Goal: Task Accomplishment & Management: Manage account settings

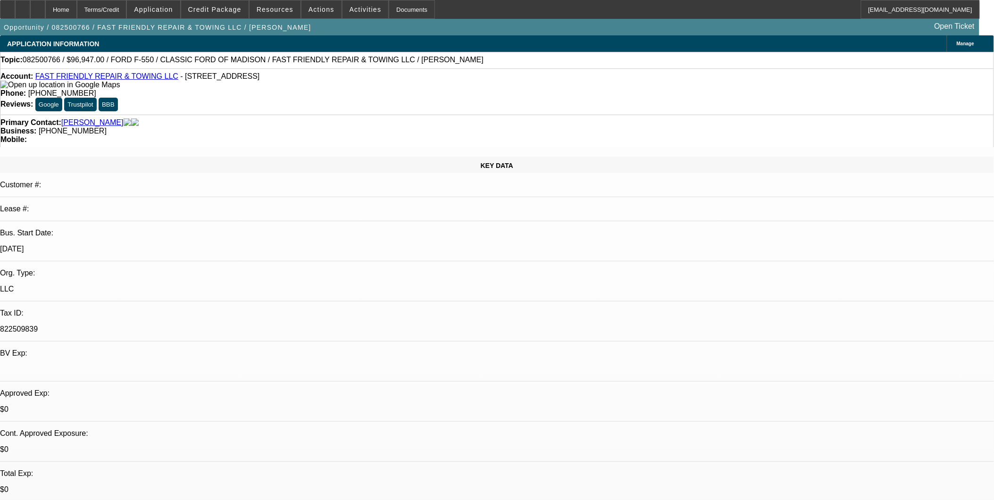
select select "0"
select select "1"
select select "3"
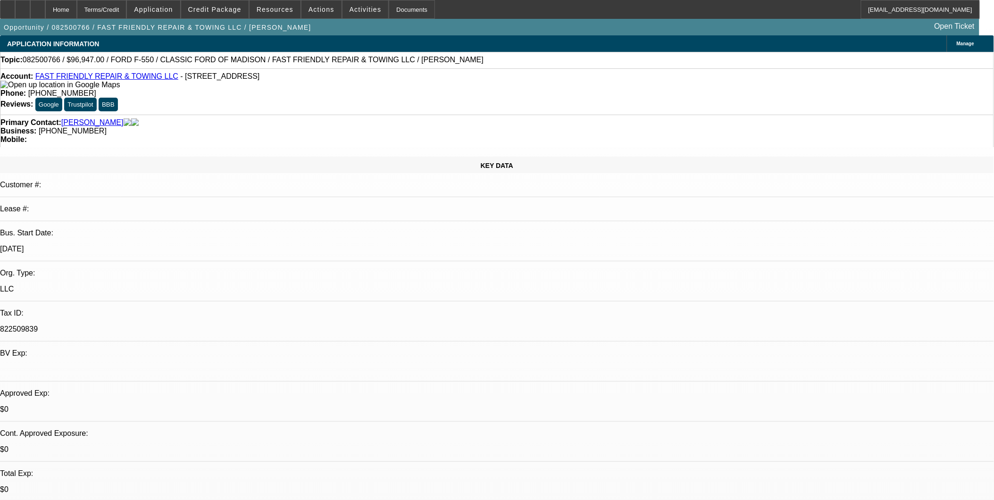
select select "6"
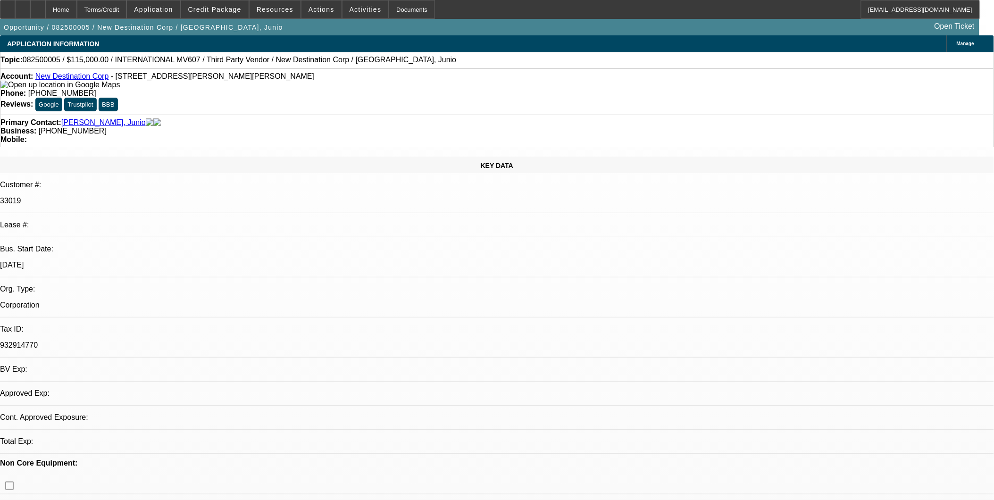
select select "0"
select select "2"
select select "0.1"
select select "0"
select select "2"
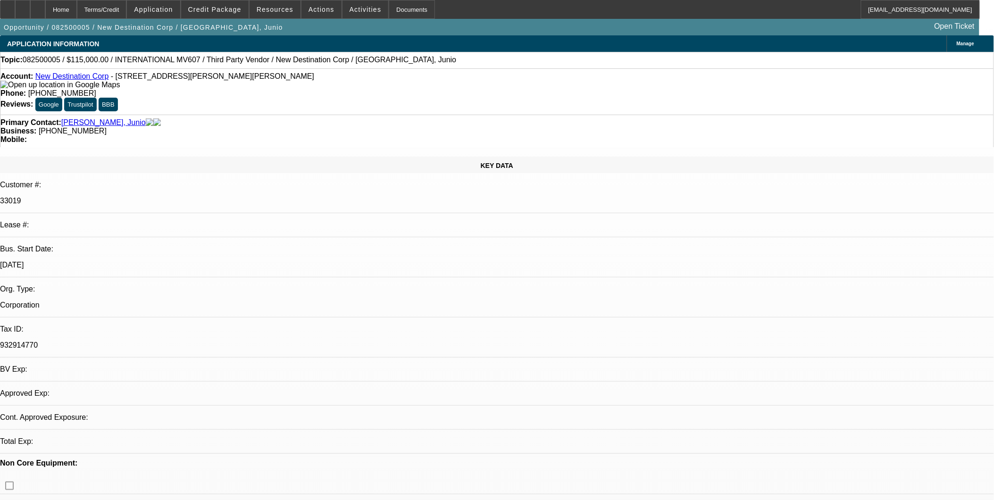
select select "0.1"
select select "0"
select select "2"
select select "0.1"
select select "2"
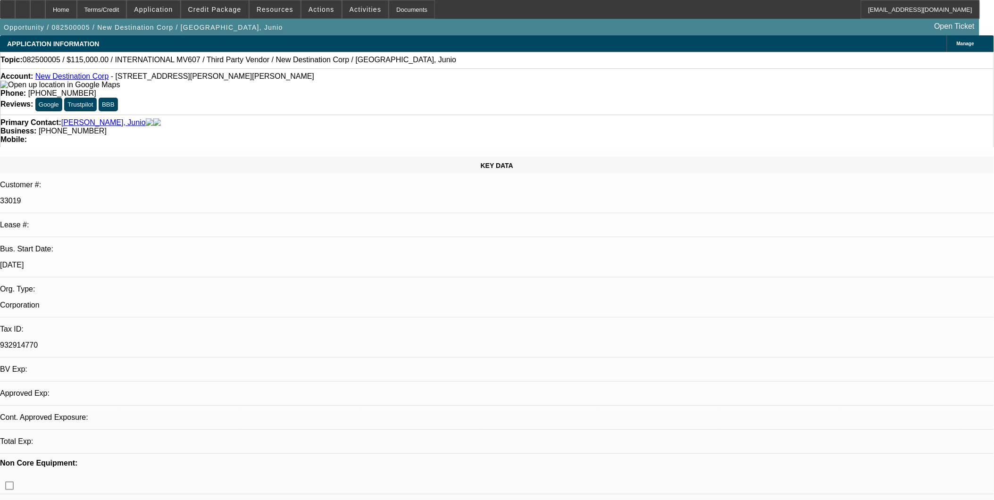
select select "0.1"
select select "1"
select select "2"
select select "4"
select select "1"
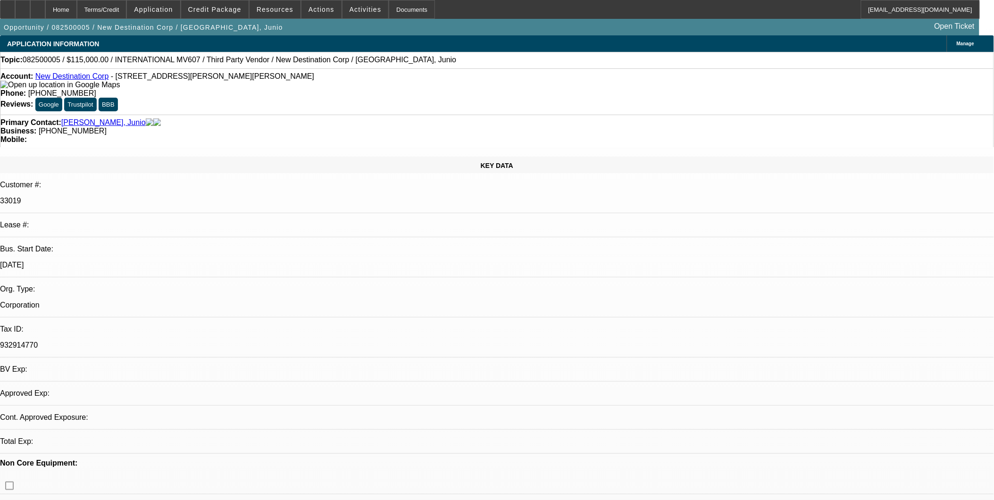
select select "2"
select select "4"
select select "1"
select select "2"
select select "4"
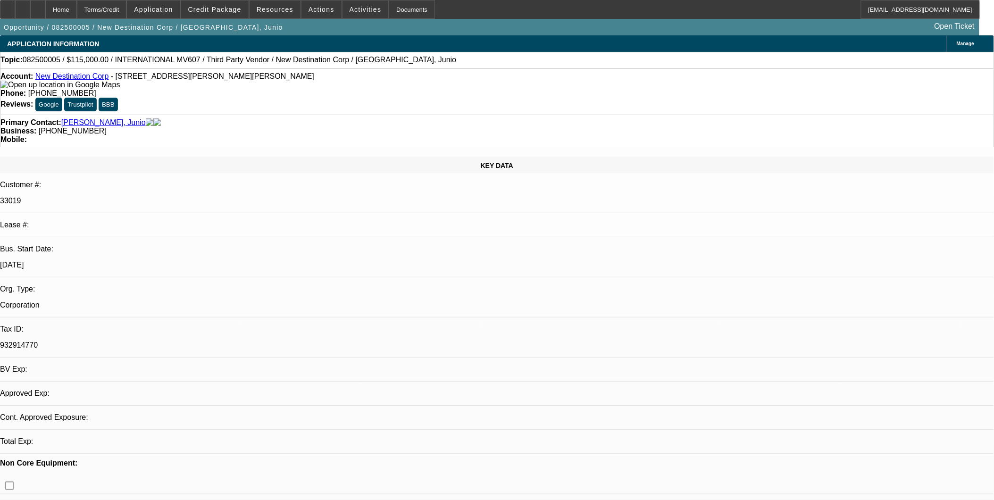
select select "1"
select select "2"
select select "4"
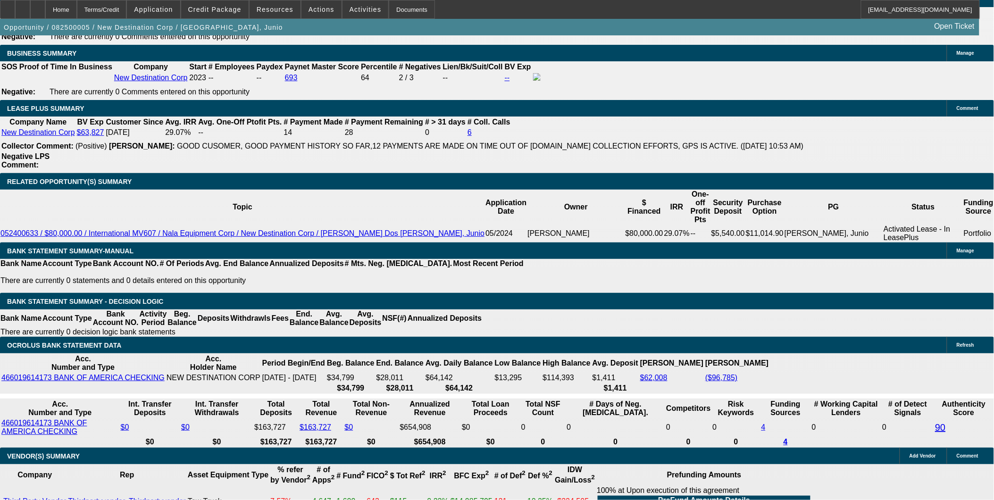
scroll to position [1415, 0]
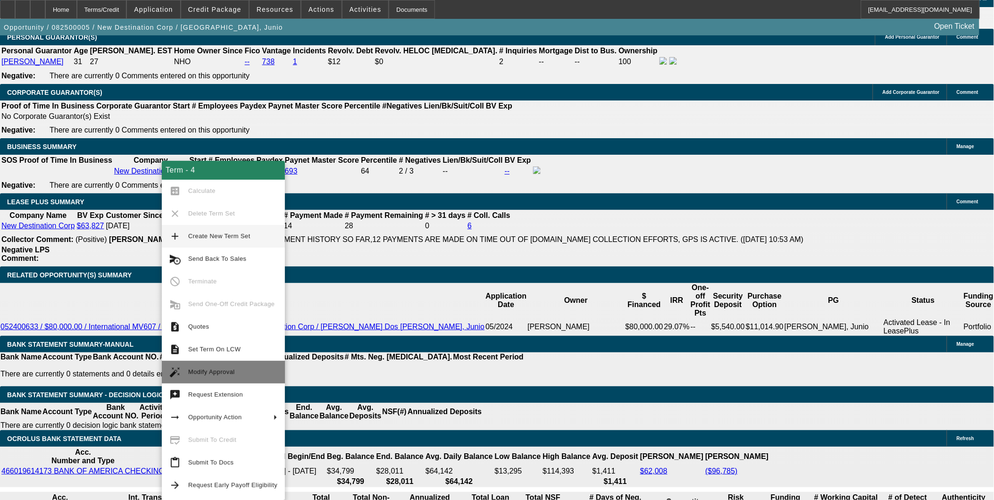
click at [225, 367] on span "Modify Approval" at bounding box center [232, 372] width 89 height 11
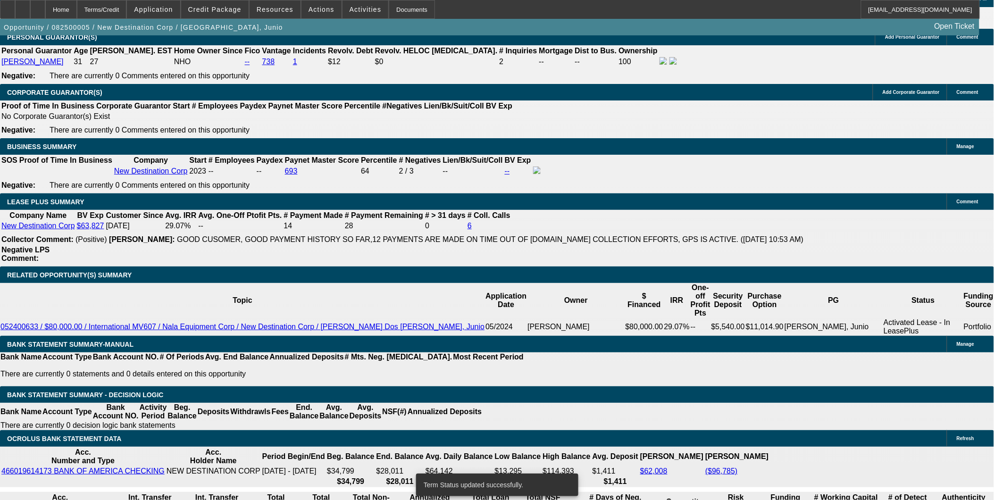
select select "0"
select select "2"
select select "0.1"
select select "4"
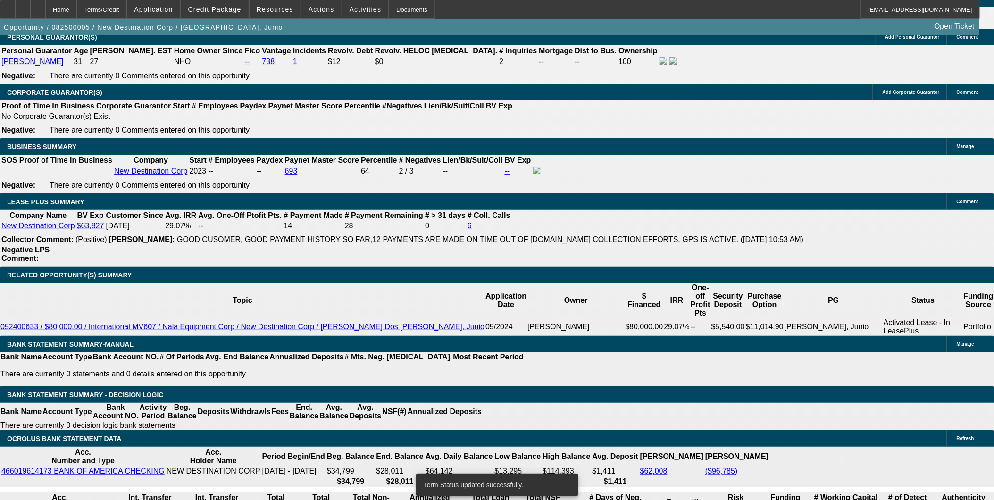
select select "0"
select select "2"
select select "0.1"
select select "4"
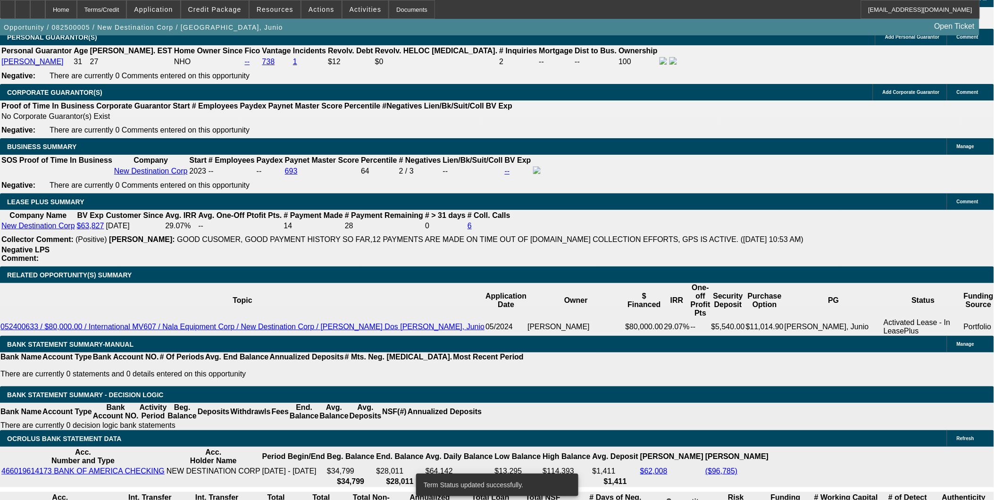
select select "0"
select select "2"
select select "0.1"
select select "4"
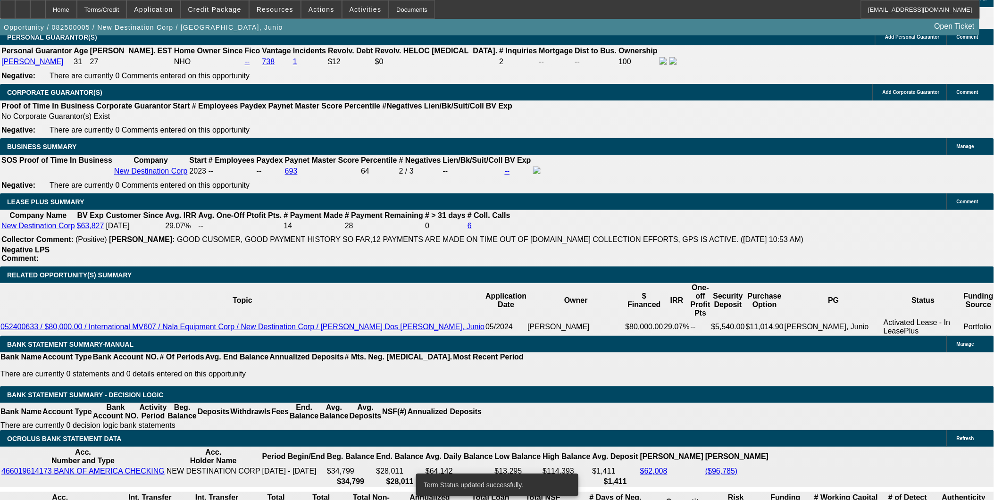
select select "0"
select select "2"
select select "0.1"
select select "4"
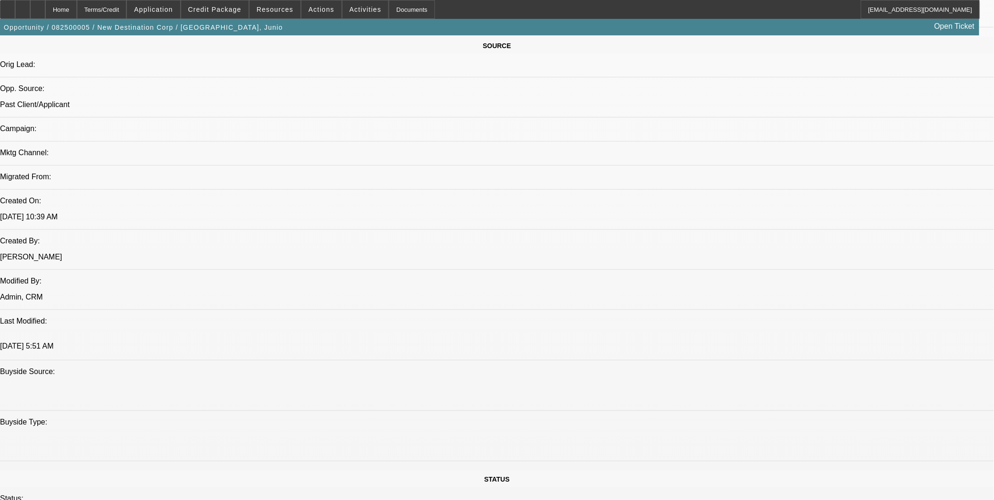
scroll to position [419, 0]
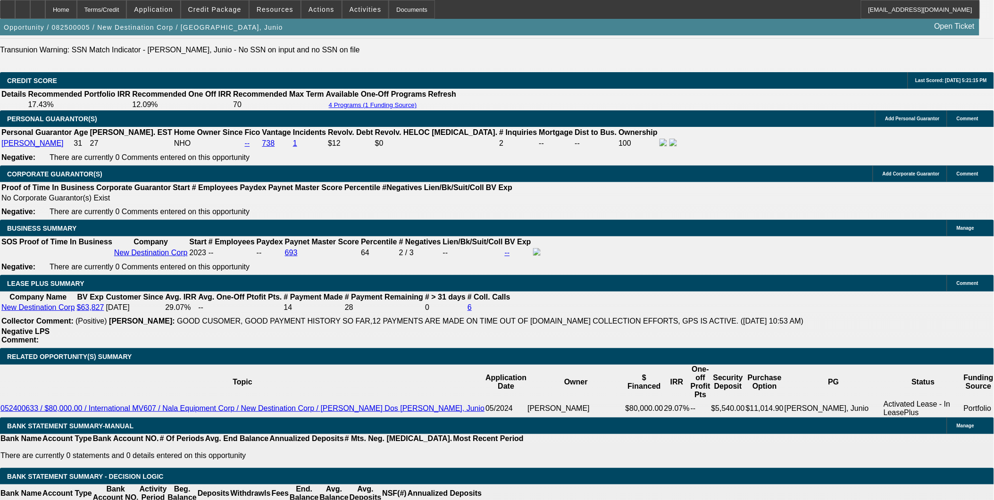
scroll to position [1415, 0]
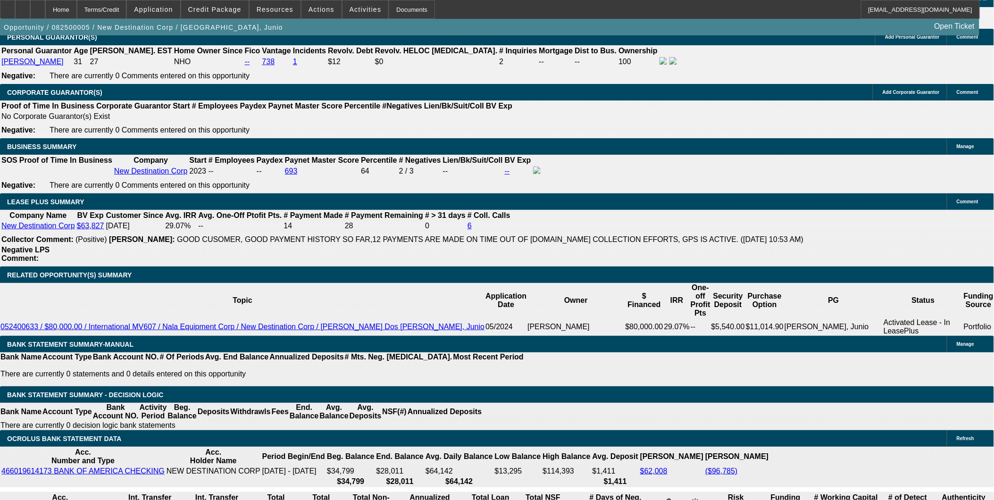
drag, startPoint x: 214, startPoint y: 330, endPoint x: 261, endPoint y: 329, distance: 47.2
type input "UNKNOWN"
type input "1"
type input "$3,292.56"
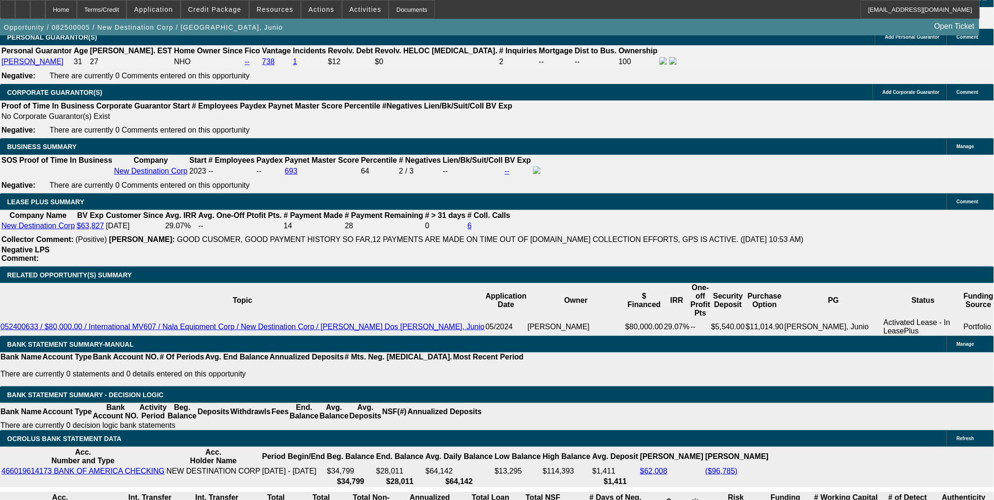
type input "$1,646.28"
type input "18"
type input "$5,245.80"
type input "$2,622.90"
type input "18.1"
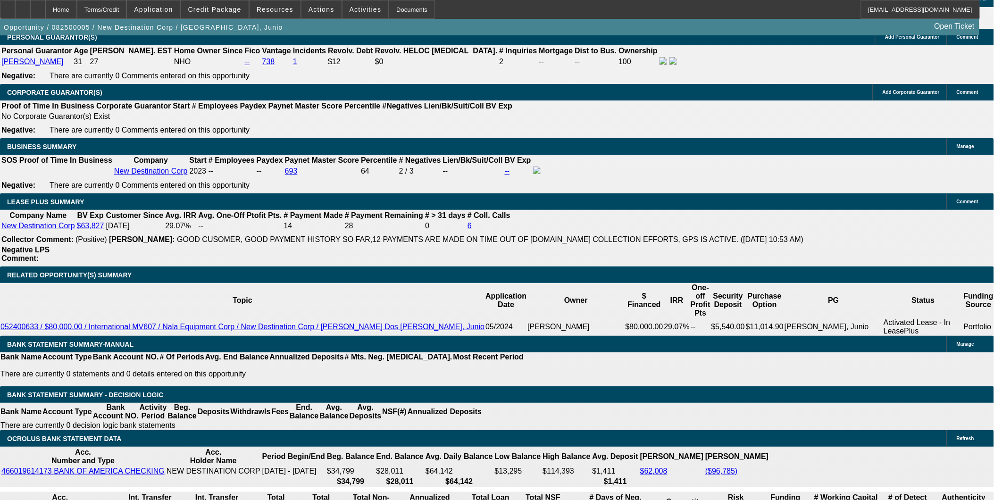
type input "$5,258.80"
type input "$2,629.40"
type input "18.1"
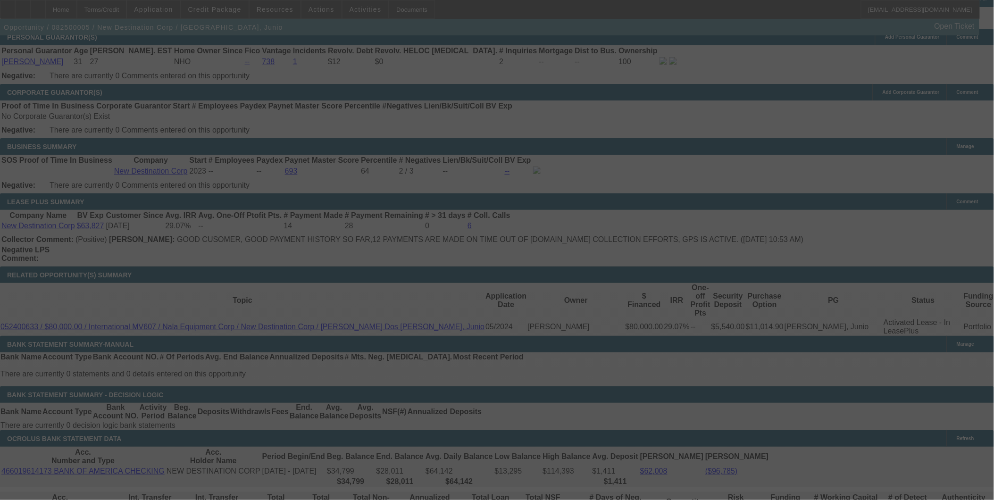
scroll to position [1467, 0]
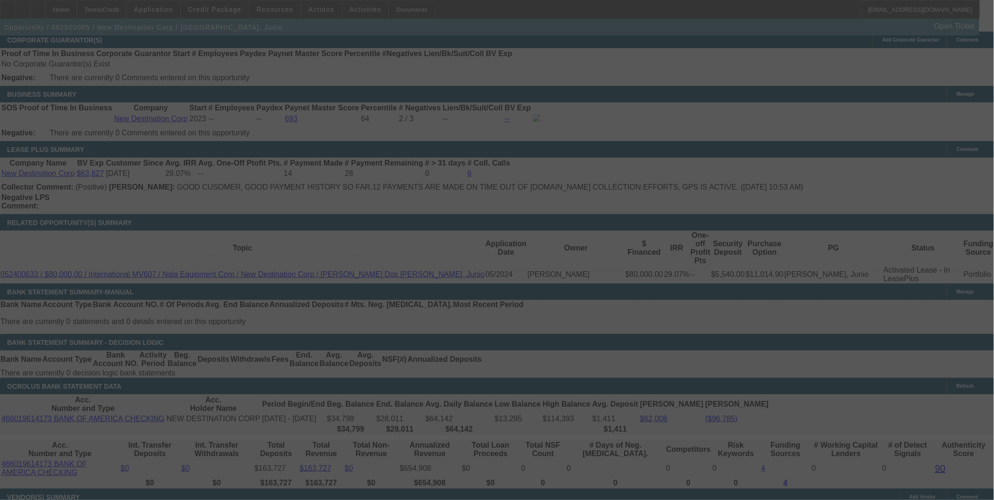
select select "0"
select select "2"
select select "0.1"
select select "4"
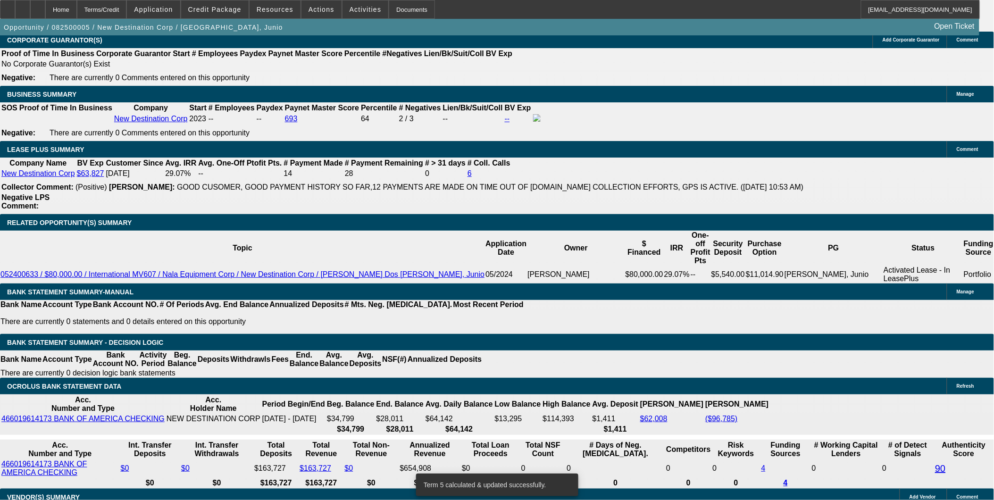
drag, startPoint x: 218, startPoint y: 275, endPoint x: 267, endPoint y: 280, distance: 48.3
type input "18"
type input "UNKNOWN"
type input "$5,245.80"
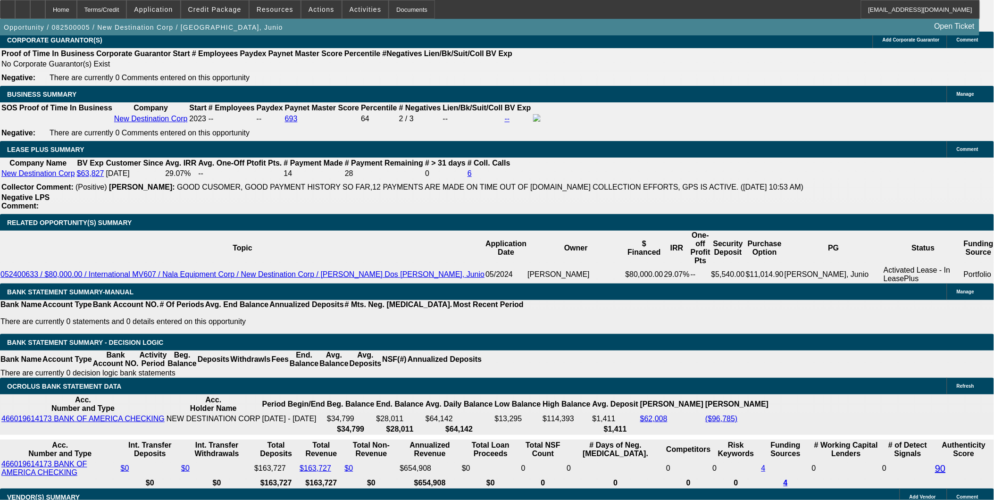
type input "$2,622.90"
type input "18.5"
type input "$5,311.02"
type input "$2,655.51"
type input "18.5"
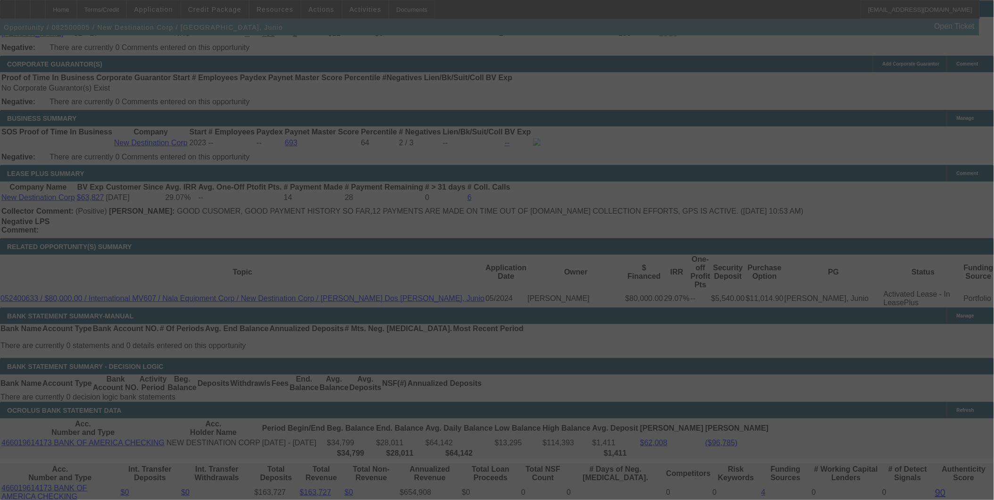
scroll to position [1467, 0]
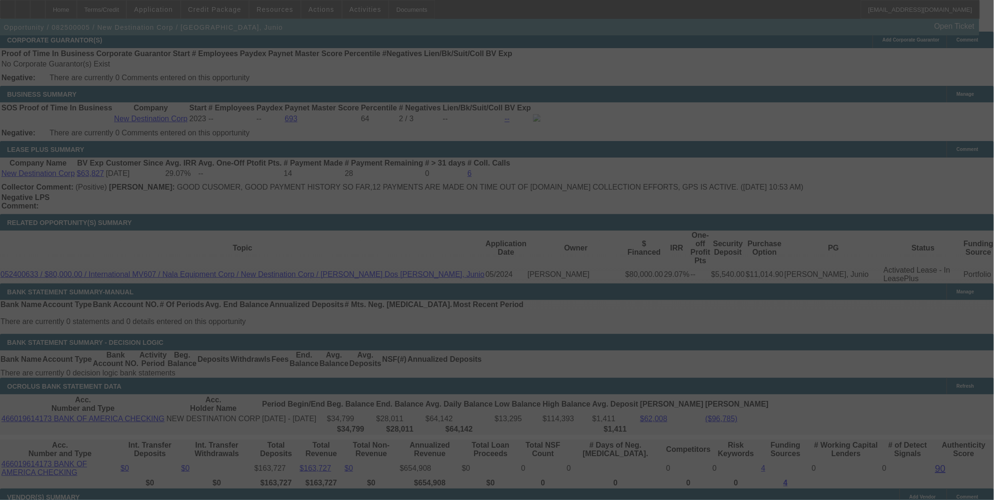
select select "0"
select select "2"
select select "0.1"
select select "4"
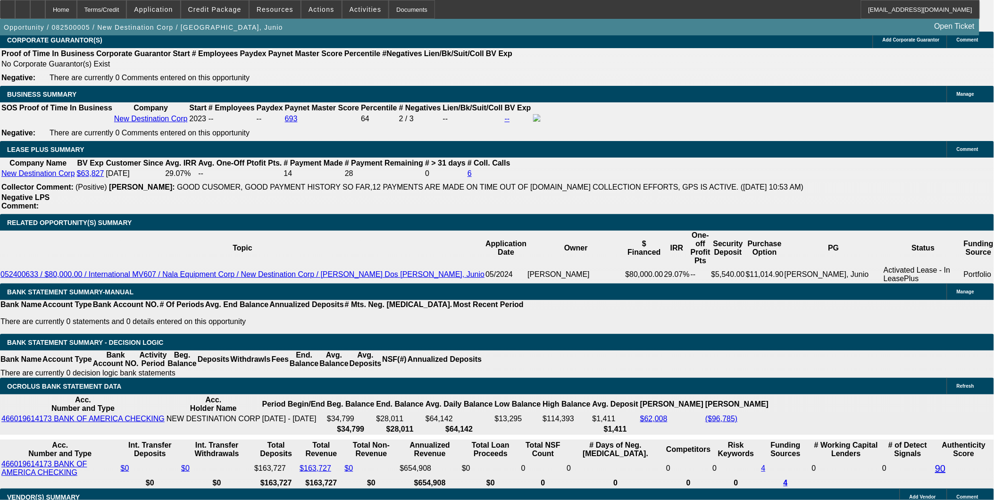
drag, startPoint x: 243, startPoint y: 275, endPoint x: 254, endPoint y: 275, distance: 10.4
type input "UNKNOWN"
type input "19"
type input "$3,292.56"
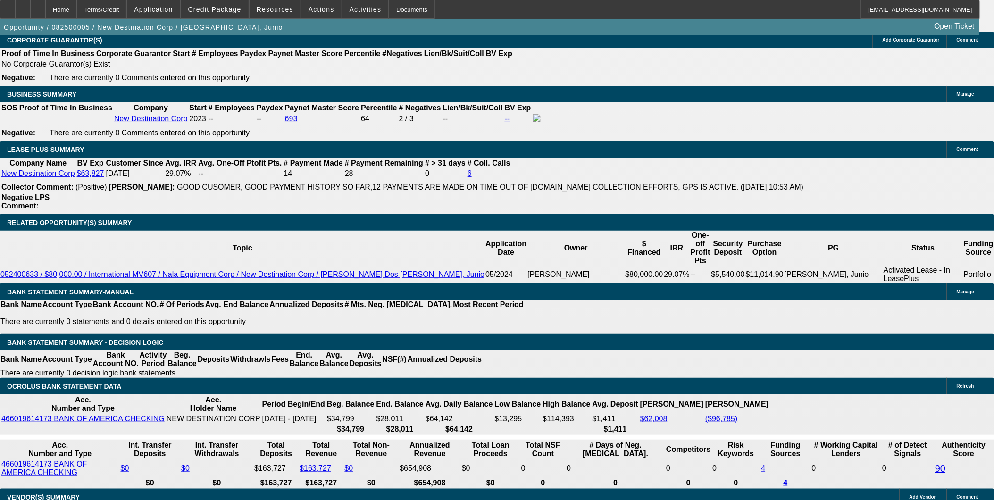
type input "$1,646.28"
type input "$5,376.64"
type input "$2,688.32"
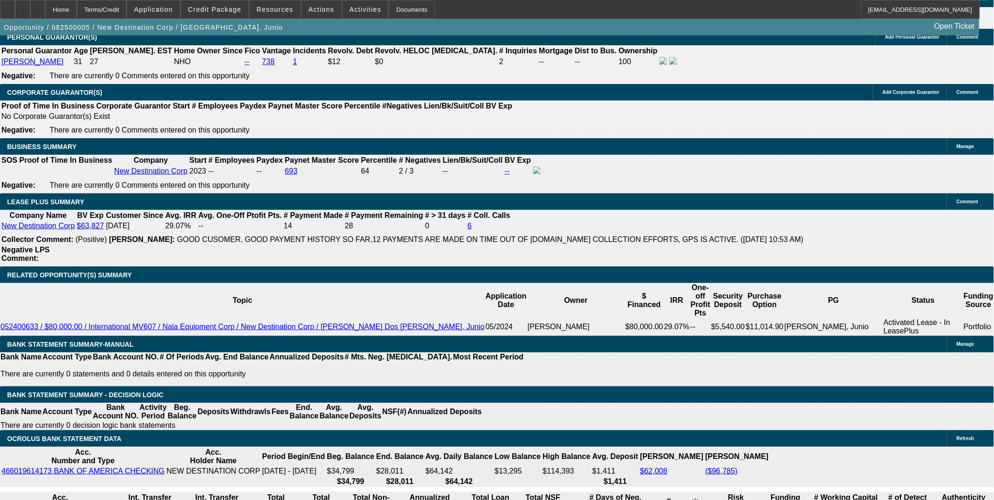
type input "19"
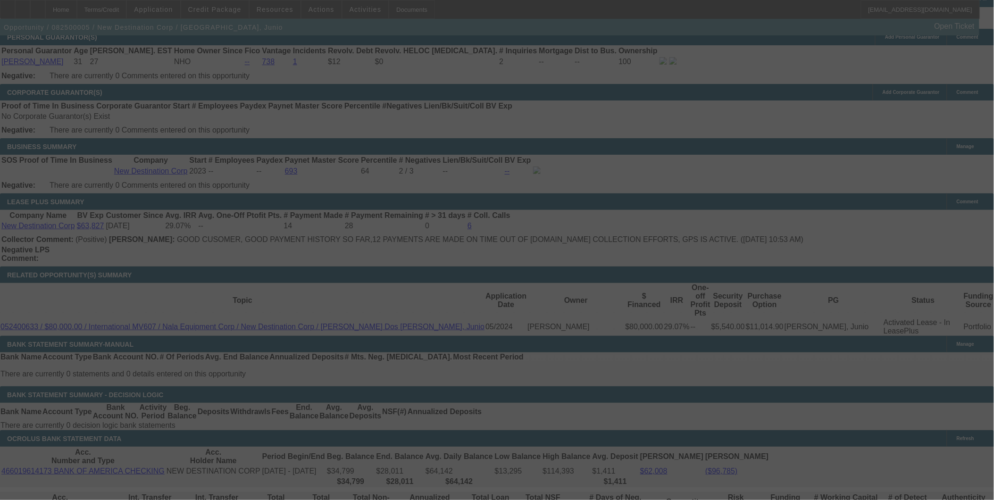
select select "0"
select select "2"
select select "0.1"
select select "4"
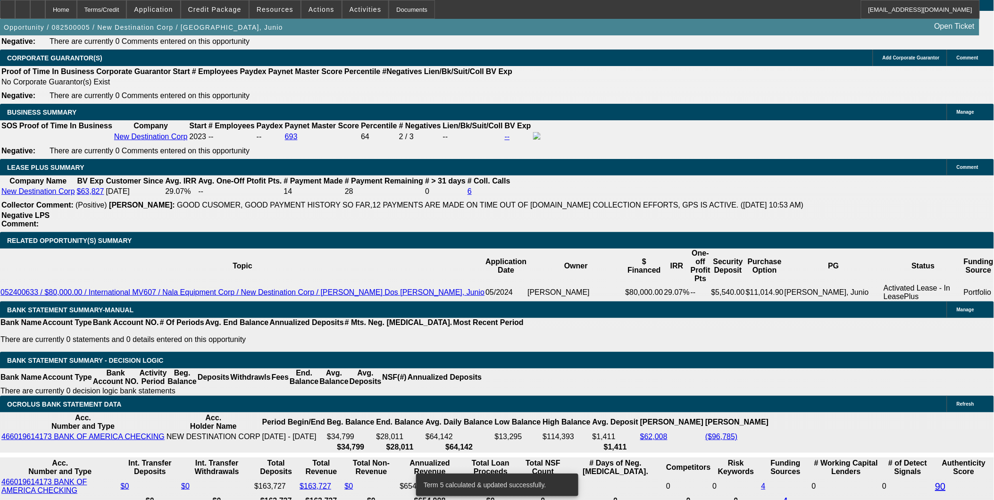
scroll to position [1467, 0]
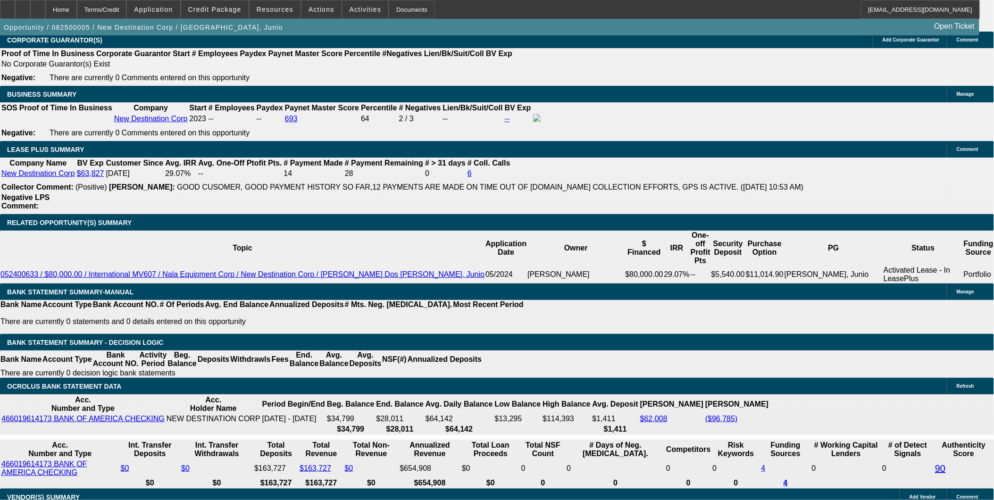
type input "19.1"
type input "UNKNOWN"
type input "$5,389.82"
type input "$2,694.91"
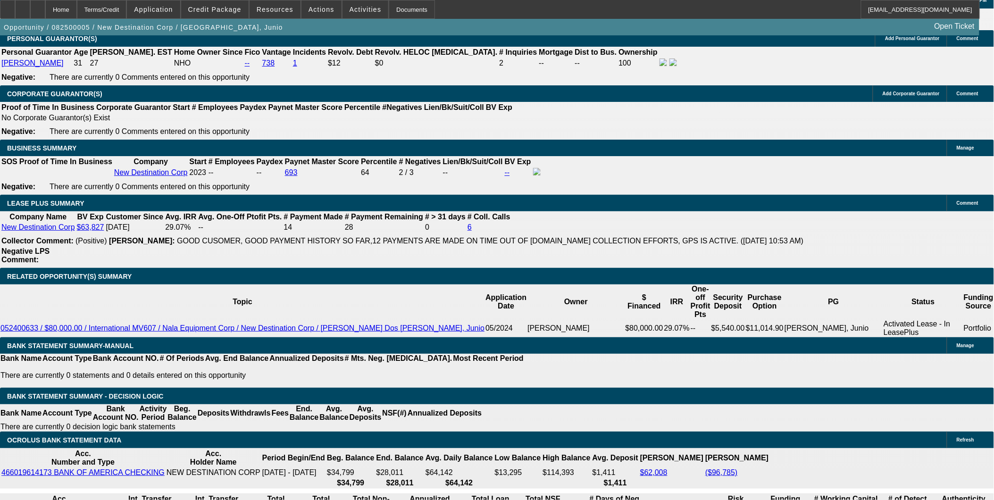
scroll to position [1362, 0]
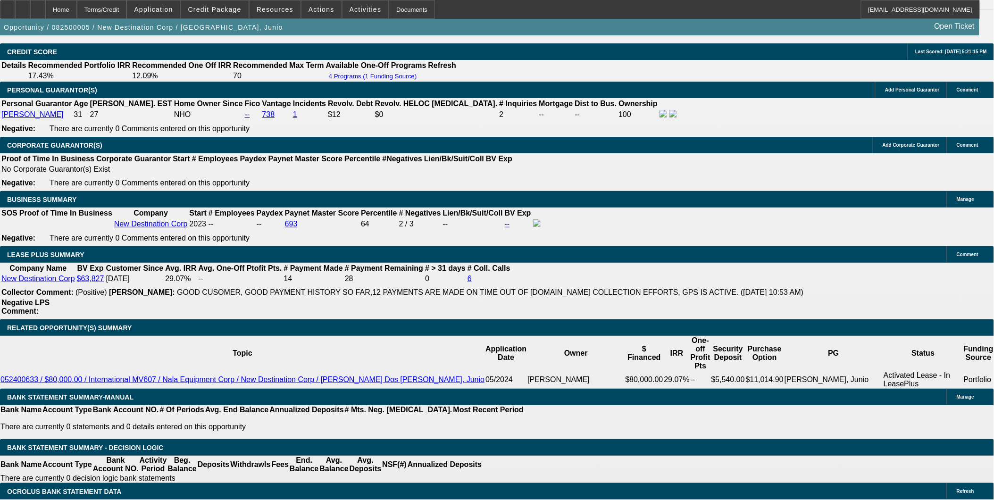
type input "19.1"
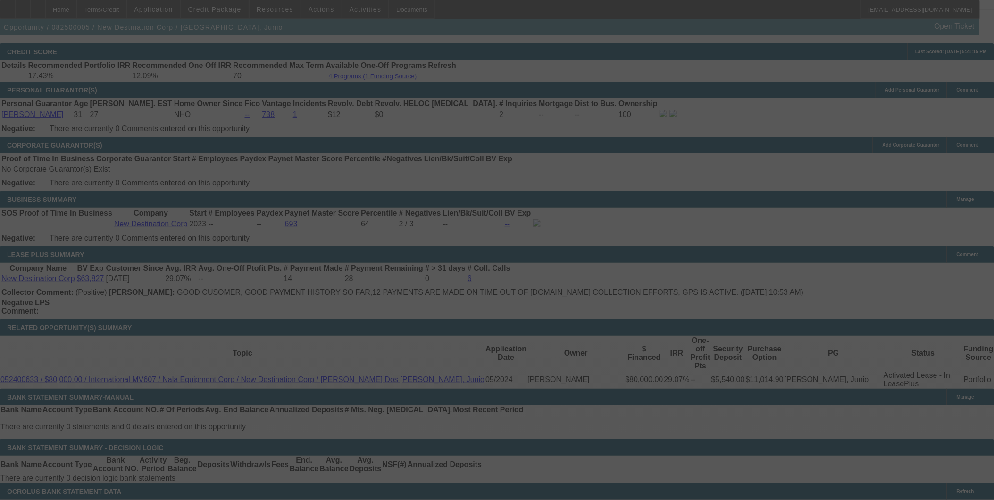
select select "0"
select select "2"
select select "0.1"
select select "4"
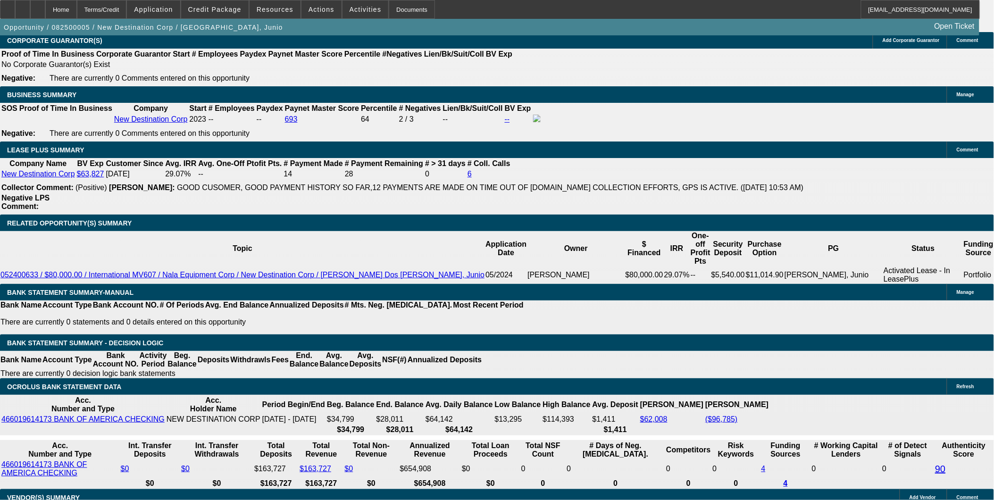
scroll to position [1467, 0]
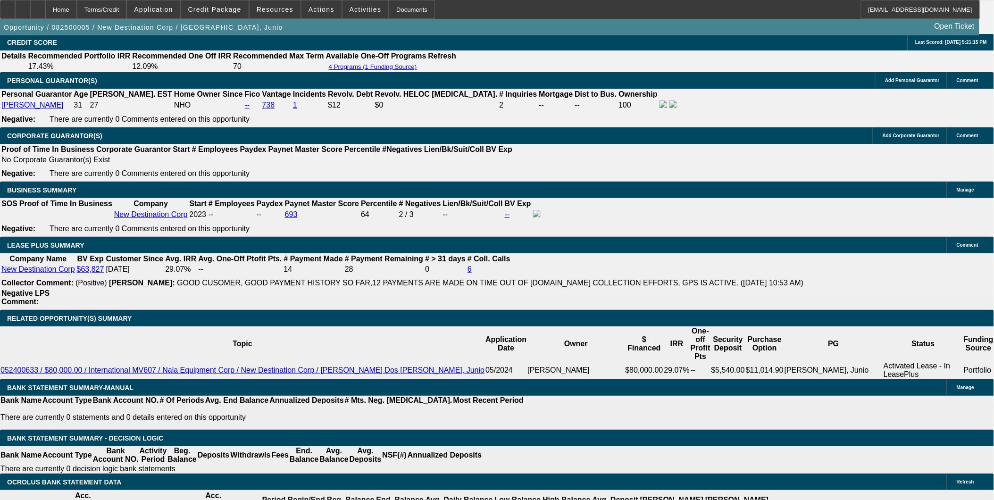
scroll to position [1362, 0]
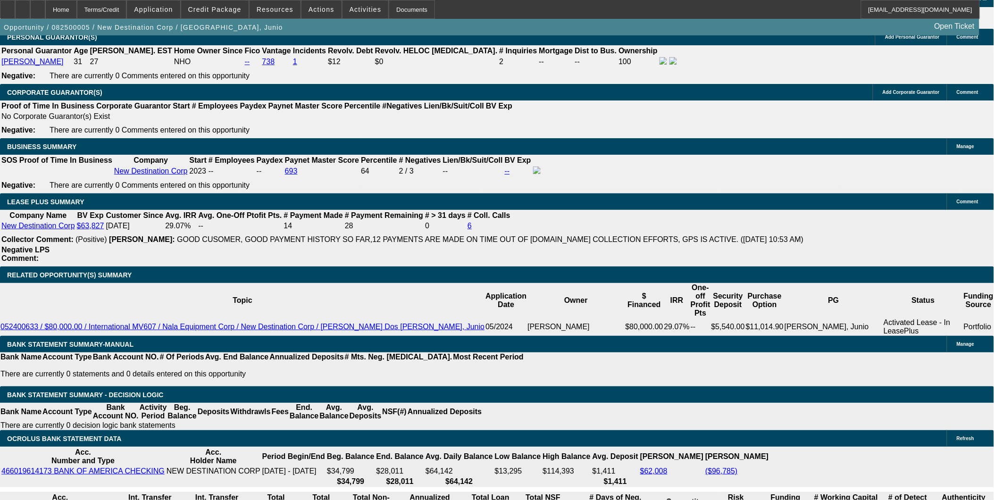
scroll to position [1467, 0]
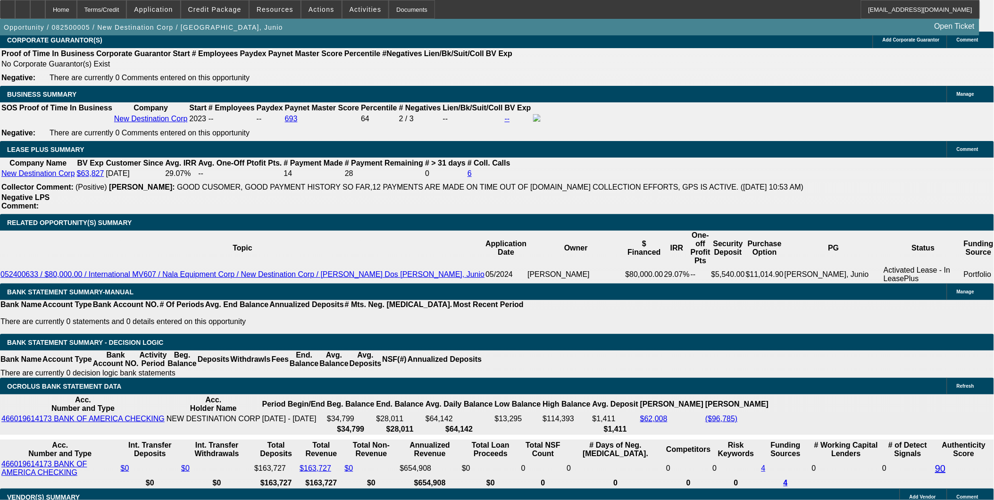
drag, startPoint x: 215, startPoint y: 277, endPoint x: 267, endPoint y: 281, distance: 53.0
type input "1"
type input "UNKNOWN"
type input "18"
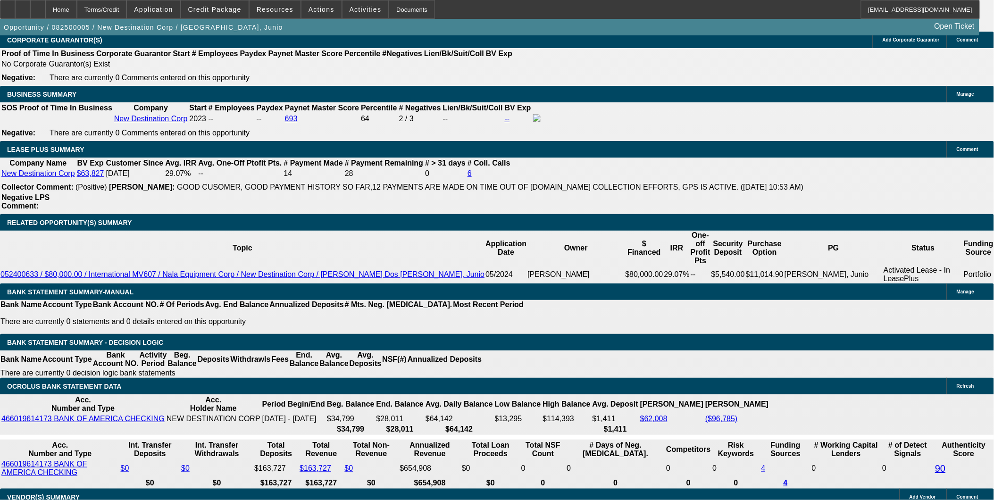
type input "$5,245.80"
type input "$2,622.90"
type input "$3,292.56"
type input "$1,646.28"
type input "183."
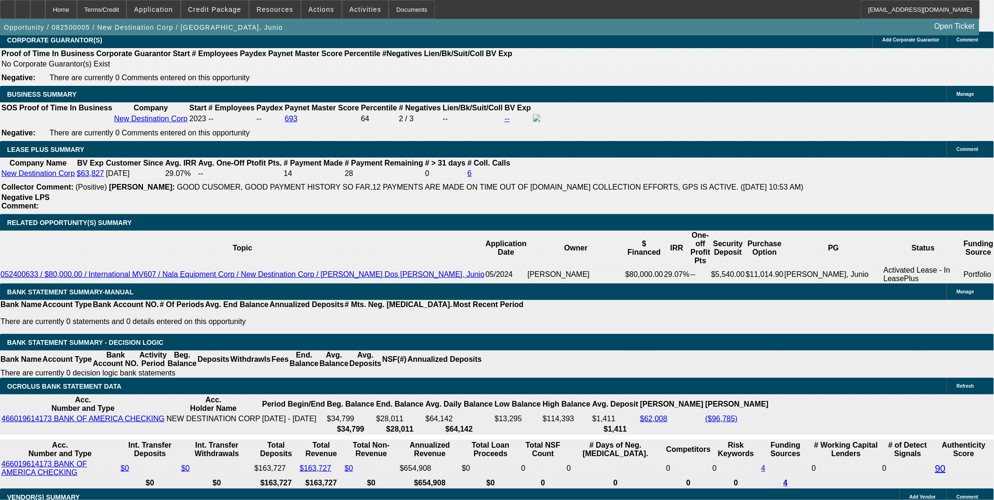
type input "$35,076.28"
type input "$17,538.14"
type input "18"
type input "$5,245.80"
type input "$2,622.90"
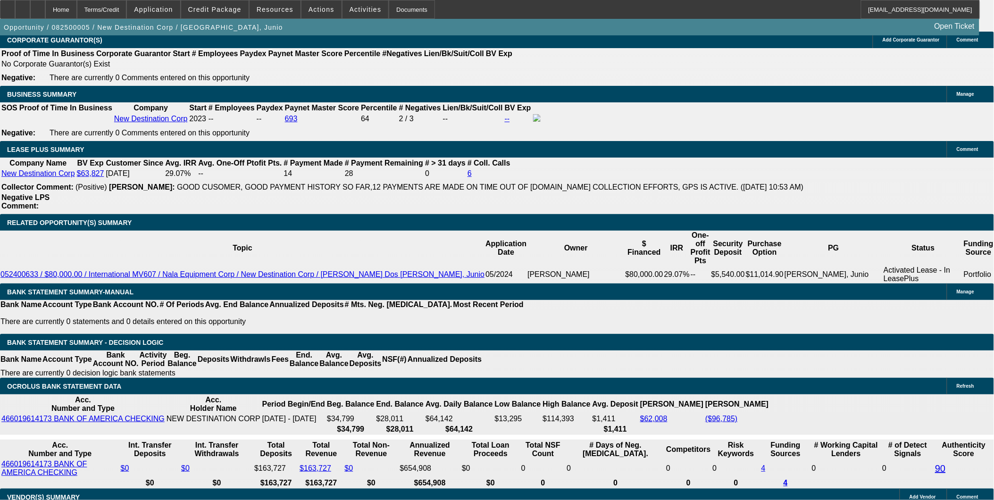
type input "18.5"
type input "$5,311.02"
type input "$2,655.51"
type input "18.5"
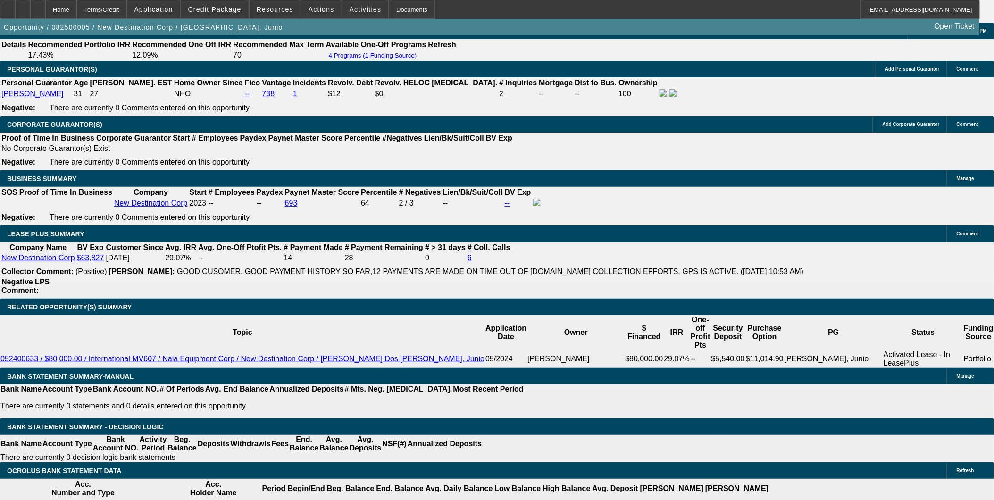
scroll to position [1362, 0]
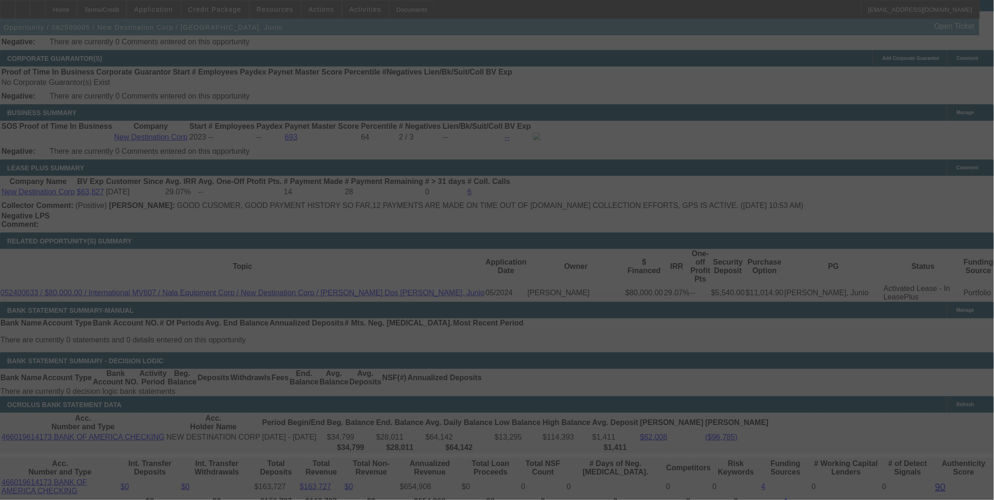
scroll to position [1467, 0]
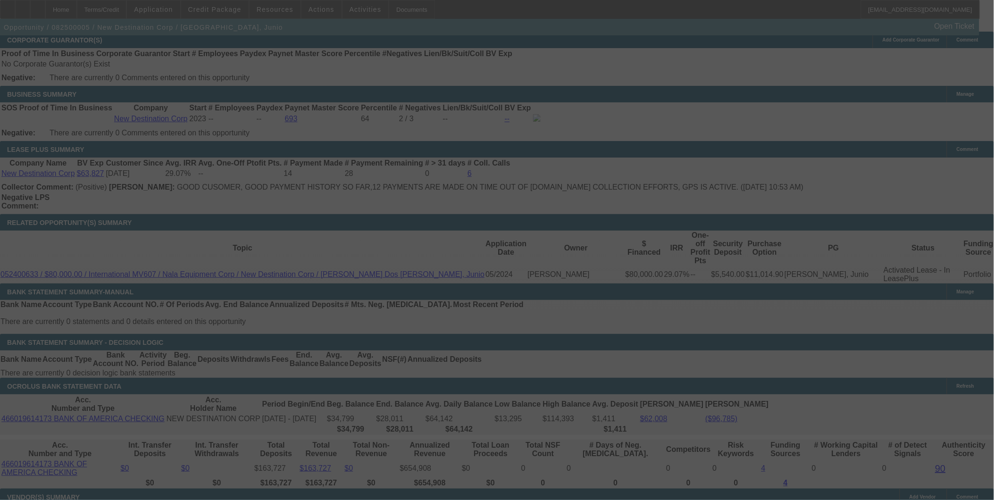
select select "0"
select select "2"
select select "0.1"
select select "4"
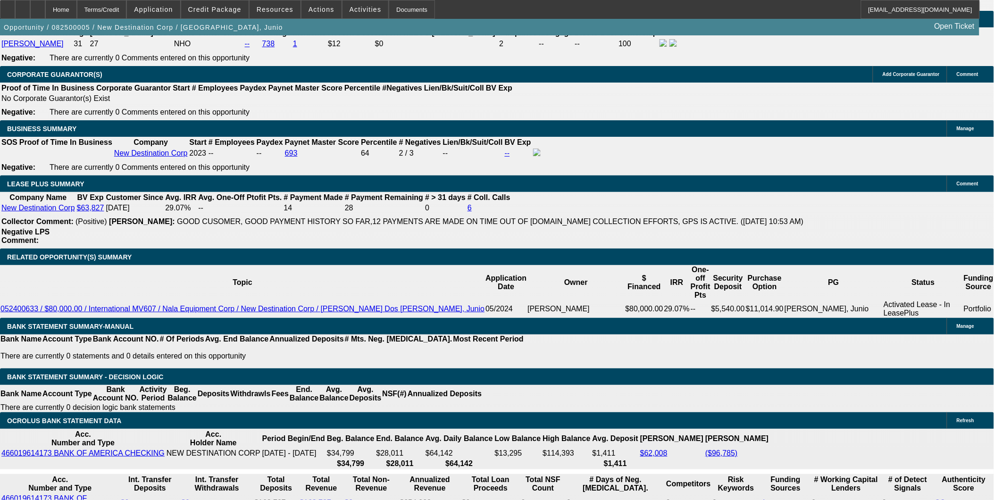
scroll to position [1415, 0]
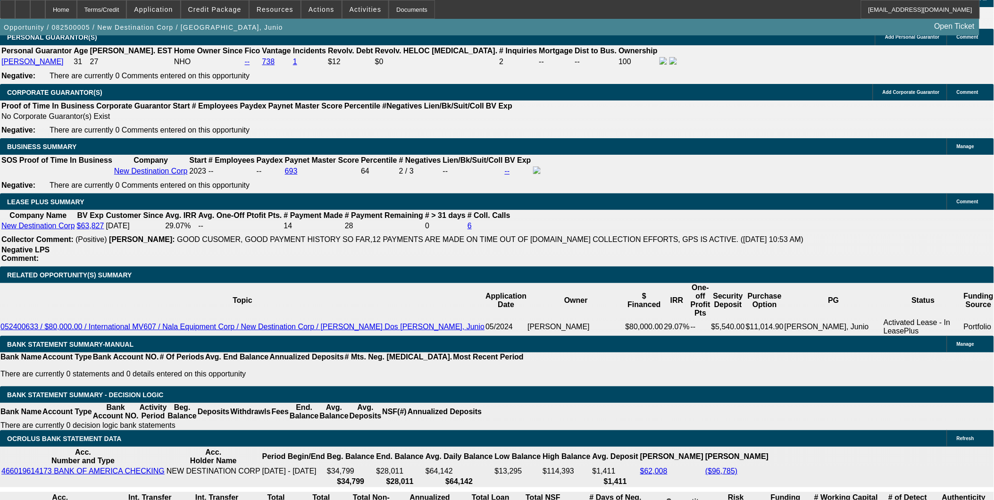
type input "UNKNOWN"
type input "18."
type input "$5,245.80"
type input "$2,622.90"
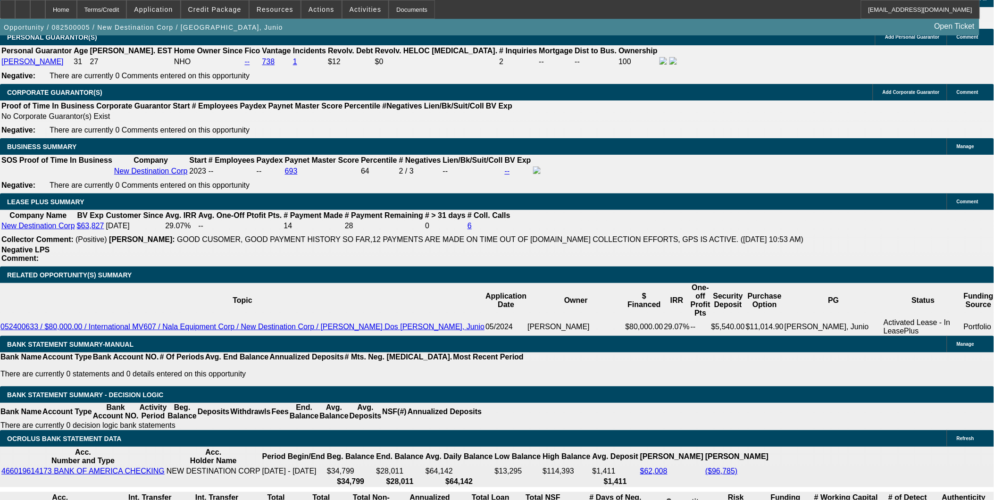
type input "18.6"
type input "$5,324.10"
type input "$2,662.05"
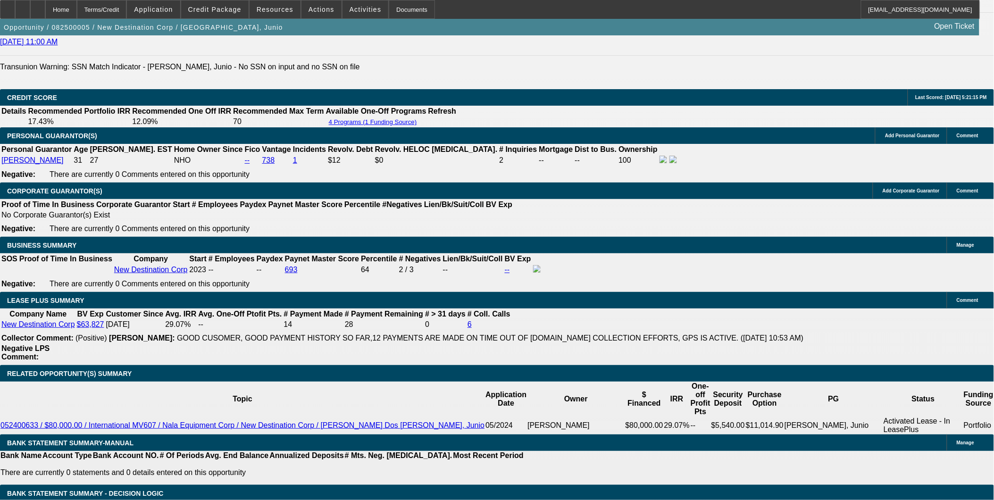
scroll to position [1310, 0]
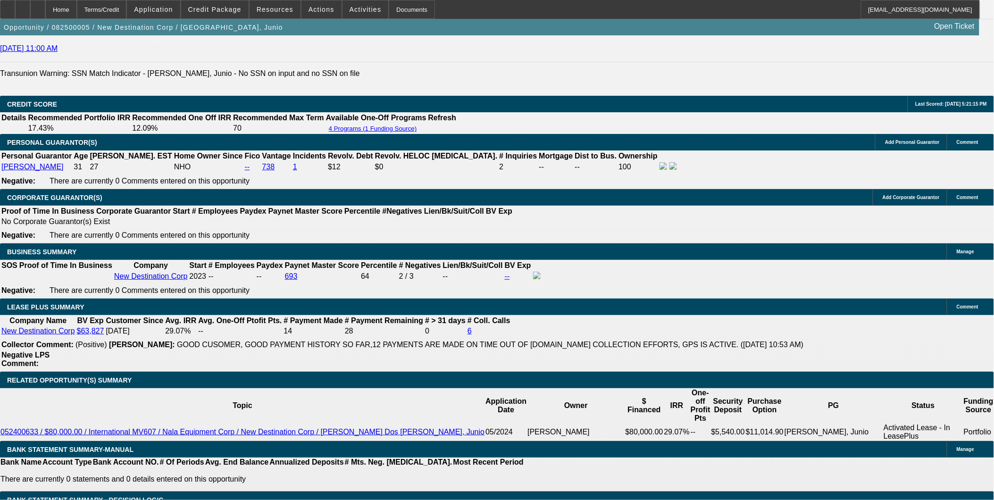
type input "18.6"
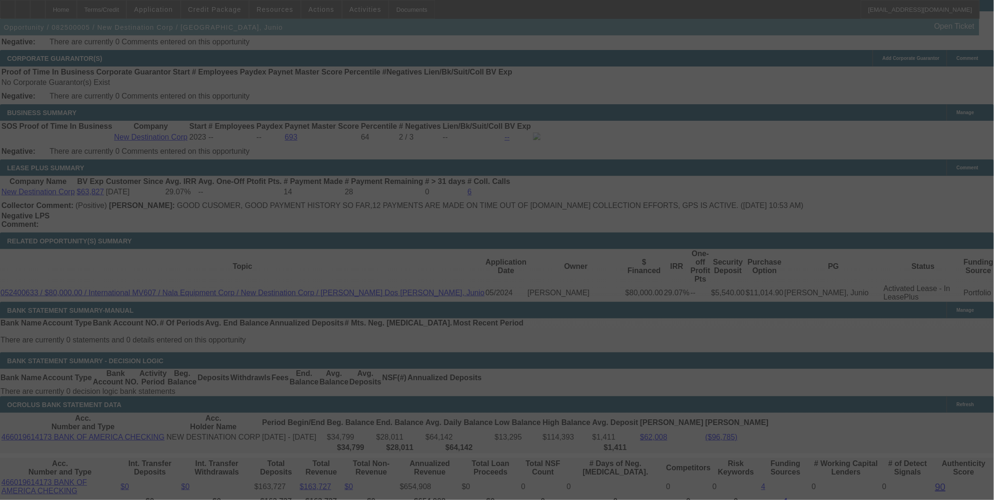
scroll to position [1467, 0]
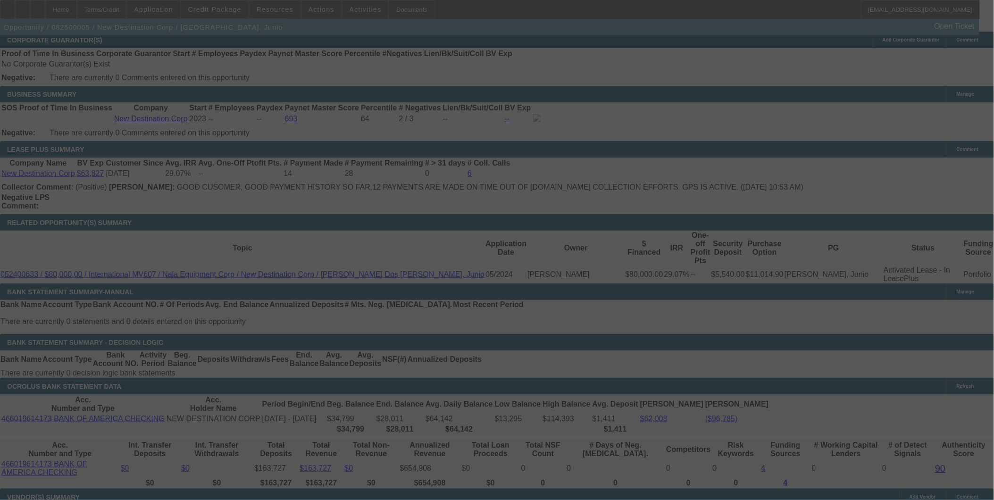
select select "0"
select select "2"
select select "0.1"
select select "4"
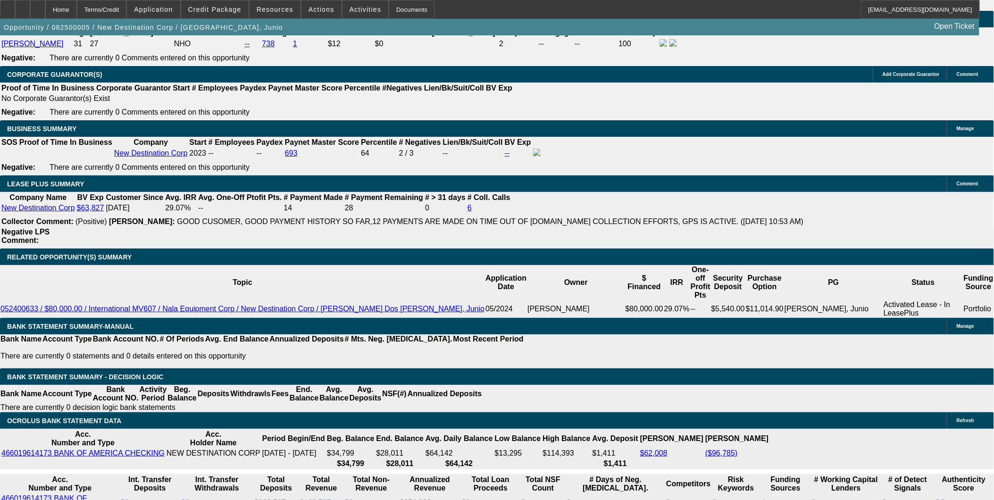
scroll to position [1415, 0]
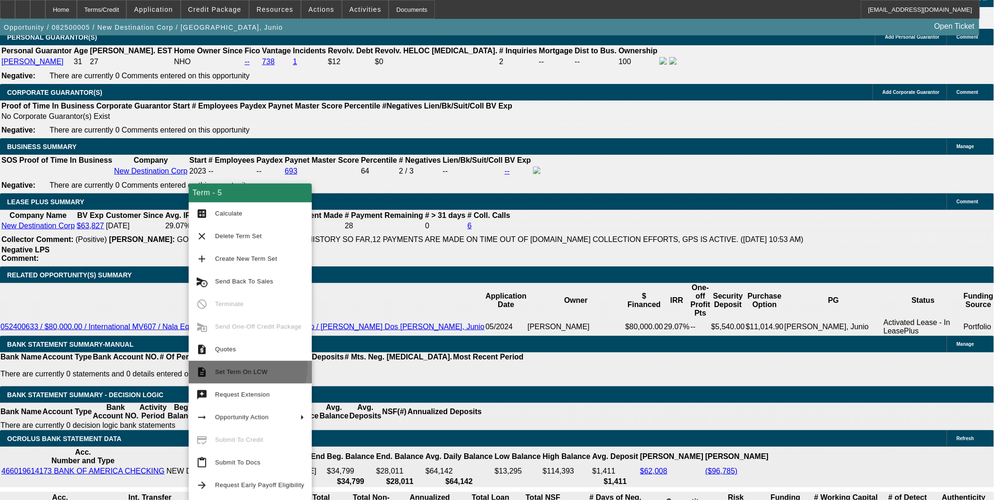
click at [235, 367] on span "Set Term On LCW" at bounding box center [259, 372] width 89 height 11
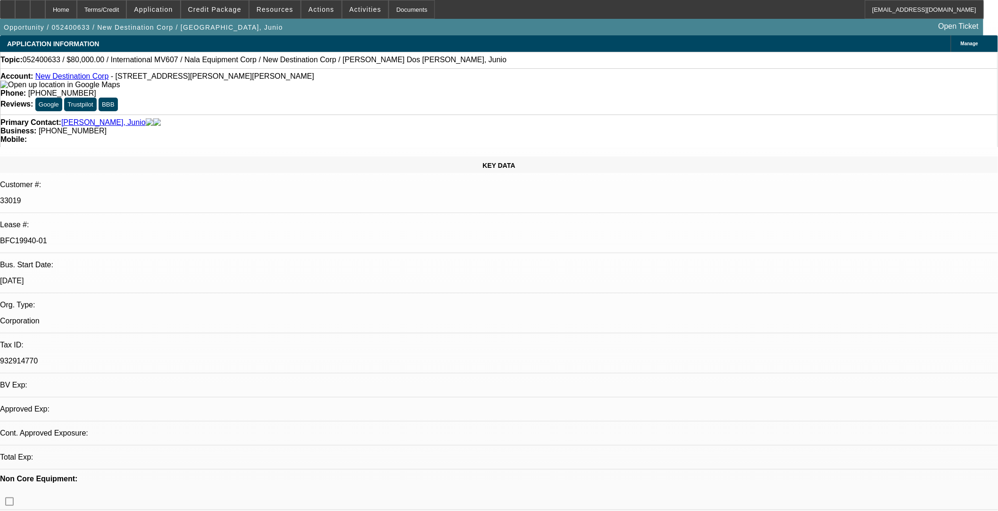
select select "0"
select select "2"
select select "0.1"
select select "0"
select select "2"
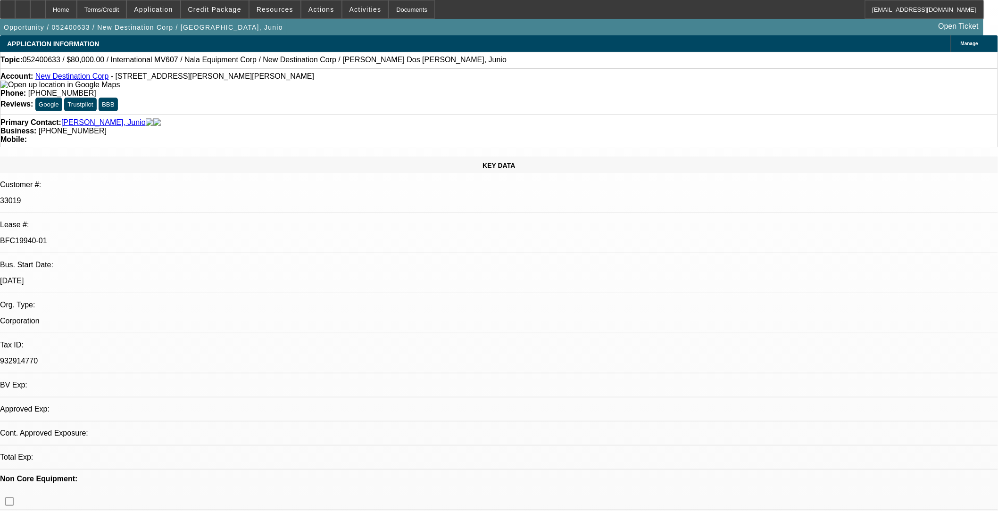
select select "0.1"
select select "0"
select select "2"
select select "0.1"
select select "0"
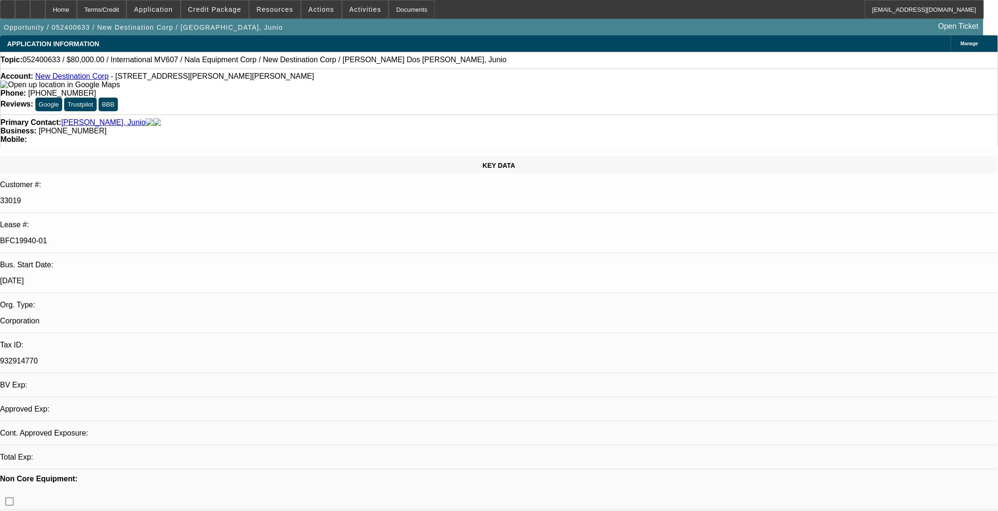
select select "2"
select select "0.1"
select select "1"
select select "2"
select select "4"
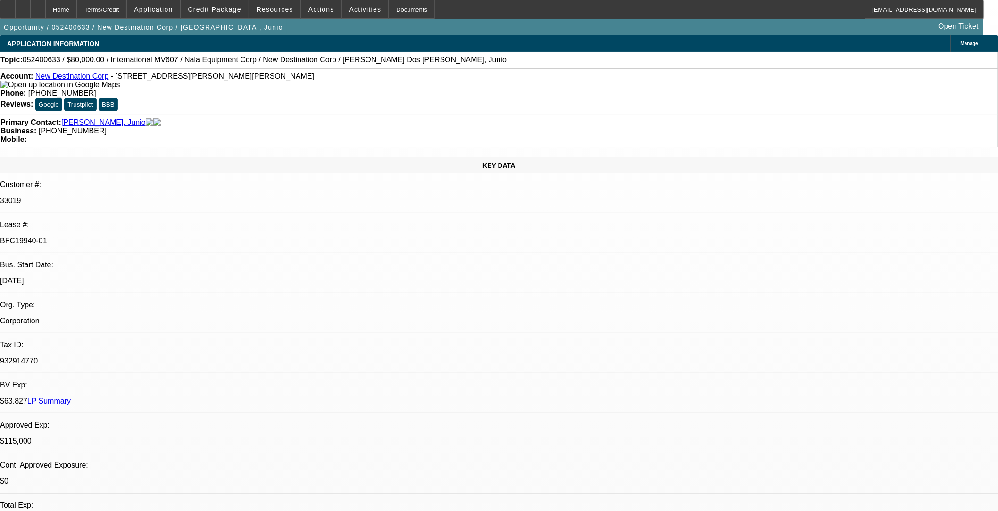
select select "1"
select select "2"
select select "4"
select select "1"
select select "2"
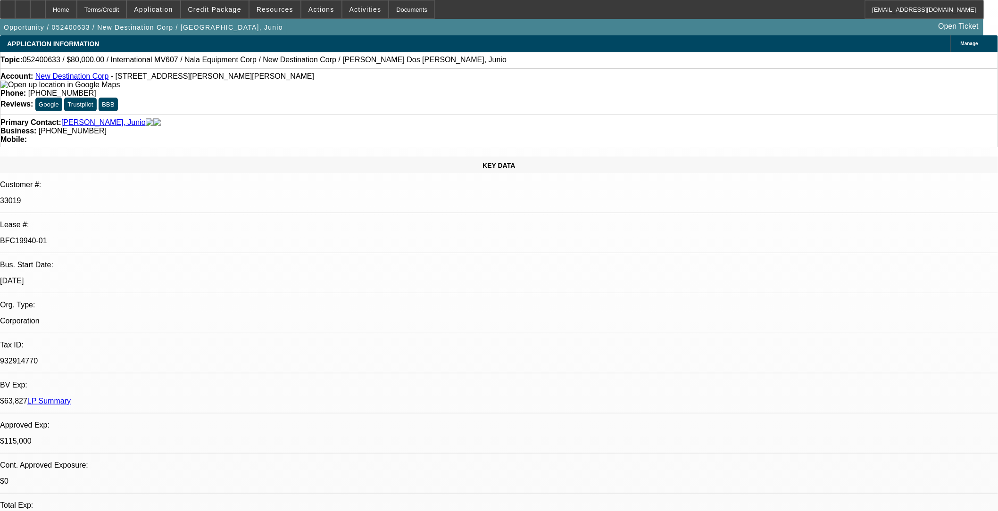
select select "4"
select select "1"
select select "2"
select select "4"
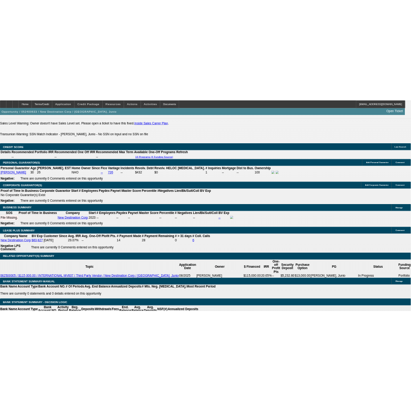
scroll to position [1474, 0]
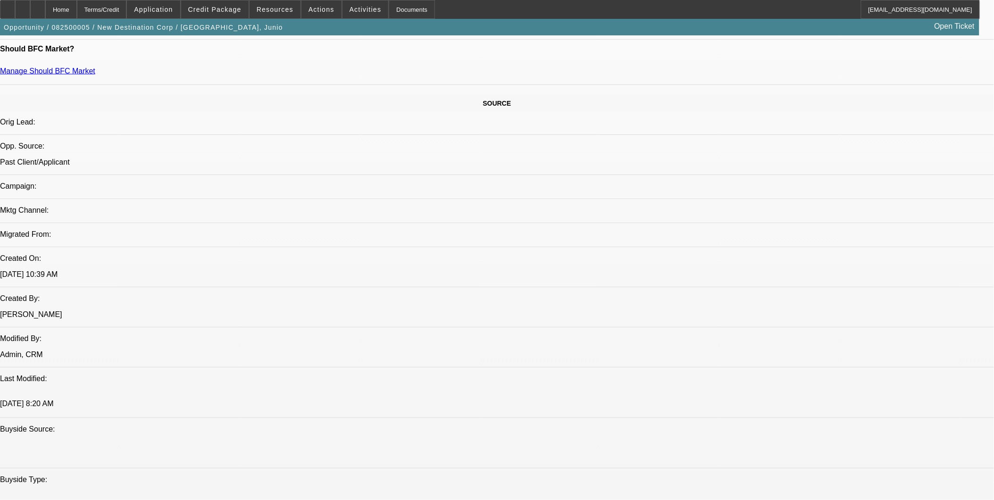
select select "0"
select select "2"
select select "0.1"
select select "0"
select select "2"
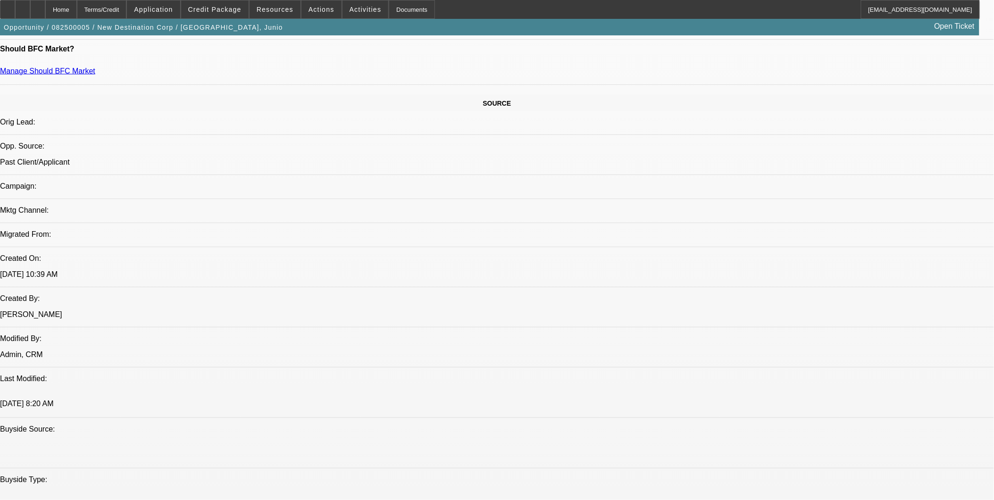
select select "0.1"
select select "0"
select select "2"
select select "0.1"
select select "0"
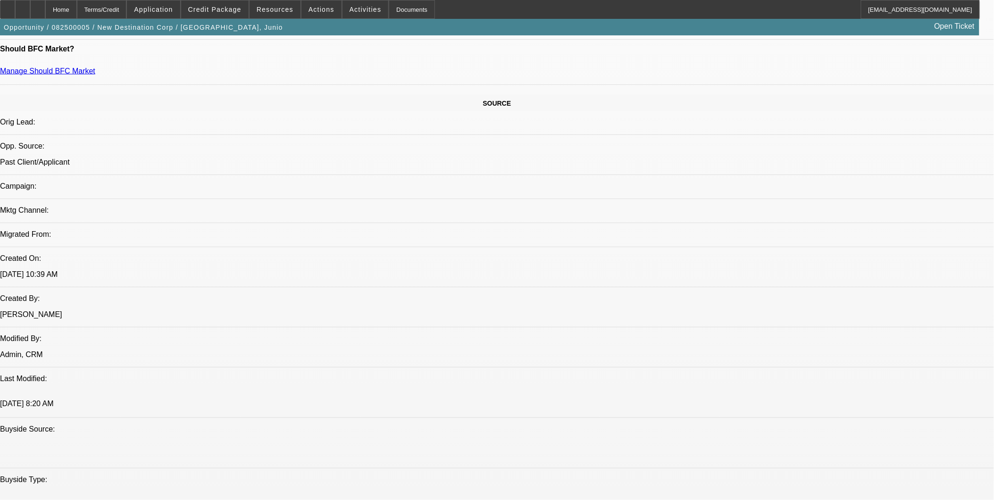
select select "2"
select select "0.1"
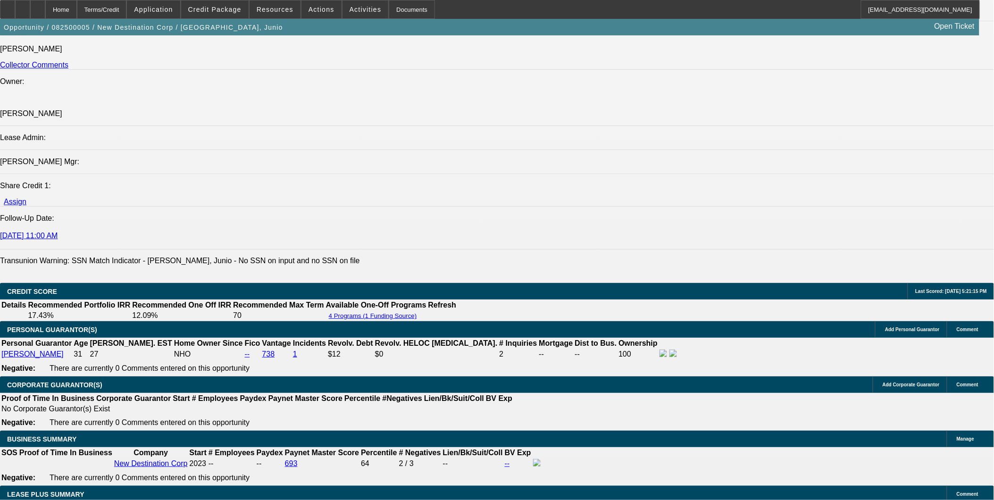
select select "1"
select select "2"
select select "4"
select select "1"
select select "2"
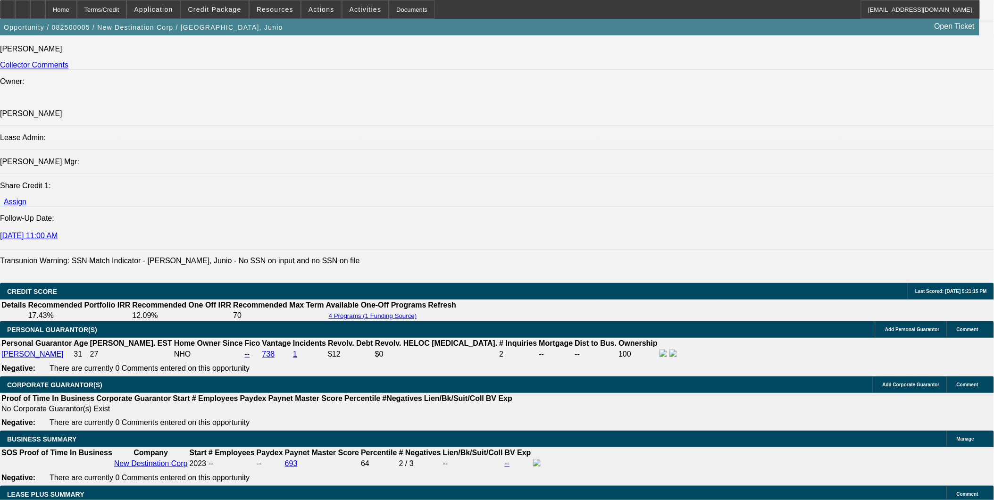
select select "4"
select select "1"
select select "2"
select select "4"
select select "1"
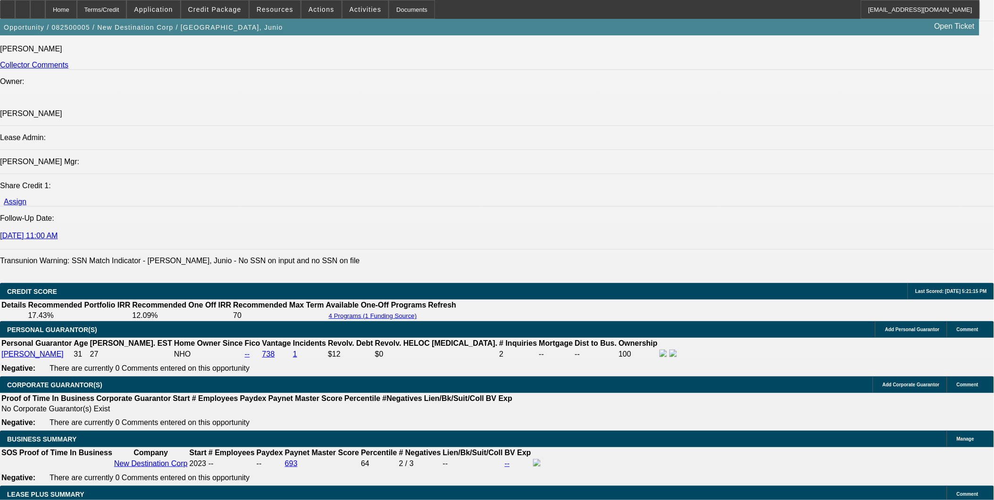
select select "2"
select select "4"
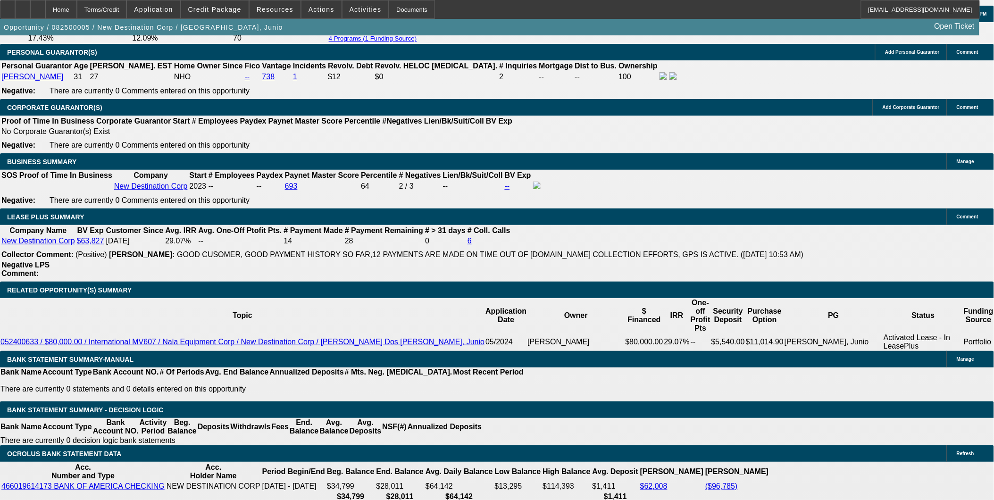
scroll to position [1453, 0]
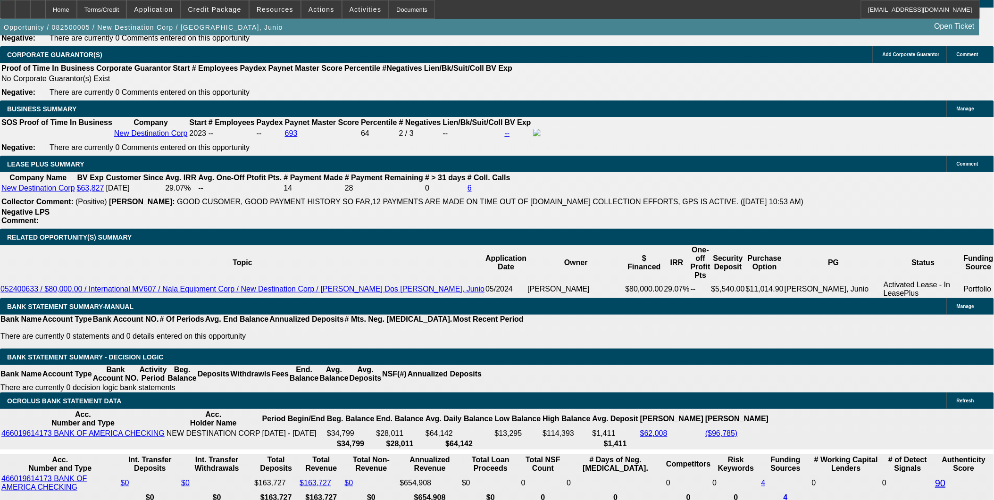
type input "UNKNOWN"
type input "18."
type input "$5,245.80"
type input "$2,622.90"
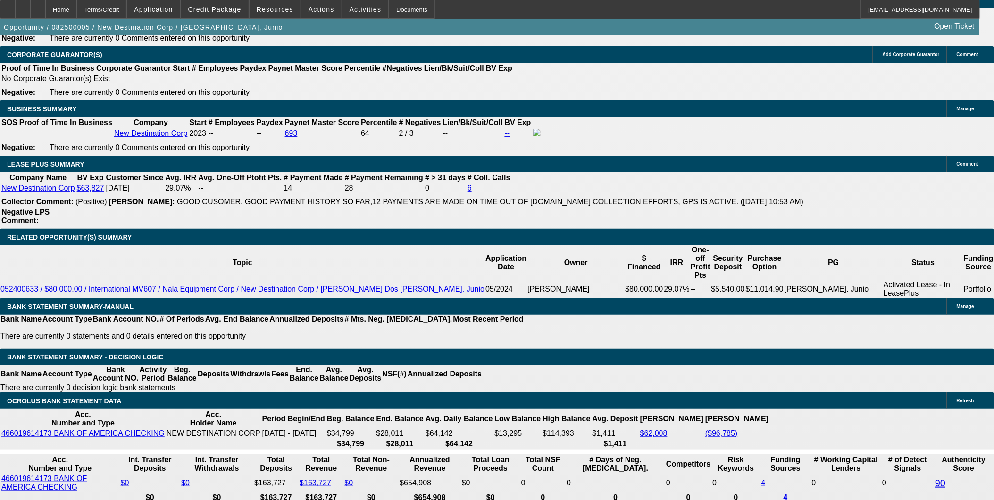
type input "18.1"
type input "$5,258.80"
type input "$2,629.40"
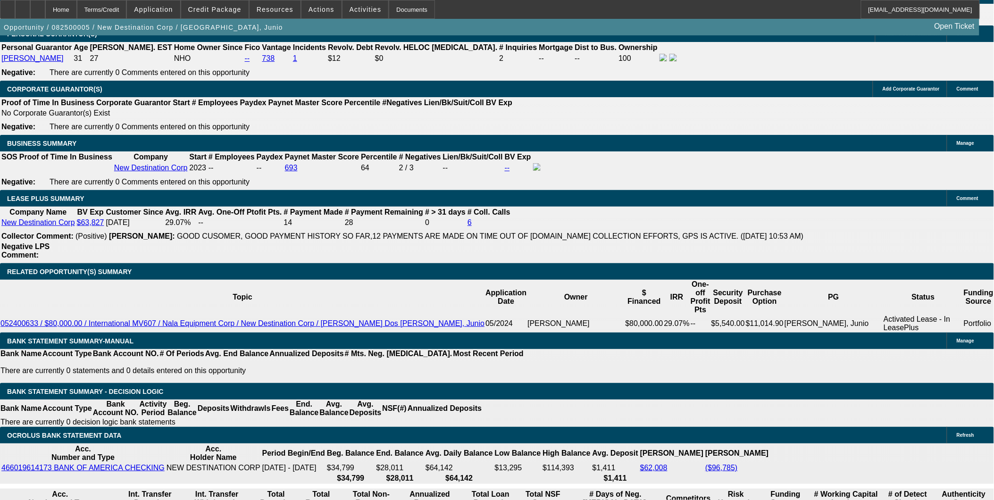
scroll to position [1400, 0]
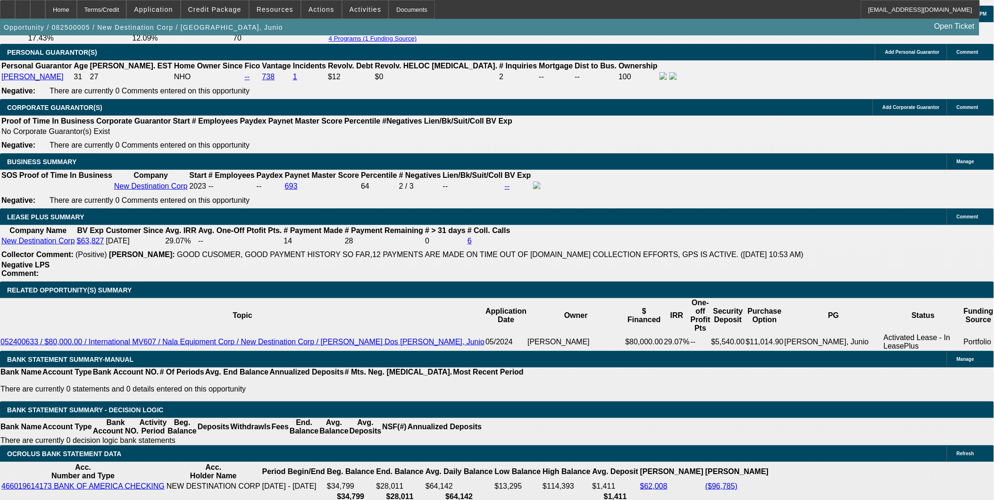
type input "18.1"
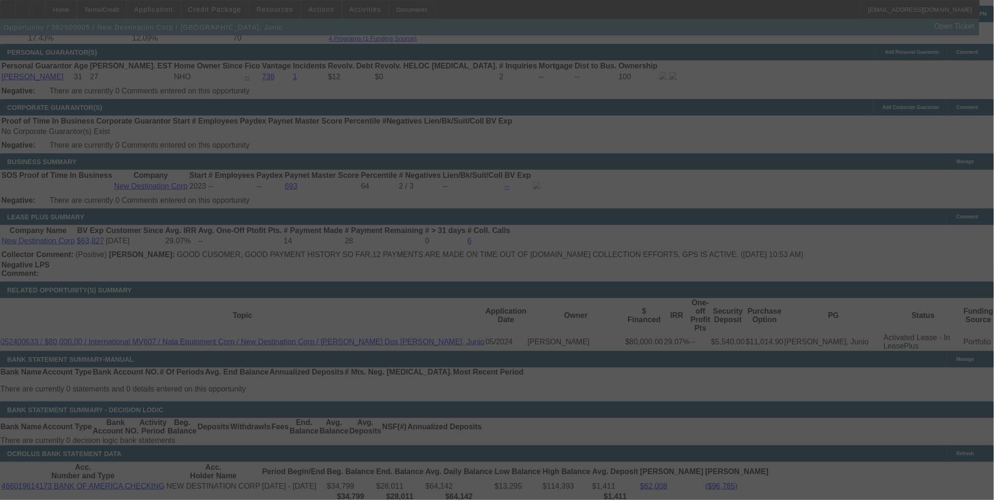
select select "0"
select select "2"
select select "0.1"
select select "4"
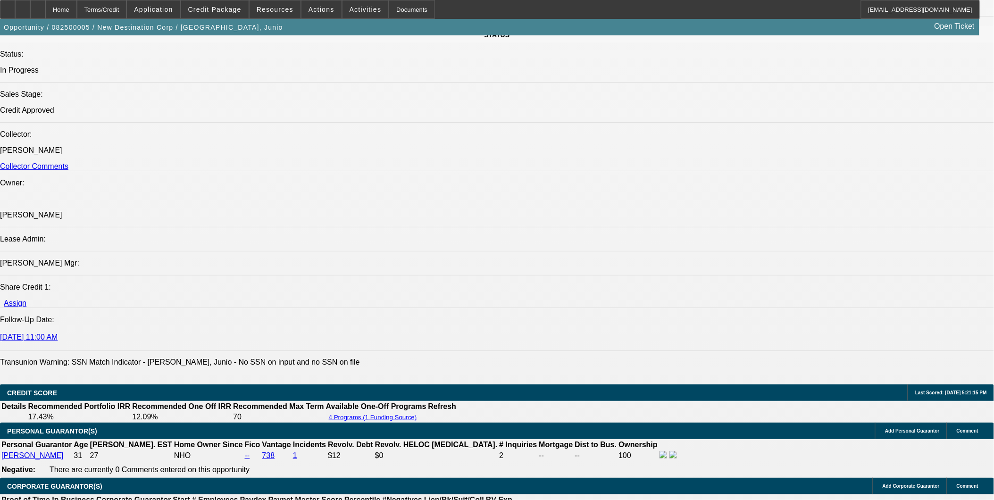
scroll to position [928, 0]
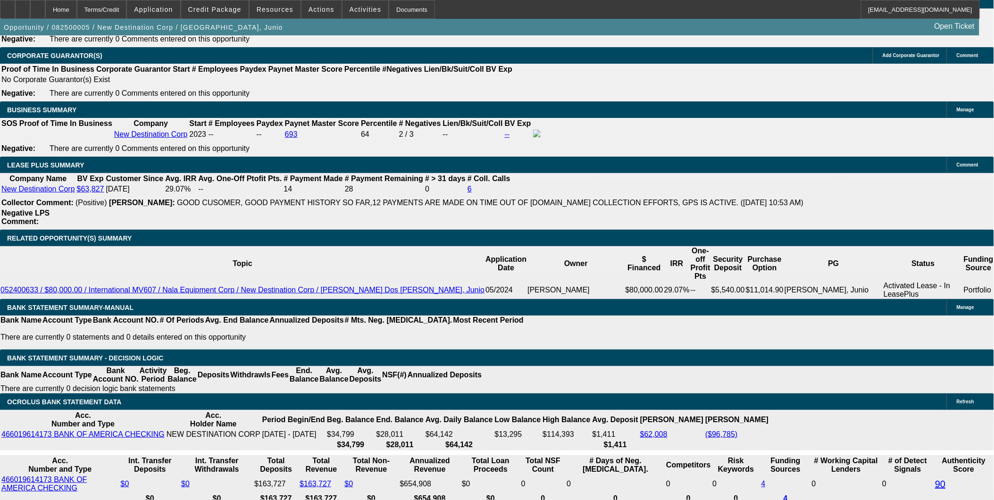
scroll to position [1453, 0]
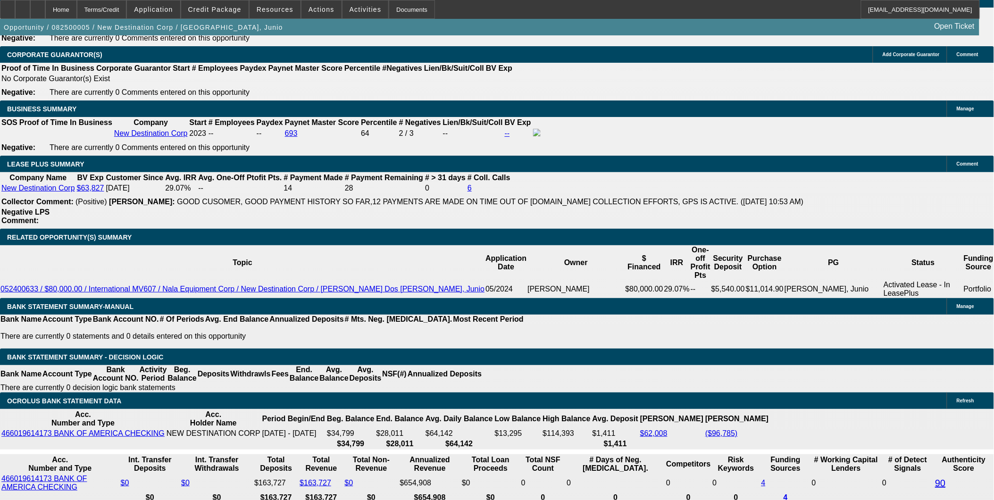
drag, startPoint x: 149, startPoint y: 293, endPoint x: 259, endPoint y: 308, distance: 111.4
type input "2"
type input "$4.00"
type input "UNKNOWN"
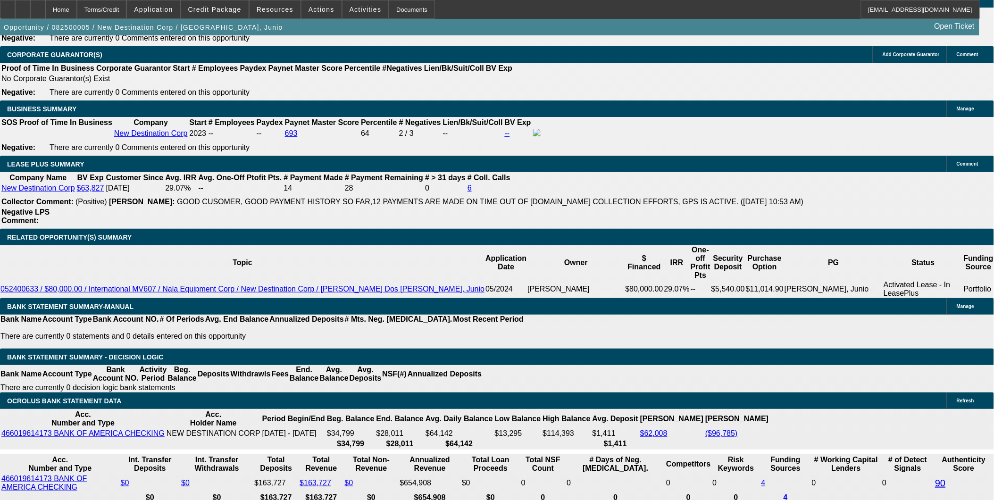
type input "26"
type input "2650"
type input "$5,300.00"
type input "18.4"
type input "$2,650.00"
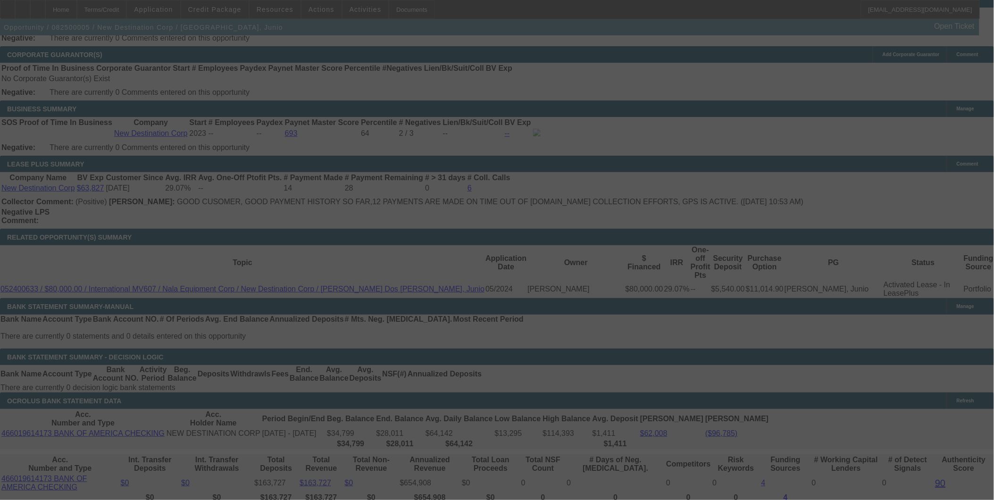
select select "0"
select select "2"
select select "0.1"
select select "4"
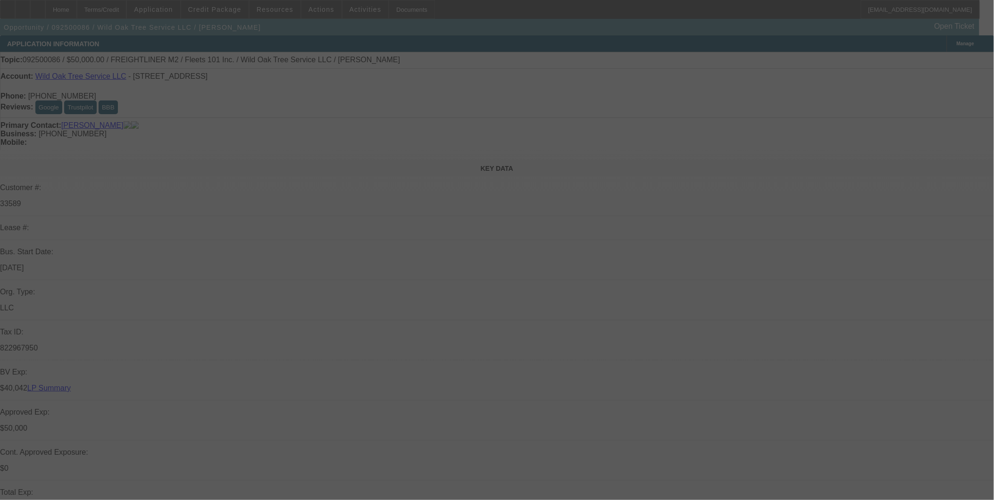
scroll to position [88, 0]
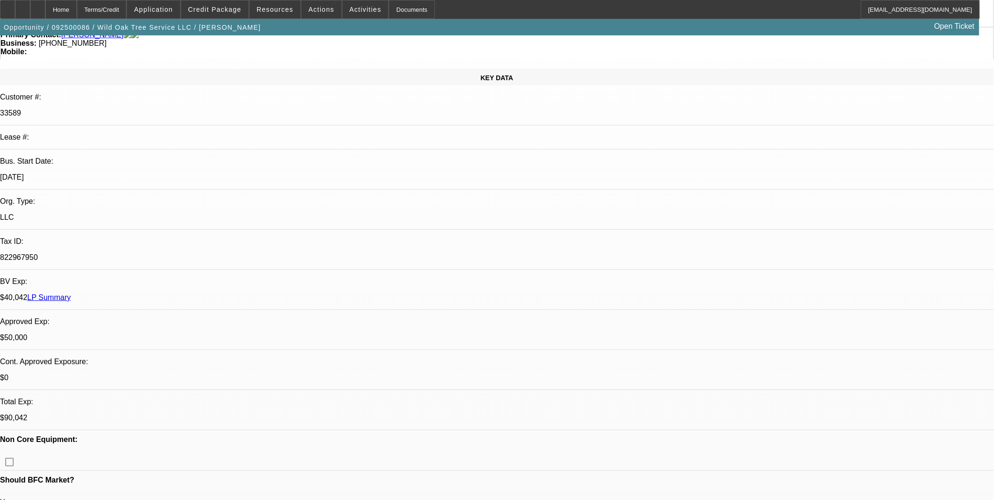
select select "0"
select select "2"
select select "0"
select select "2"
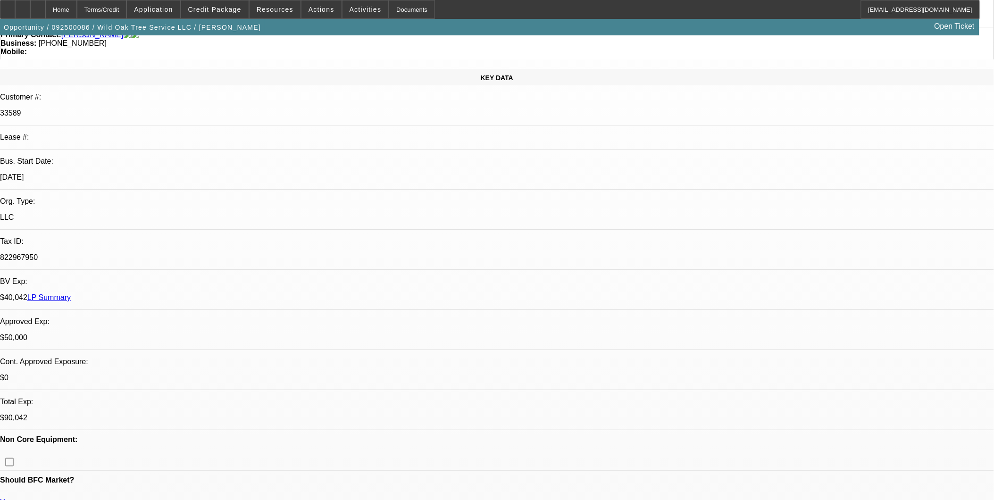
select select "0.1"
select select "0"
select select "2"
select select "0"
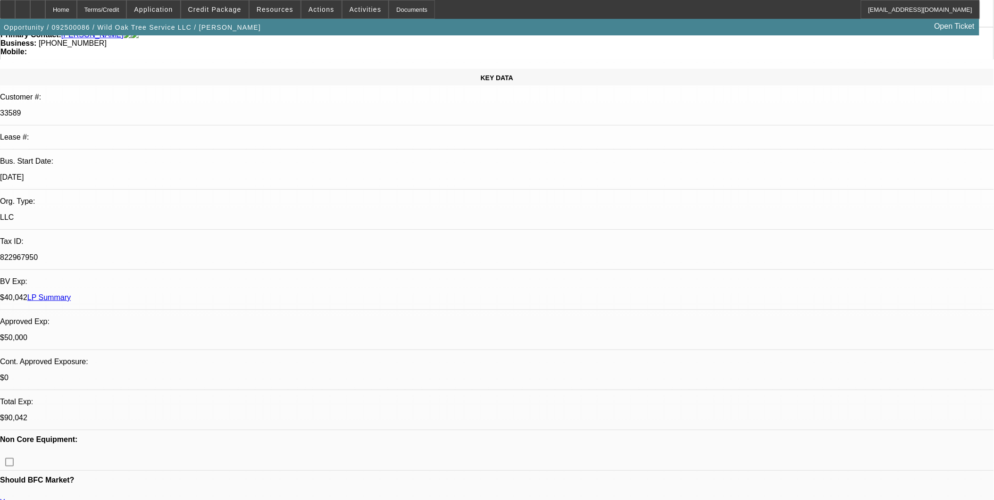
select select "2"
select select "0.1"
select select "1"
select select "2"
select select "6"
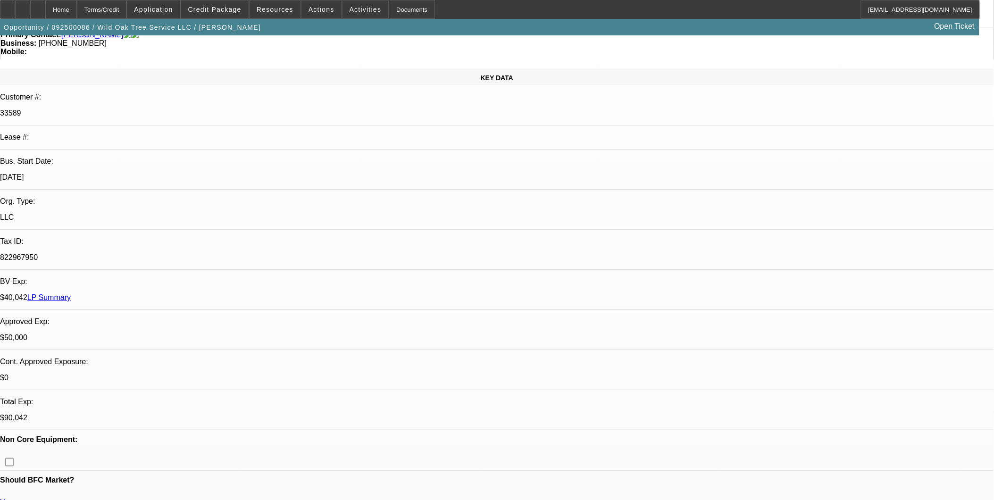
select select "1"
select select "2"
select select "4"
select select "1"
select select "2"
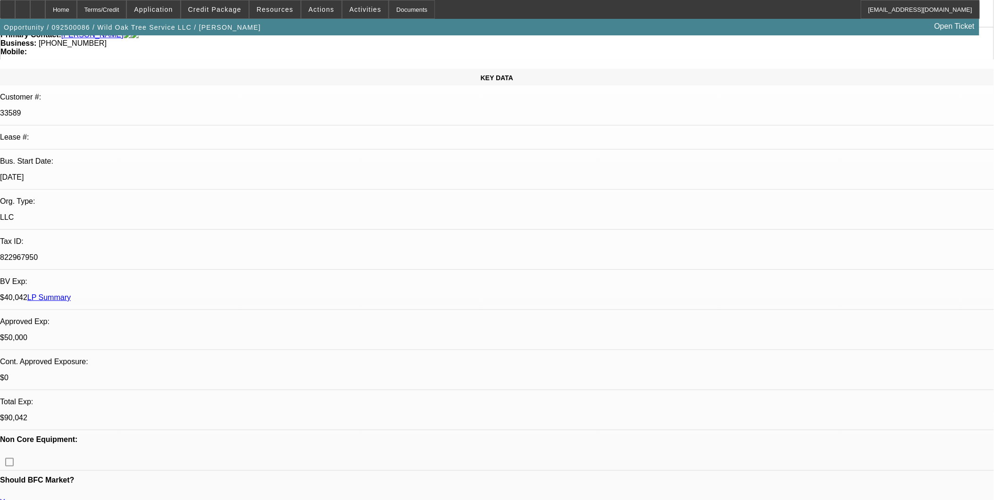
select select "6"
select select "1"
select select "2"
select select "4"
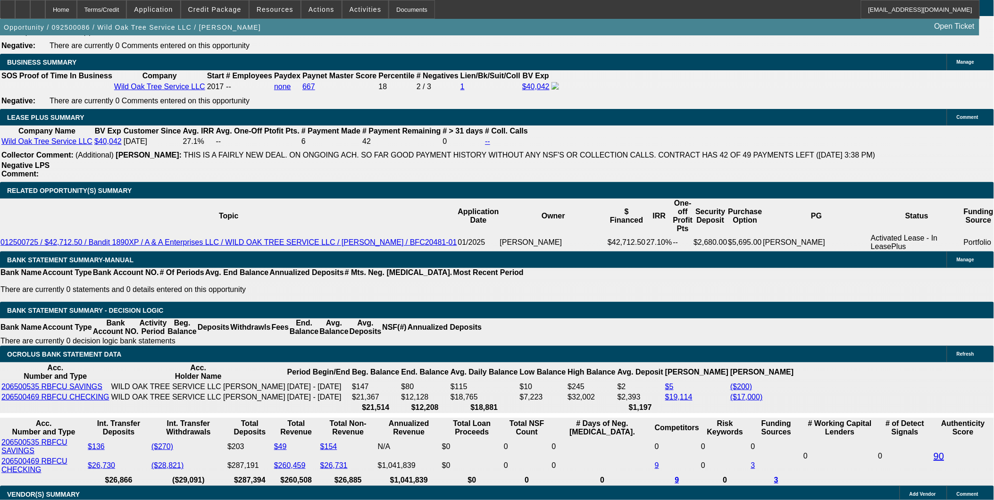
scroll to position [1467, 0]
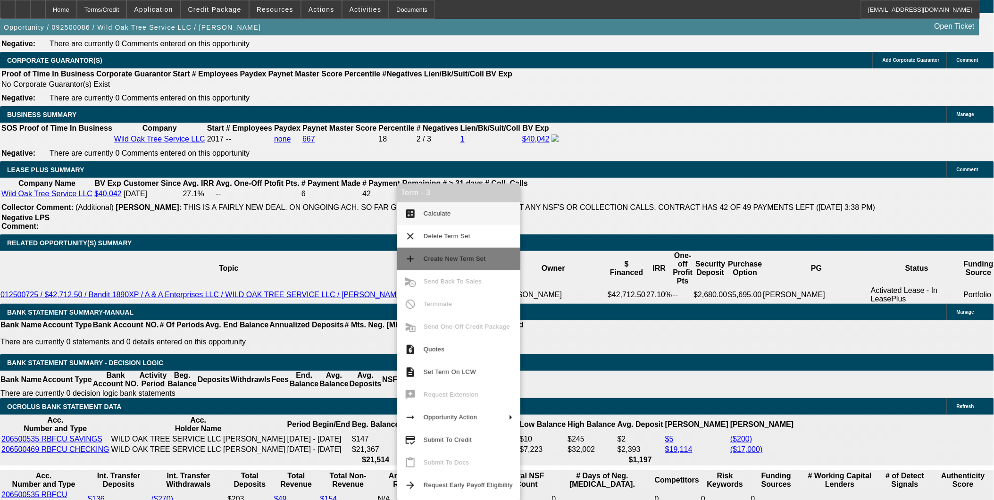
click at [439, 256] on span "Create New Term Set" at bounding box center [455, 258] width 62 height 7
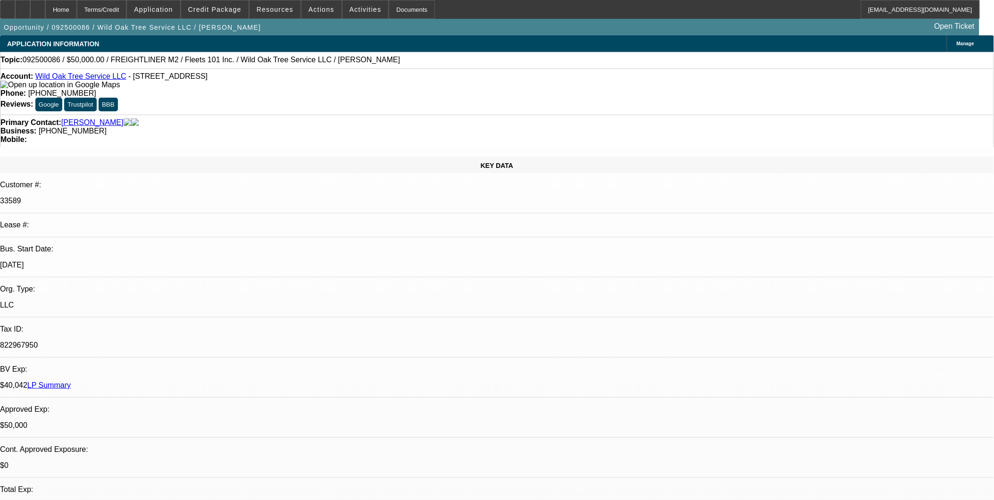
select select "0"
select select "2"
select select "0"
select select "2"
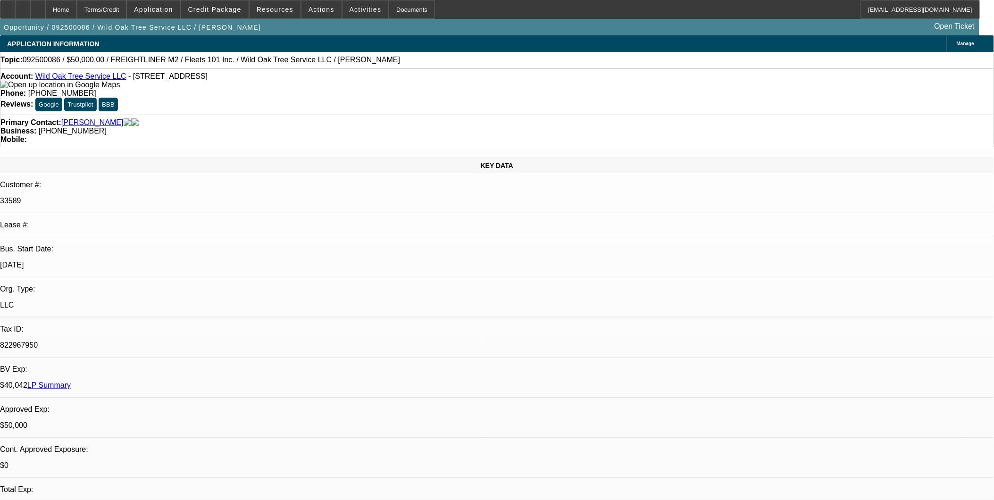
select select "0"
select select "2"
select select "0.1"
select select "0"
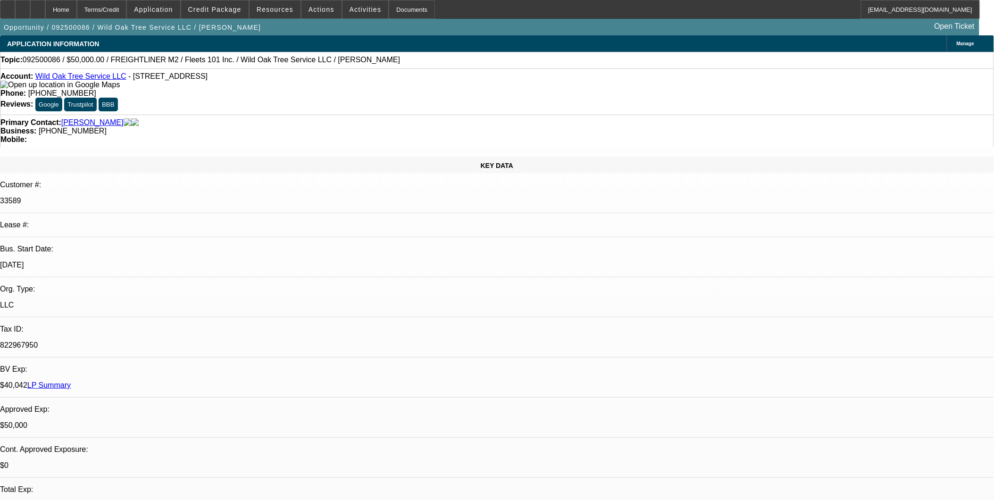
select select "2"
select select "0"
select select "1"
select select "2"
select select "6"
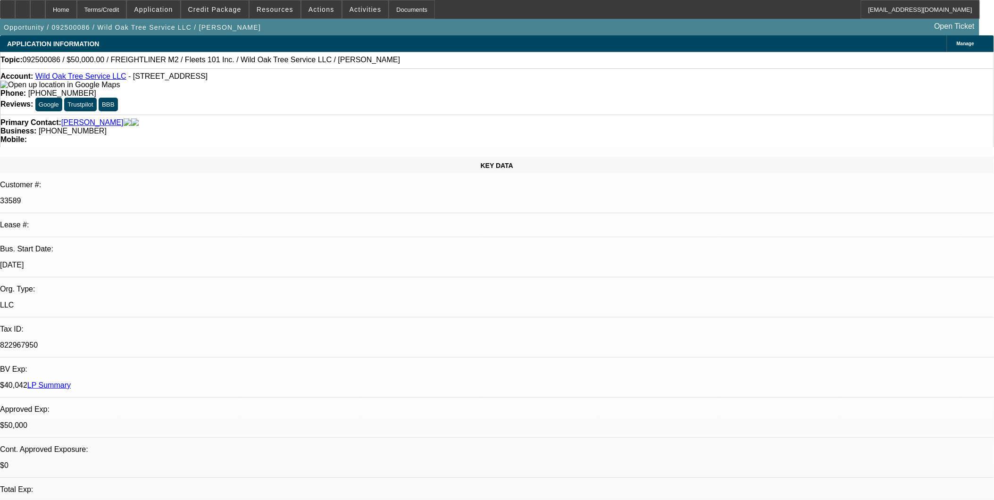
select select "1"
select select "2"
select select "6"
select select "1"
select select "2"
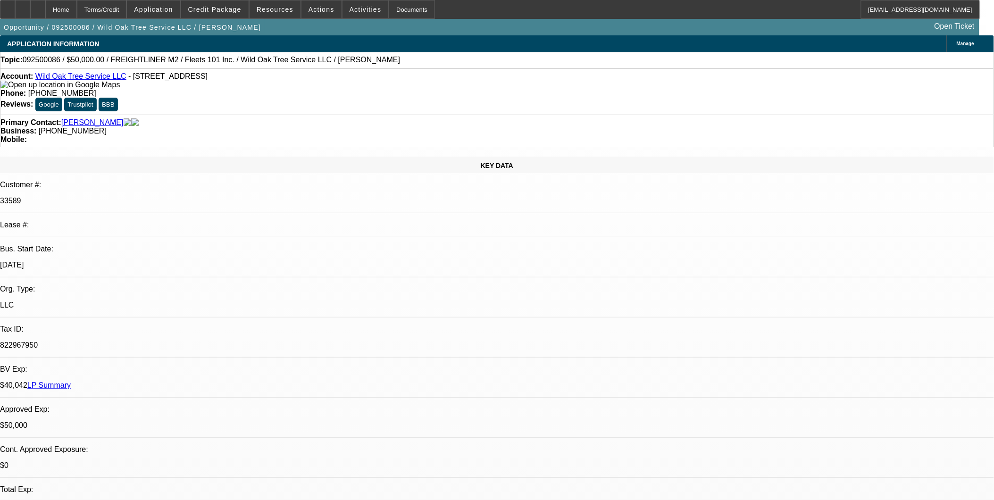
select select "4"
select select "1"
select select "2"
select select "6"
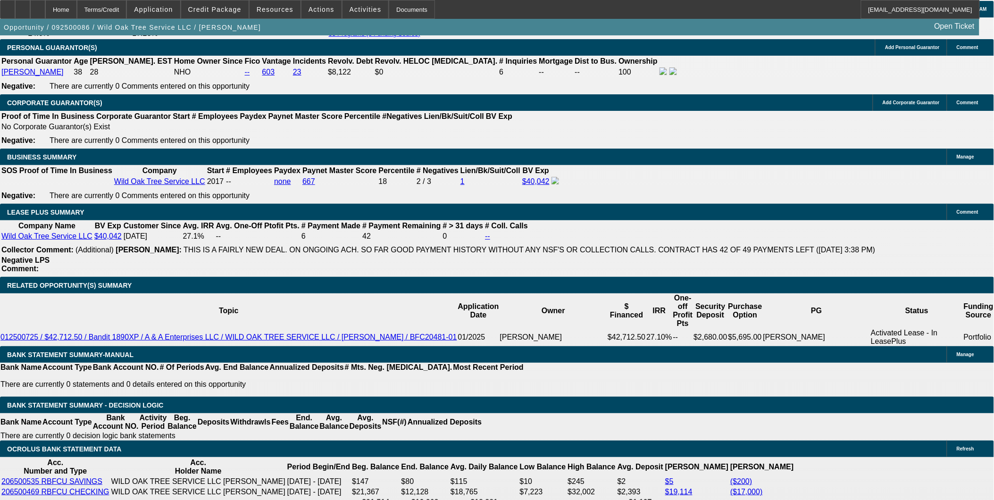
scroll to position [1467, 0]
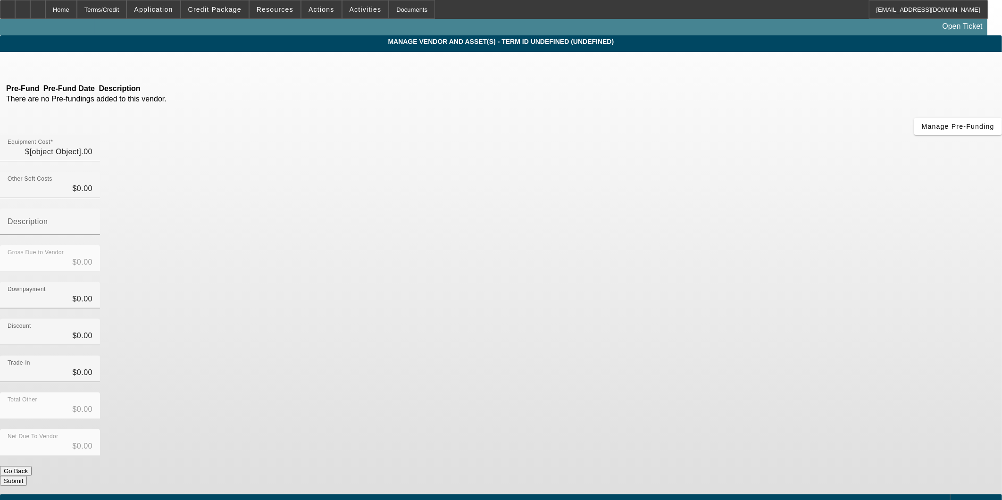
type input "$75,900.00"
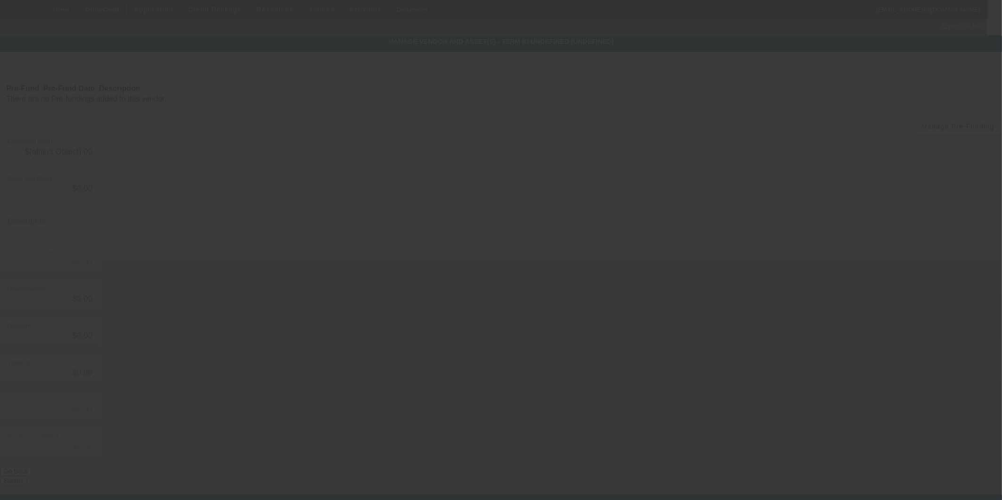
type input "$75,900.00"
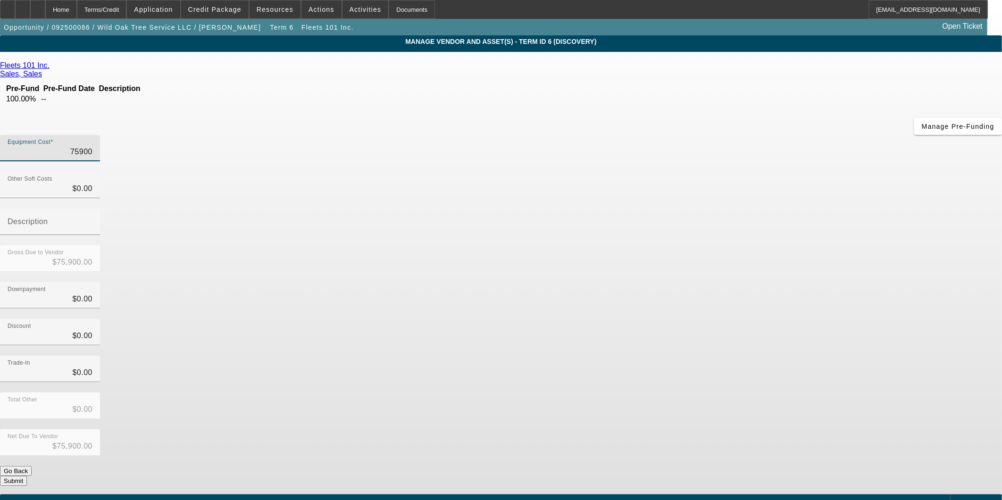
drag, startPoint x: 600, startPoint y: 79, endPoint x: 865, endPoint y: 108, distance: 265.7
click at [865, 108] on app-vendor-asset-manage "MANAGE VENDOR AND ASSET(S) - Term ID 6 (Discovery) Remove Vendor Fleets 101 Inc…" at bounding box center [501, 288] width 1002 height 507
type input "5"
type input "$5.00"
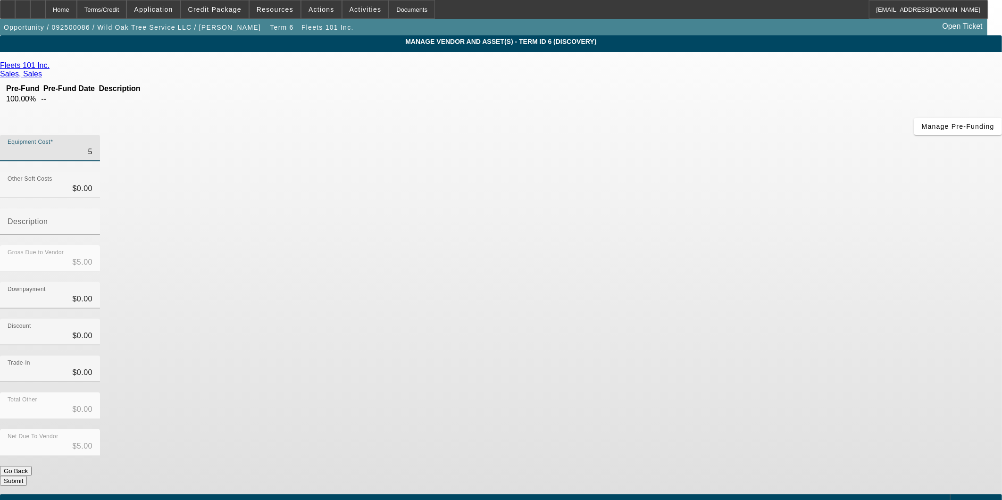
type input "59"
type input "$59.00"
type input "599"
type input "$599.00"
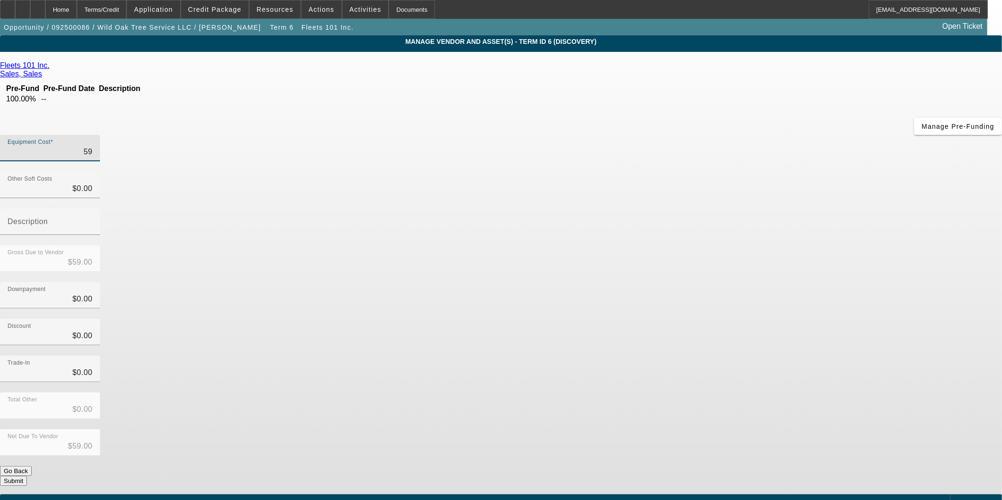
type input "$599.00"
type input "5995"
type input "$5,995.00"
type input "59950"
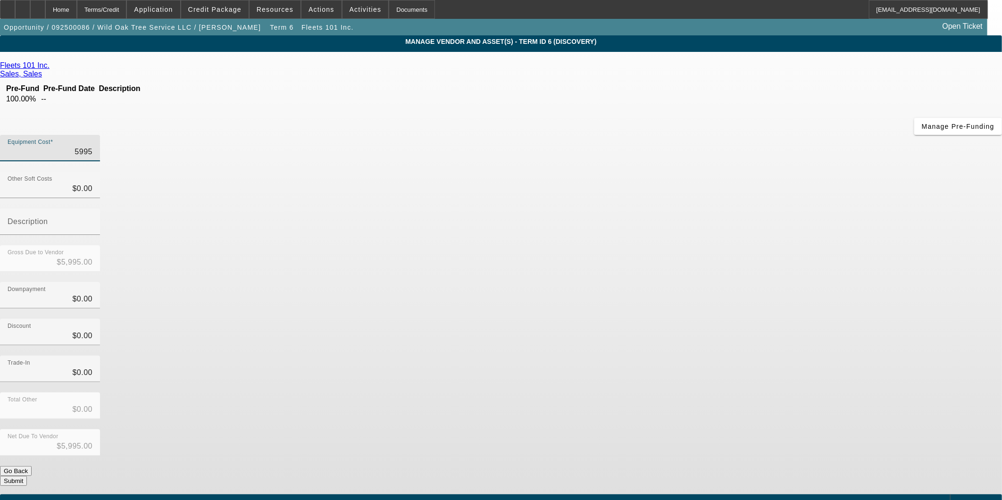
type input "$59,950.00"
click at [712, 319] on div "Discount $0.00" at bounding box center [501, 337] width 1002 height 37
click at [27, 476] on button "Submit" at bounding box center [13, 481] width 27 height 10
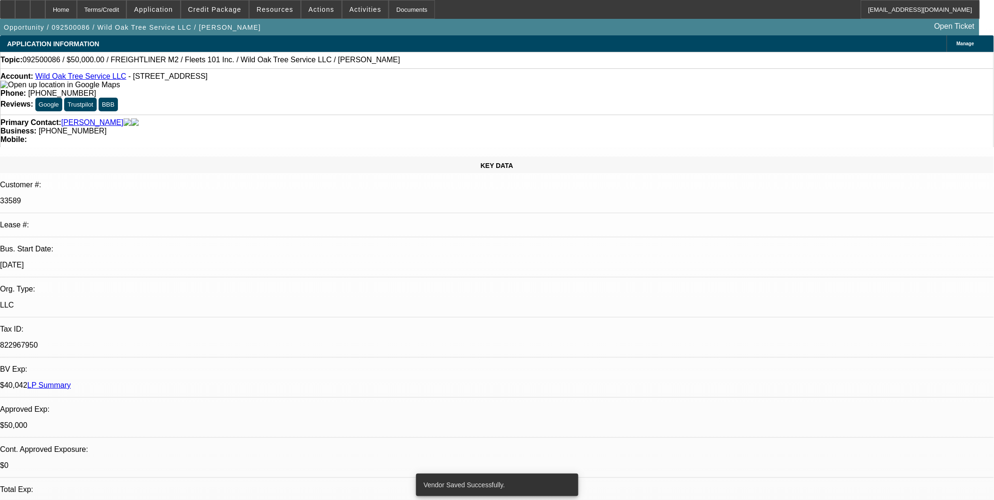
select select "0"
select select "2"
select select "0"
select select "6"
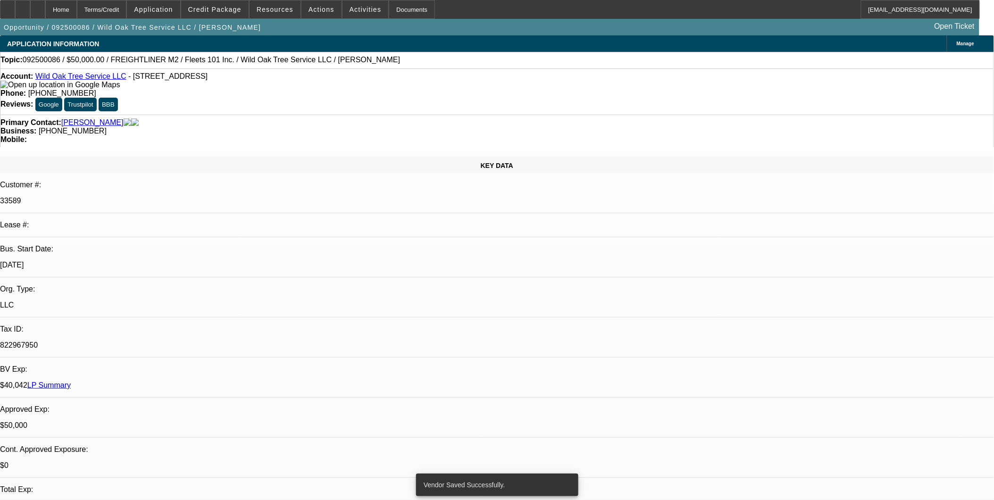
select select "0"
select select "2"
select select "0"
select select "6"
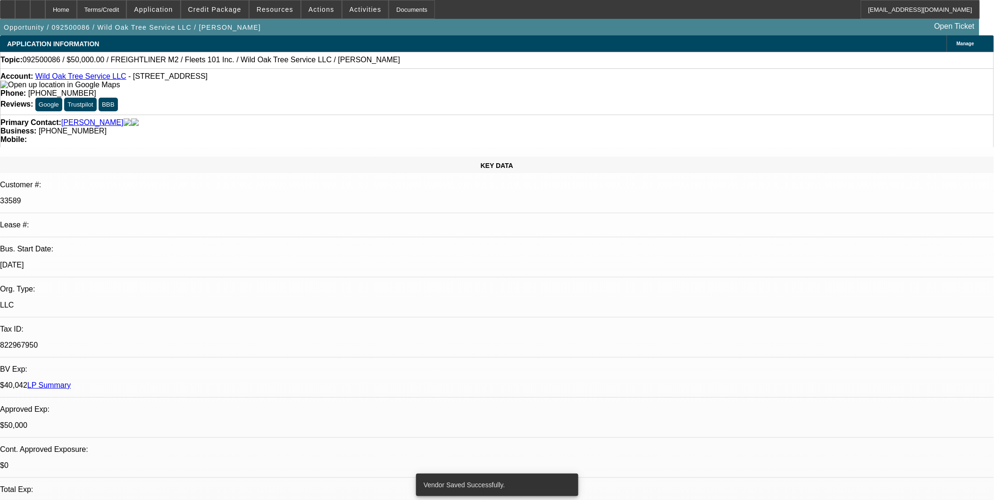
select select "0"
select select "2"
select select "0.1"
select select "4"
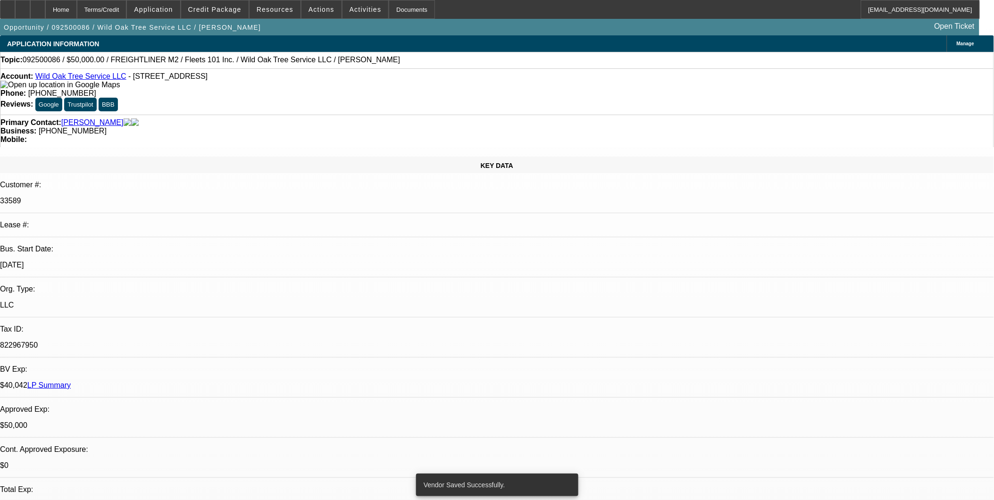
select select "0"
select select "2"
select select "0"
select select "6"
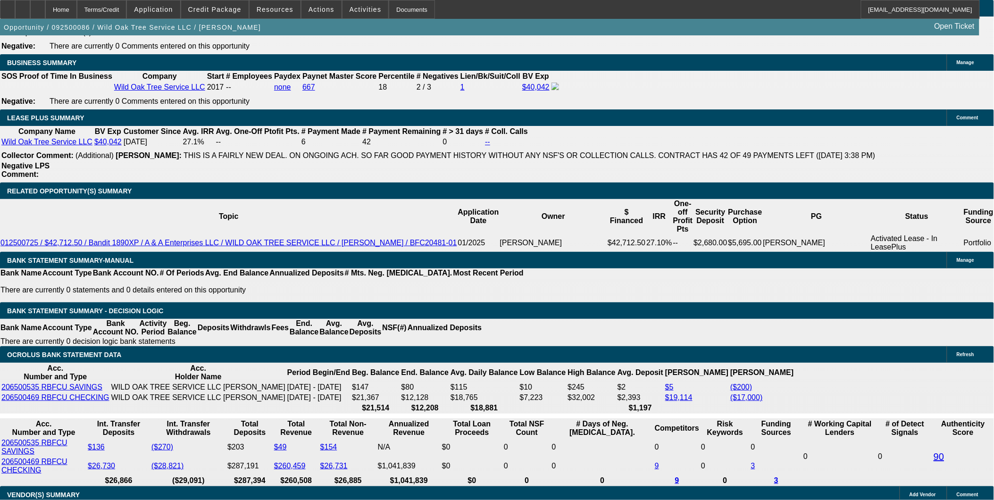
scroll to position [1520, 0]
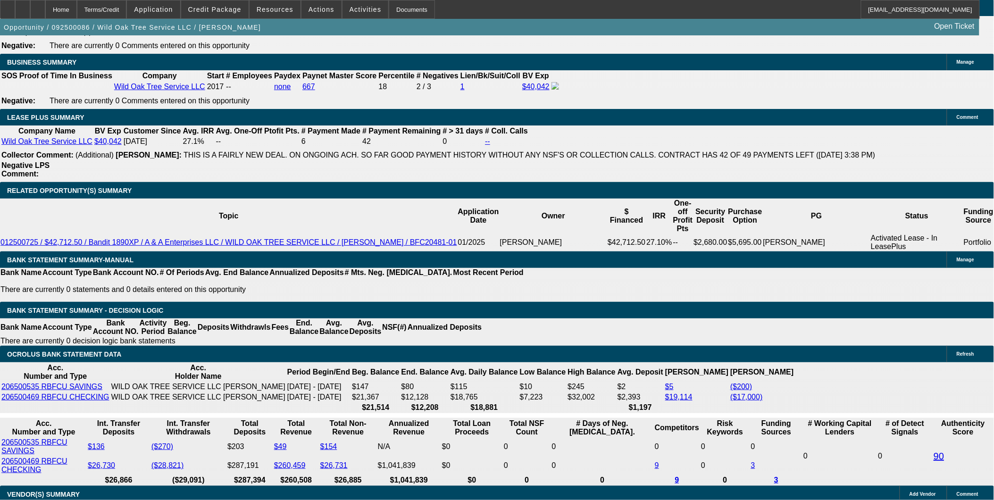
drag, startPoint x: 200, startPoint y: 285, endPoint x: 242, endPoint y: 290, distance: 41.8
drag, startPoint x: 197, startPoint y: 287, endPoint x: 291, endPoint y: 293, distance: 94.1
type input "6"
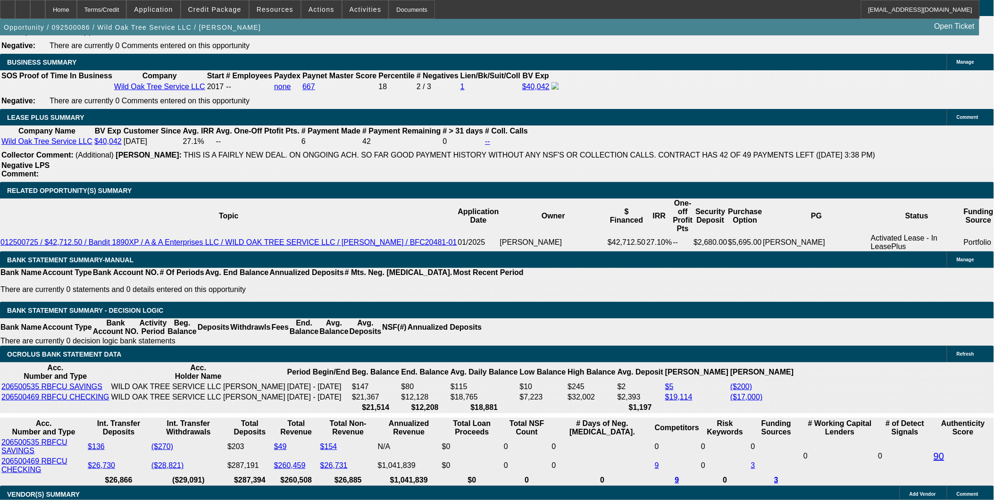
type input "UNKNOWN"
type input "$13,700.58"
type input "$6,850.29"
type input "43"
type input "$4.22"
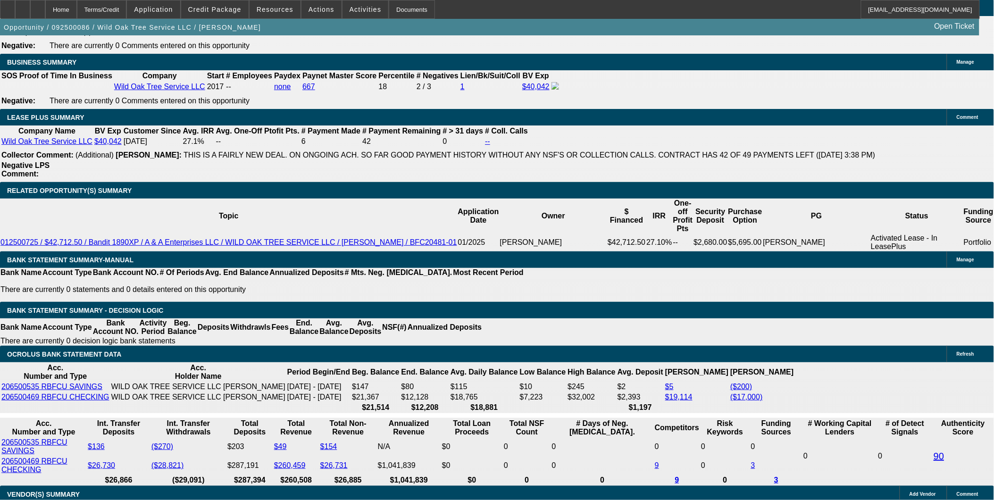
type input "$2.11"
type input "43"
type input "1"
type input "$1,845.04"
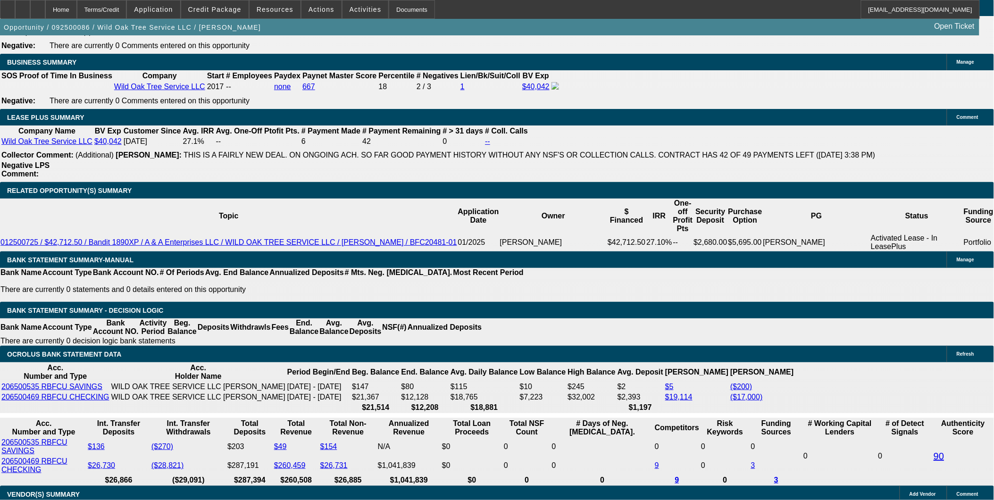
type input "$922.52"
type input "18"
type input "$2,471.36"
type input "$1,235.68"
type input "18.7"
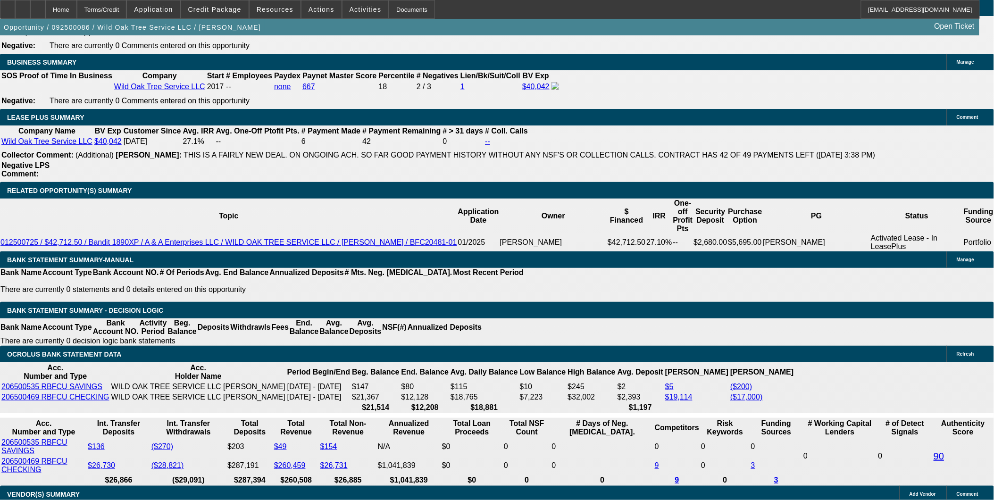
type input "$2,499.46"
type input "$1,249.73"
type input "18.7"
drag, startPoint x: 152, startPoint y: 295, endPoint x: 225, endPoint y: 305, distance: 73.4
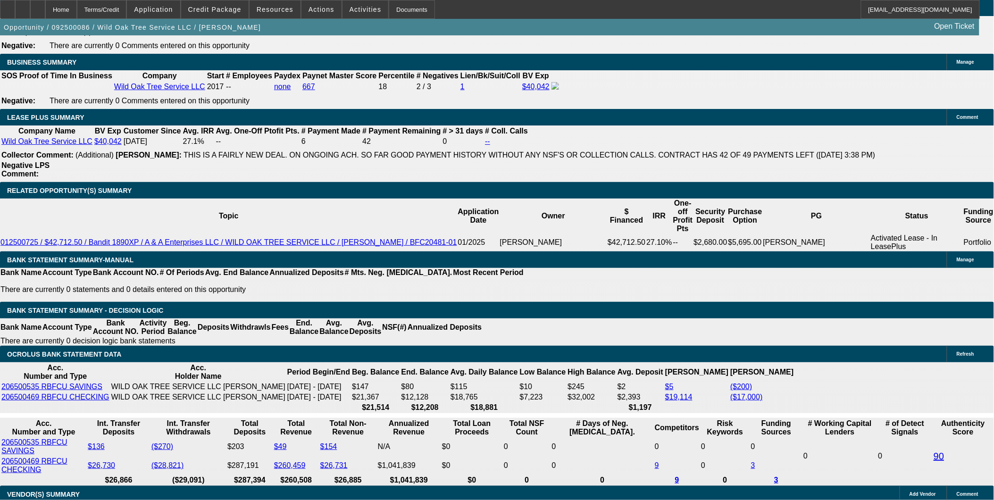
type input "$5,995.00"
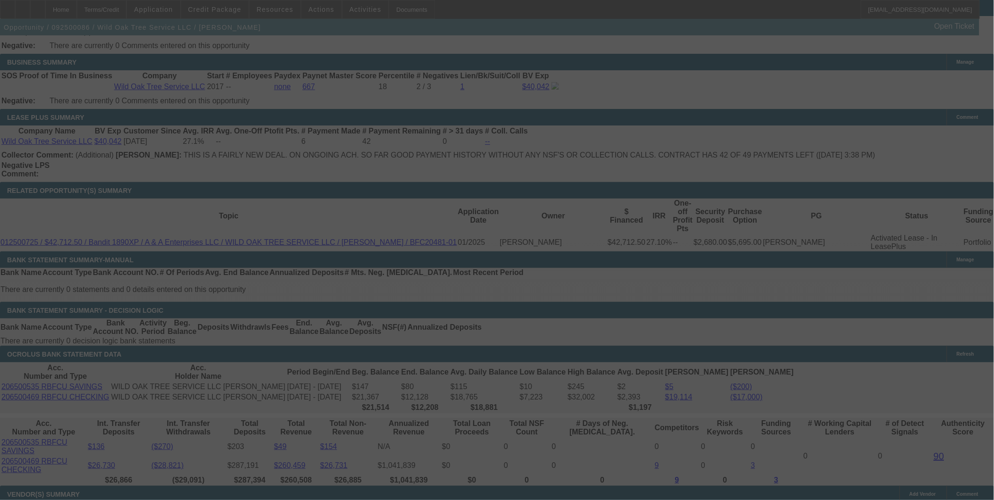
select select "0"
select select "2"
select select "0"
select select "6"
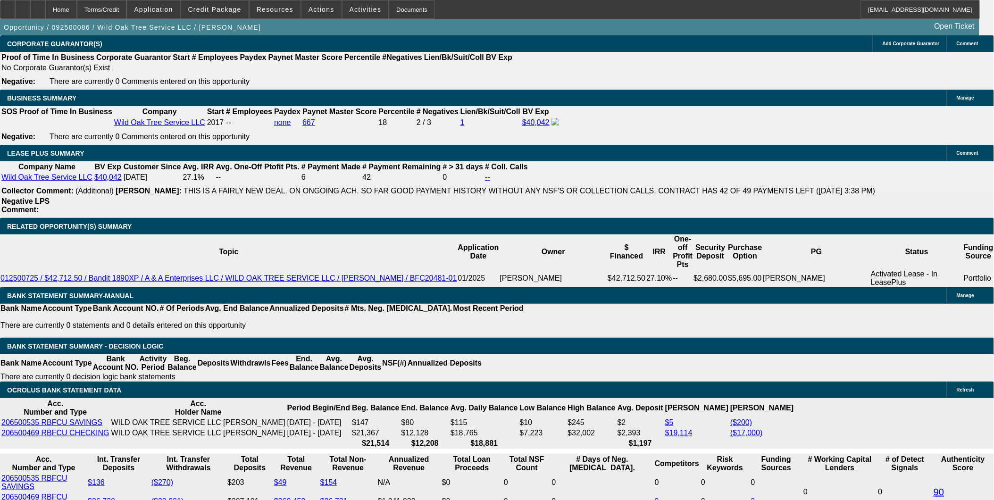
scroll to position [1415, 0]
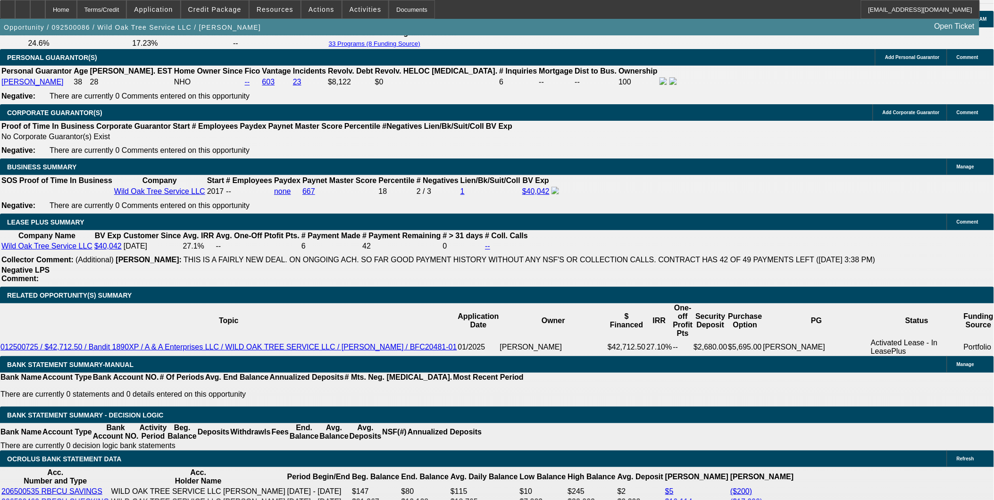
select select "0"
select select "2"
select select "0.1"
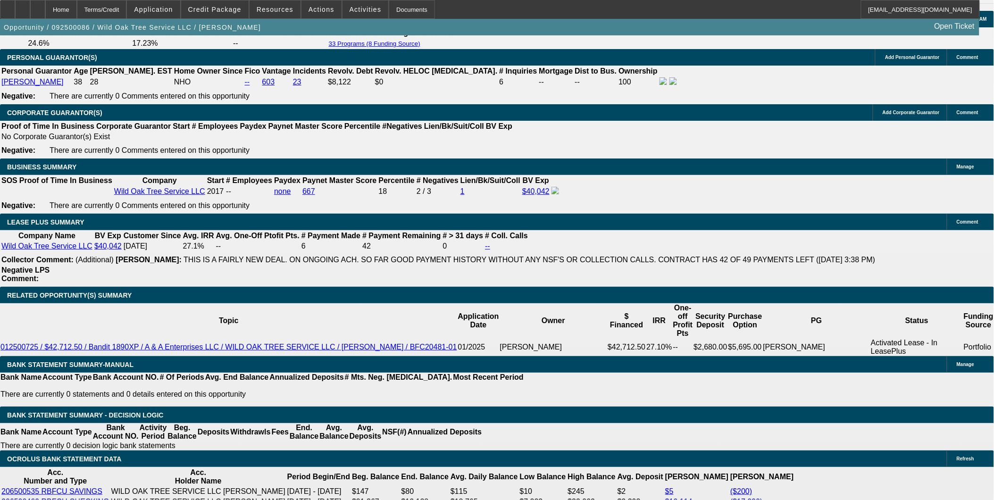
select select "4"
select select "0.1"
select select "2"
select select "0.1"
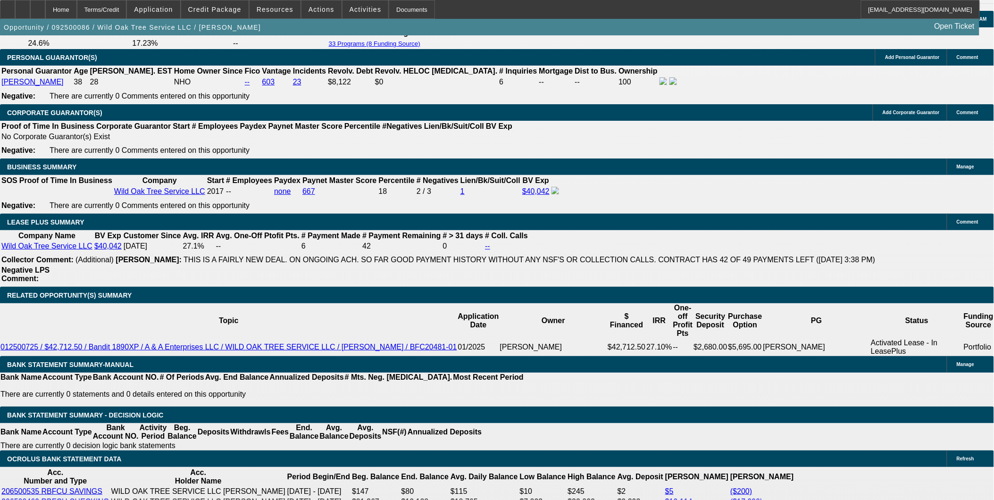
select select "4"
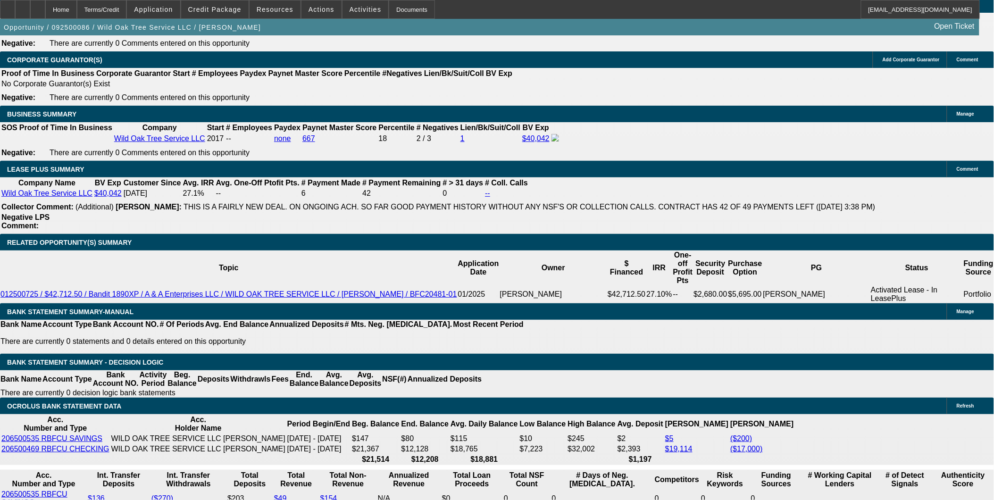
scroll to position [1467, 0]
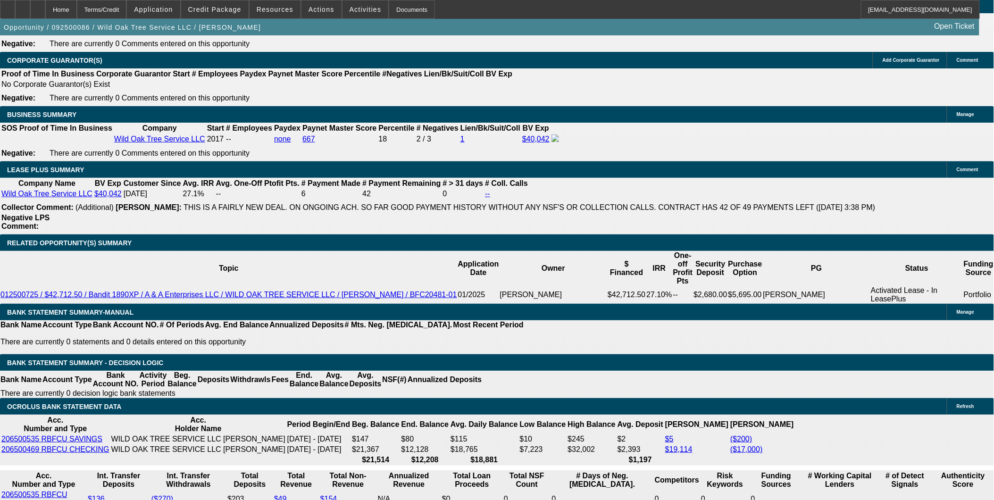
select select "0"
select select "2"
select select "0"
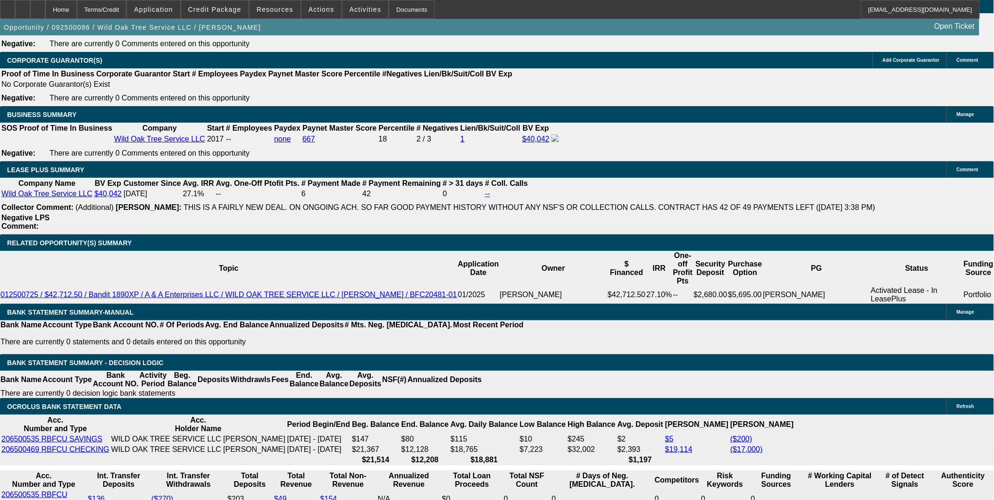
select select "6"
select select "0"
select select "2"
select select "0"
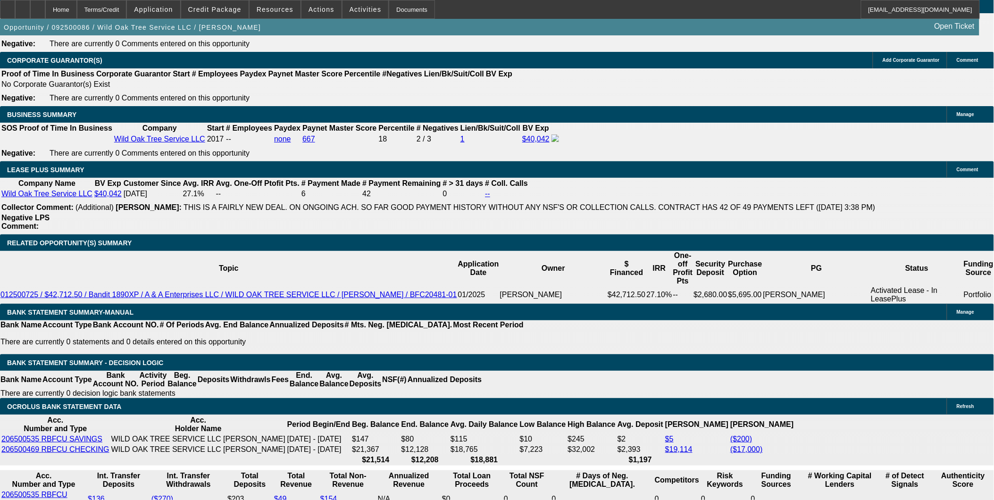
select select "6"
select select "0"
select select "2"
select select "0.1"
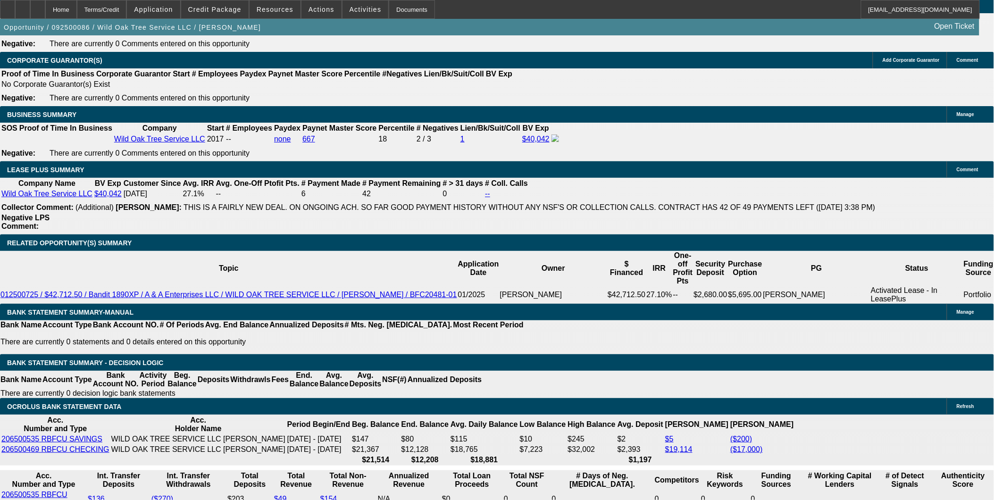
select select "4"
select select "0"
select select "2"
select select "0"
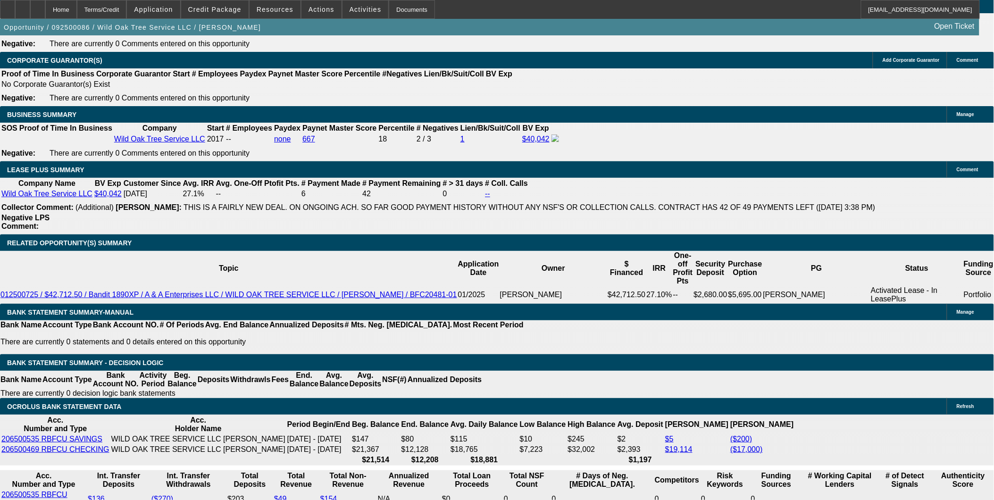
select select "6"
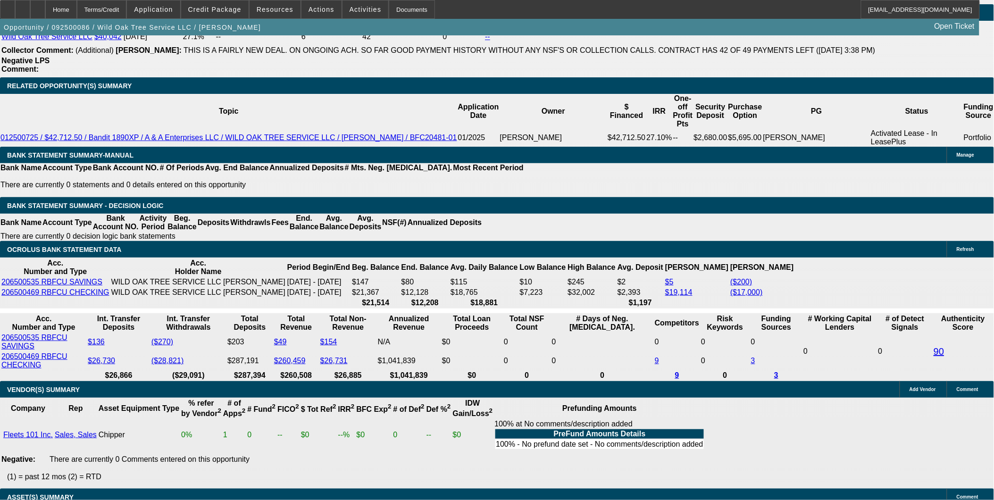
scroll to position [1572, 0]
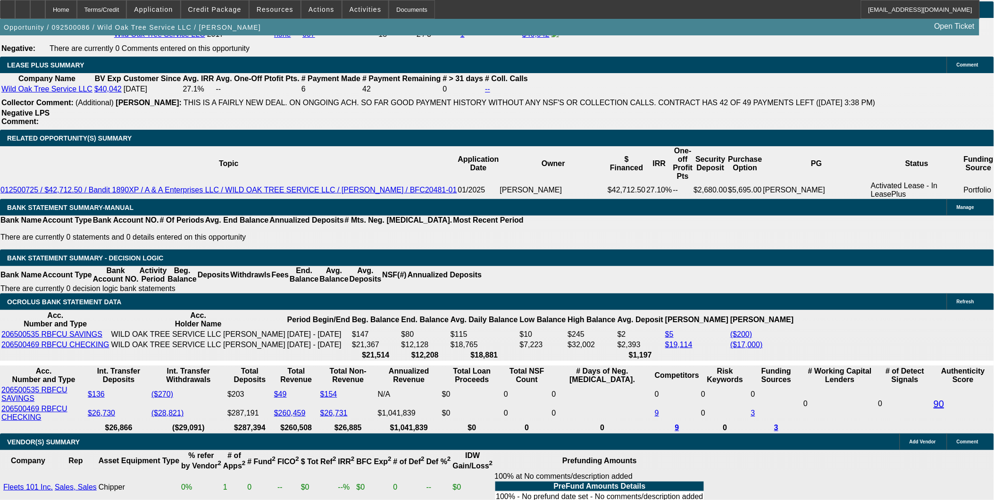
type input "4"
type input "UNKNOWN"
type input "$20,239.58"
type input "$10,119.79"
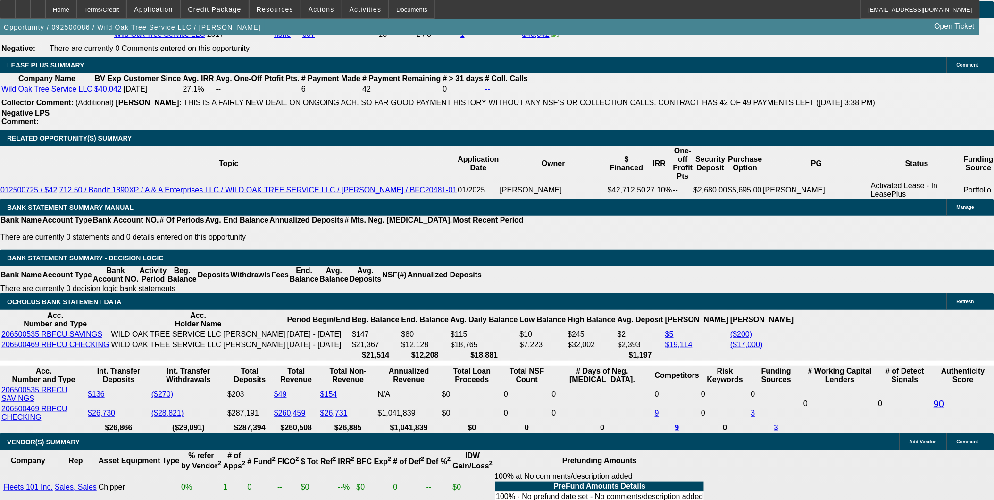
type input "42"
type input "$2,541.38"
type input "$1,270.69"
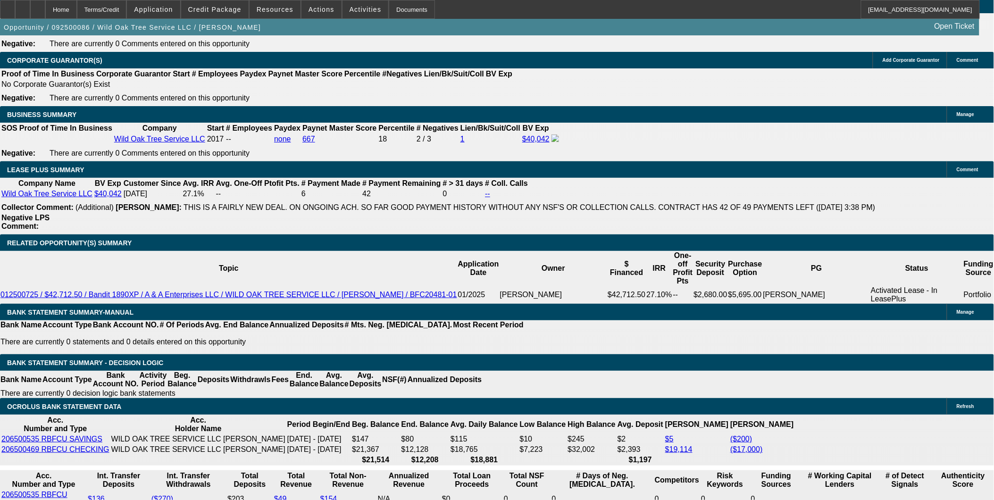
scroll to position [1415, 0]
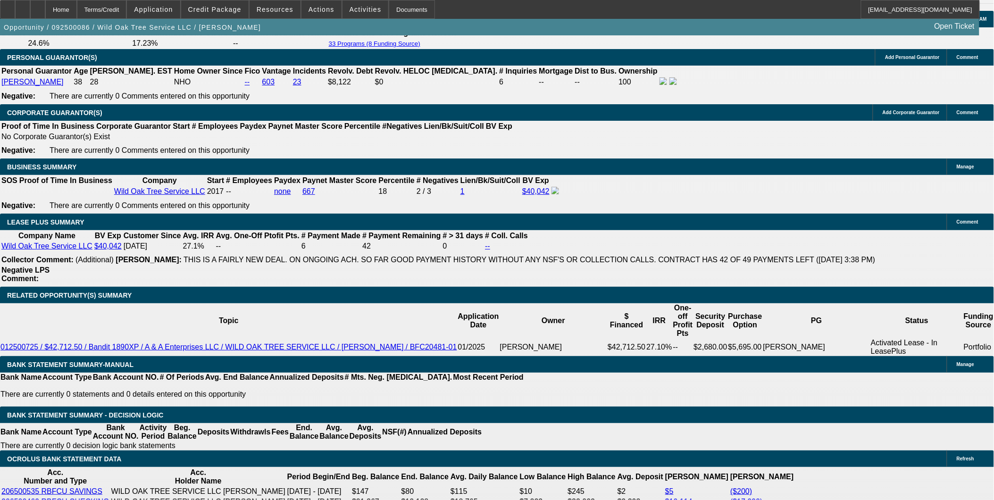
type input "42"
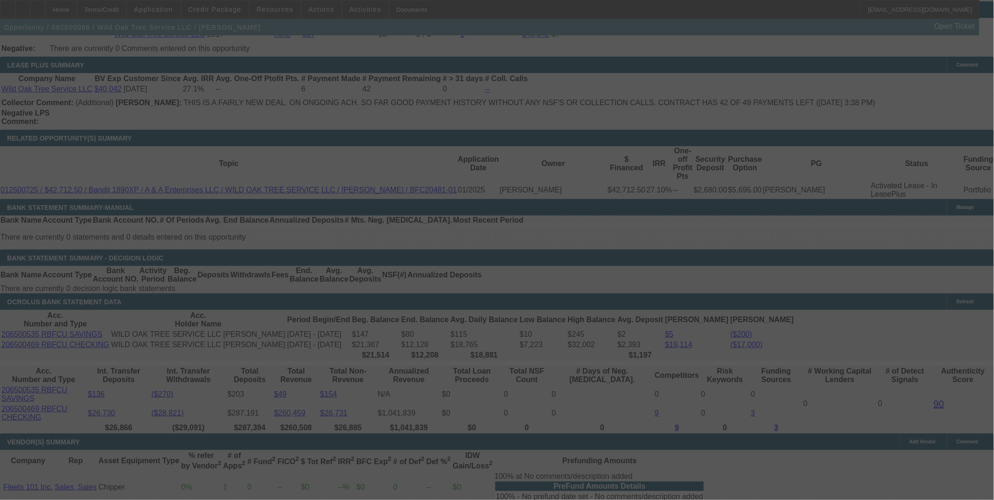
scroll to position [1562, 0]
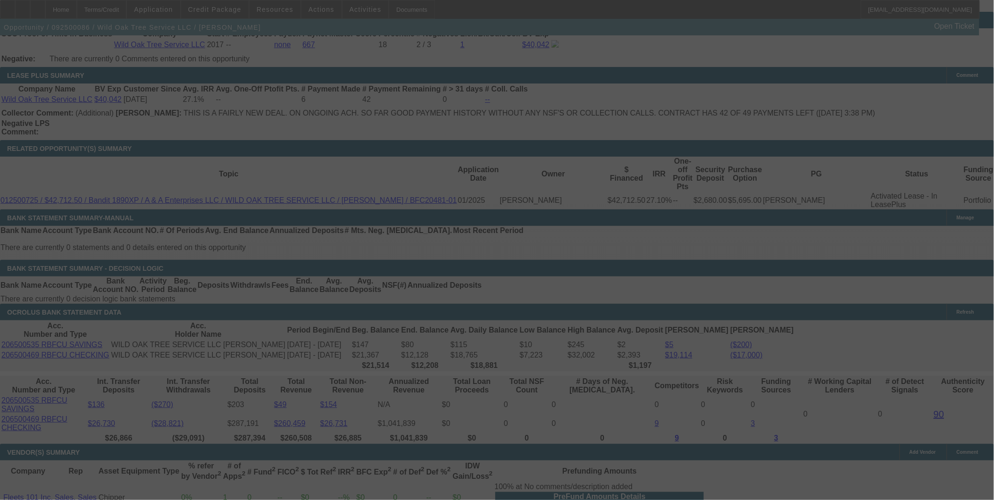
select select "0"
select select "2"
select select "0"
select select "6"
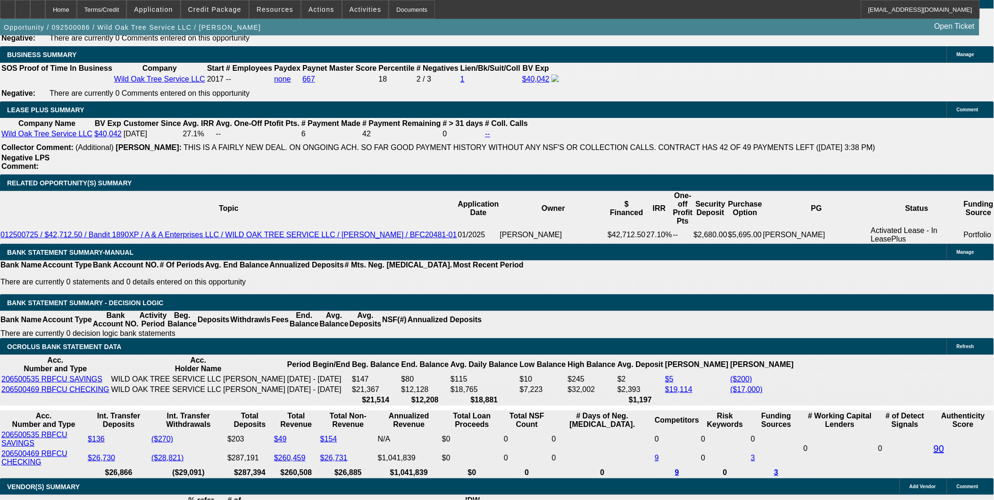
scroll to position [1509, 0]
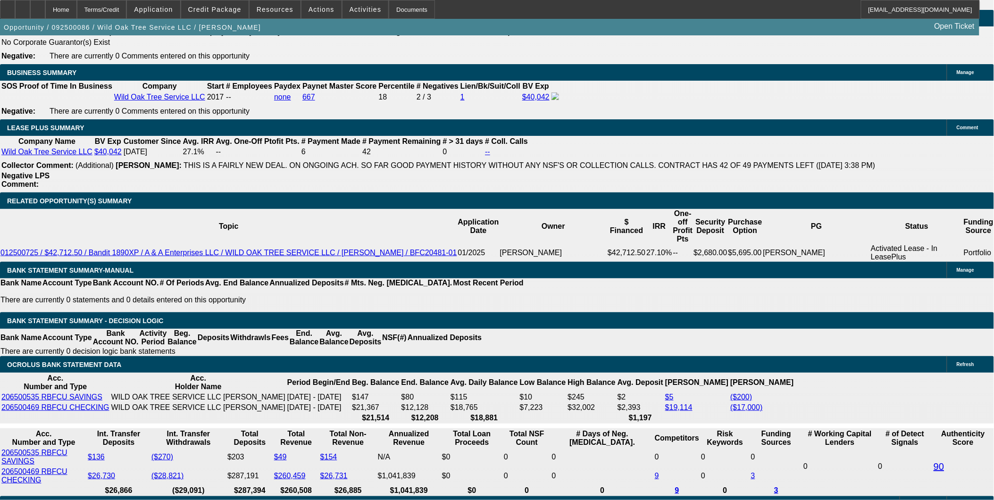
type input "7500"
drag, startPoint x: 532, startPoint y: 308, endPoint x: 538, endPoint y: 312, distance: 7.0
type input "UNKNOWN"
type input "$7,590.00"
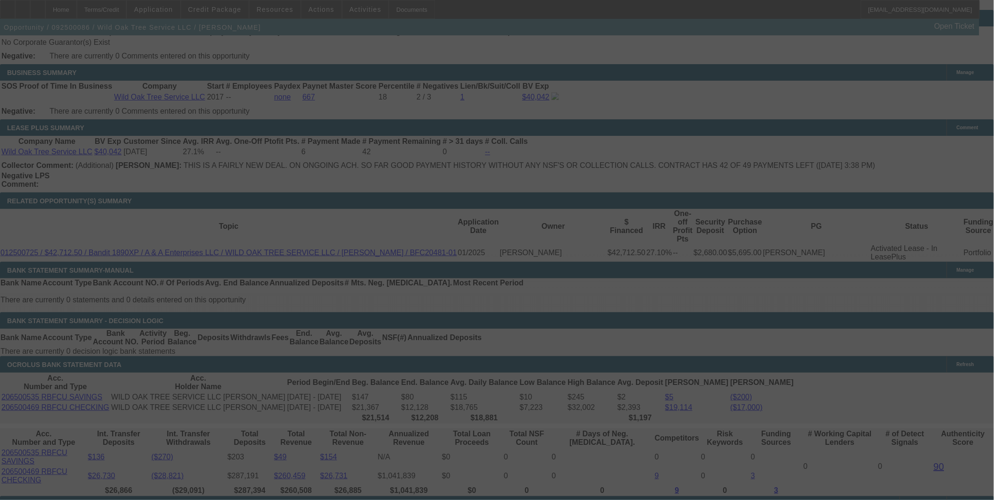
select select "0"
select select "2"
select select "0"
select select "6"
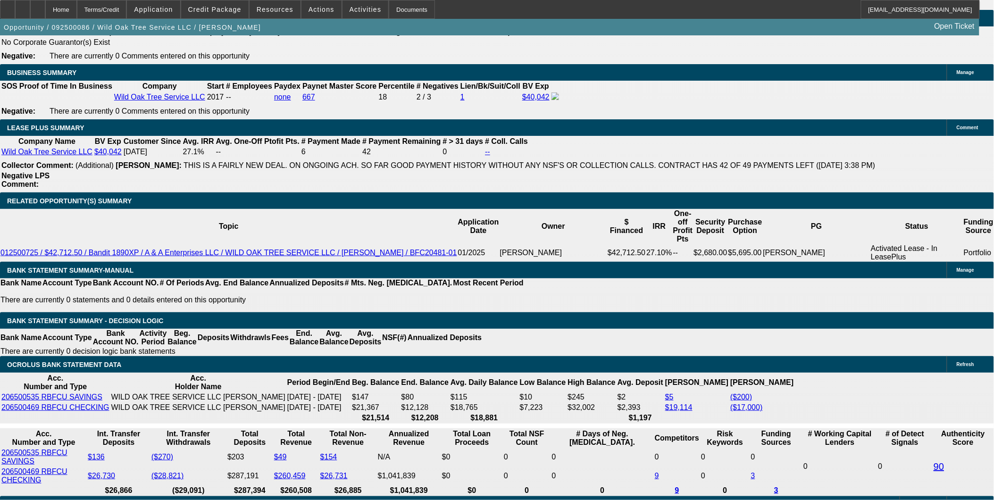
drag, startPoint x: 148, startPoint y: 298, endPoint x: 347, endPoint y: 317, distance: 199.9
type input "1"
type input "$2.00"
type input "UNKNOWN"
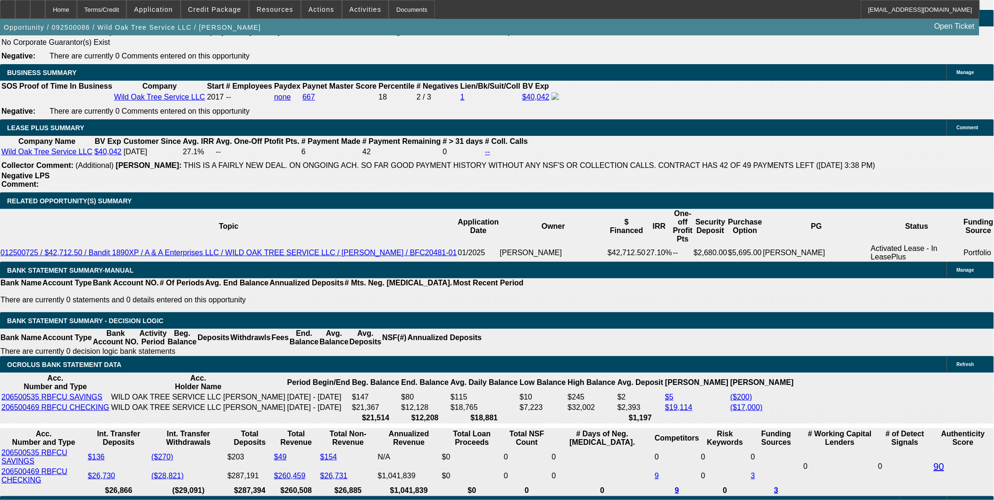
type input "1246"
type input "$2,492.00"
type input "17.5"
type input "1246.7"
type input "$2,493.48"
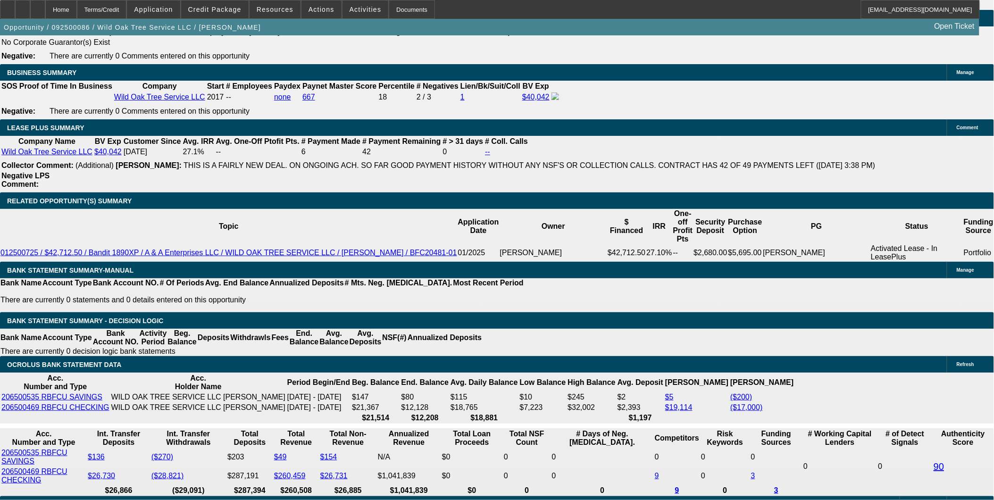
type input "$1,246.74"
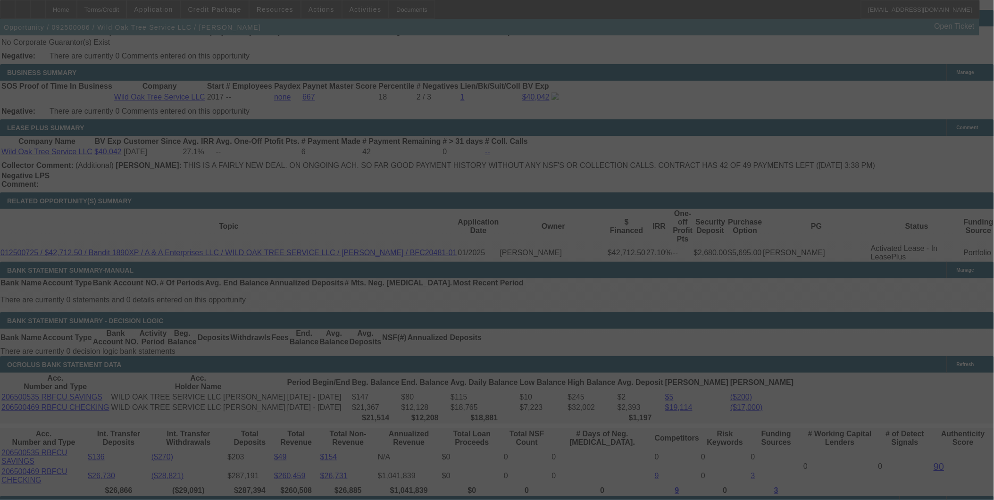
select select "0"
select select "2"
select select "0"
select select "6"
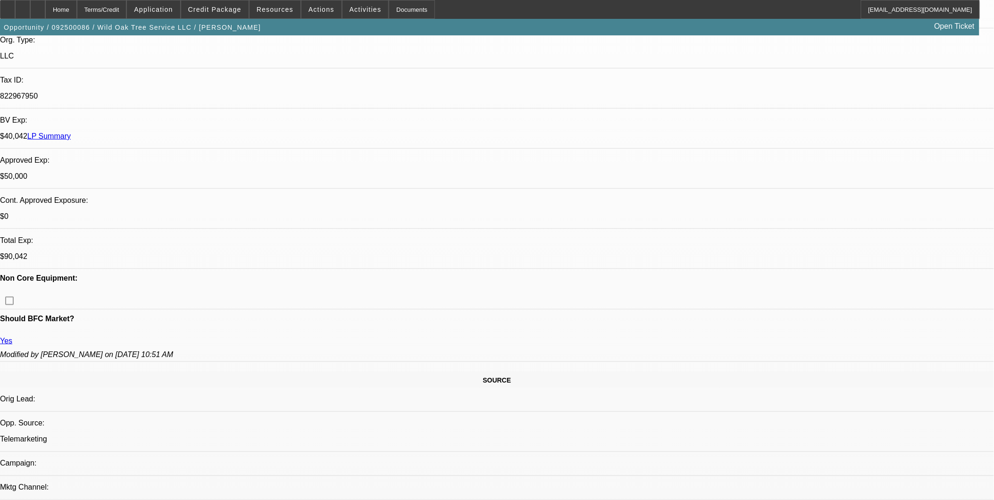
scroll to position [251, 0]
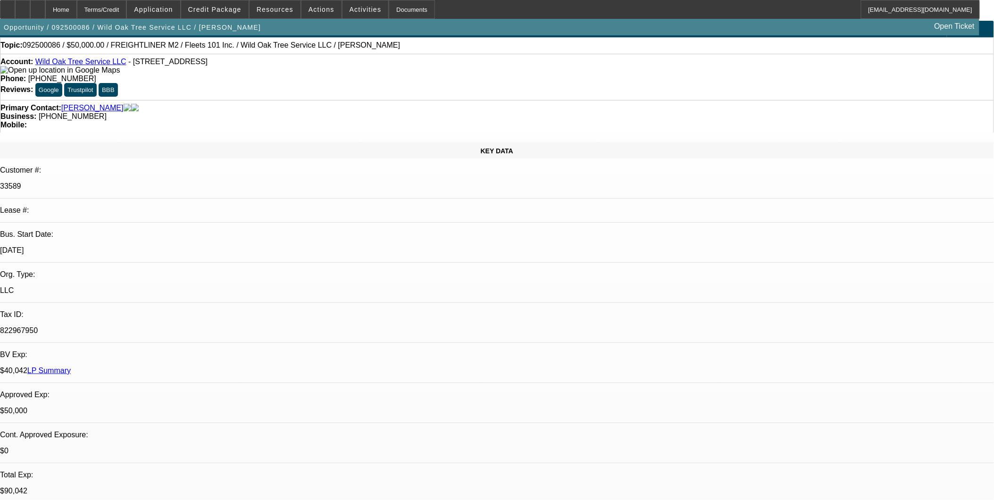
scroll to position [0, 0]
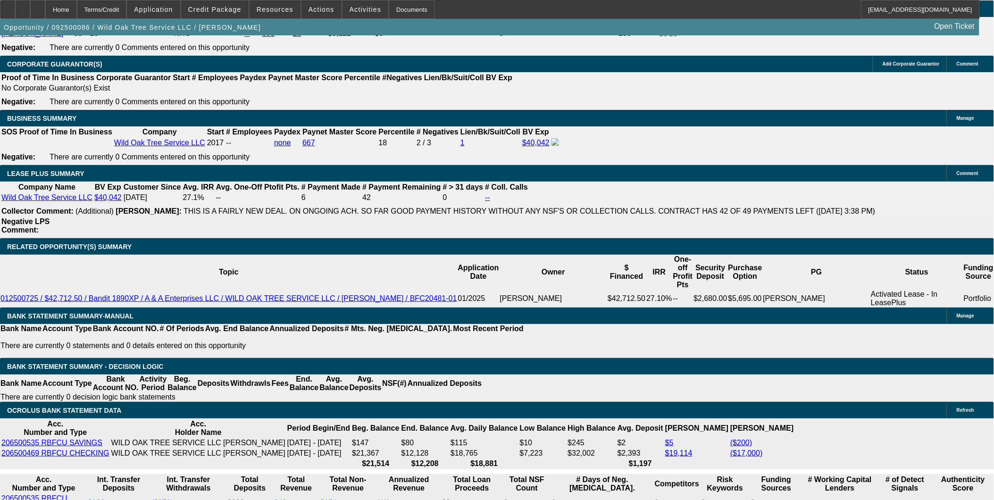
scroll to position [1467, 0]
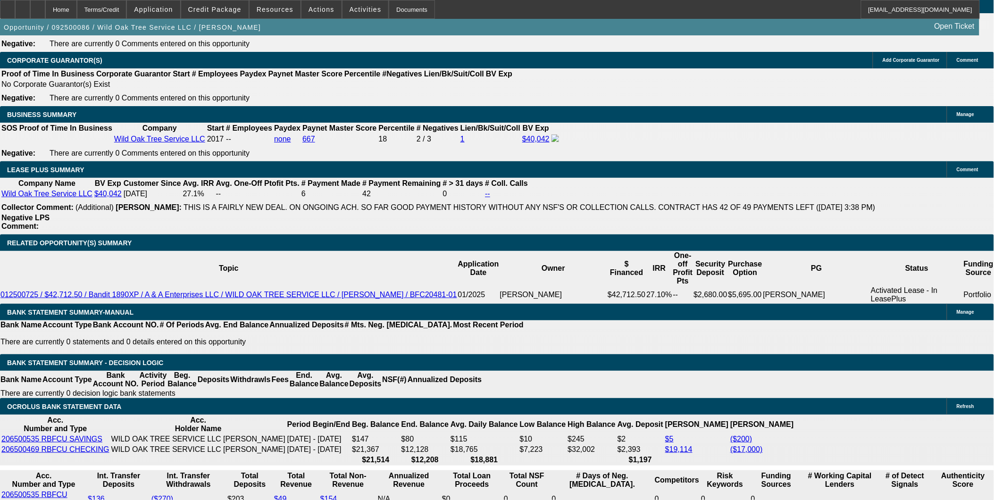
type input "7500"
type input "UNKNOWN"
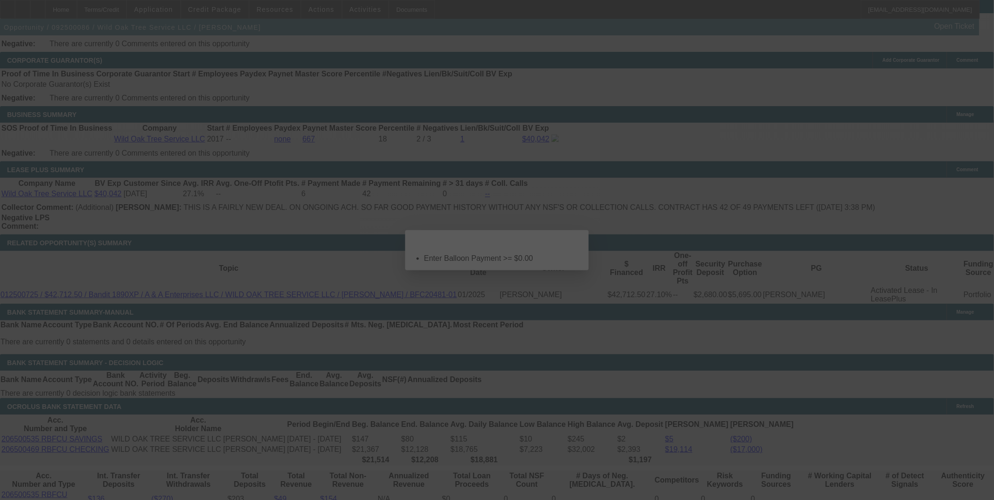
scroll to position [0, 0]
select select "0"
select select "2"
select select "0"
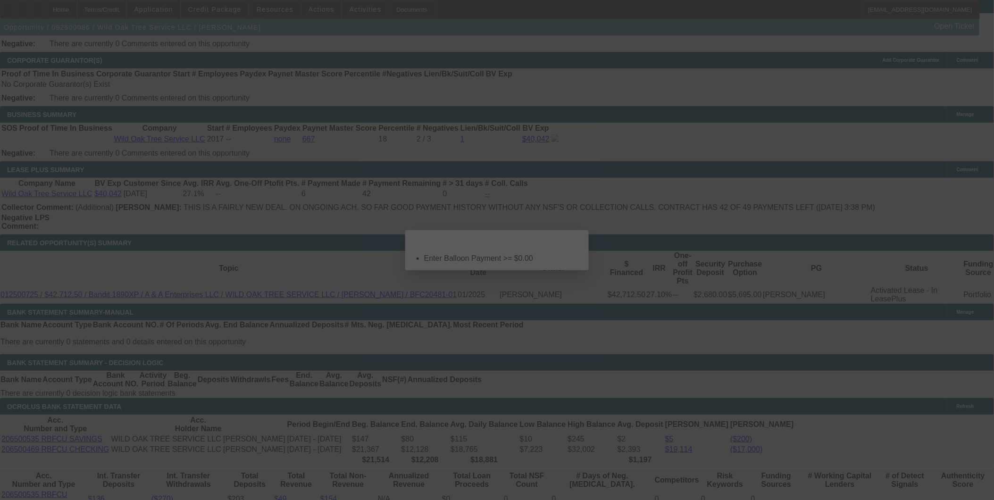
select select "6"
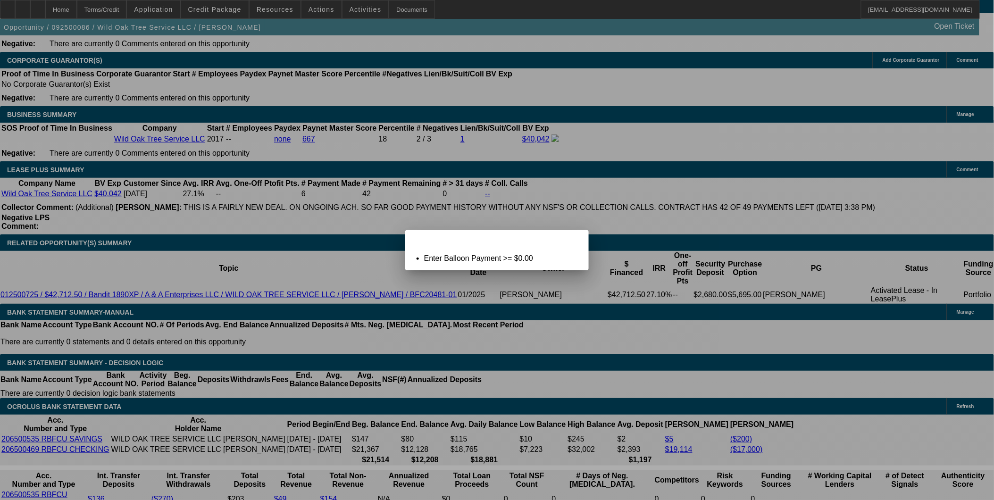
click at [568, 241] on div "Close" at bounding box center [578, 235] width 21 height 11
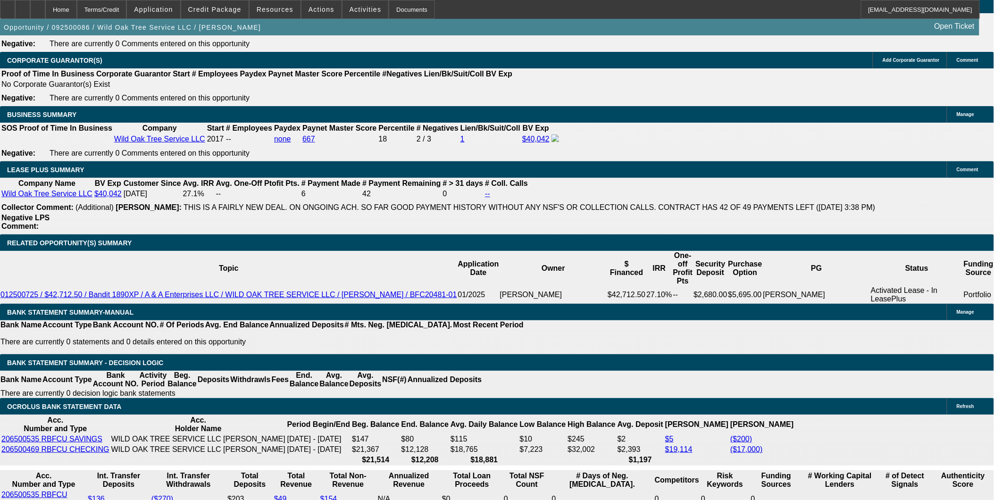
scroll to position [1467, 0]
drag, startPoint x: 343, startPoint y: 340, endPoint x: 406, endPoint y: 338, distance: 62.3
type input "7"
type input "$2,009.18"
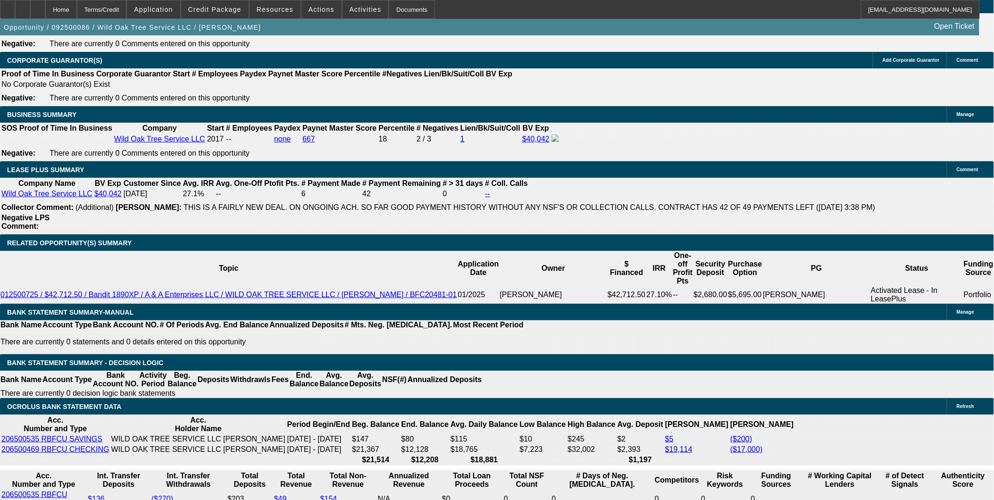
type input "$1,004.59"
type input "7.5"
type input "$2,035.40"
type input "$1,017.70"
type input "7.5"
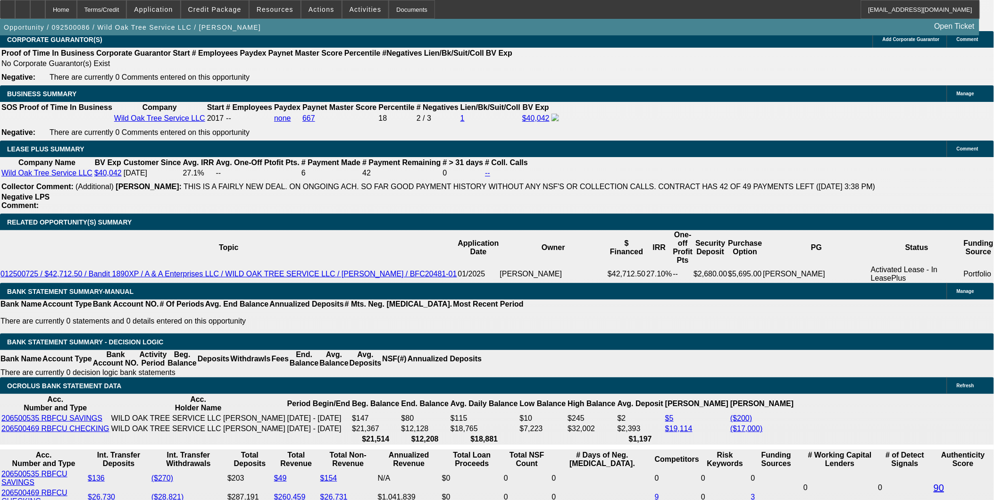
scroll to position [1520, 0]
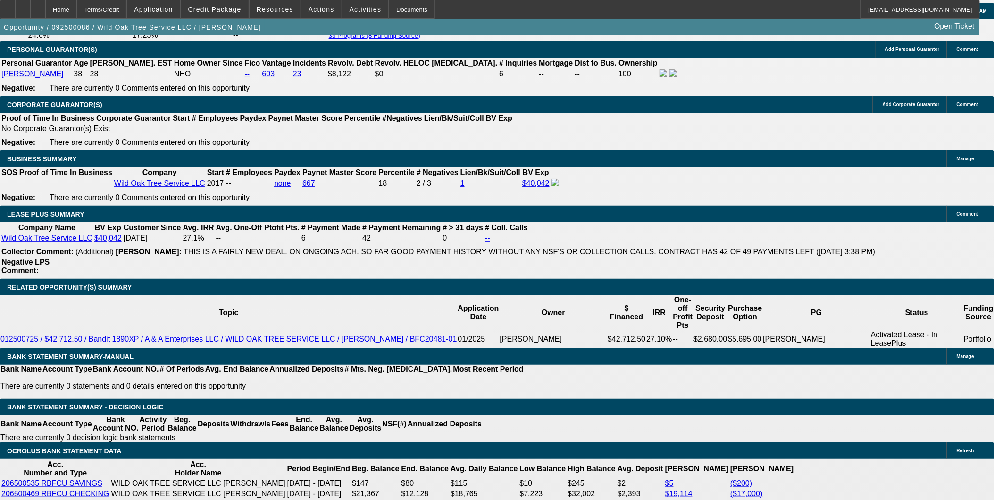
scroll to position [1415, 0]
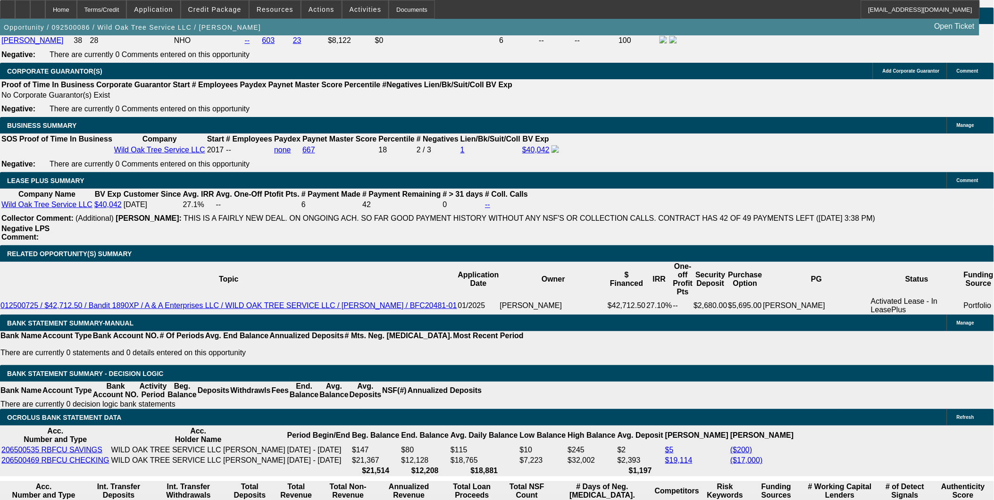
scroll to position [1362, 0]
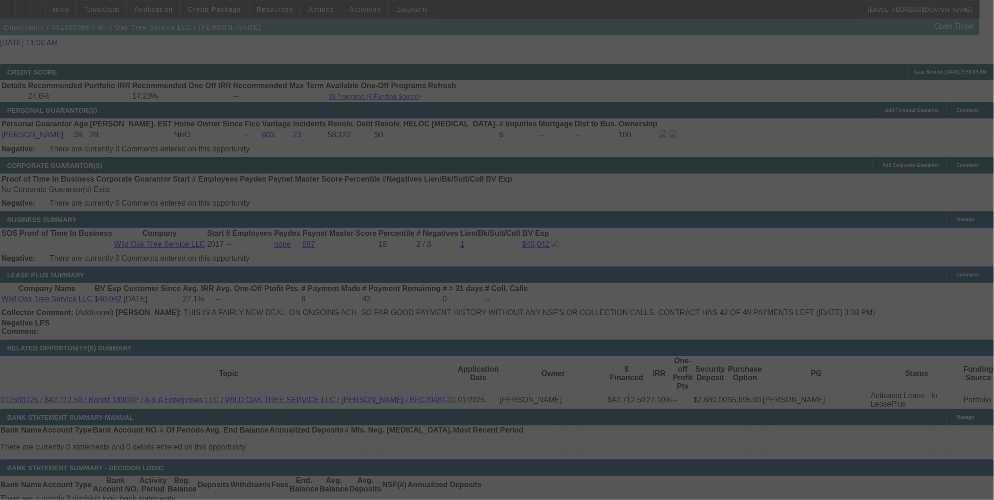
select select "0"
select select "2"
select select "0.1"
select select "4"
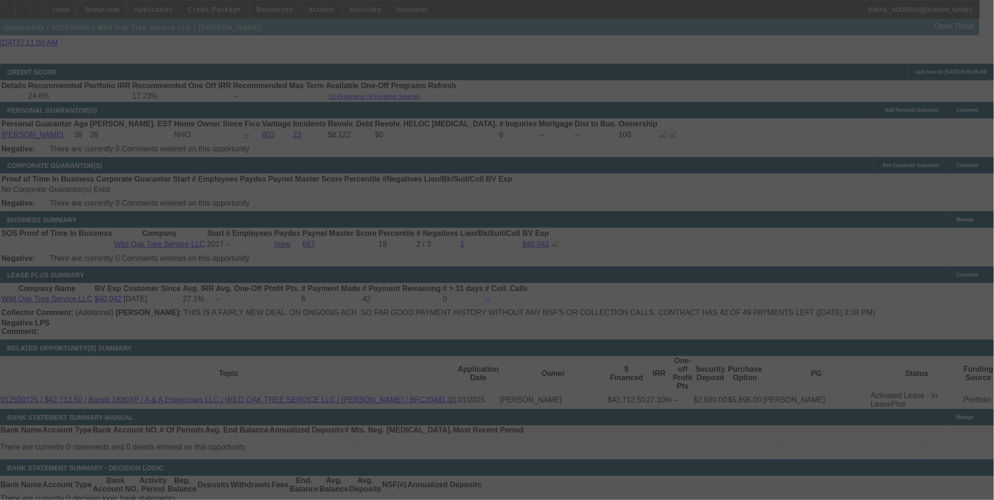
select select "0.1"
select select "2"
select select "0.1"
select select "4"
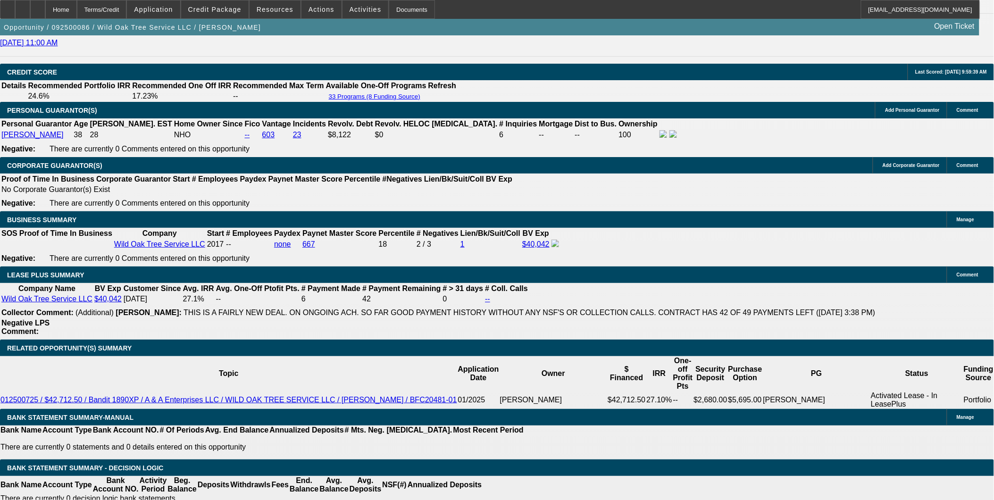
select select "0"
select select "2"
select select "0"
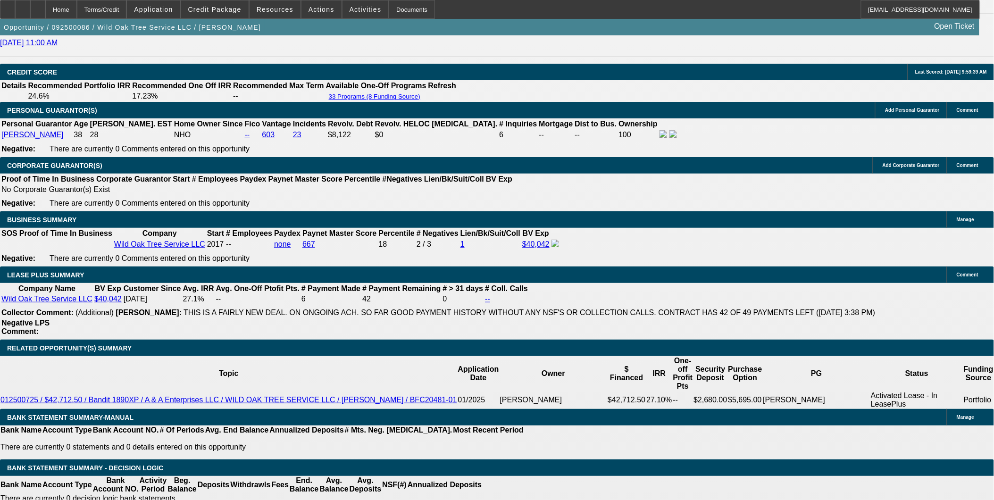
select select "6"
select select "0"
select select "2"
select select "0"
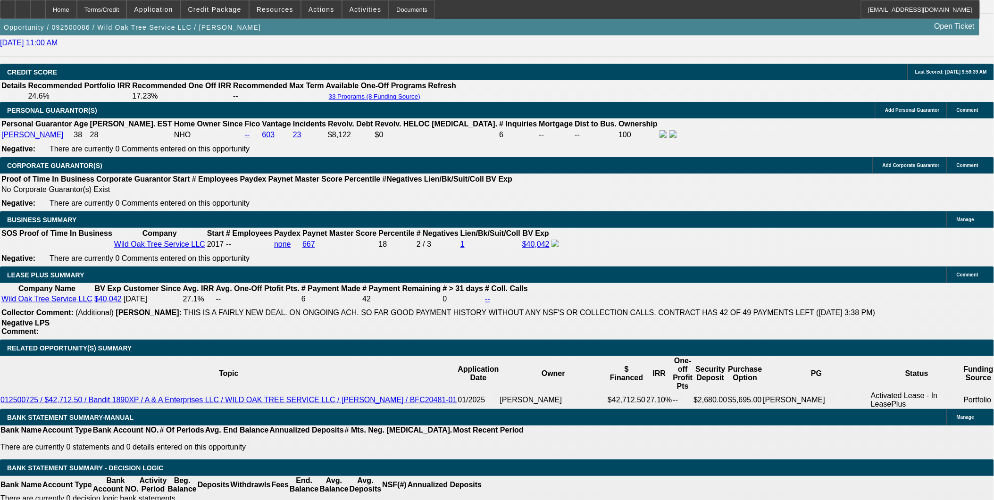
select select "6"
select select "0"
select select "2"
select select "0.1"
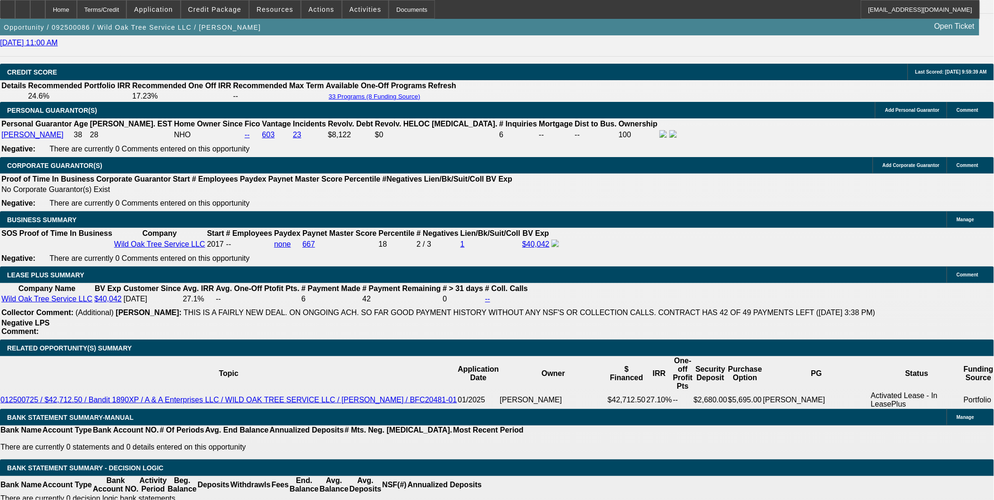
select select "4"
select select "0"
select select "2"
select select "0"
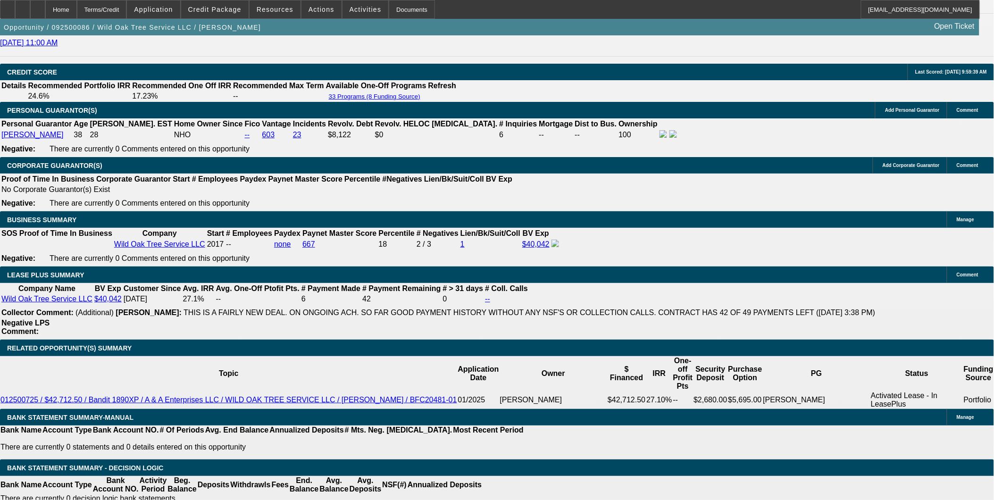
scroll to position [1520, 0]
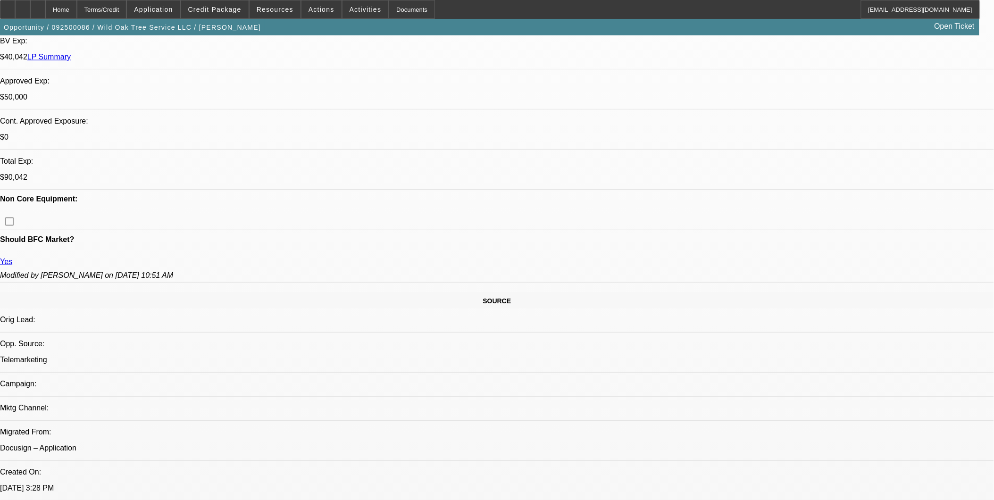
scroll to position [314, 0]
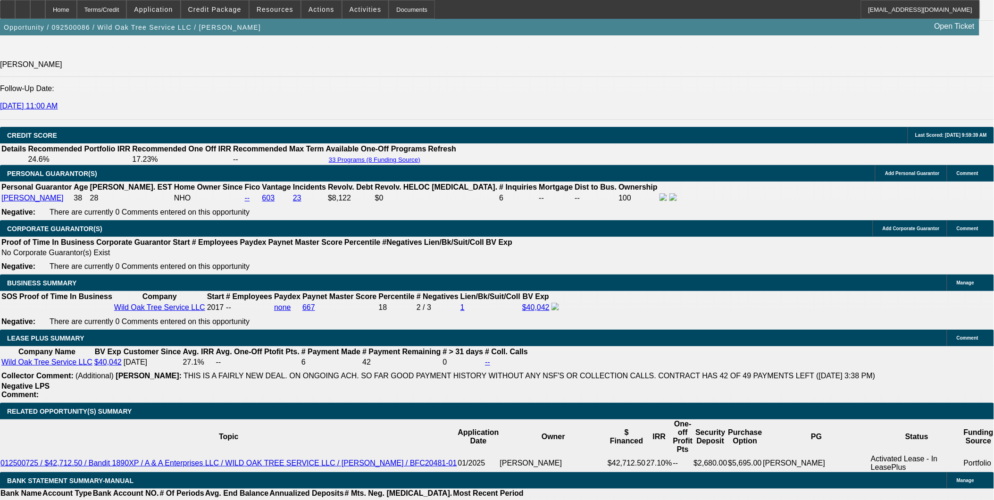
scroll to position [1467, 0]
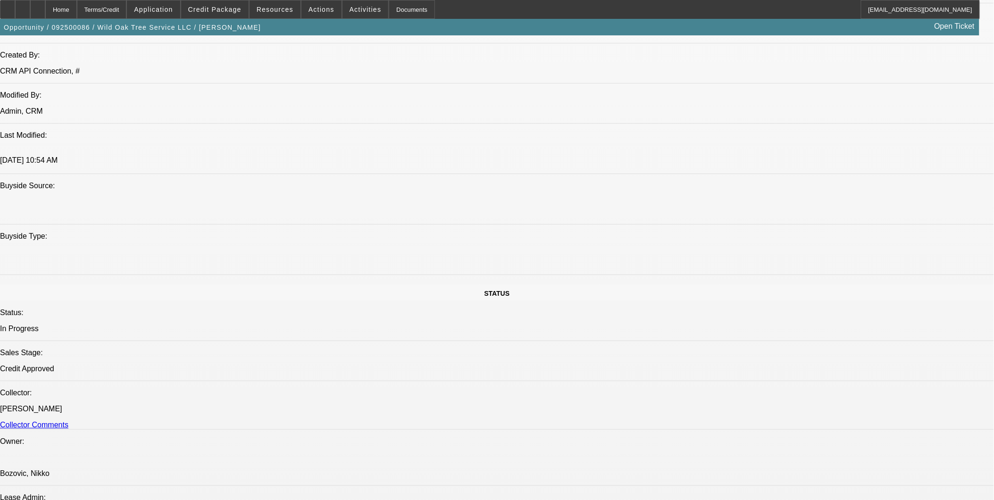
scroll to position [943, 0]
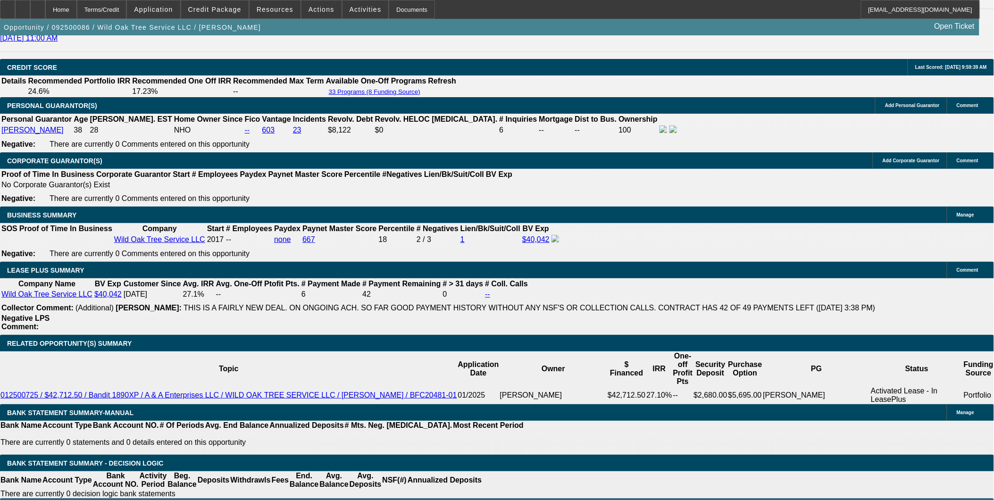
scroll to position [1362, 0]
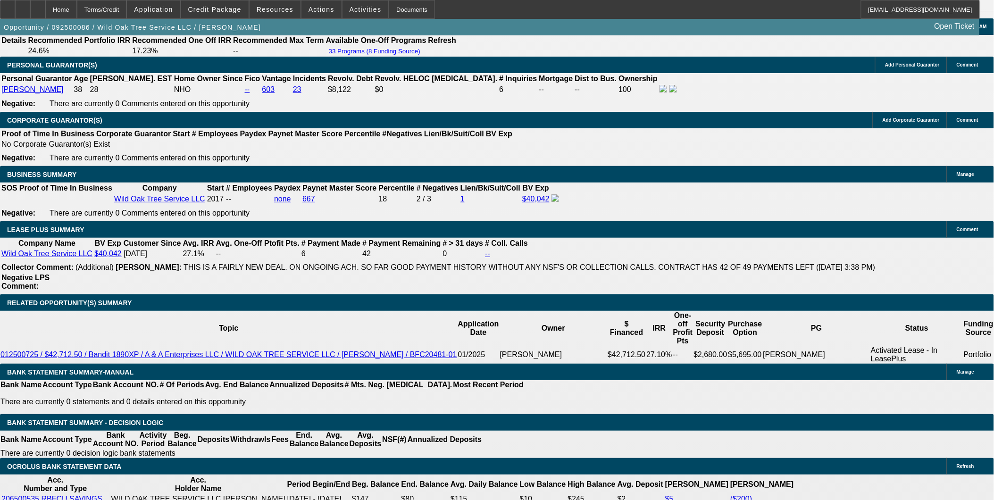
scroll to position [1467, 0]
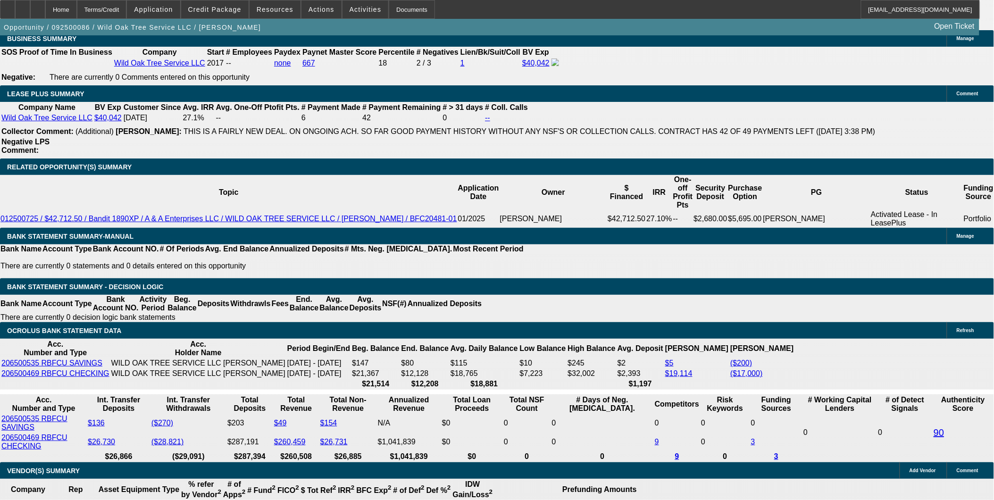
scroll to position [1520, 0]
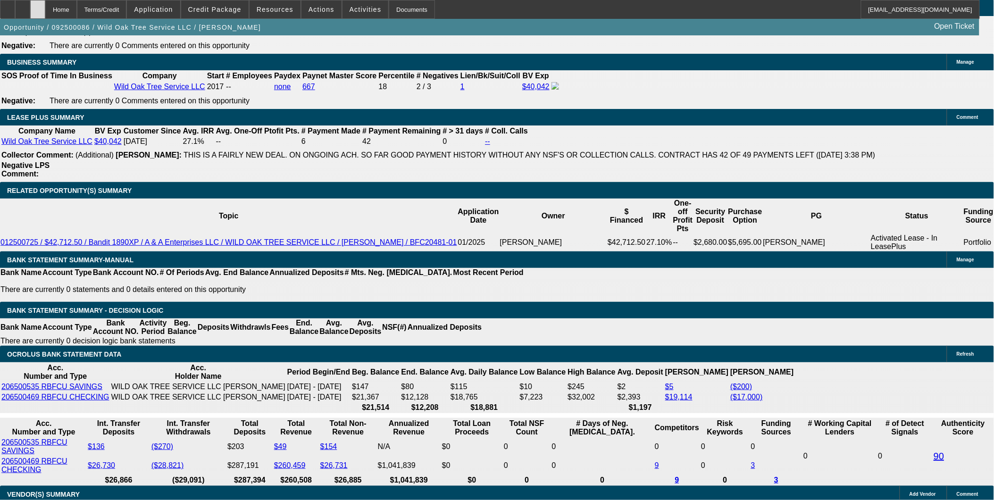
click at [45, 3] on div at bounding box center [37, 9] width 15 height 19
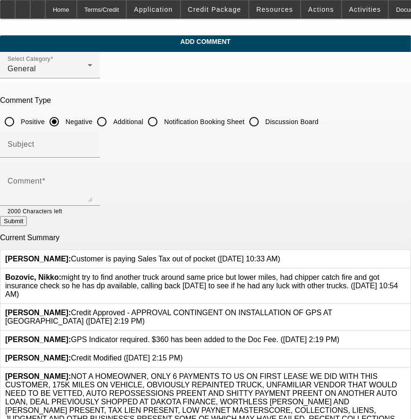
click at [111, 122] on input "Additional" at bounding box center [101, 121] width 19 height 19
radio input "true"
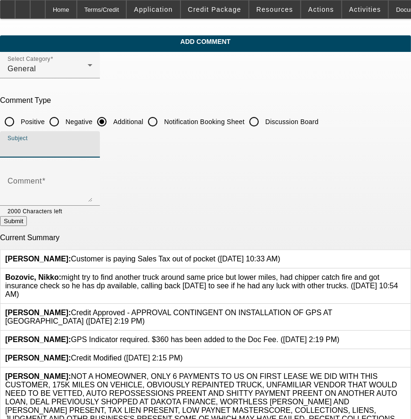
click at [92, 145] on input "Subject" at bounding box center [50, 147] width 85 height 11
type input "Notes"
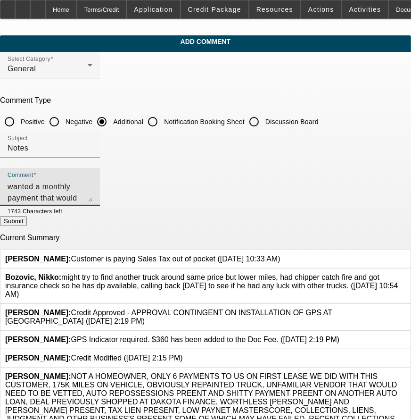
scroll to position [11, 0]
click at [92, 182] on textarea "First this customer wanted a monthly payment that would equal a negative intere…" at bounding box center [50, 190] width 85 height 23
click at [92, 198] on textarea "First this customer wanted a monthly payment that would equal a negative intere…" at bounding box center [50, 190] width 85 height 23
click at [92, 200] on textarea "First this customer wanted a monthly payment that would equal a negative intere…" at bounding box center [50, 190] width 85 height 23
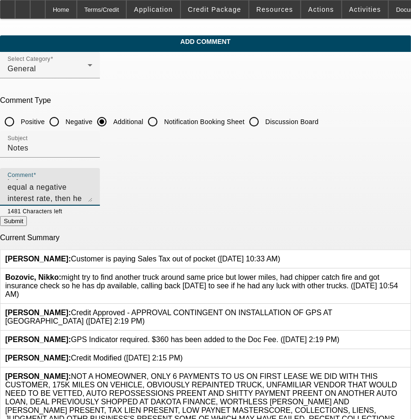
type textarea "First this customer wanted a monthly payment that would equal a negative intere…"
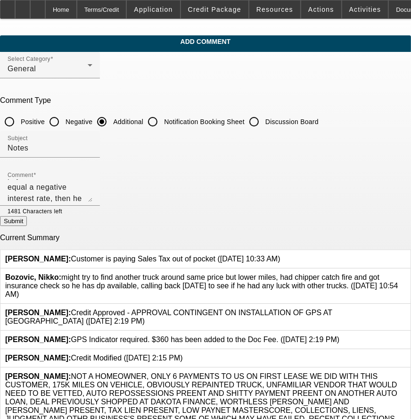
click at [27, 220] on button "Submit" at bounding box center [13, 221] width 27 height 10
radio input "true"
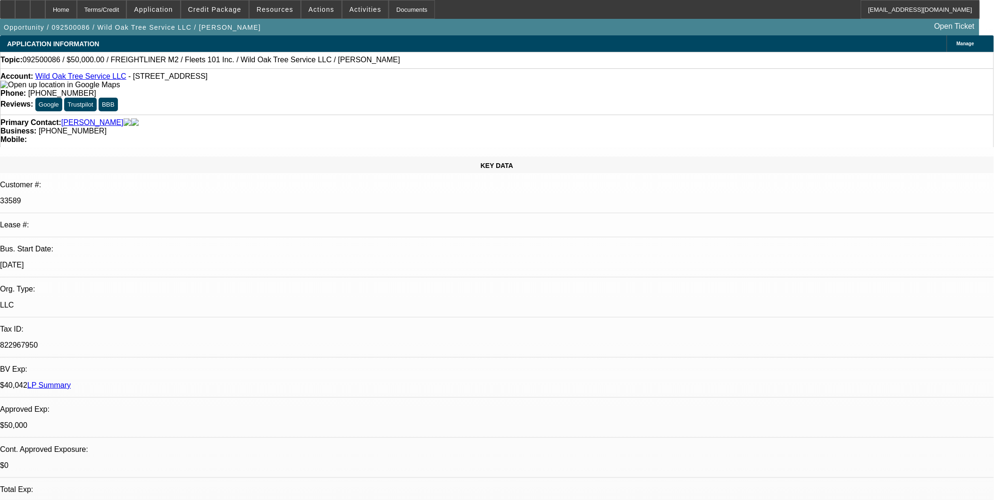
select select "0"
select select "2"
select select "0"
select select "2"
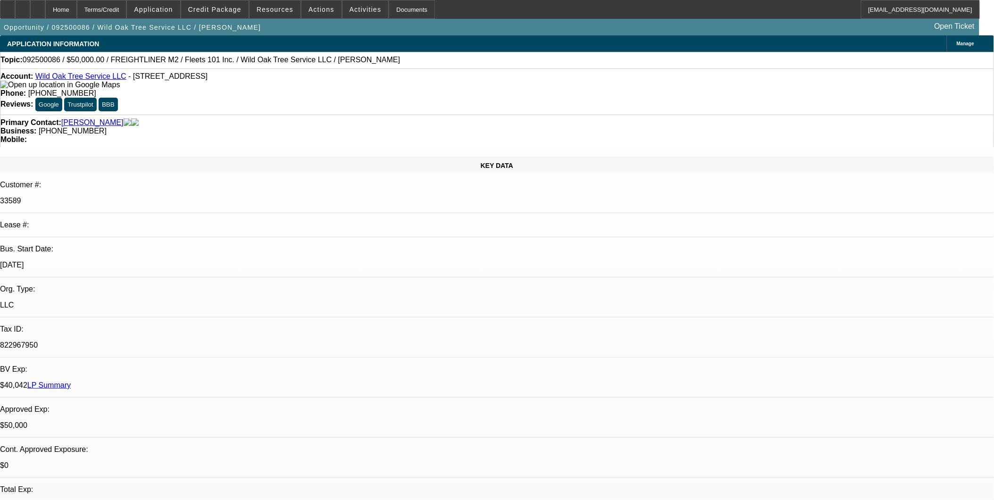
select select "0"
select select "2"
select select "0.1"
select select "0"
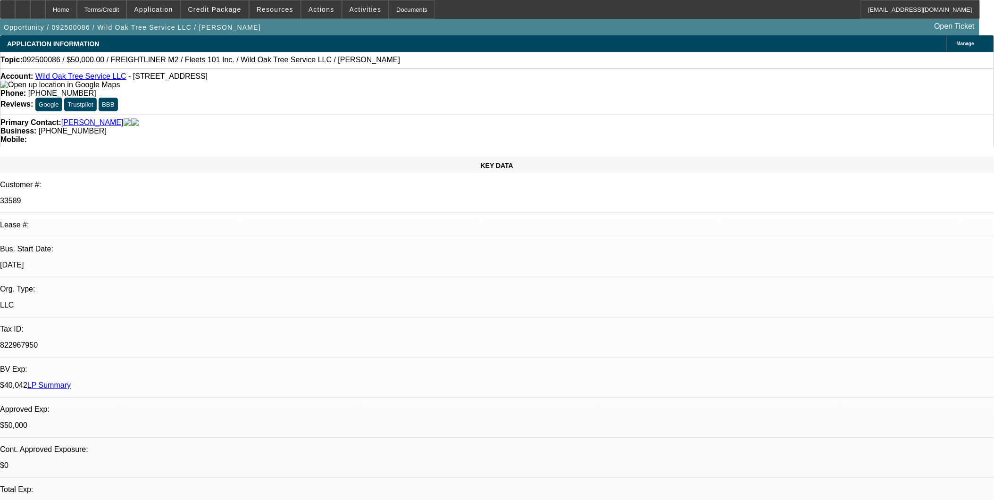
select select "2"
select select "0"
select select "1"
select select "2"
select select "6"
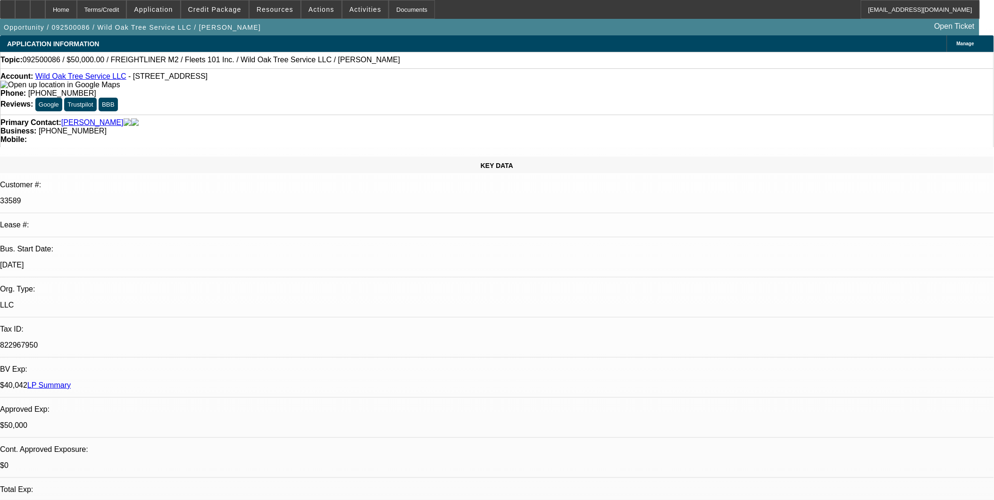
select select "1"
select select "2"
select select "6"
select select "1"
select select "2"
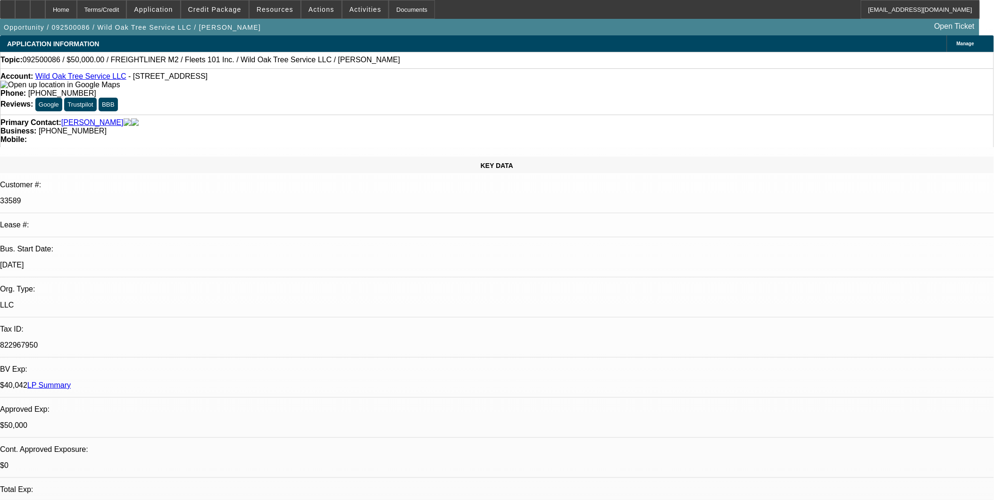
select select "4"
select select "1"
select select "2"
select select "6"
drag, startPoint x: 671, startPoint y: 309, endPoint x: 884, endPoint y: 364, distance: 220.6
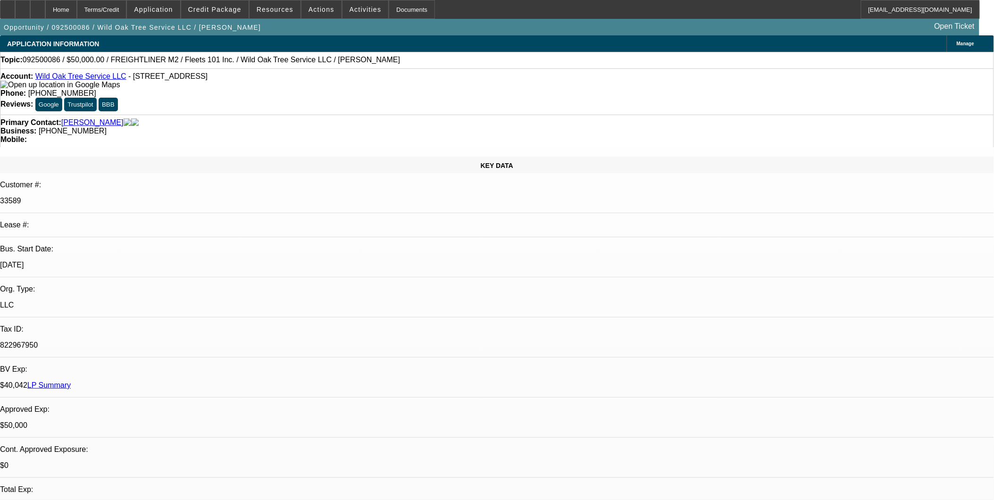
copy div "First this customer wanted a monthly payment that would equal a negative intere…"
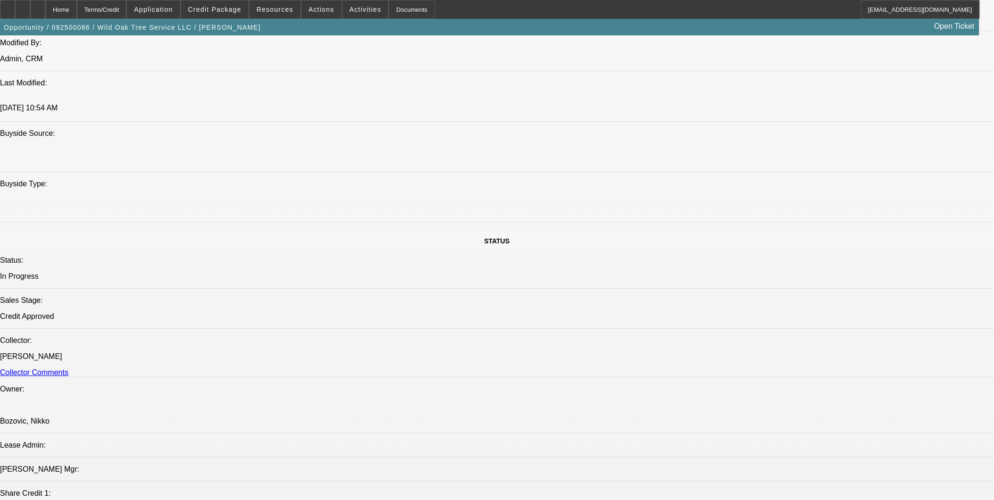
scroll to position [1048, 0]
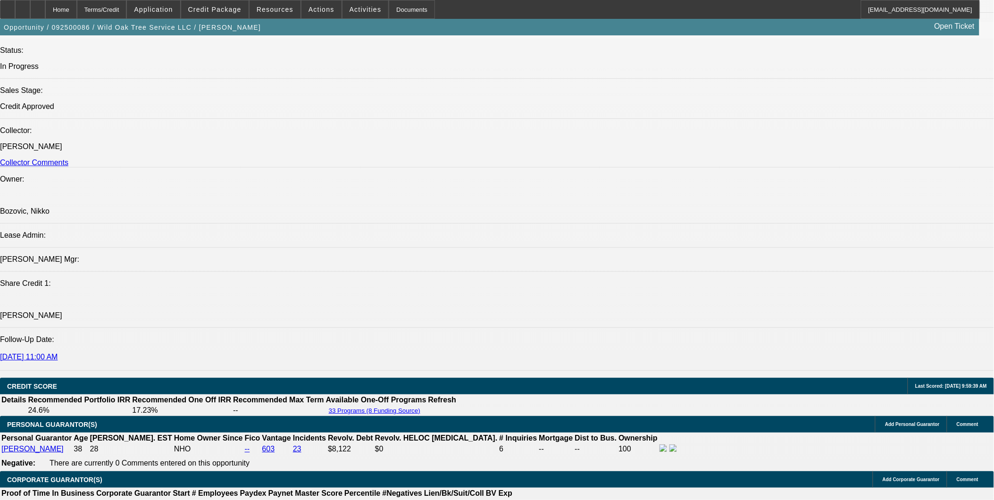
click at [38, 6] on icon at bounding box center [38, 6] width 0 height 0
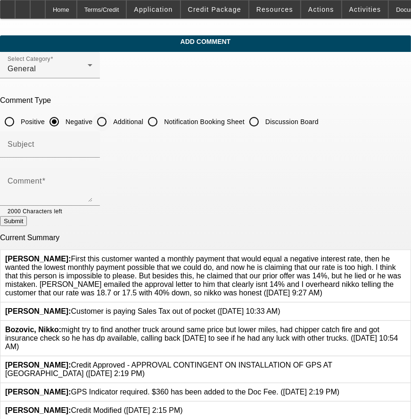
click at [111, 119] on input "Additional" at bounding box center [101, 121] width 19 height 19
radio input "true"
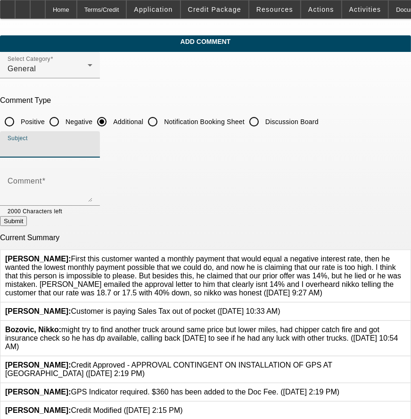
click at [92, 149] on input "Subject" at bounding box center [50, 147] width 85 height 11
type input "Notes"
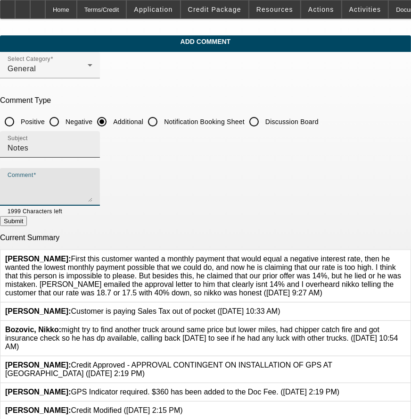
type textarea "I"
paste textarea "First this customer wanted a monthly payment that would equal a negative intere…"
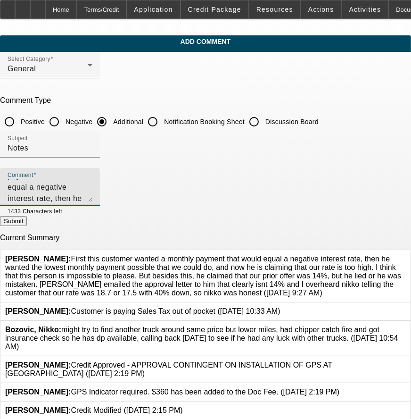
type textarea "First this customer wanted a monthly payment that would equal a negative intere…"
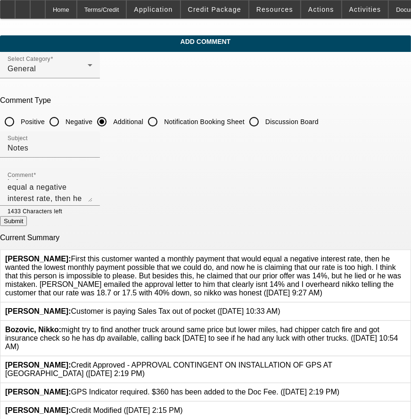
click at [27, 226] on button "Submit" at bounding box center [13, 221] width 27 height 10
radio input "true"
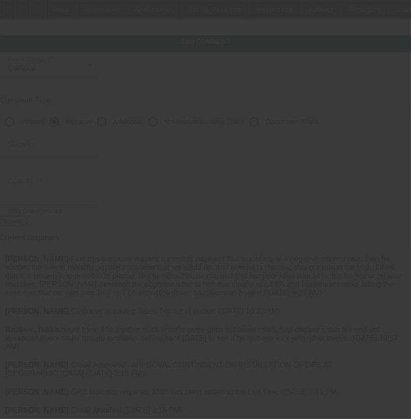
scroll to position [0, 0]
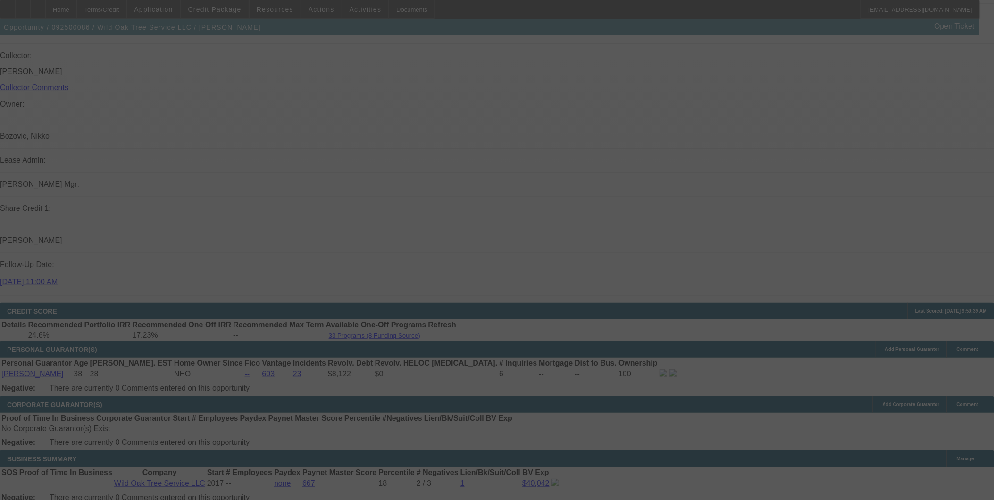
scroll to position [1253, 0]
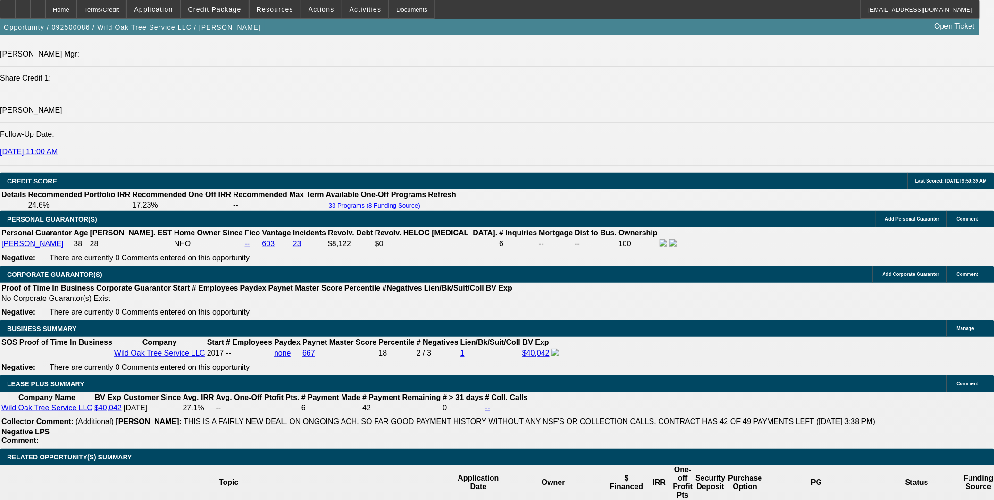
select select "0"
select select "2"
select select "0"
select select "2"
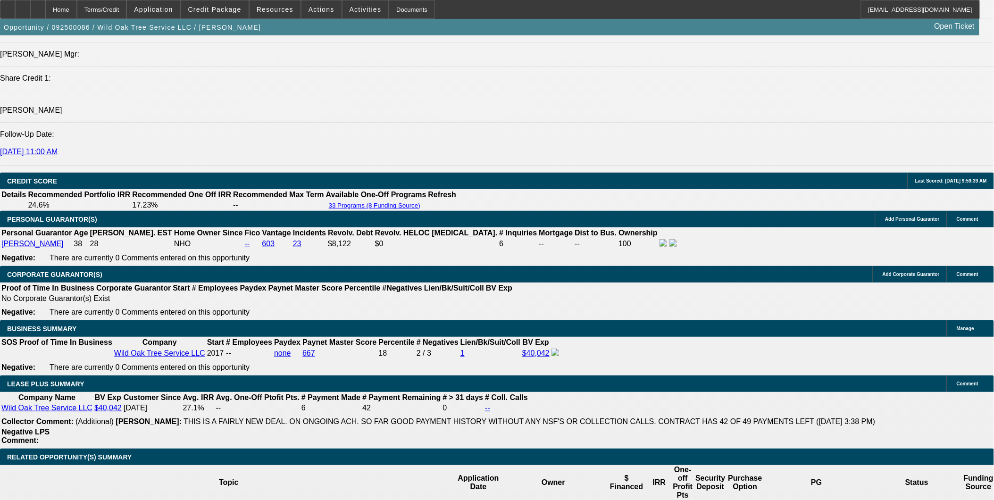
select select "0"
select select "2"
select select "0.1"
select select "0"
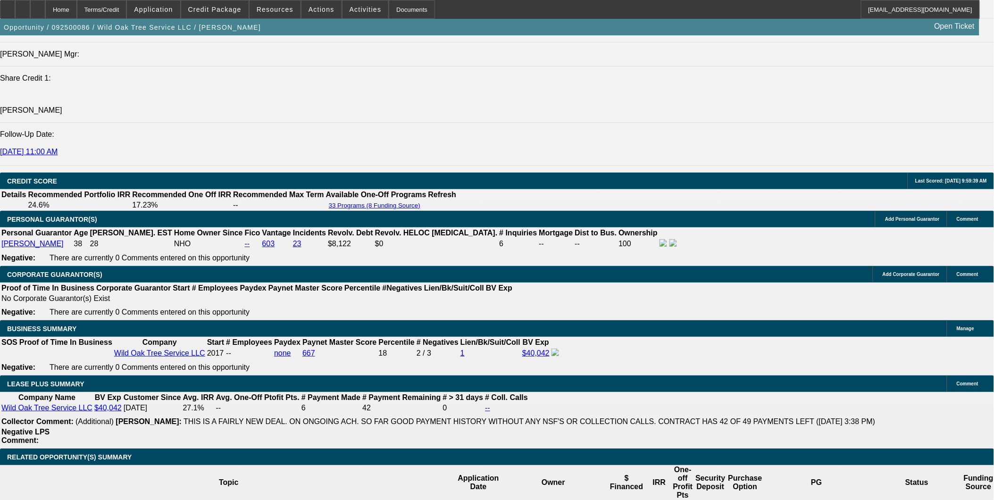
select select "2"
select select "0"
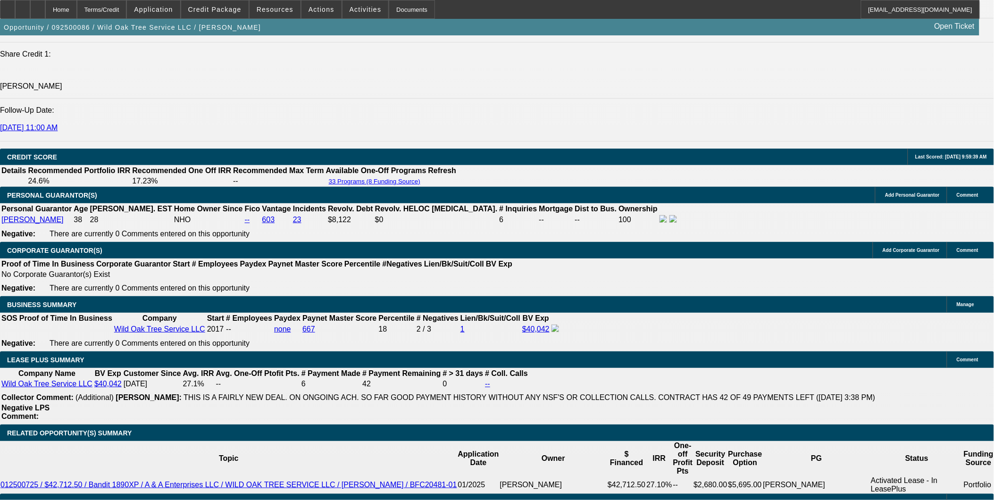
select select "1"
select select "2"
select select "6"
select select "1"
select select "2"
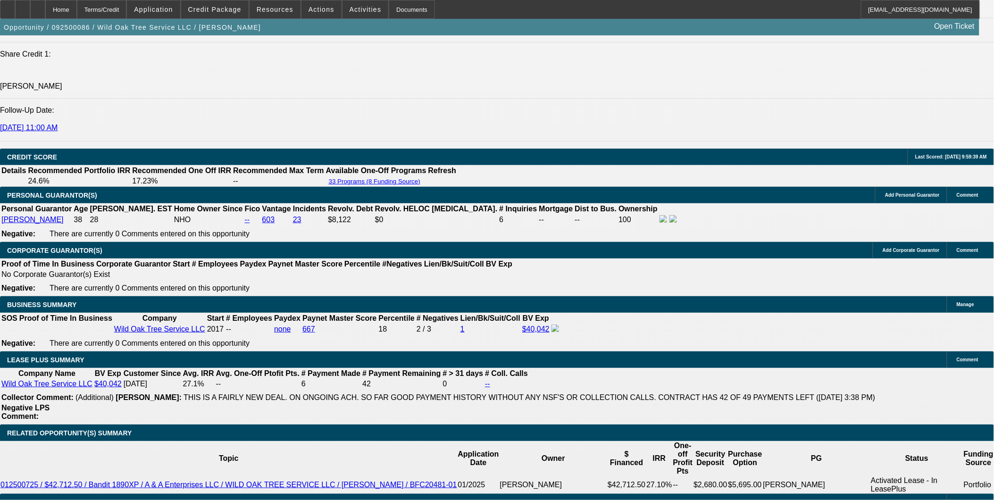
select select "6"
select select "1"
select select "2"
select select "4"
select select "1"
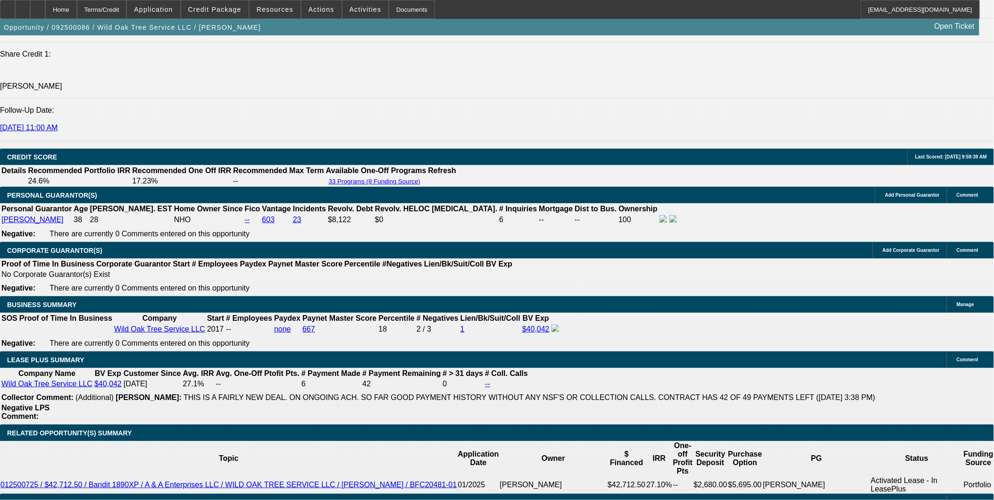
select select "2"
select select "6"
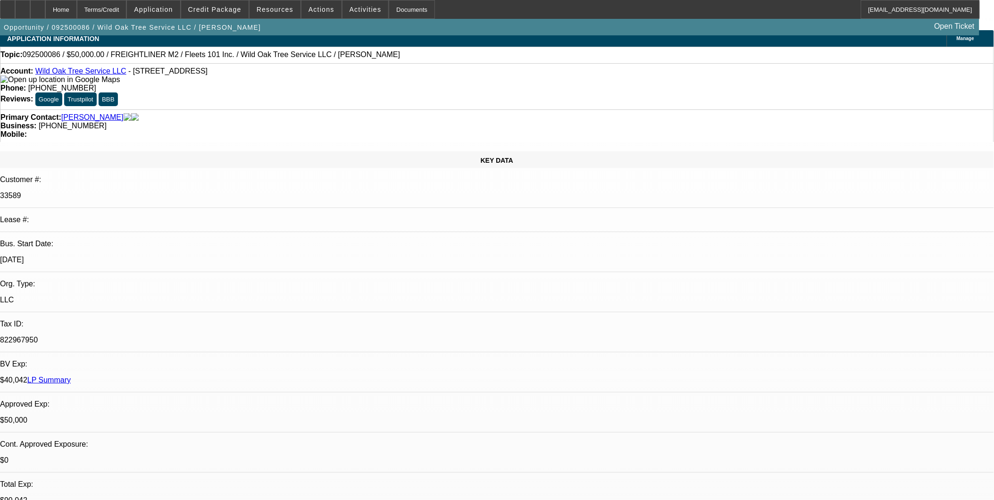
scroll to position [0, 0]
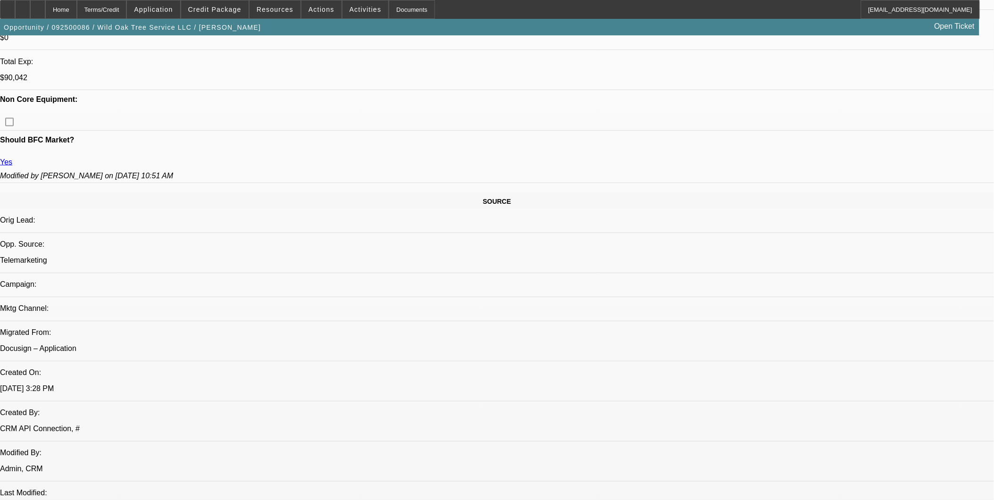
scroll to position [314, 0]
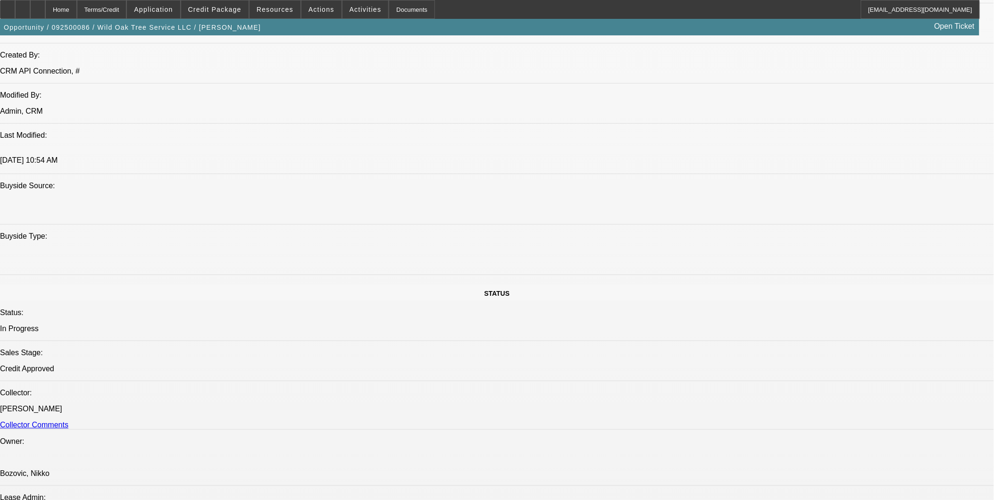
scroll to position [943, 0]
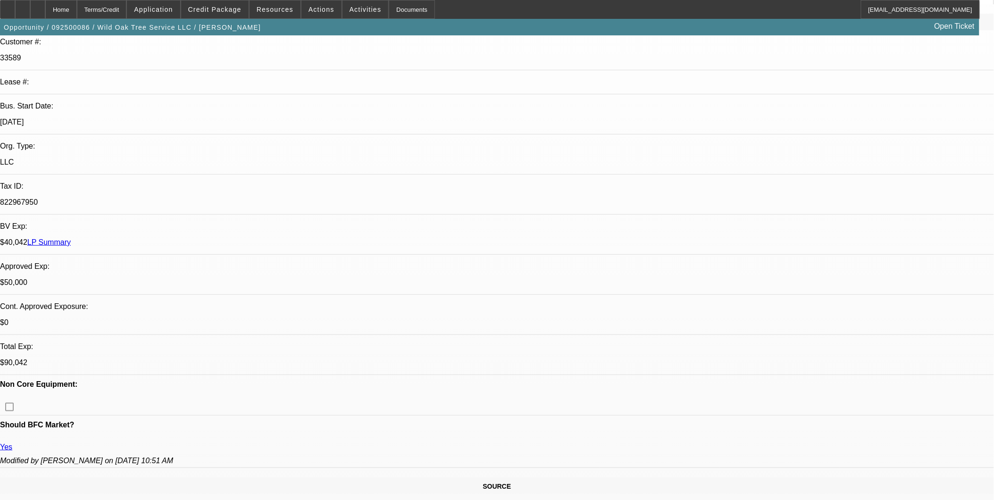
scroll to position [105, 0]
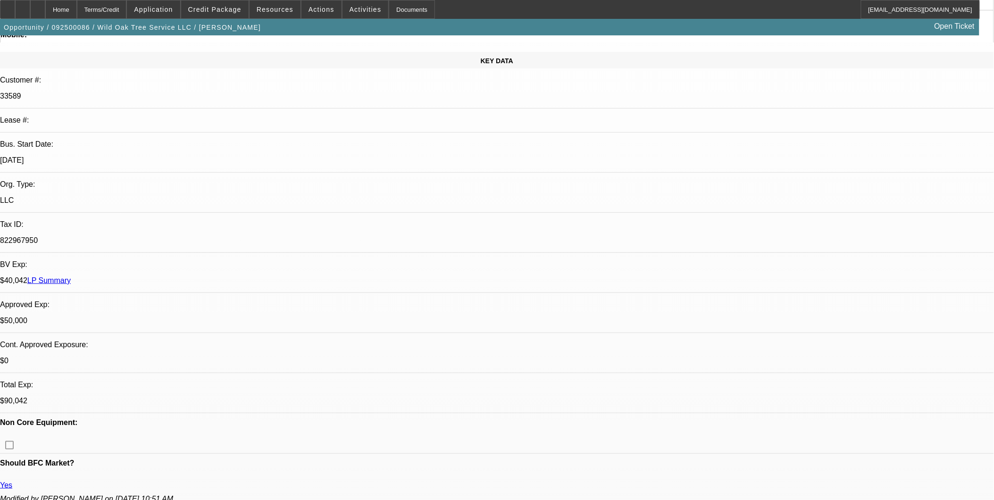
drag, startPoint x: 597, startPoint y: 196, endPoint x: 587, endPoint y: 165, distance: 32.2
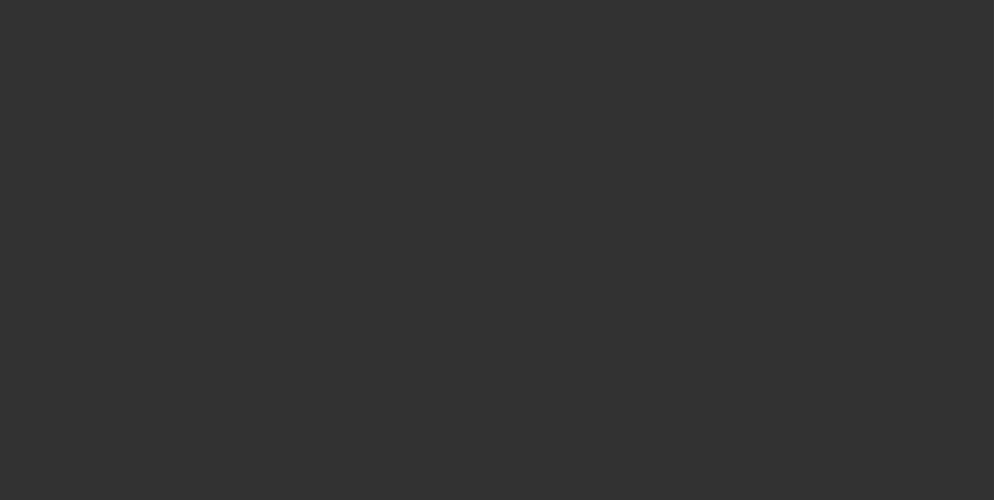
scroll to position [0, 0]
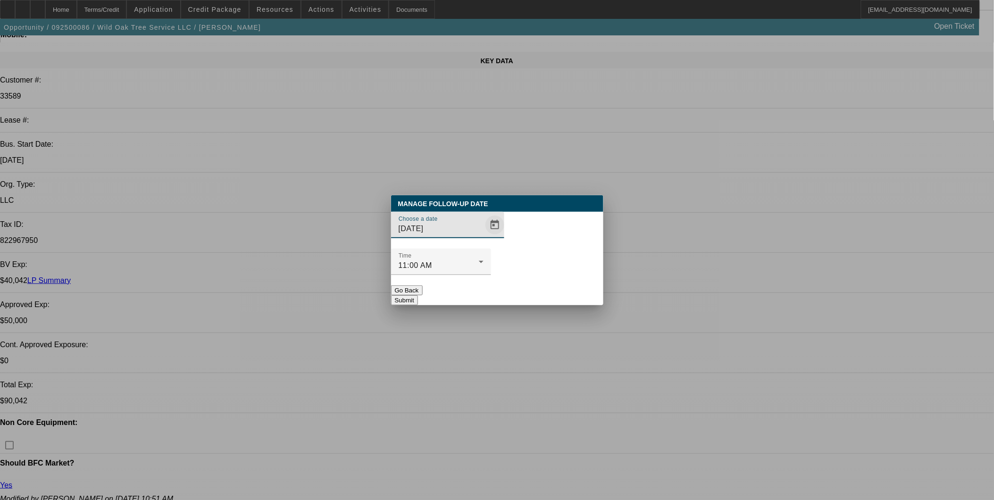
click at [483, 236] on span "Open calendar" at bounding box center [494, 225] width 23 height 23
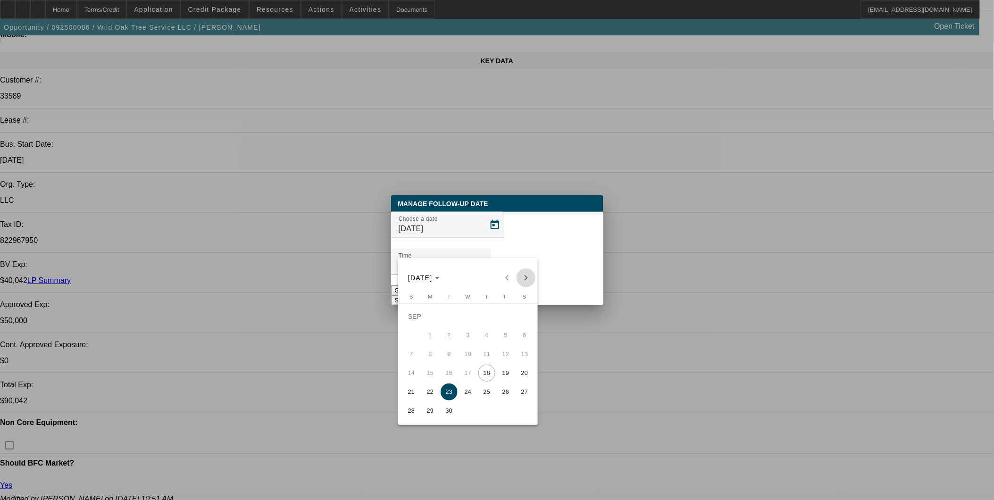
click at [524, 274] on span "Next month" at bounding box center [526, 277] width 19 height 19
click at [488, 319] on span "2" at bounding box center [486, 316] width 17 height 17
type input "[DATE]"
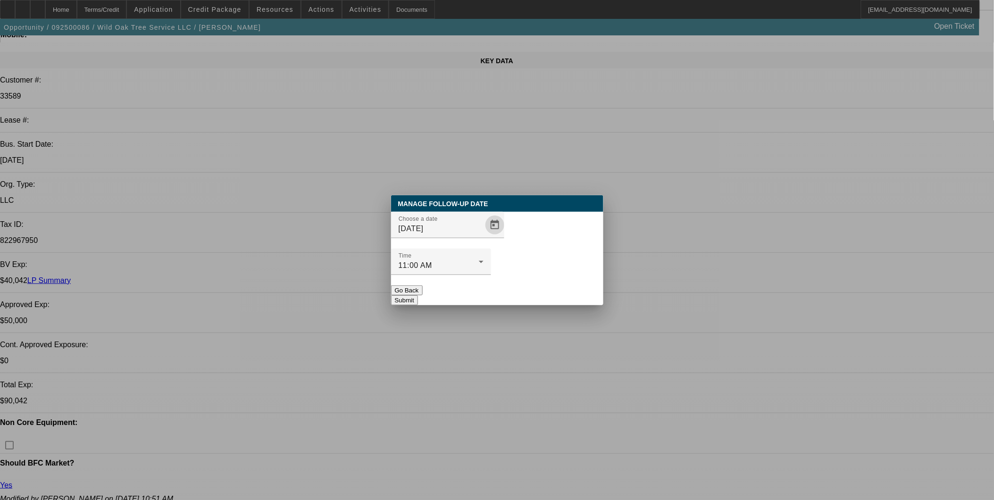
click at [418, 295] on button "Submit" at bounding box center [404, 300] width 27 height 10
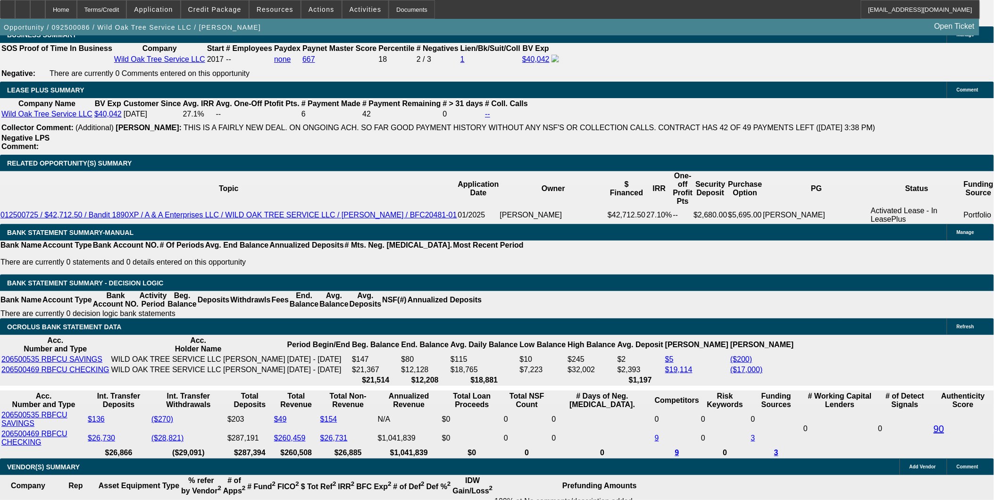
scroll to position [1572, 0]
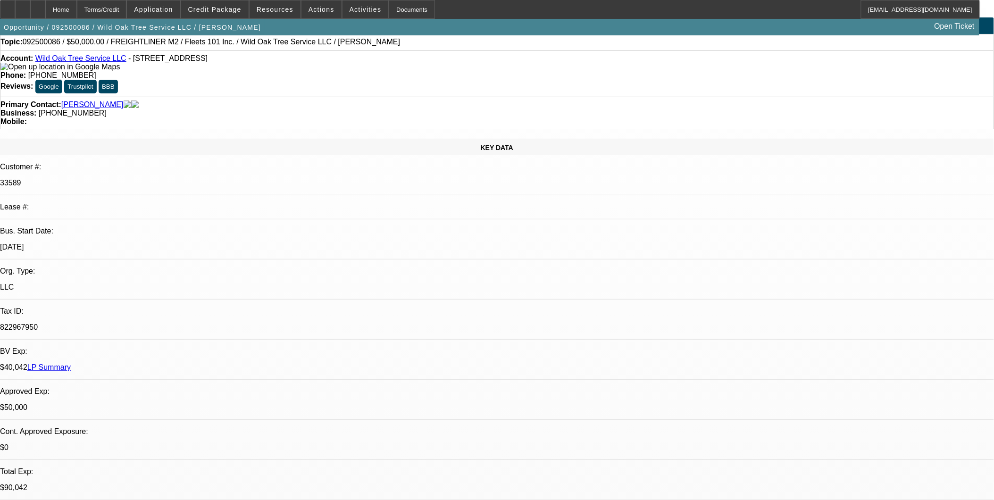
scroll to position [0, 0]
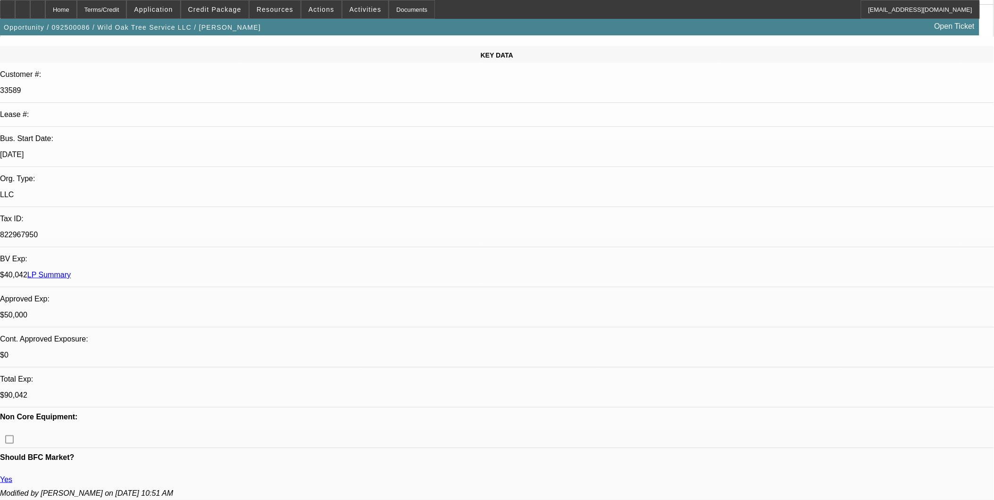
scroll to position [157, 0]
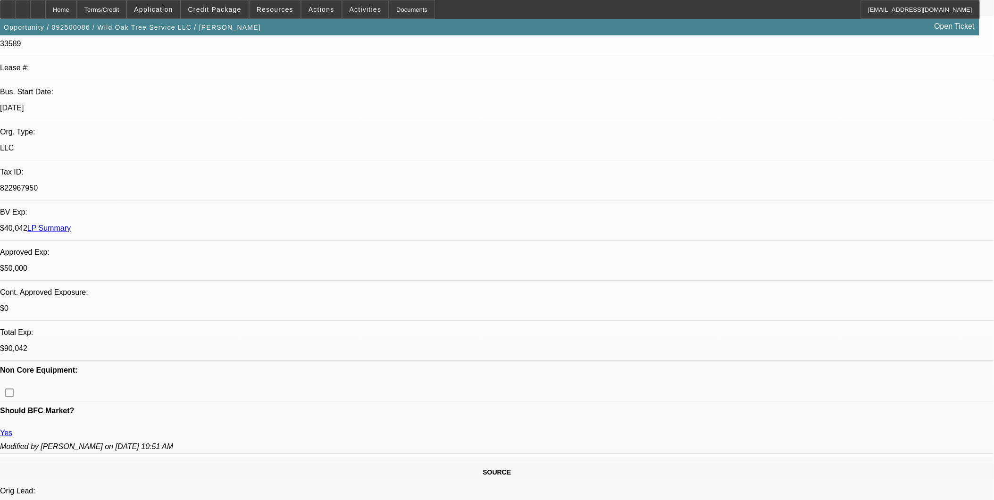
drag, startPoint x: 764, startPoint y: 413, endPoint x: 648, endPoint y: 347, distance: 133.3
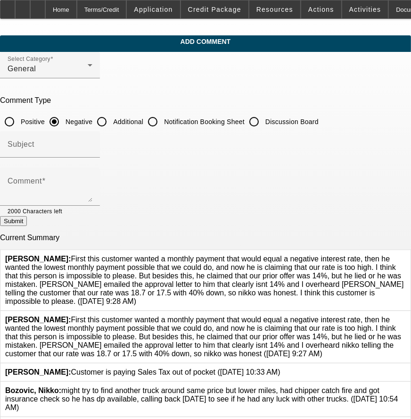
click at [406, 316] on div at bounding box center [406, 337] width 0 height 42
click at [406, 316] on icon at bounding box center [406, 316] width 0 height 0
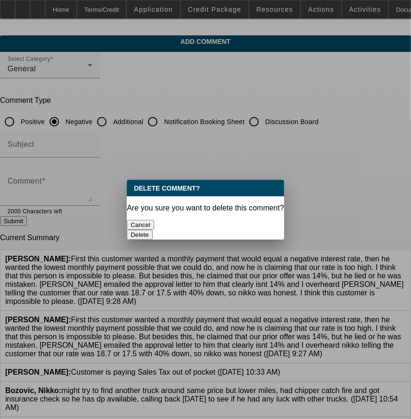
click at [153, 230] on button "Delete" at bounding box center [140, 235] width 26 height 10
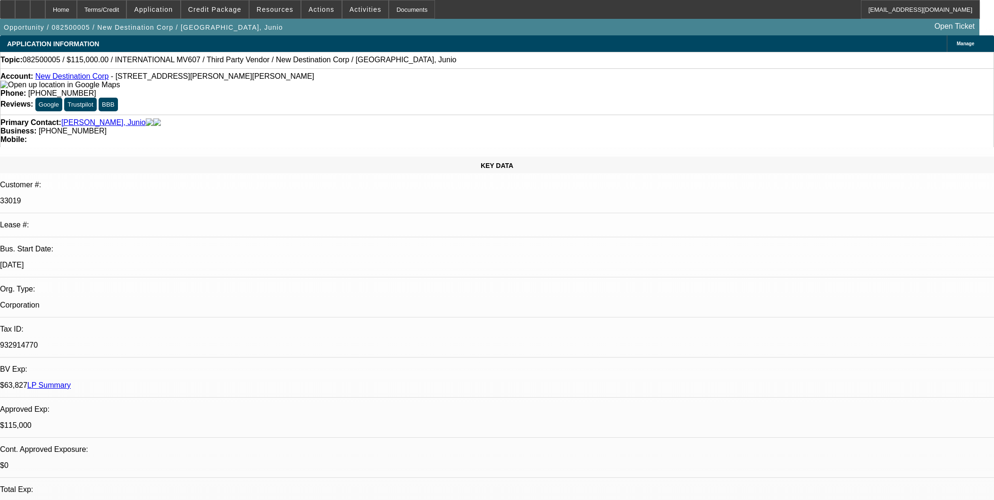
select select "0"
select select "2"
select select "0.1"
select select "4"
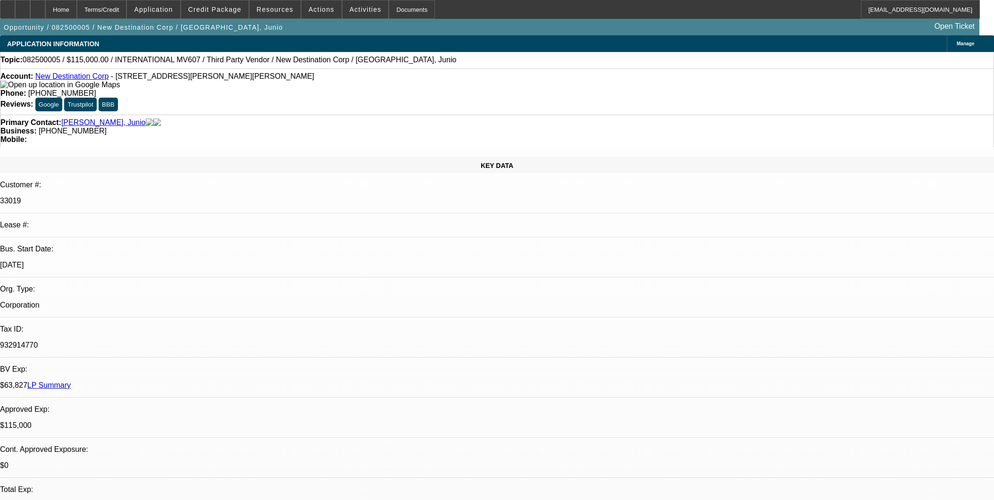
select select "0"
select select "2"
select select "0.1"
select select "4"
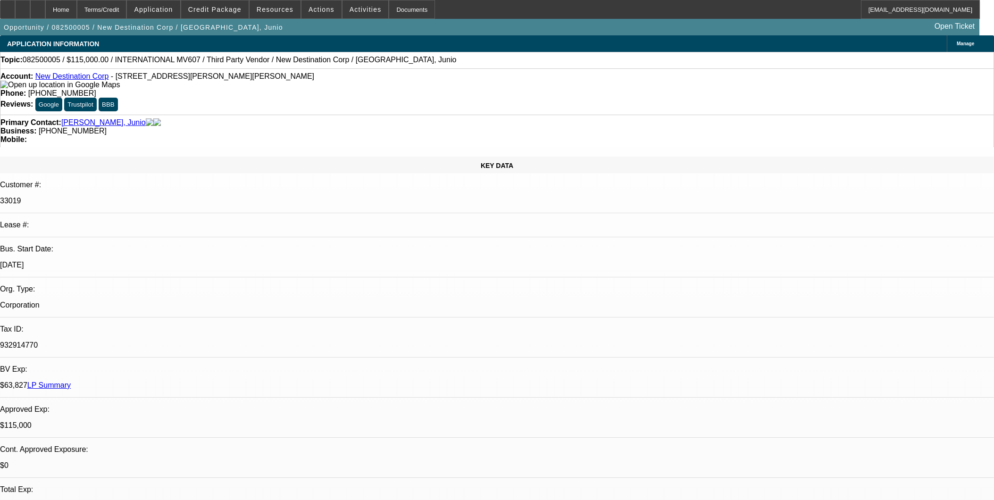
select select "0"
select select "2"
select select "0.1"
select select "4"
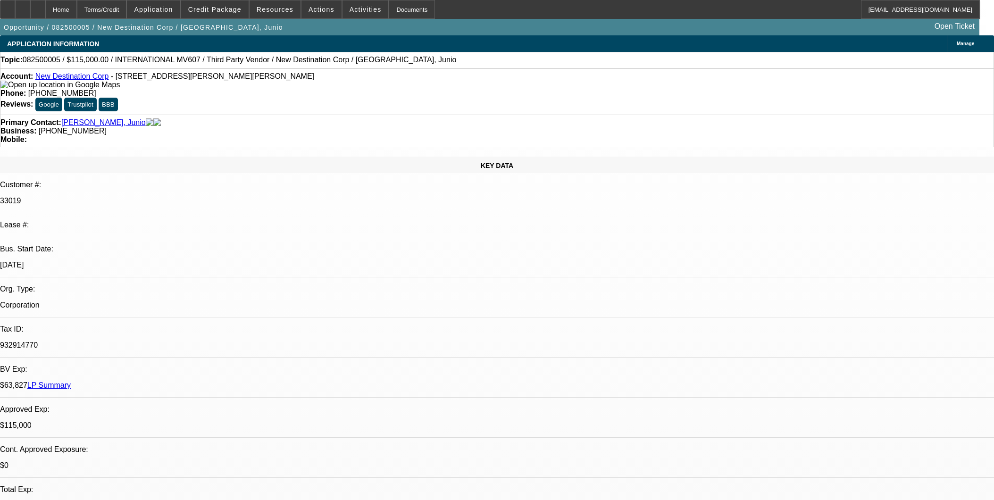
select select "0"
select select "2"
select select "0.1"
select select "4"
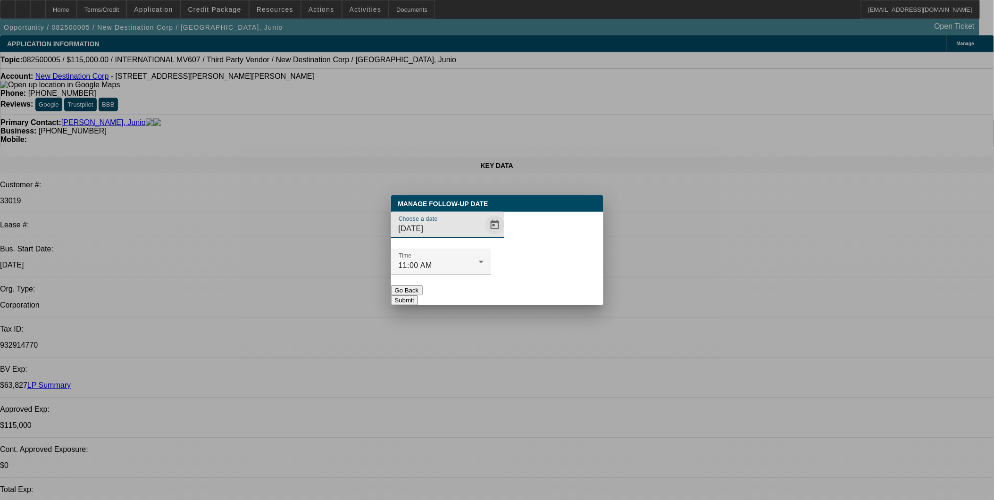
click at [483, 236] on span "Open calendar" at bounding box center [494, 225] width 23 height 23
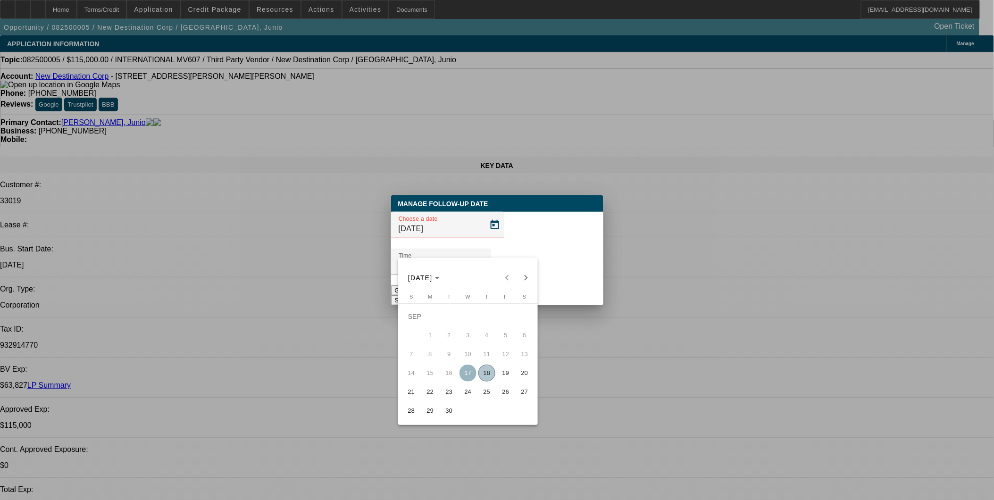
click at [499, 377] on span "19" at bounding box center [505, 373] width 17 height 17
type input "[DATE]"
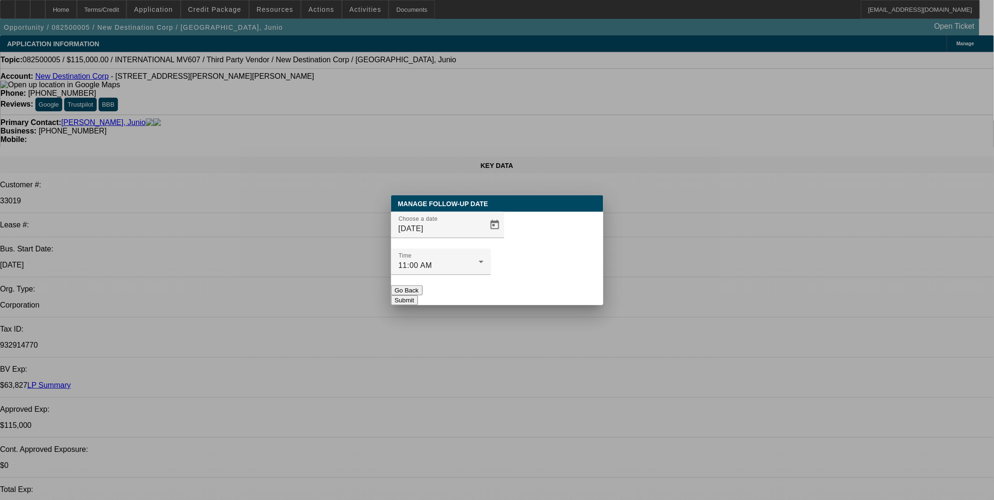
click at [491, 275] on div at bounding box center [441, 280] width 100 height 10
click at [418, 295] on button "Submit" at bounding box center [404, 300] width 27 height 10
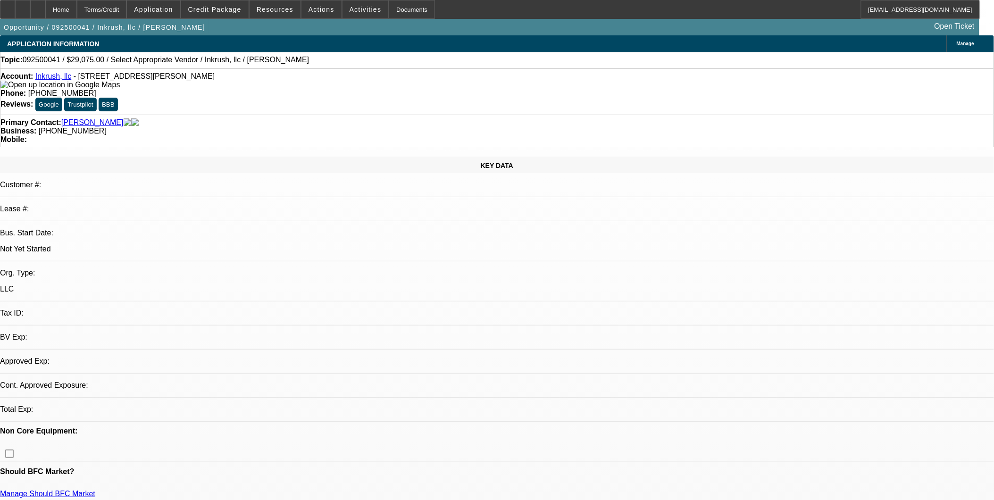
select select "0"
select select "2"
select select "0.1"
select select "1"
select select "2"
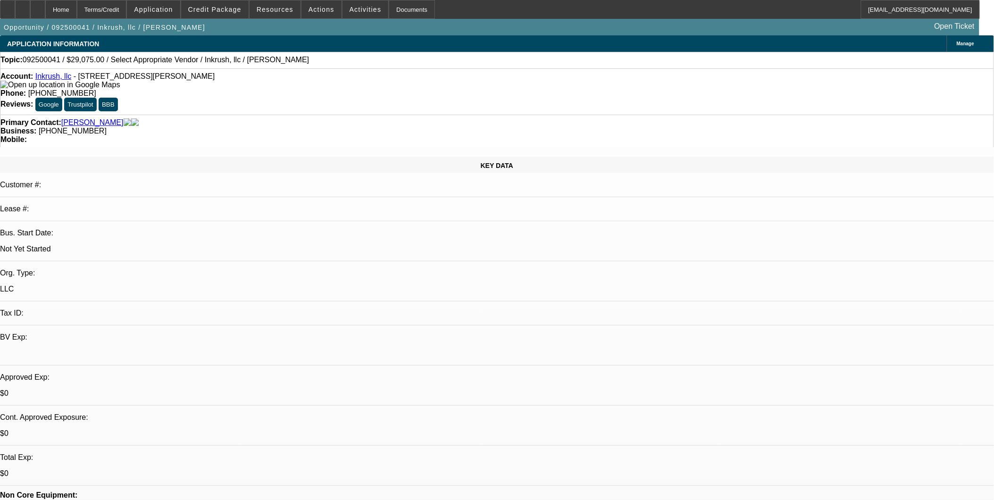
select select "4"
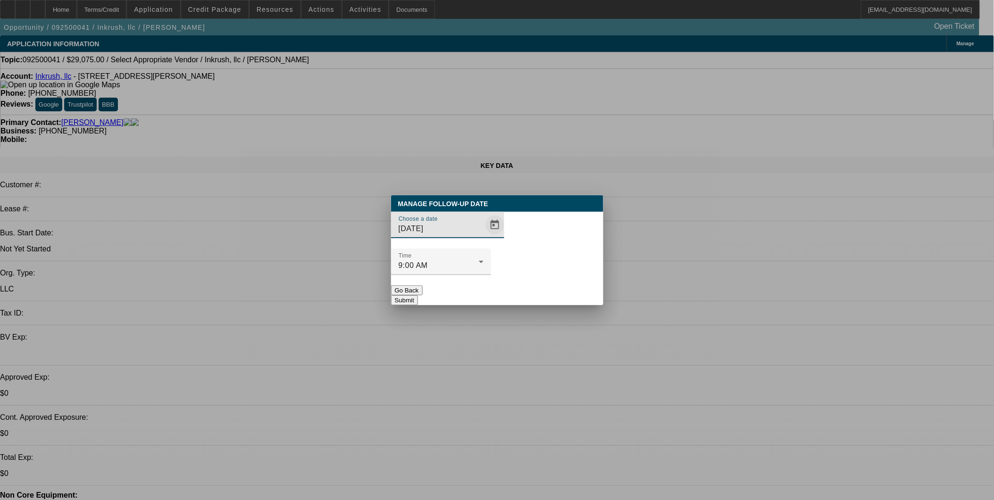
click at [484, 236] on span "Open calendar" at bounding box center [494, 225] width 23 height 23
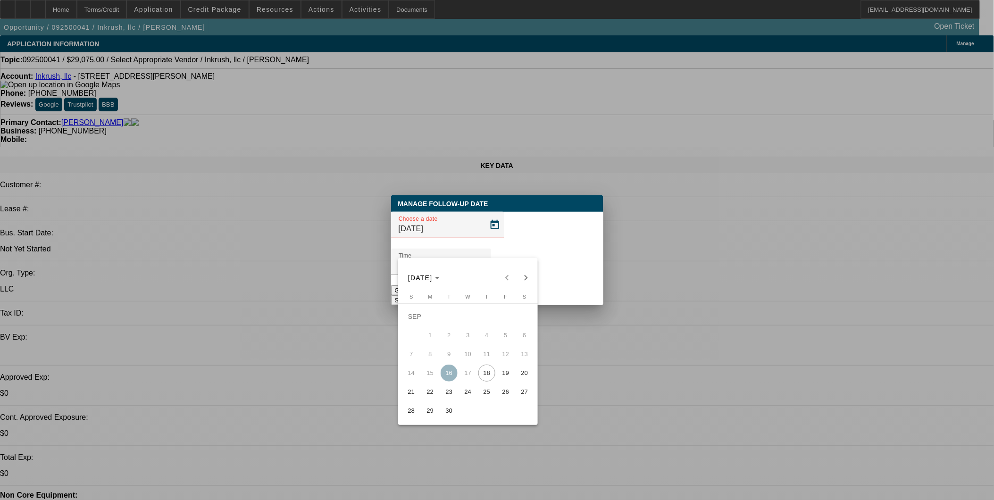
click at [502, 375] on span "19" at bounding box center [505, 373] width 17 height 17
type input "[DATE]"
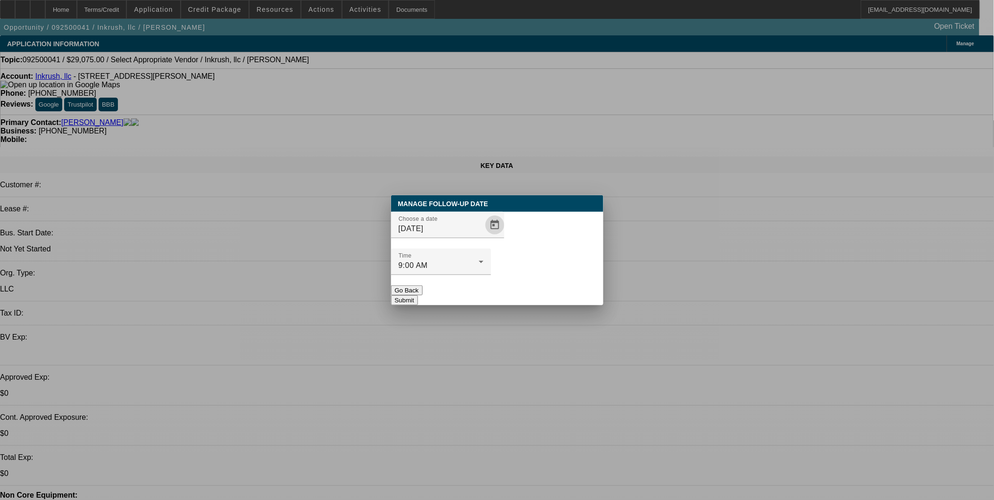
click at [418, 295] on button "Submit" at bounding box center [404, 300] width 27 height 10
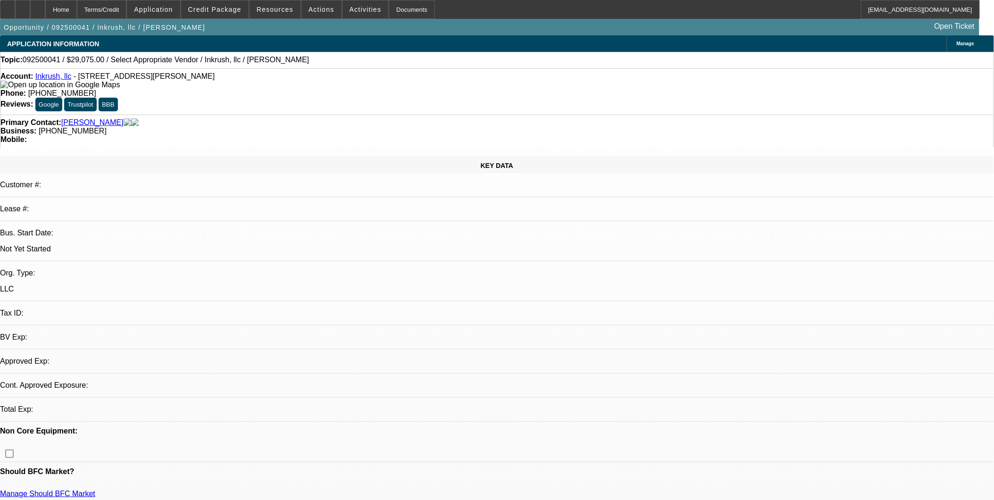
select select "0"
select select "2"
select select "0.1"
select select "1"
select select "2"
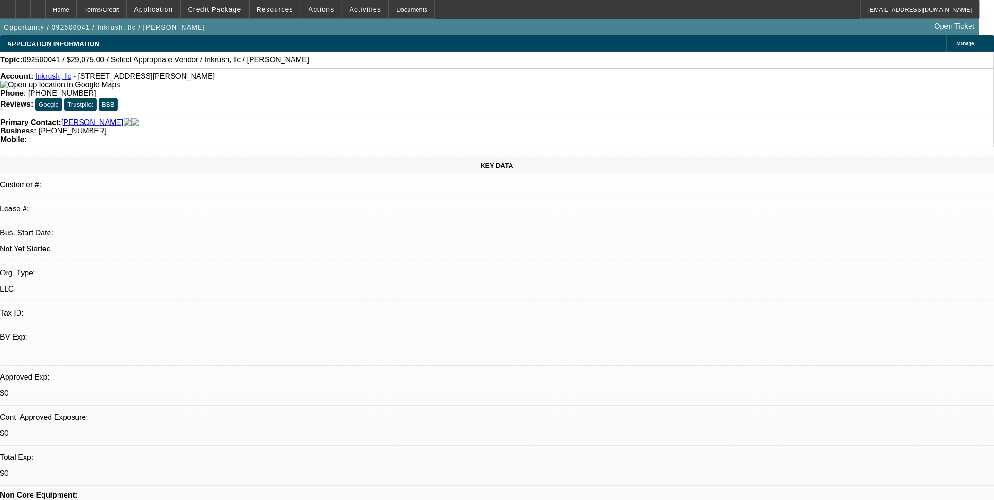
select select "4"
click at [238, 5] on span at bounding box center [214, 9] width 67 height 23
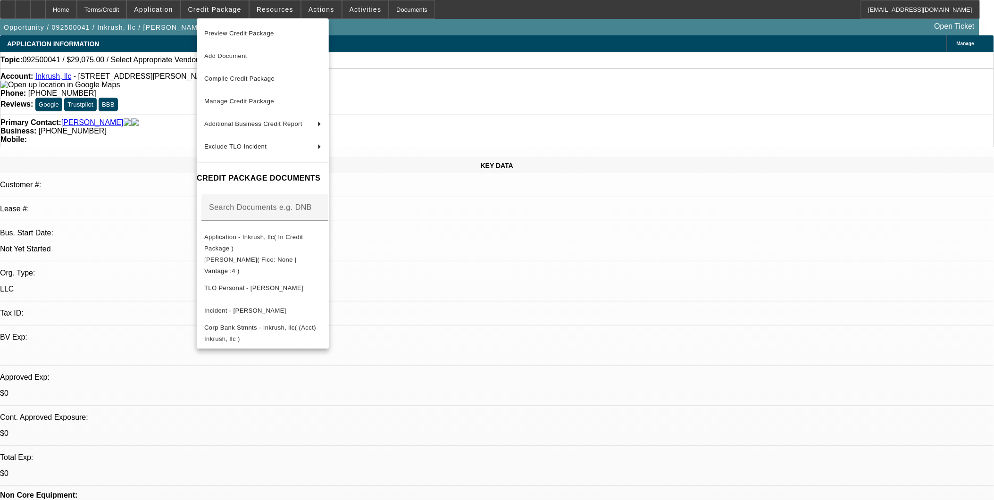
click at [149, 95] on div at bounding box center [497, 250] width 994 height 500
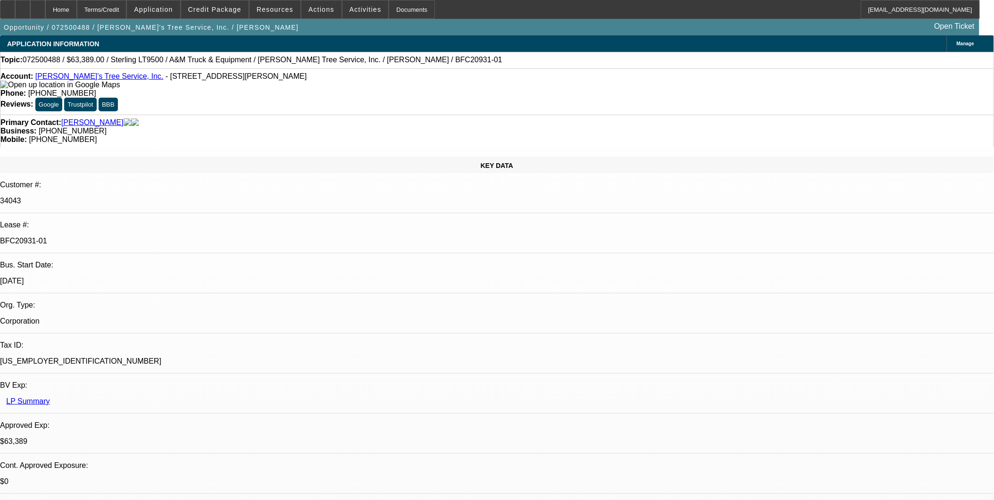
select select "0"
select select "2"
select select "0.1"
select select "0"
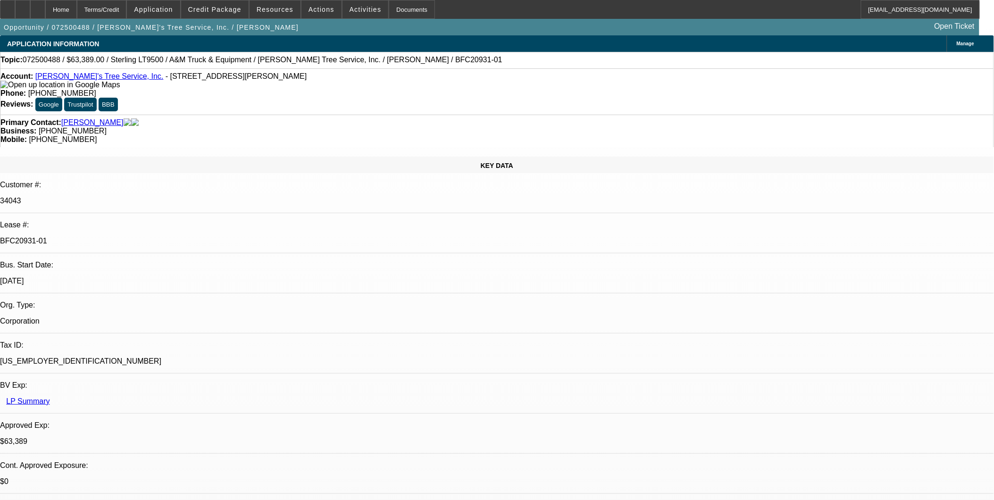
select select "2"
select select "0.1"
select select "0"
select select "2"
select select "0.1"
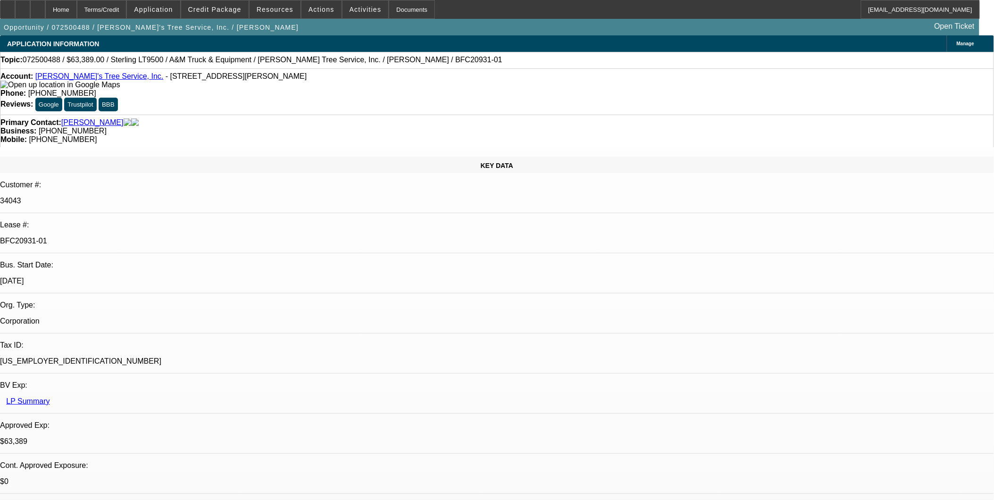
select select "0"
select select "2"
select select "0.1"
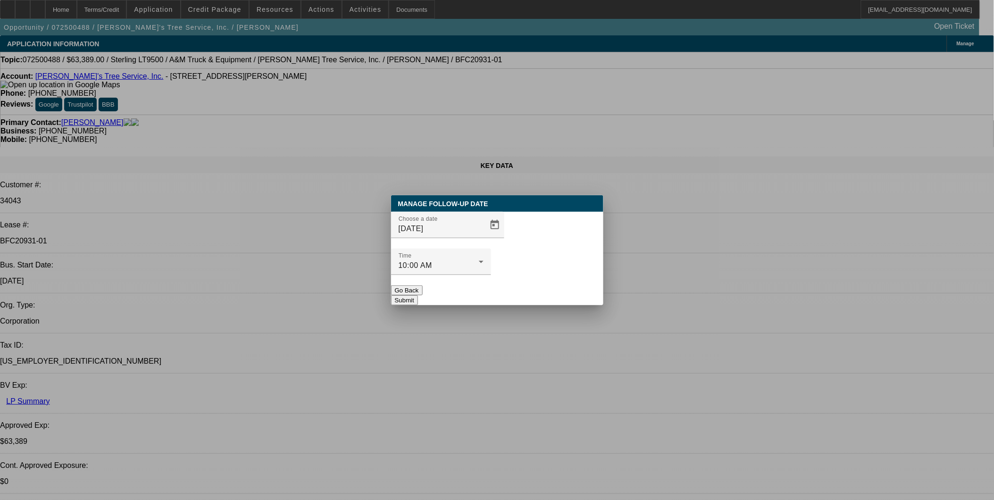
select select "1"
select select "2"
select select "4"
select select "1"
select select "2"
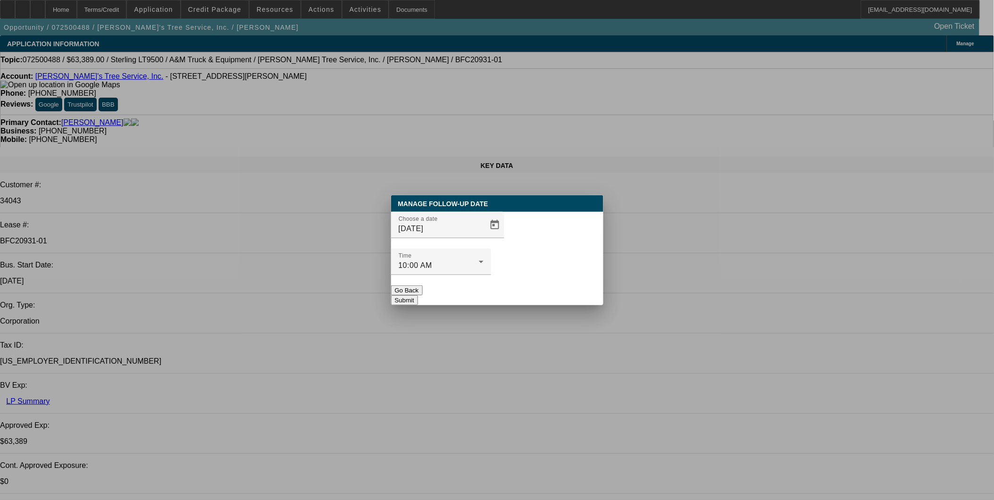
select select "4"
select select "1"
select select "2"
select select "4"
select select "1"
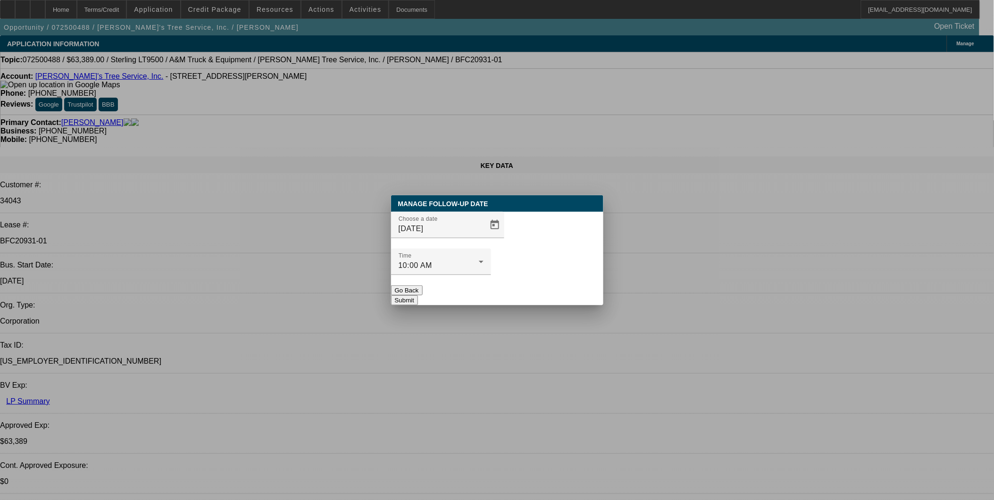
select select "2"
select select "4"
click at [484, 236] on span "Open calendar" at bounding box center [494, 225] width 23 height 23
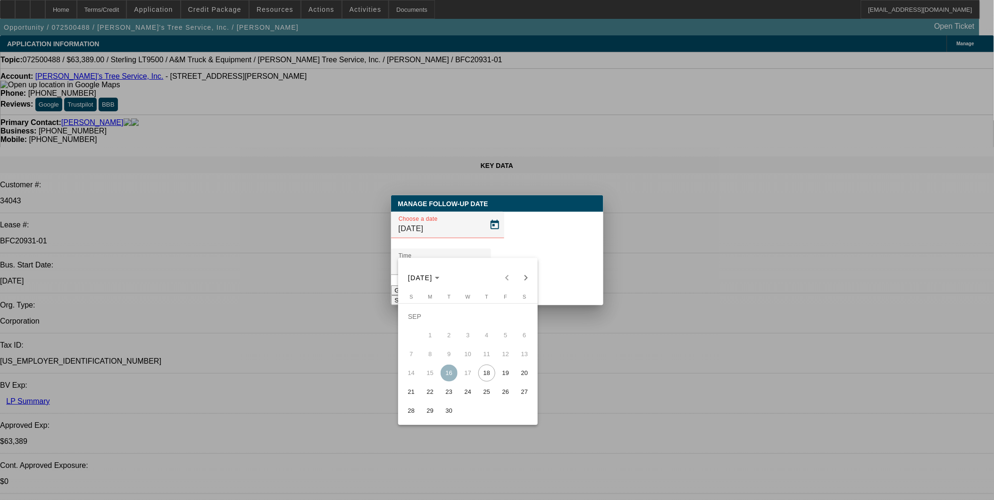
click at [505, 375] on span "19" at bounding box center [505, 373] width 17 height 17
type input "[DATE]"
click at [418, 295] on button "Submit" at bounding box center [404, 300] width 27 height 10
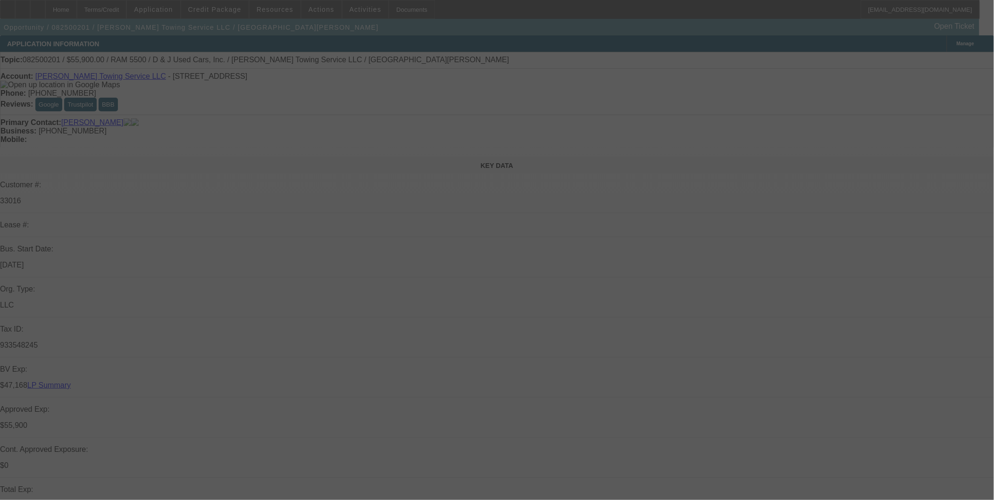
click at [559, 241] on div at bounding box center [497, 250] width 994 height 500
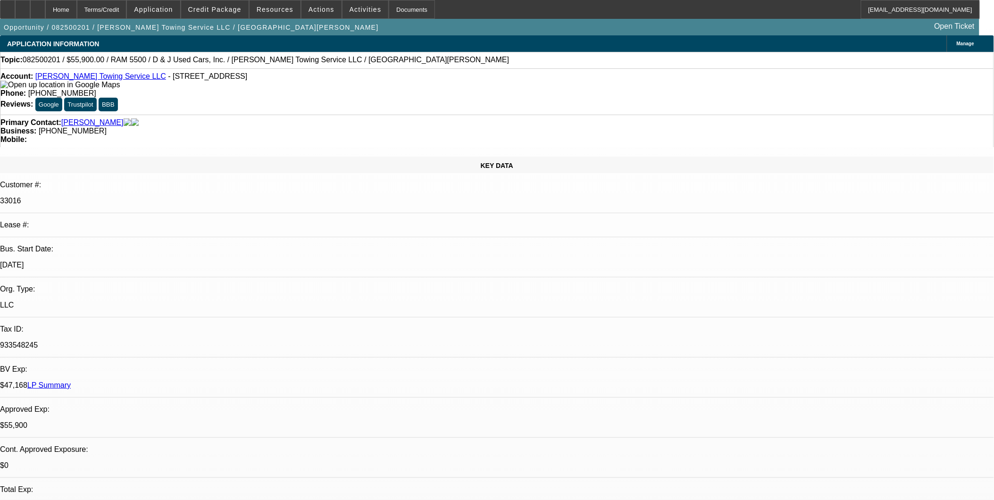
select select "0"
select select "2"
select select "0.1"
select select "0"
select select "2"
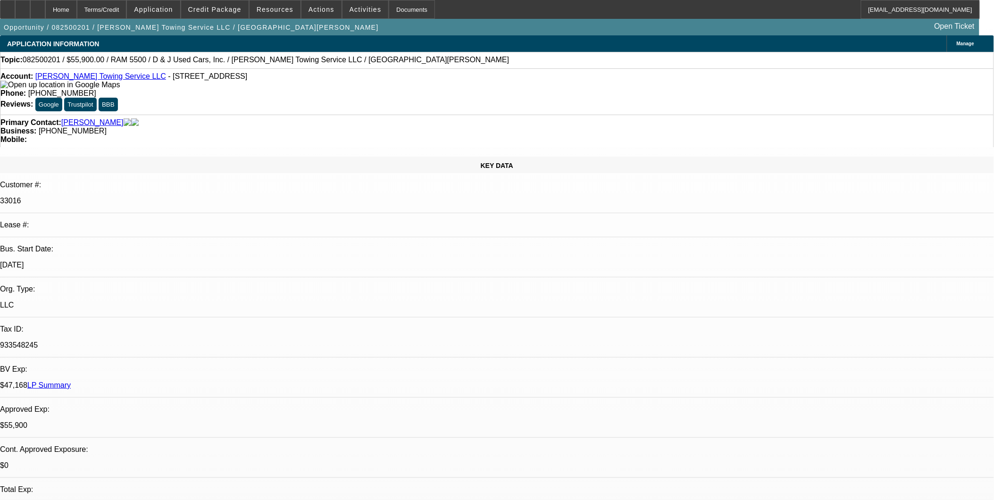
select select "0.1"
select select "0"
select select "2"
select select "0.1"
select select "0"
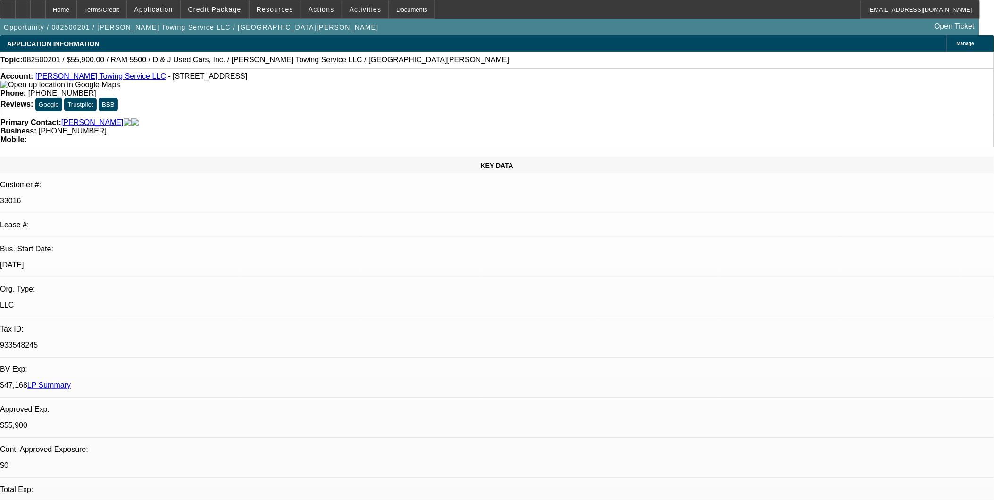
select select "2"
select select "0.1"
select select "1"
select select "2"
select select "4"
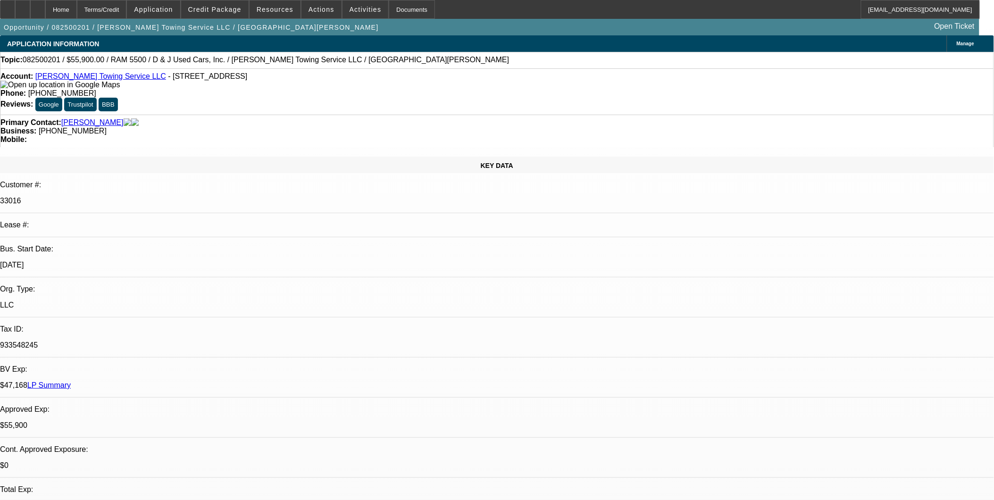
select select "1"
select select "2"
select select "4"
select select "1"
select select "2"
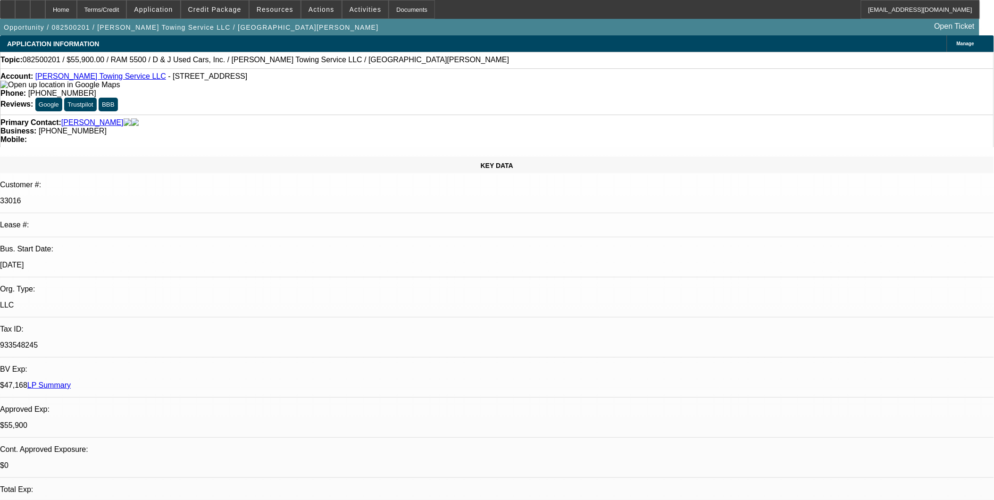
select select "4"
select select "1"
select select "2"
select select "4"
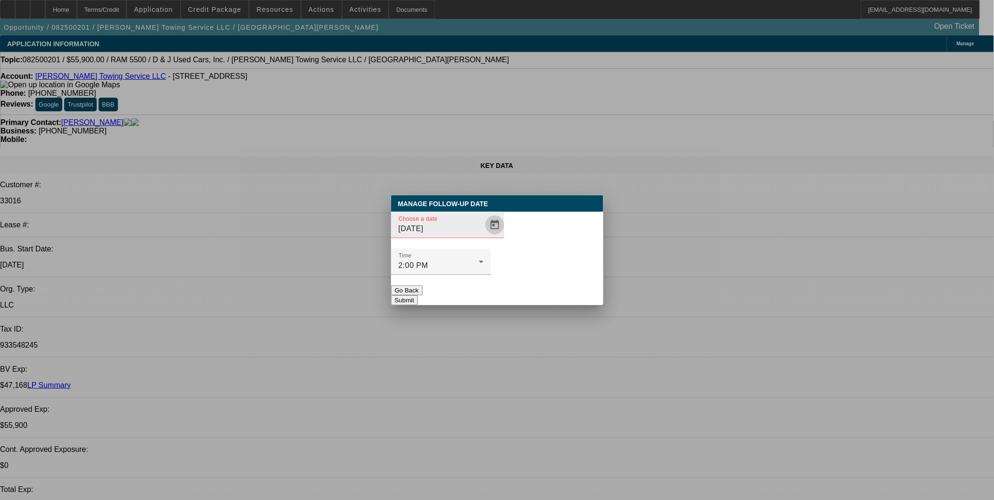
click at [485, 236] on span "Open calendar" at bounding box center [494, 225] width 23 height 23
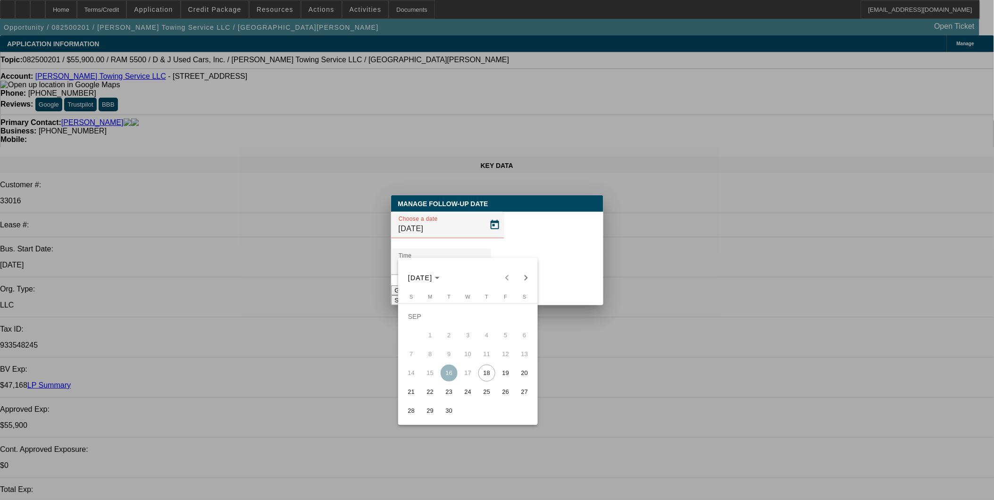
click at [504, 374] on span "19" at bounding box center [505, 373] width 17 height 17
type input "9/19/2025"
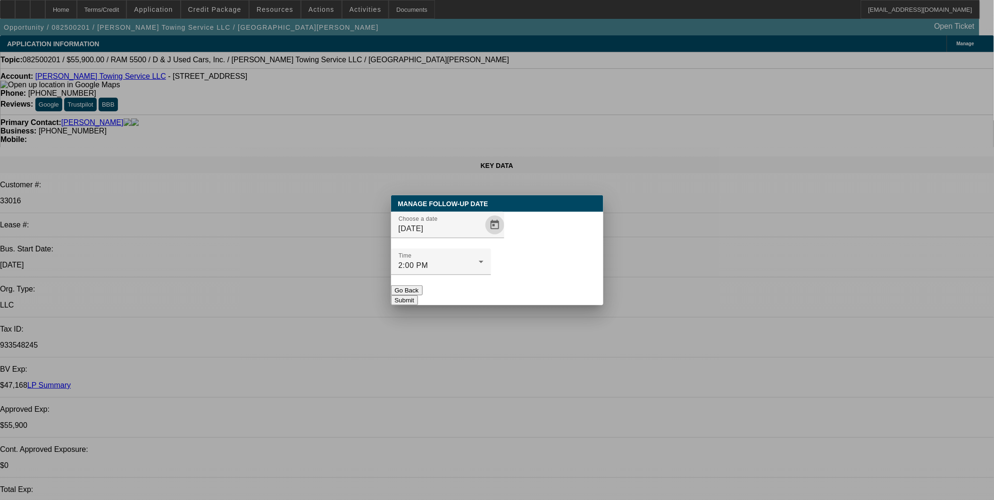
click at [418, 295] on button "Submit" at bounding box center [404, 300] width 27 height 10
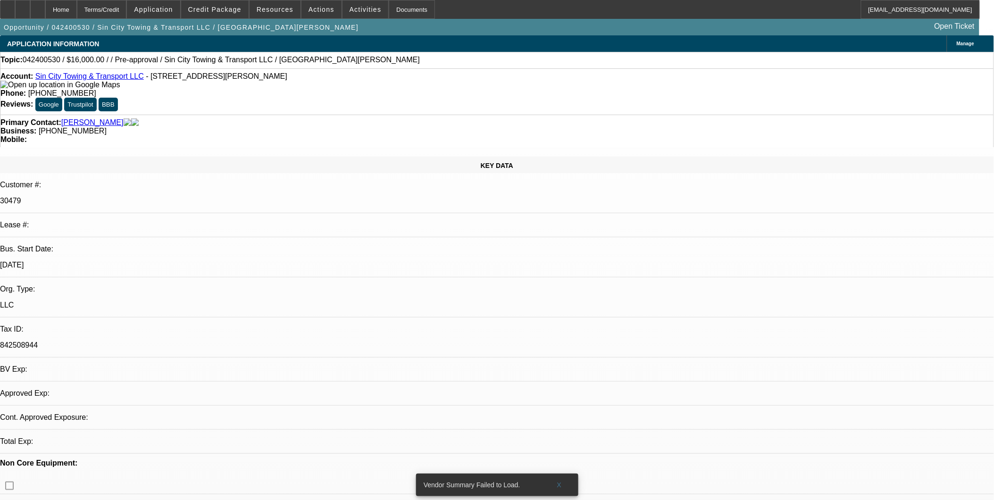
select select "0.2"
select select "2"
select select "0.1"
select select "4"
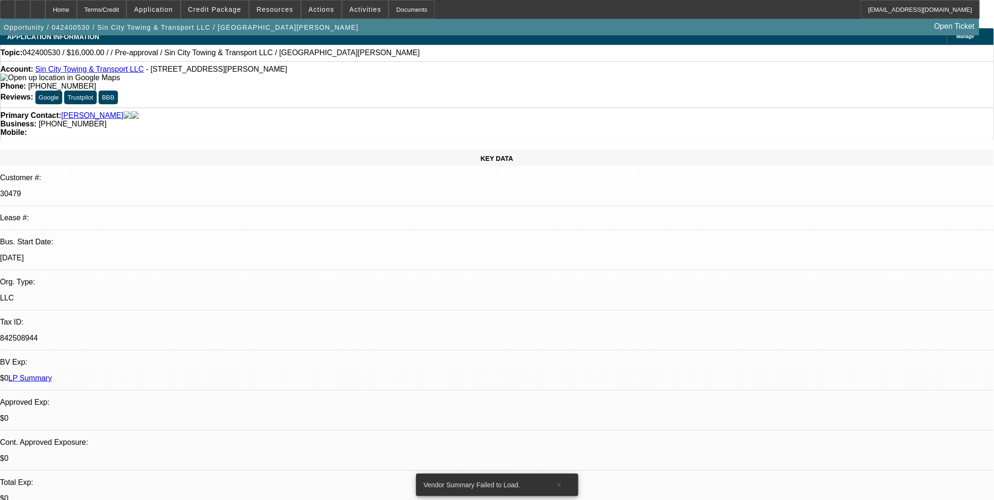
scroll to position [157, 0]
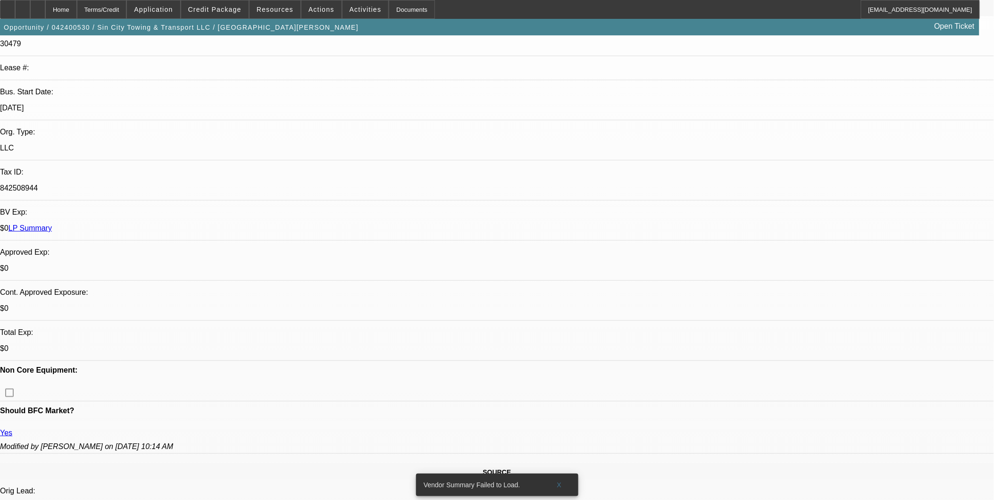
click at [217, 11] on span "Credit Package" at bounding box center [214, 10] width 53 height 8
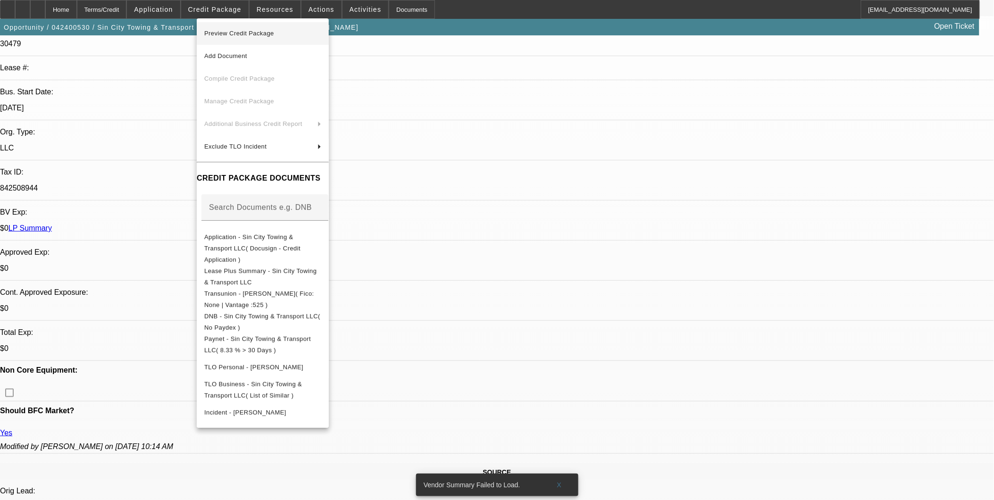
click at [215, 30] on span "Preview Credit Package" at bounding box center [239, 33] width 70 height 7
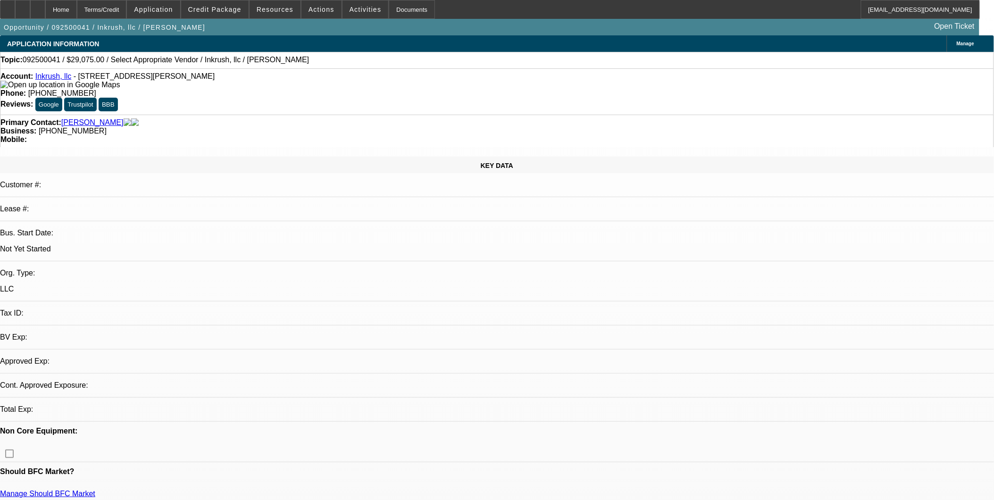
select select "0"
select select "2"
select select "0.1"
select select "1"
select select "2"
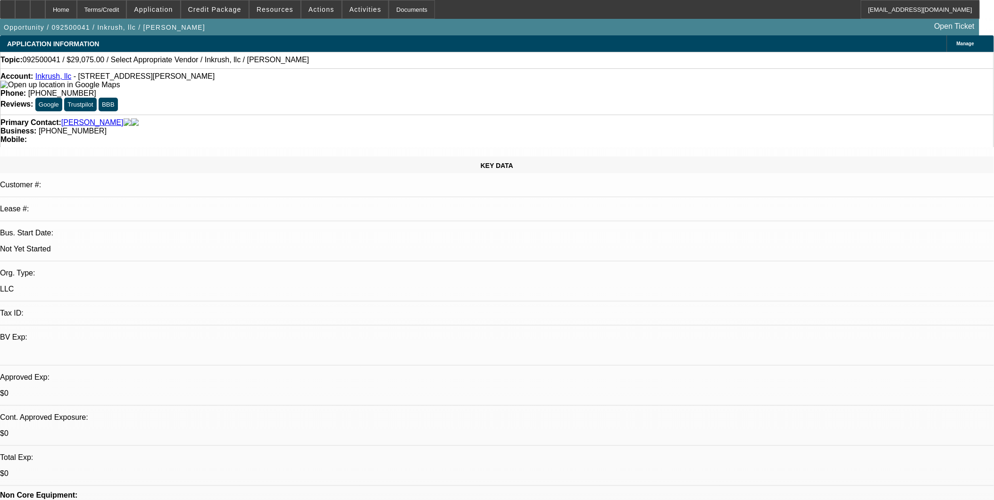
select select "4"
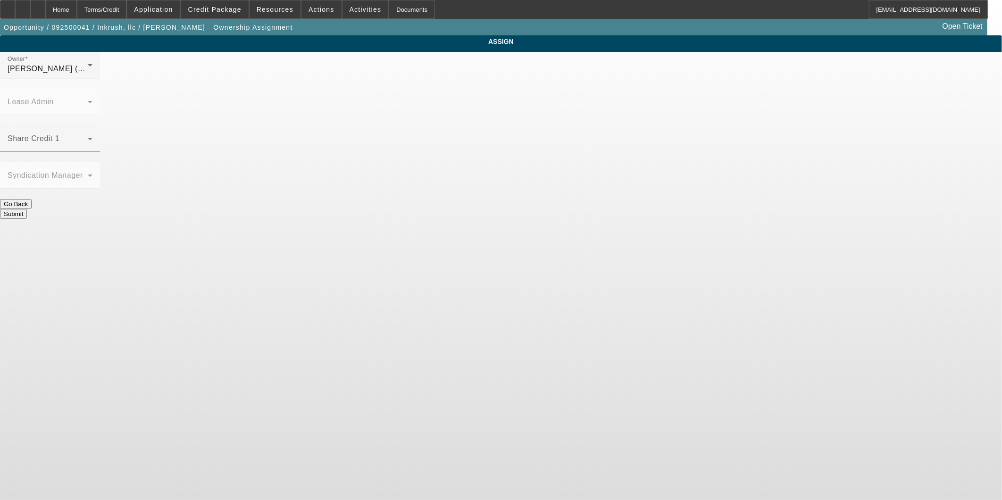
click at [32, 199] on button "Go Back" at bounding box center [16, 204] width 32 height 10
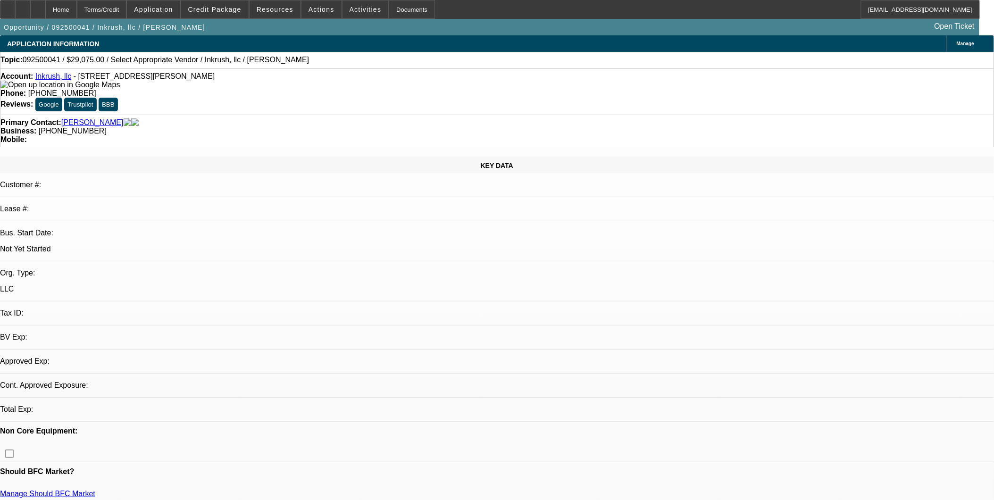
select select "0"
select select "2"
select select "0.1"
select select "4"
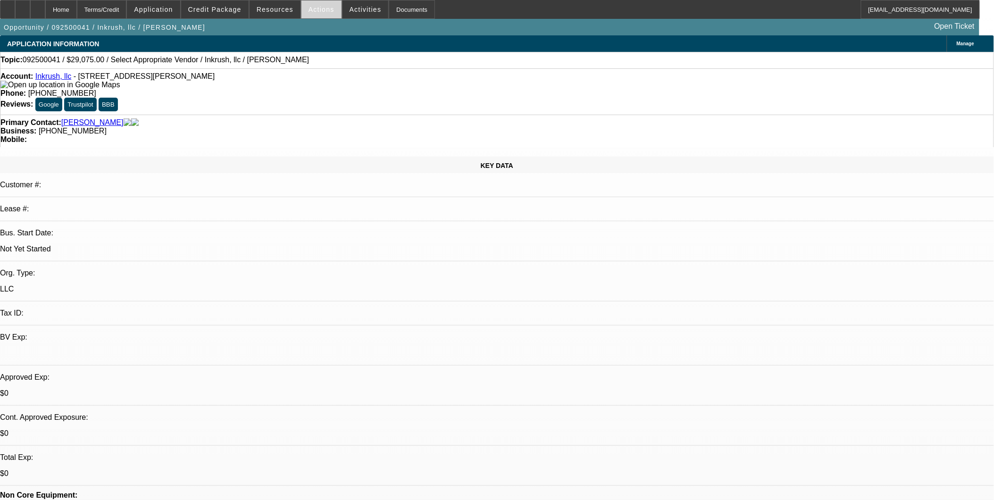
click at [321, 11] on span "Actions" at bounding box center [321, 10] width 26 height 8
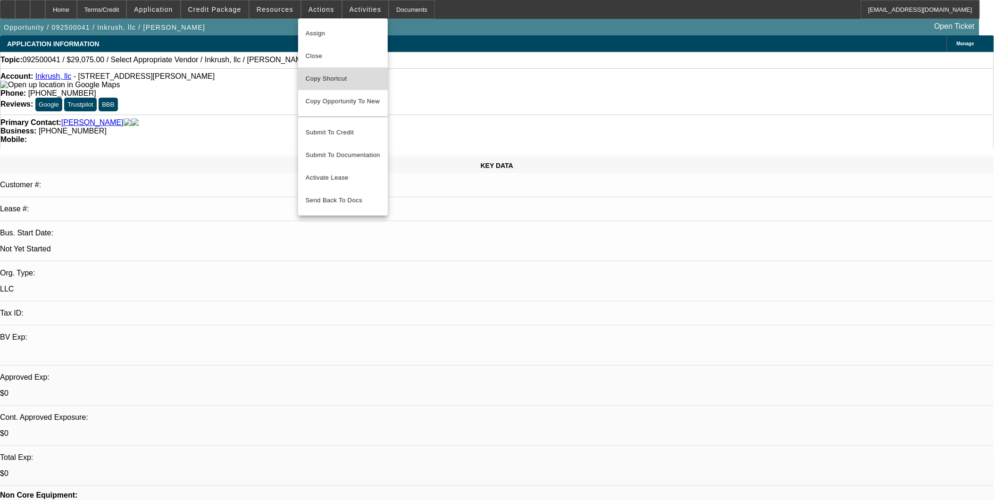
click at [324, 82] on span "Copy Shortcut" at bounding box center [343, 78] width 75 height 11
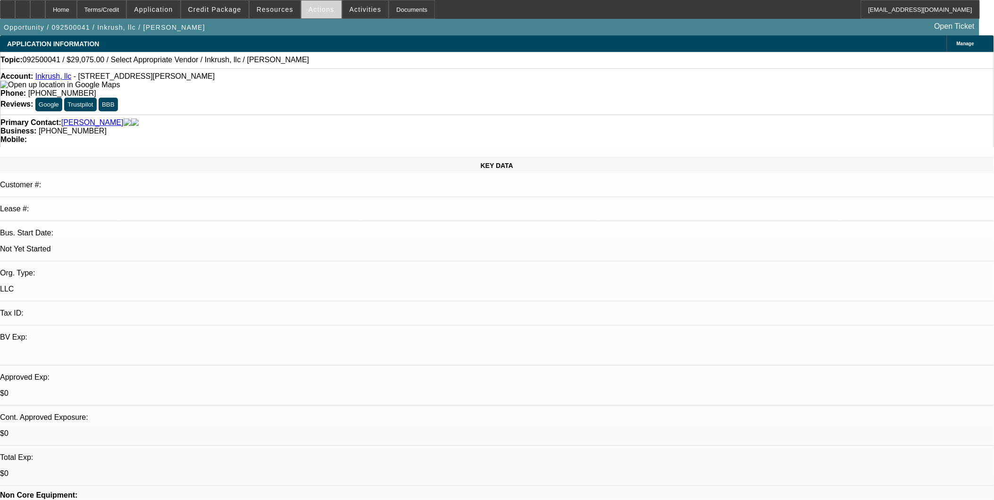
click at [323, 17] on span at bounding box center [321, 9] width 40 height 23
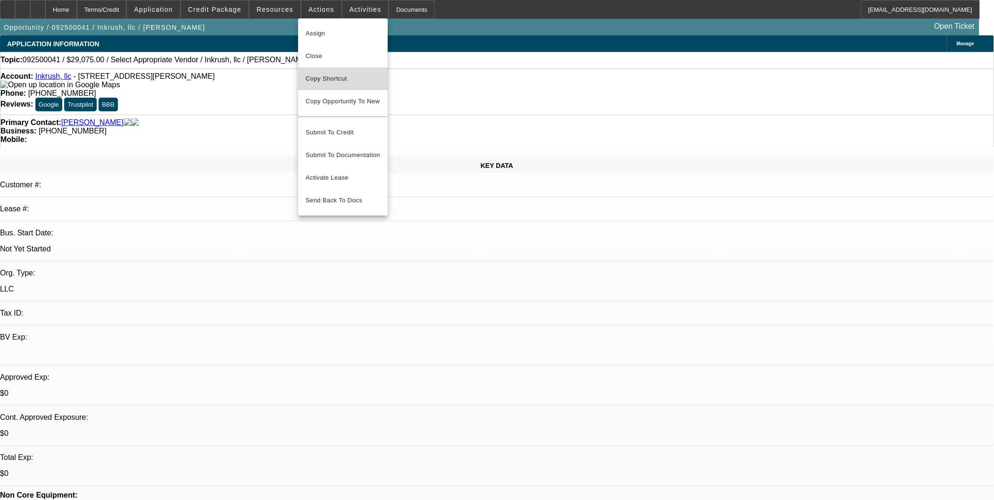
click at [342, 79] on span "Copy Shortcut" at bounding box center [343, 78] width 75 height 11
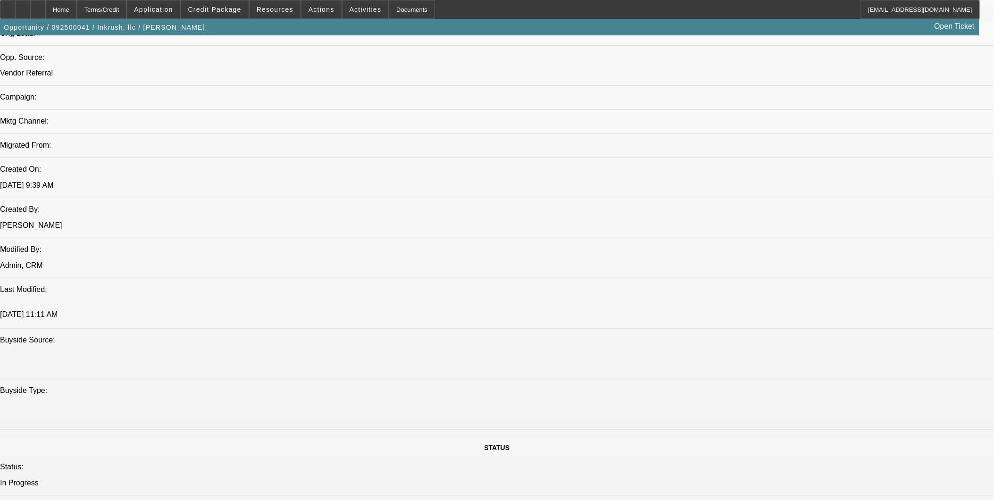
scroll to position [576, 0]
click at [318, 6] on span "Actions" at bounding box center [321, 10] width 26 height 8
click at [325, 72] on button "Copy Shortcut" at bounding box center [343, 78] width 90 height 23
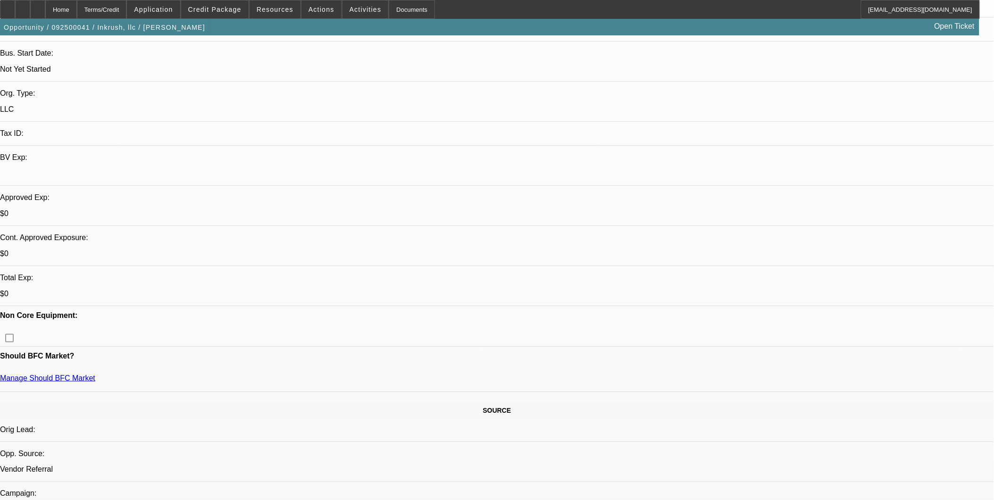
scroll to position [0, 0]
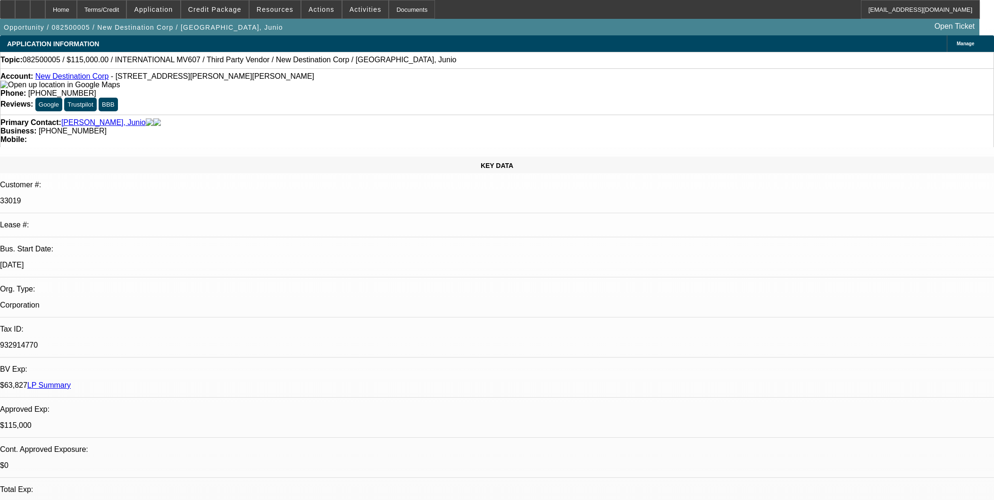
select select "0"
select select "2"
select select "0.1"
select select "4"
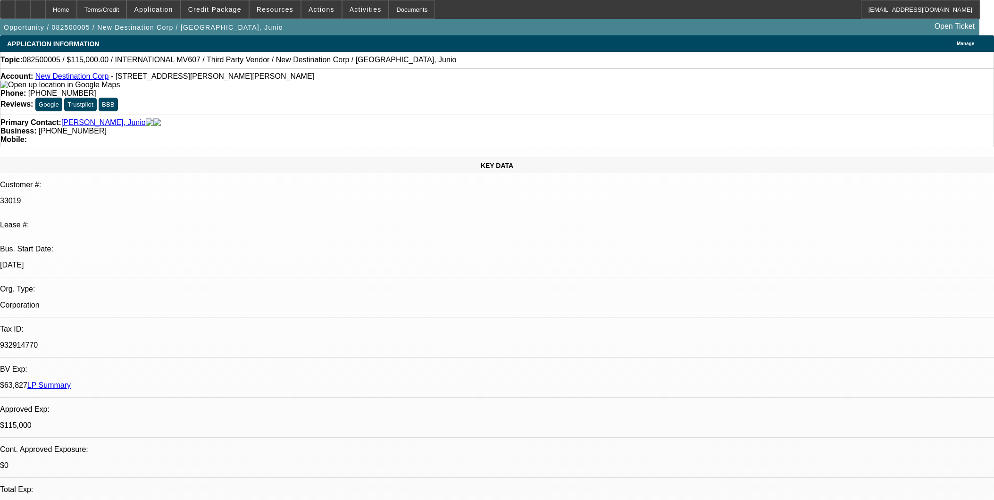
select select "0"
select select "2"
select select "0.1"
select select "4"
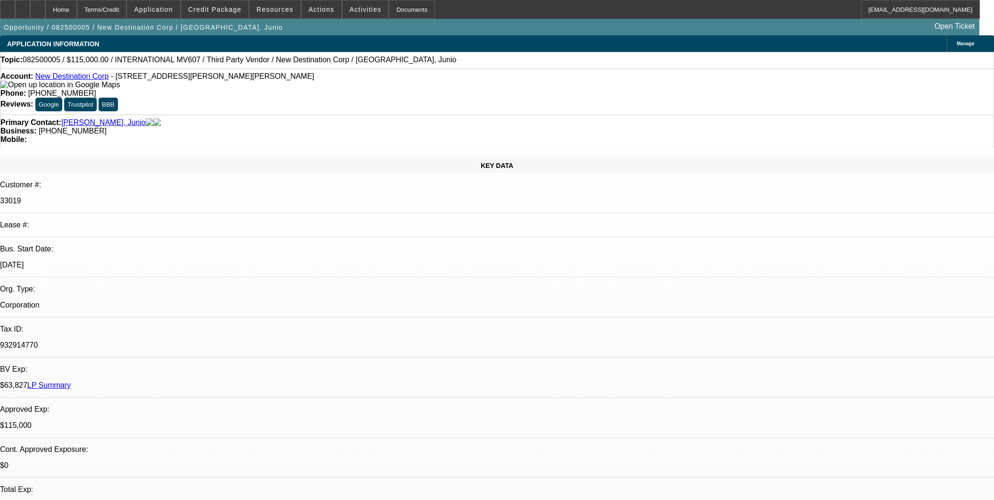
select select "0"
select select "2"
select select "0.1"
select select "4"
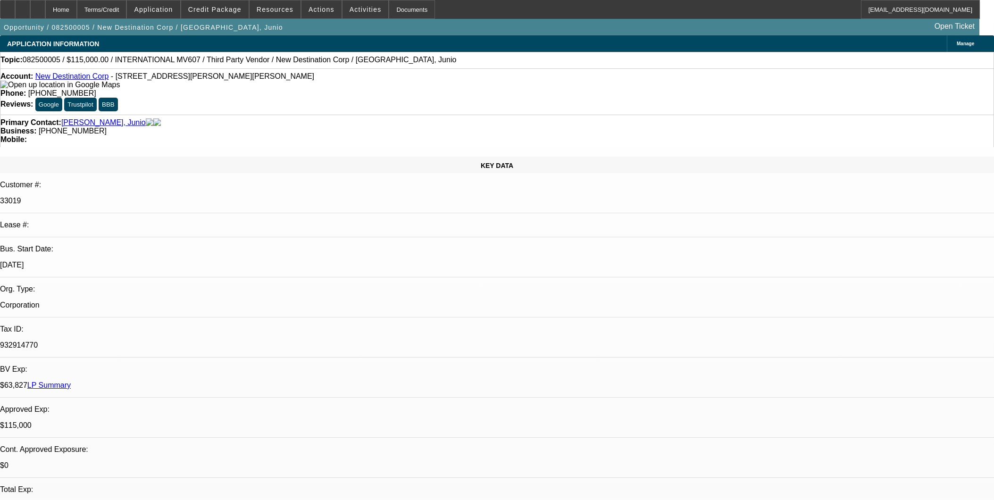
select select "0"
select select "2"
select select "0.1"
select select "4"
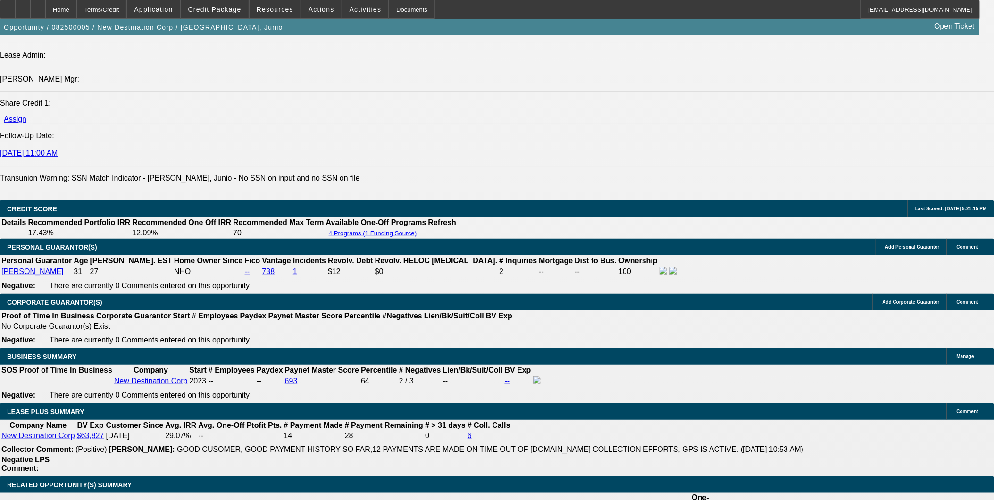
scroll to position [1467, 0]
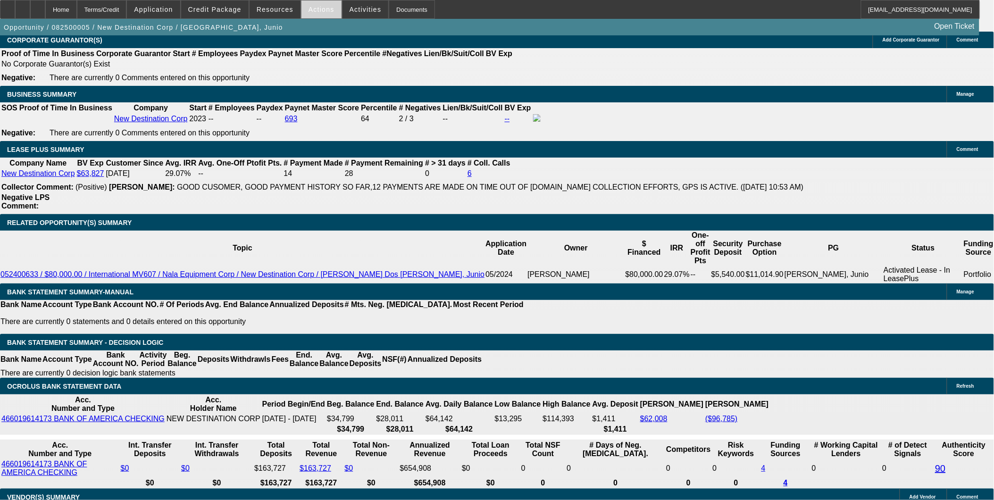
click at [321, 11] on span "Actions" at bounding box center [321, 10] width 26 height 8
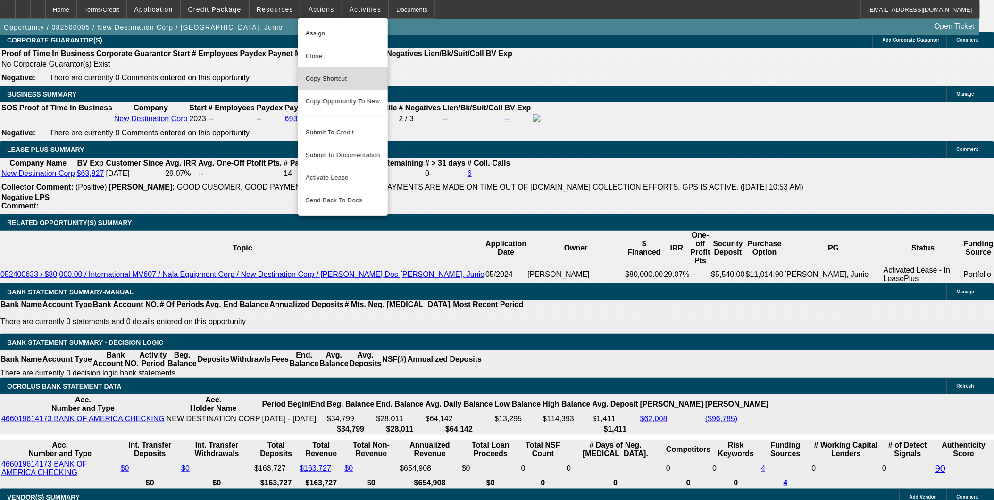
click at [346, 71] on button "Copy Shortcut" at bounding box center [343, 78] width 90 height 23
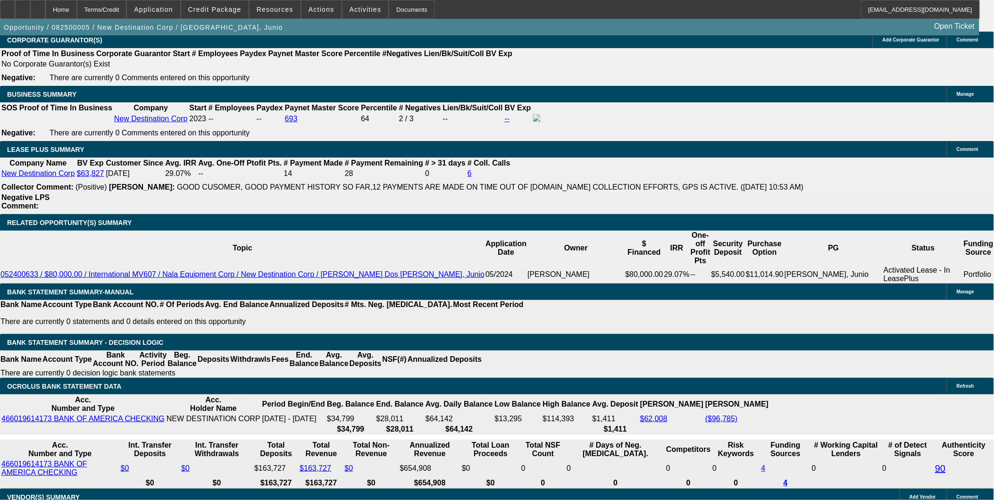
drag, startPoint x: 147, startPoint y: 279, endPoint x: 272, endPoint y: 282, distance: 124.6
type input "177"
type input "$34.00"
type input "UNKNOWN"
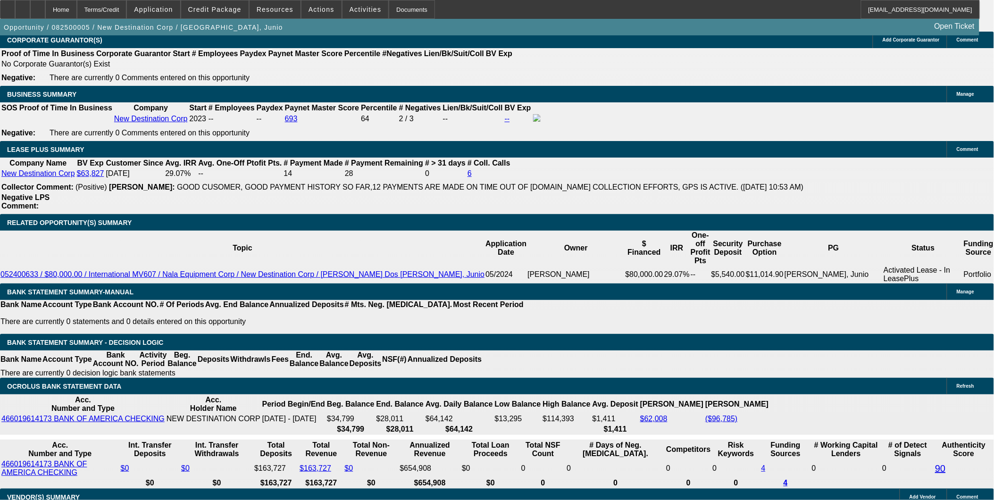
type input "1"
type input "2770"
type input "20.2"
type input "$5,540.00"
type input "$2,770.00"
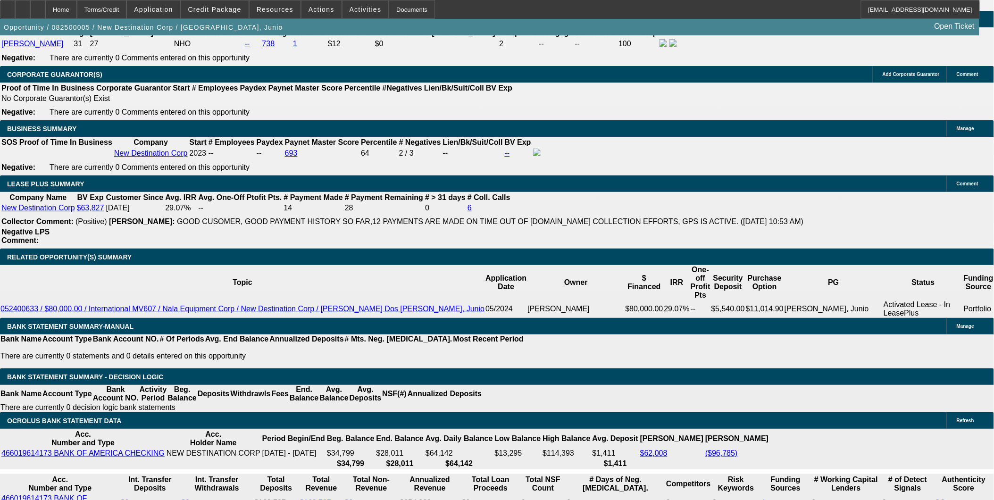
scroll to position [1415, 0]
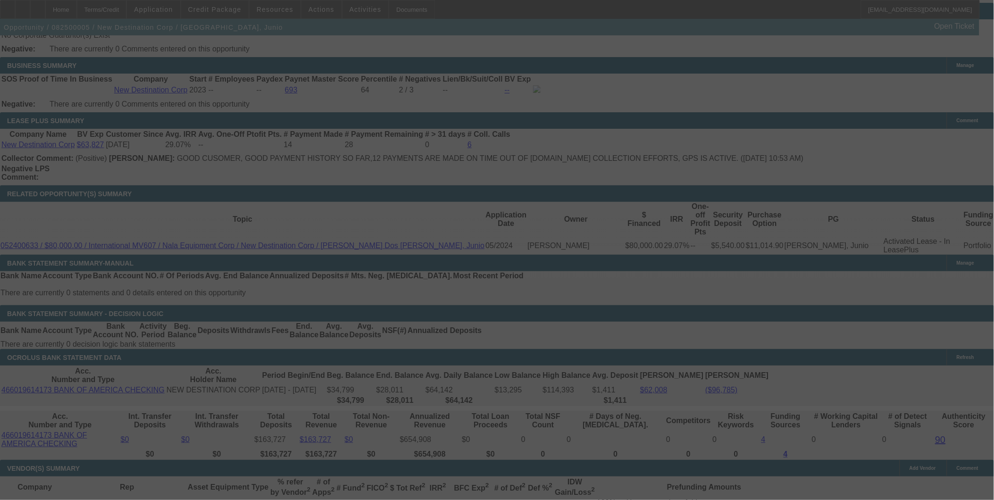
scroll to position [1520, 0]
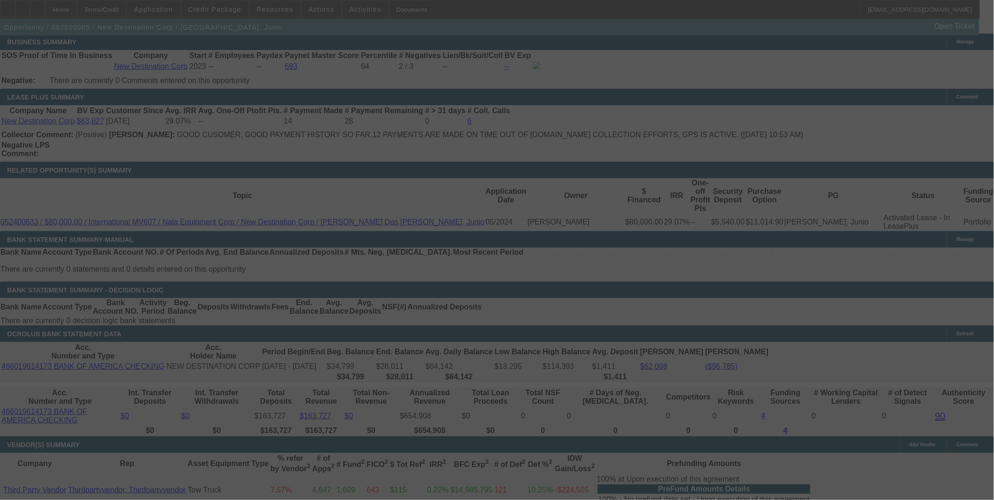
select select "0"
select select "2"
select select "0.1"
select select "4"
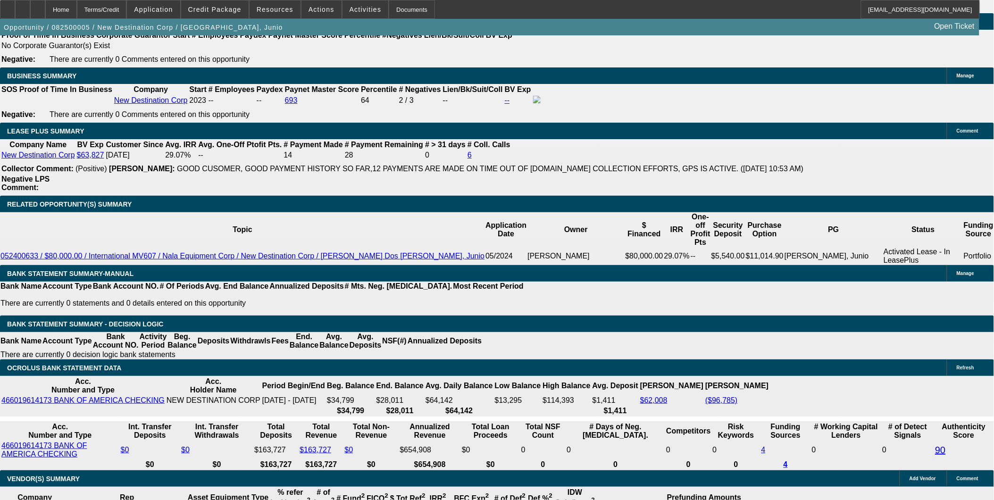
scroll to position [1467, 0]
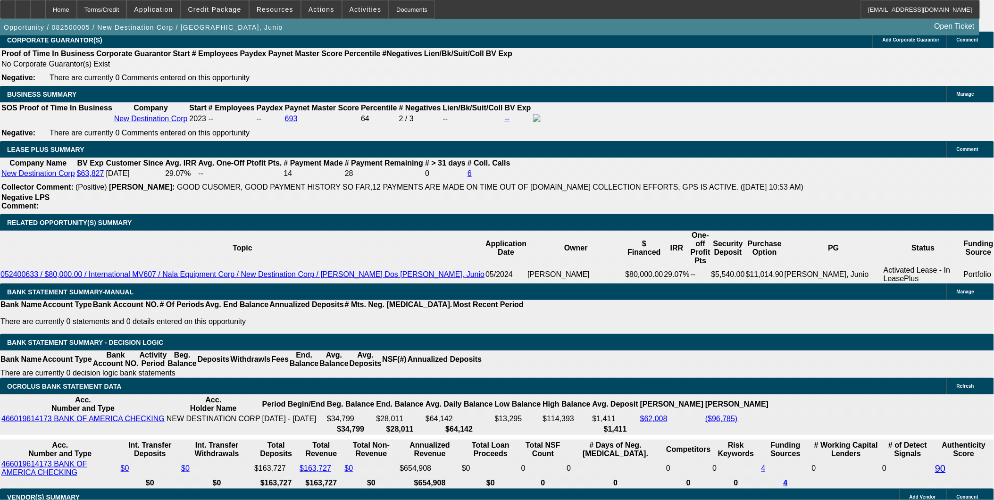
drag, startPoint x: 147, startPoint y: 281, endPoint x: 305, endPoint y: 295, distance: 158.6
type input "27"
type input "$54.00"
type input "UNKNOWN"
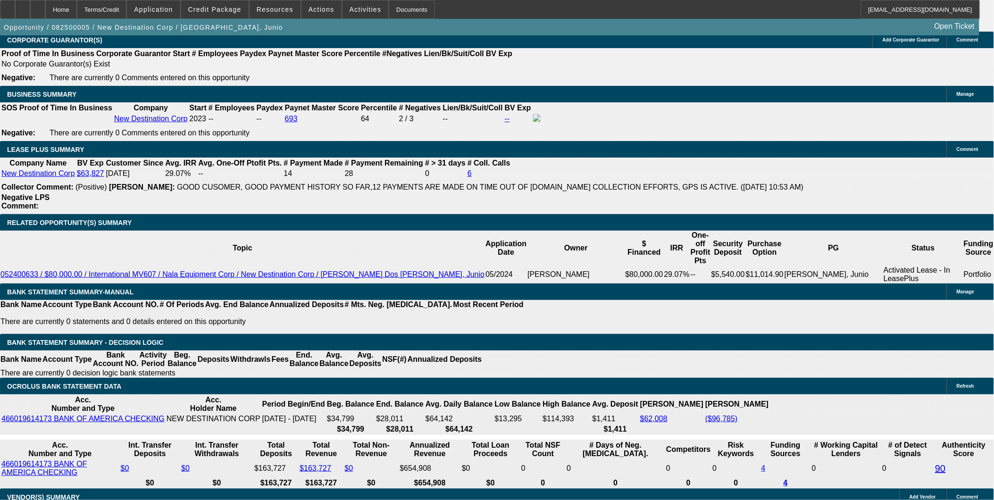
type input "2750"
type input "$5,500.00"
type input "19.9"
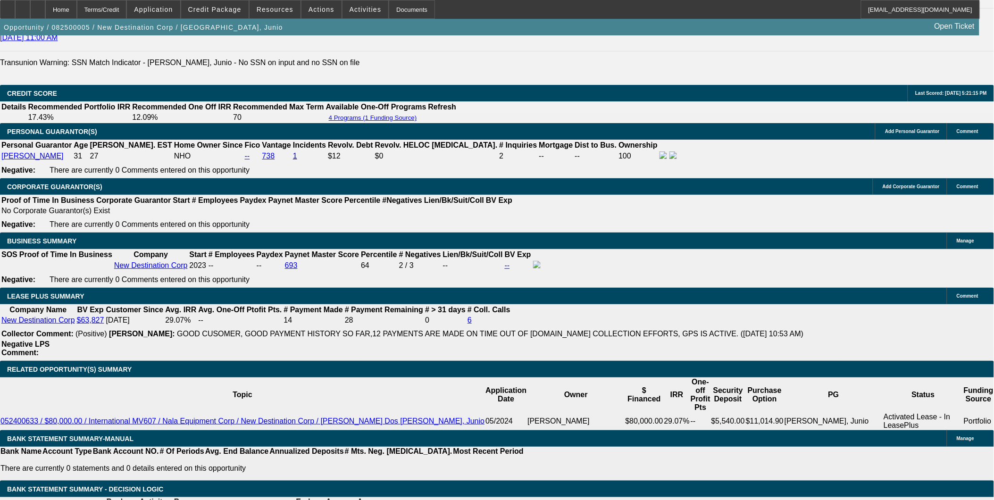
scroll to position [1310, 0]
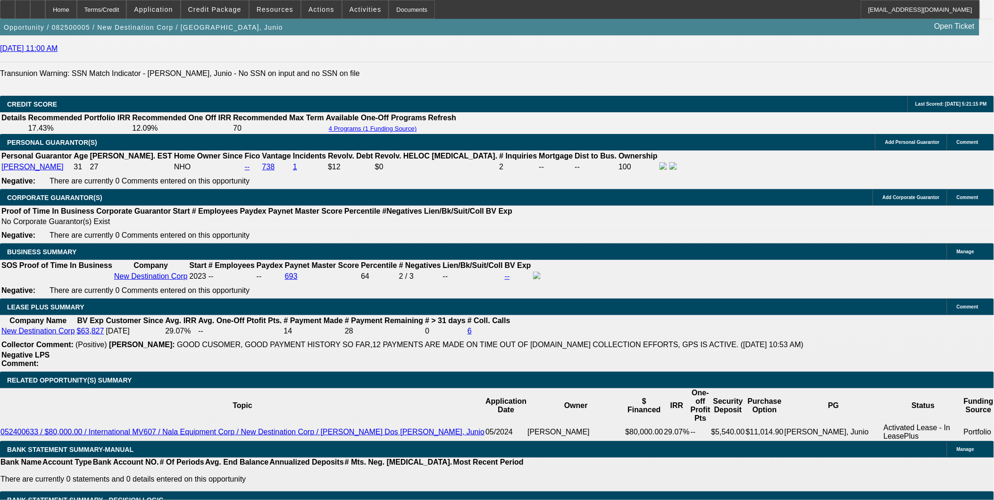
type input "$2,750.00"
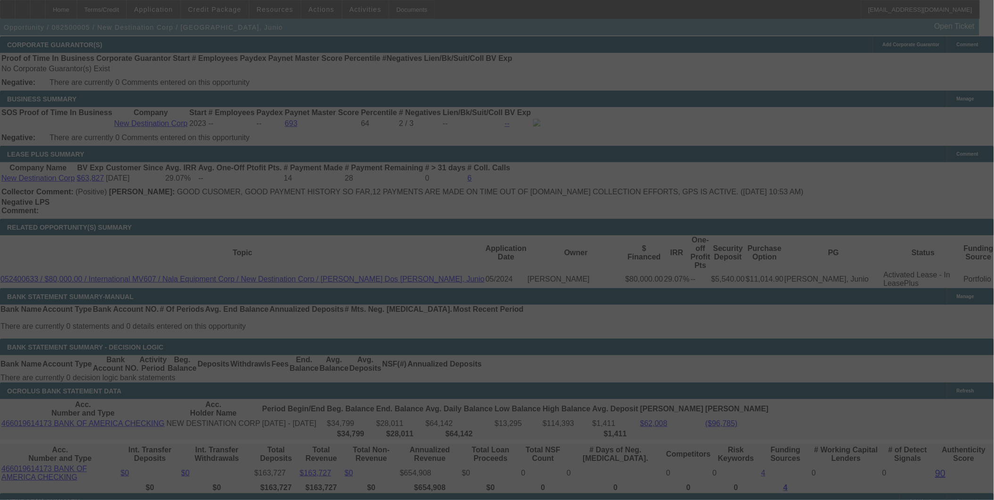
scroll to position [1467, 0]
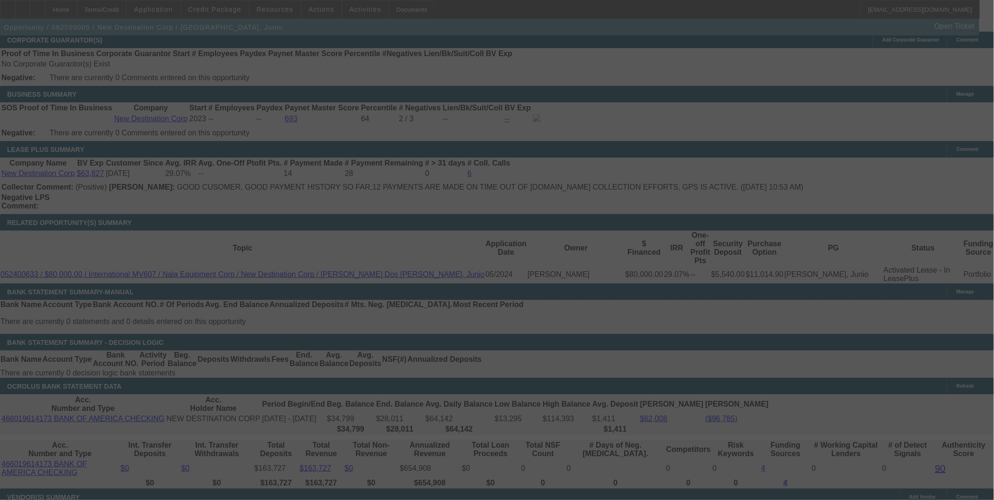
select select "0"
select select "2"
select select "0.1"
select select "4"
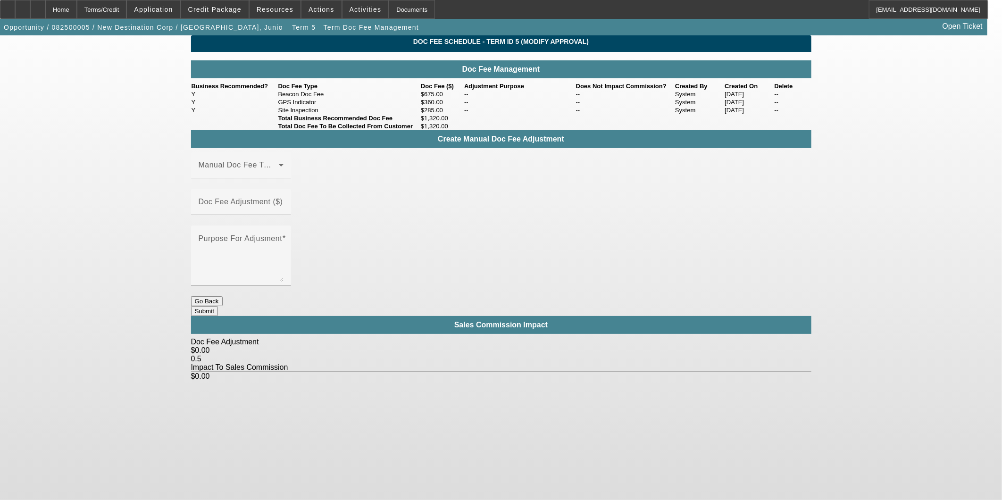
click at [223, 296] on button "Go Back" at bounding box center [207, 301] width 32 height 10
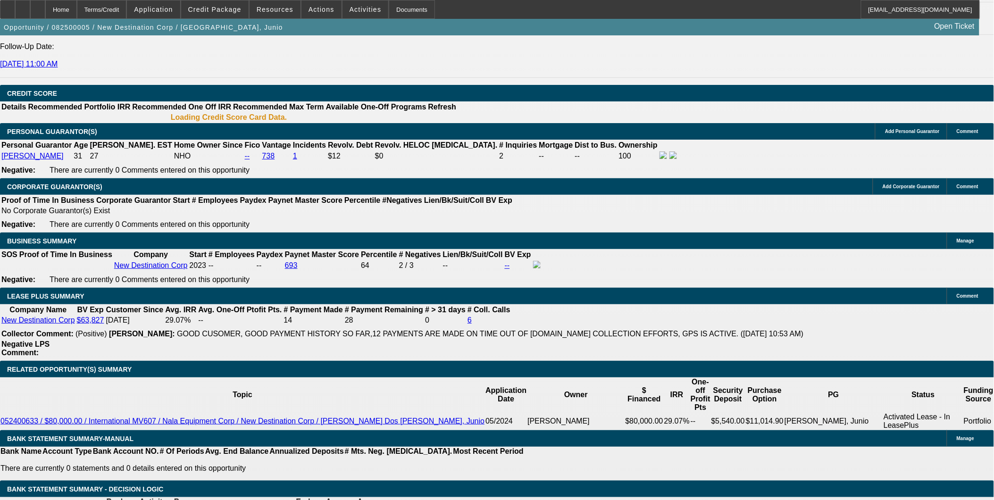
select select "0"
select select "2"
select select "0.1"
select select "4"
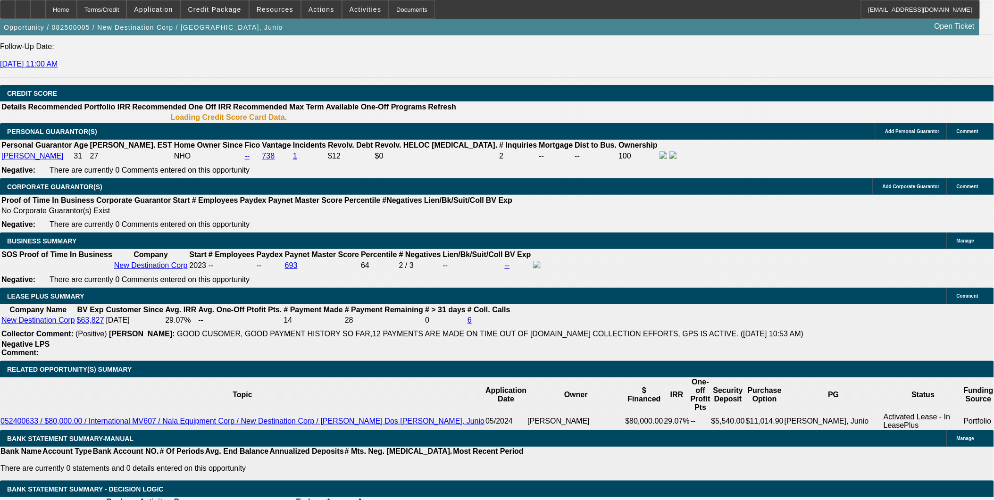
select select "0"
select select "2"
select select "0.1"
select select "4"
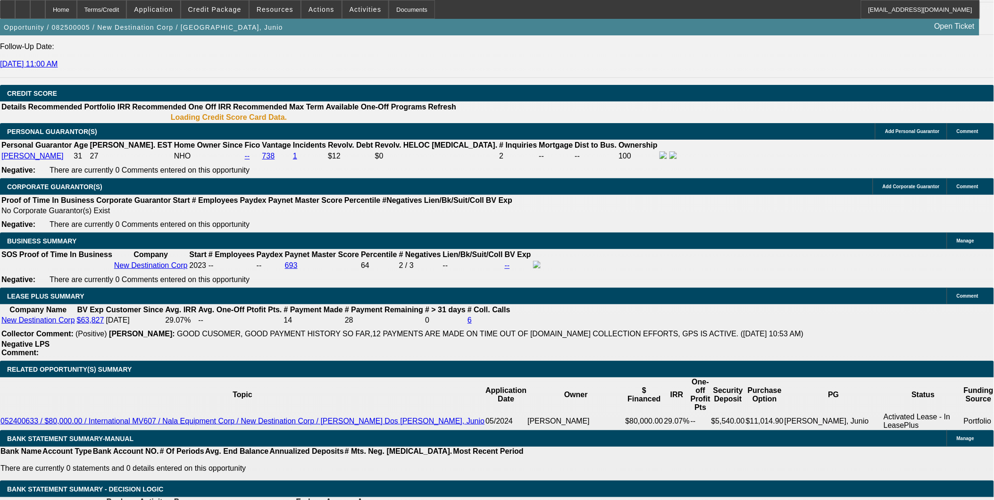
select select "0"
select select "2"
select select "0.1"
select select "4"
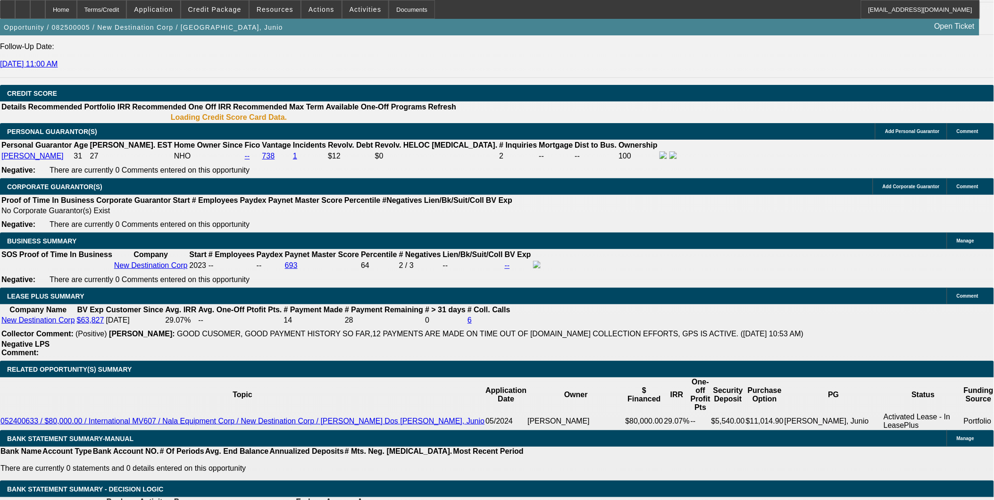
select select "0"
select select "2"
select select "0.1"
select select "4"
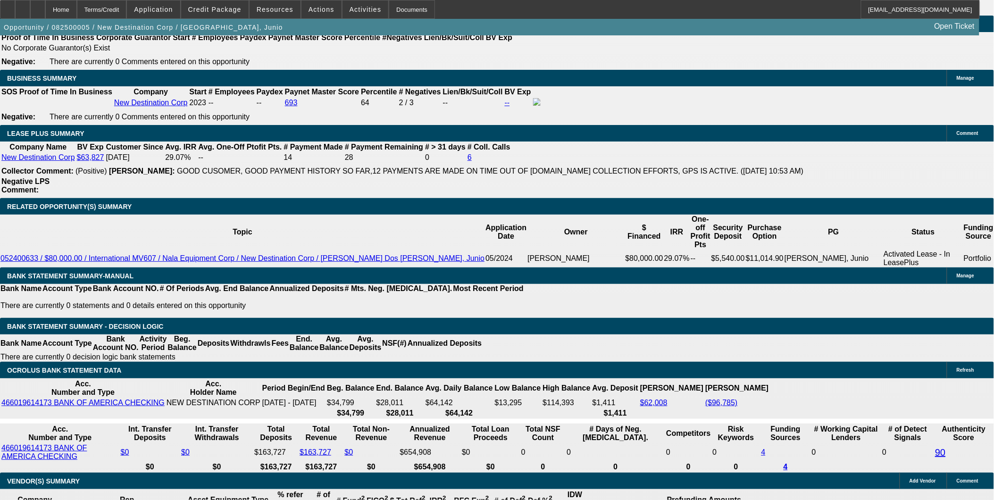
scroll to position [1431, 0]
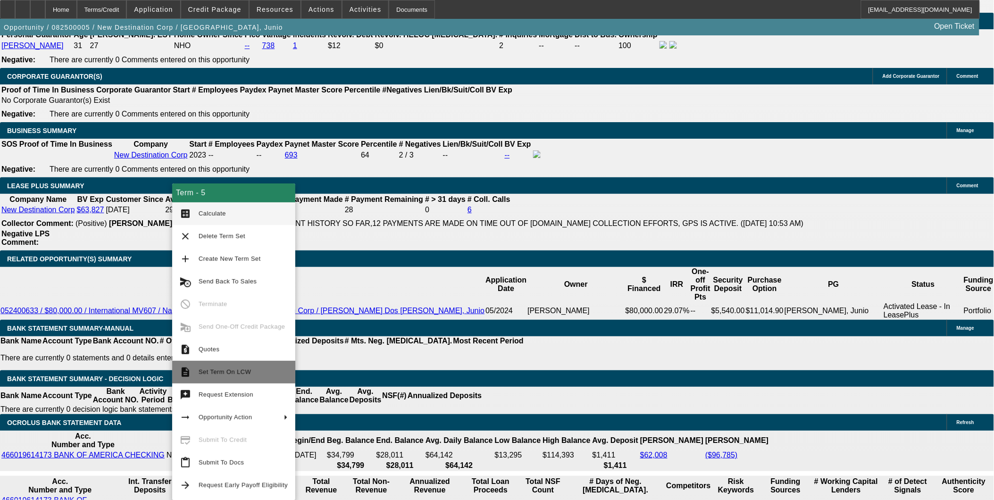
click at [217, 371] on span "Set Term On LCW" at bounding box center [225, 371] width 52 height 7
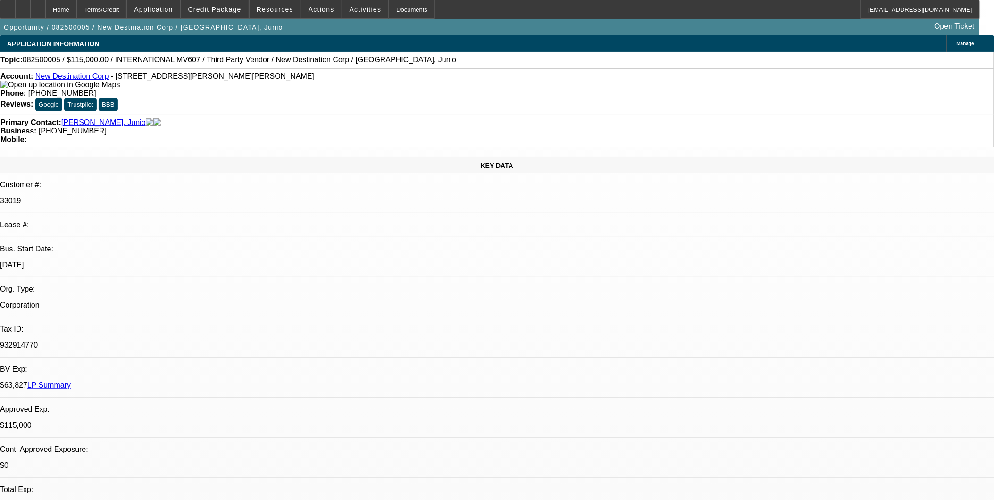
select select "0"
select select "2"
select select "0.1"
select select "0"
select select "2"
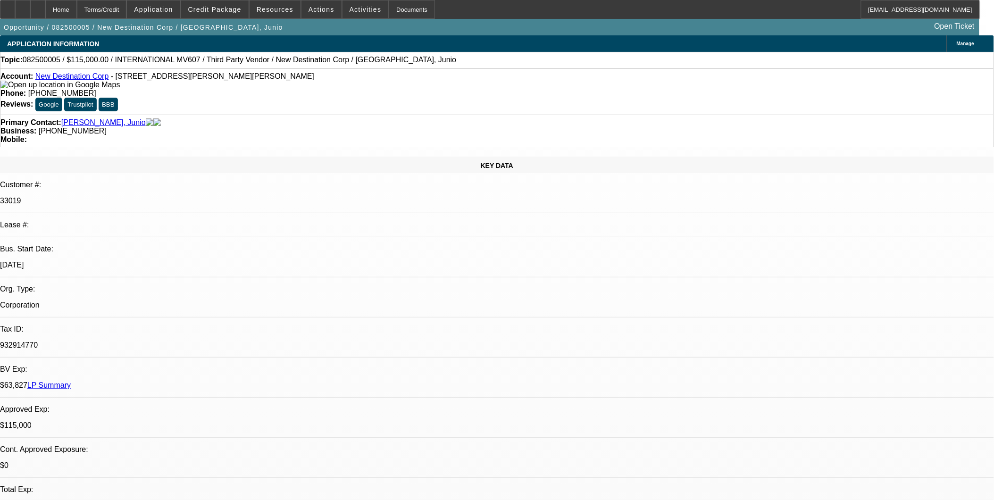
select select "0.1"
select select "0"
select select "2"
select select "0.1"
select select "0"
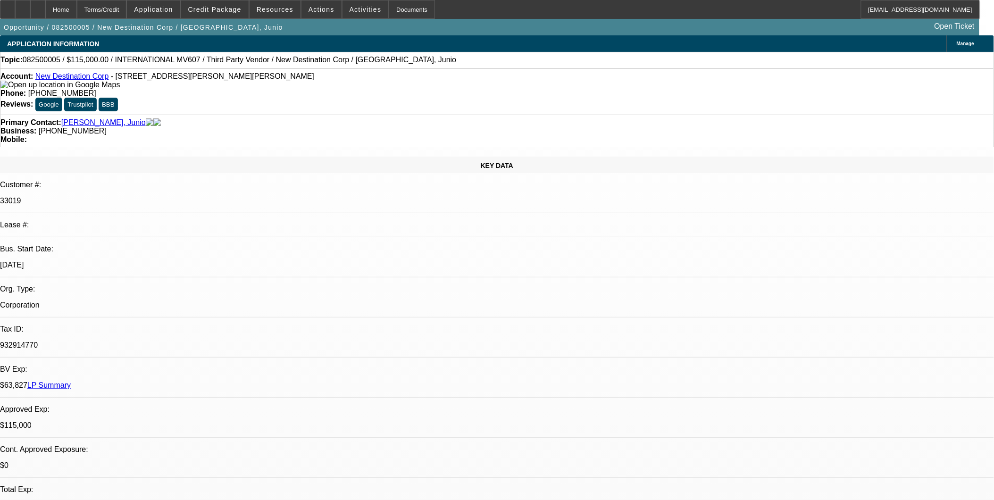
select select "2"
select select "0.1"
select select "1"
select select "2"
select select "4"
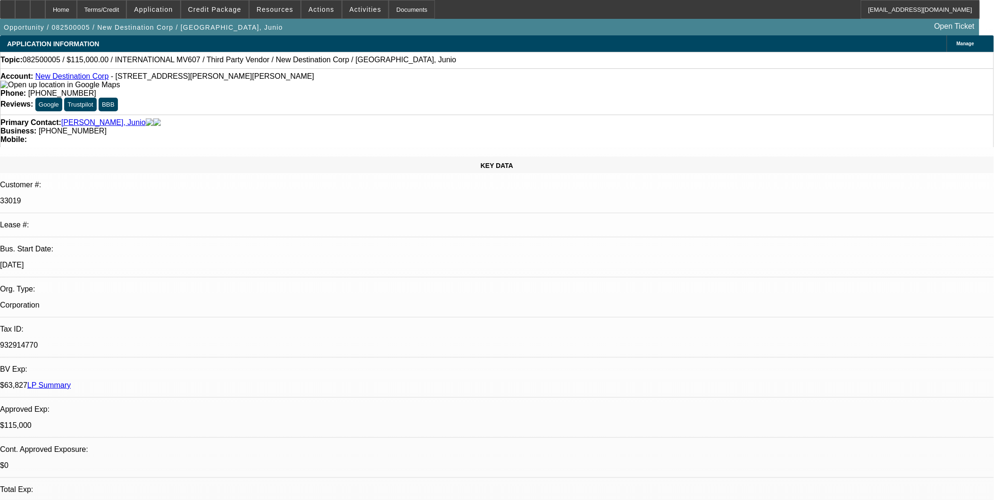
select select "1"
select select "2"
select select "4"
select select "1"
select select "2"
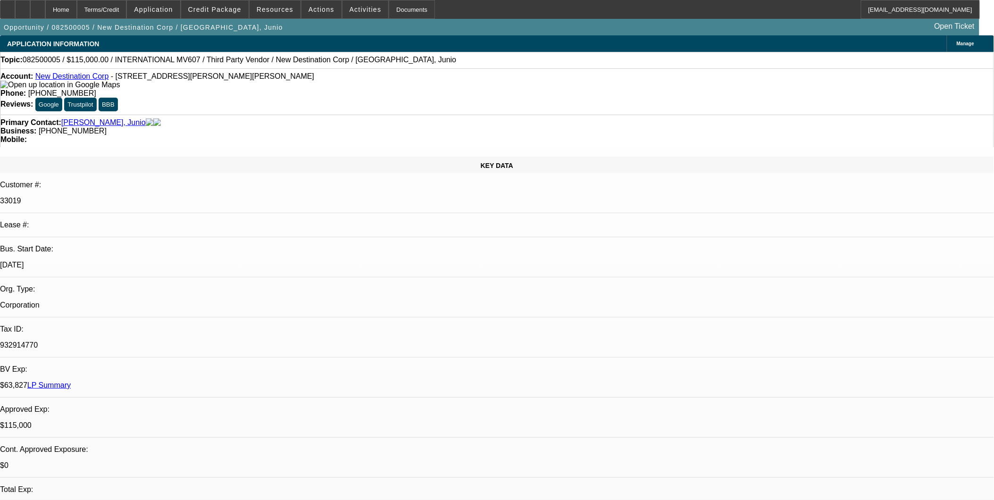
select select "4"
select select "1"
select select "2"
select select "4"
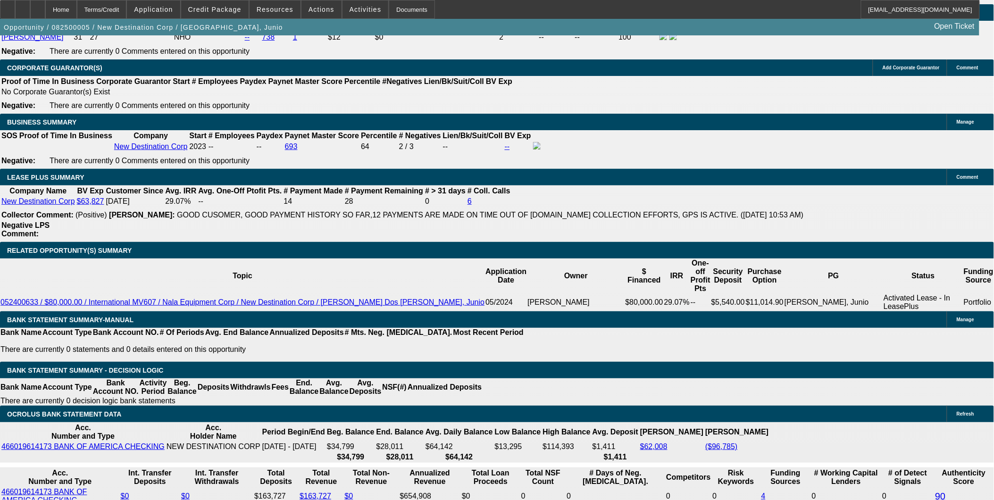
scroll to position [1415, 0]
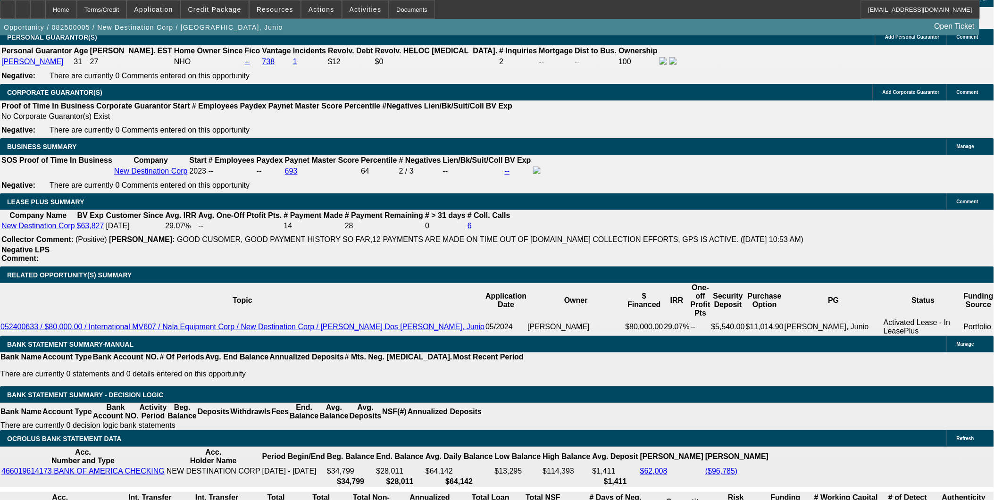
drag, startPoint x: 152, startPoint y: 327, endPoint x: 251, endPoint y: 333, distance: 99.2
type input "27"
type input "$54.00"
type input "UNKNOWN"
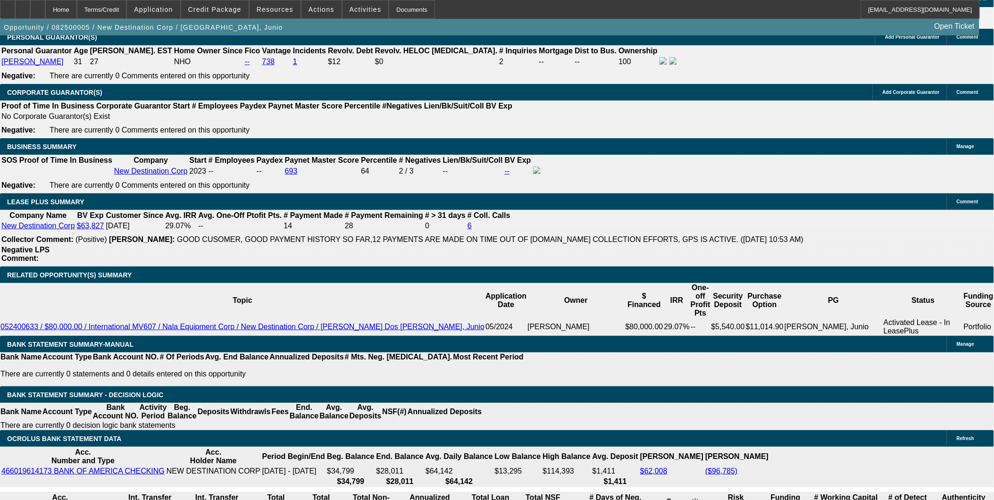
type input "272"
type input "2720"
type input "$5,440.00"
type input "19.5"
type input "$2,720.00"
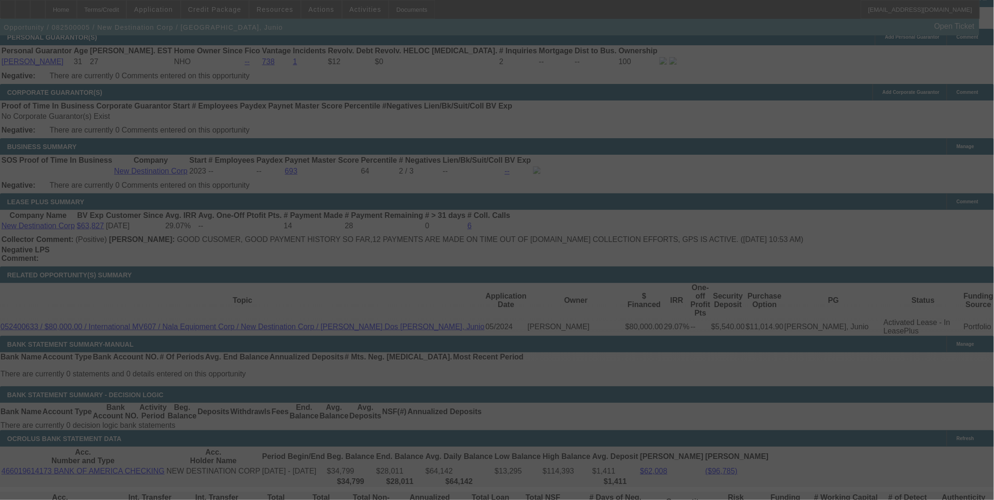
select select "0"
select select "2"
select select "0.1"
select select "4"
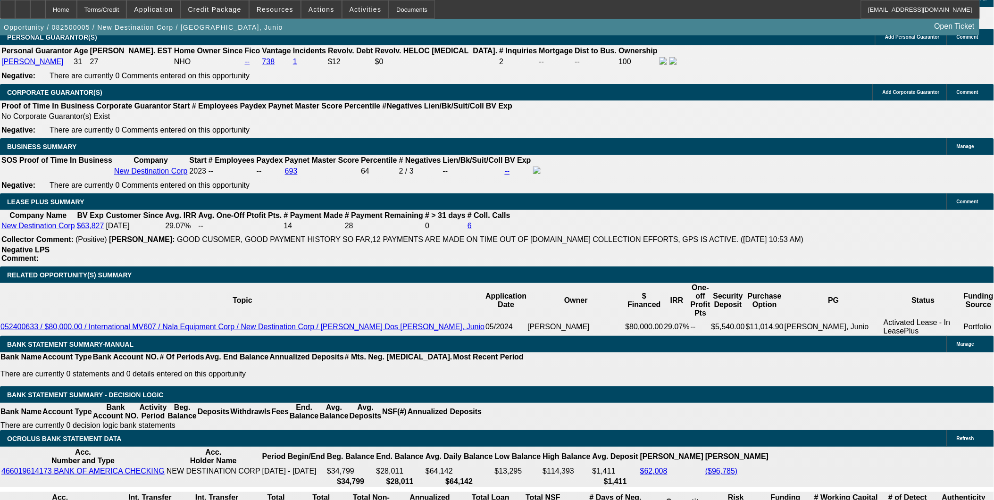
type input "UNKNOWN"
type input "19."
type input "$5,376.64"
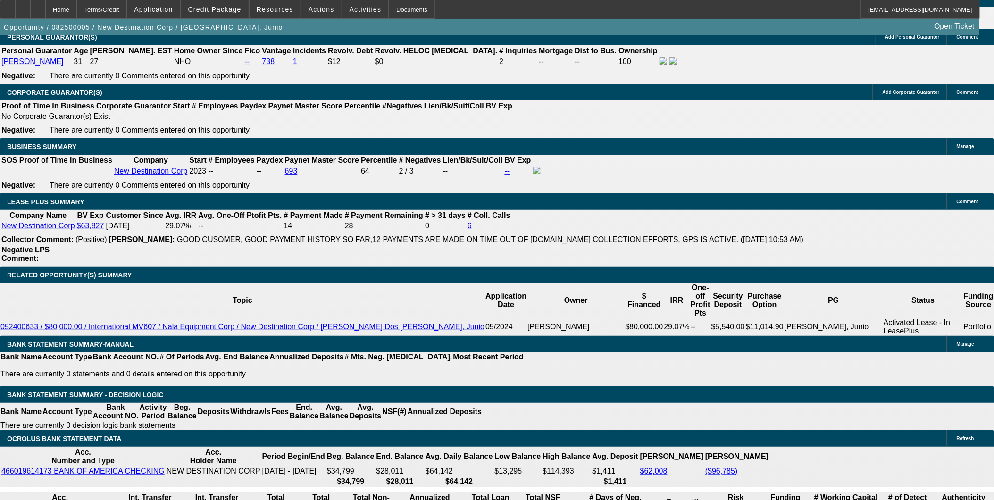
type input "$2,688.32"
type input "19.8"
type input "$5,482.52"
type input "$2,741.26"
type input "19.8"
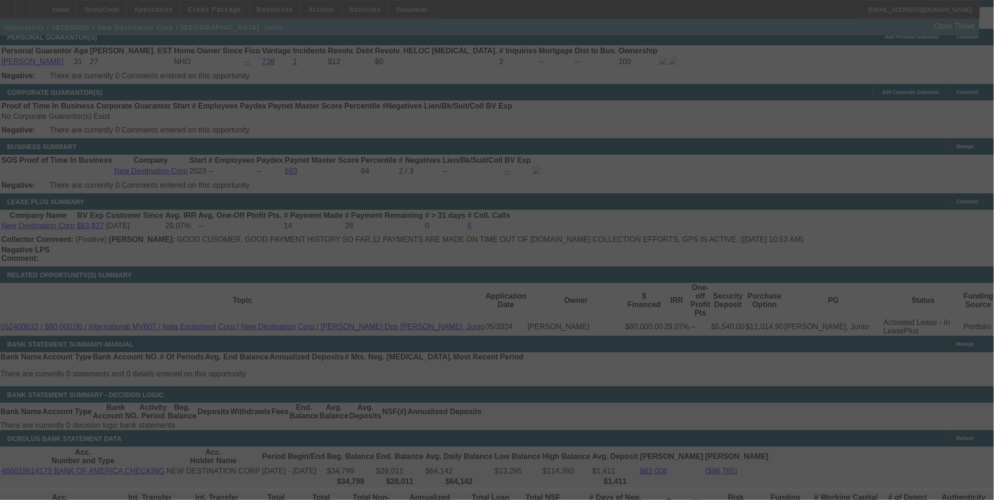
select select "0"
select select "2"
select select "0.1"
select select "4"
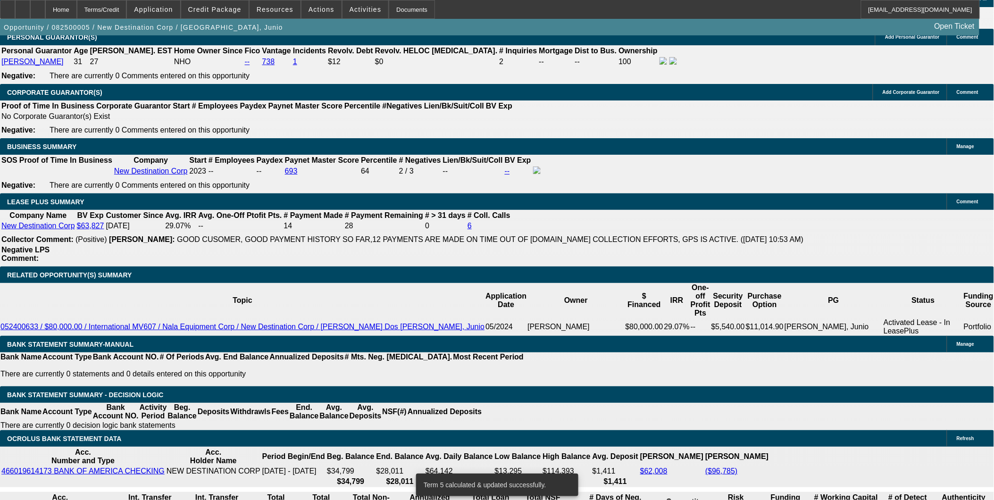
drag, startPoint x: 144, startPoint y: 329, endPoint x: 275, endPoint y: 342, distance: 131.3
type input "27"
type input "$54.00"
type input "UNKNOWN"
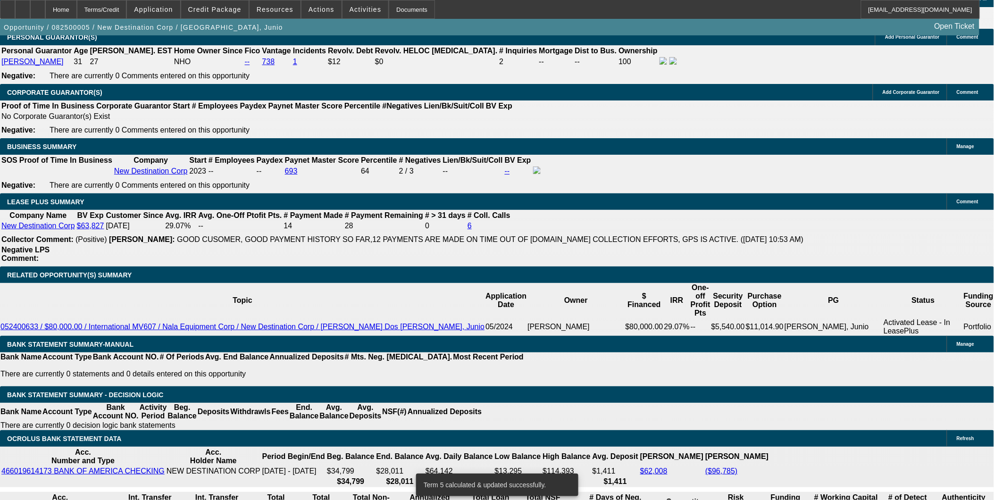
type input "2745"
type input "$5,490.00"
type input "19.9"
type input "$2,745.00"
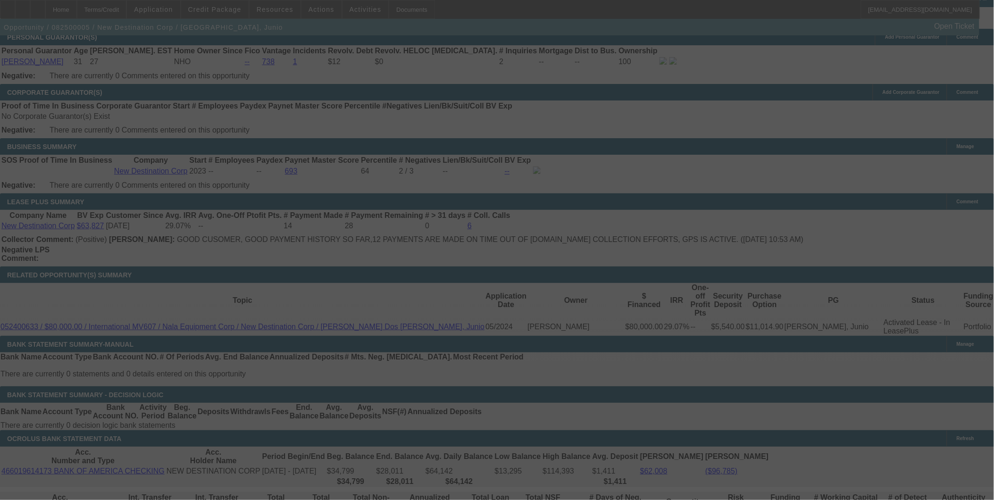
select select "0"
select select "2"
select select "0.1"
select select "4"
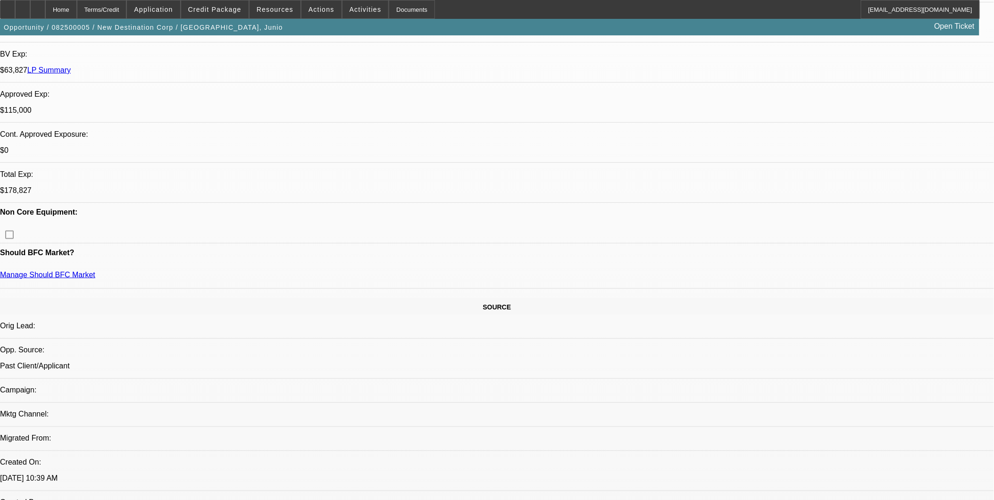
scroll to position [314, 0]
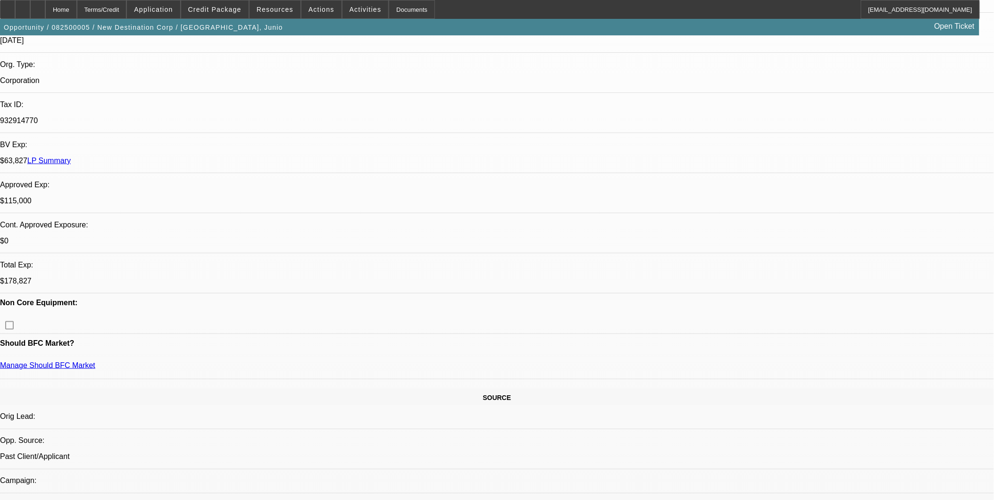
scroll to position [157, 0]
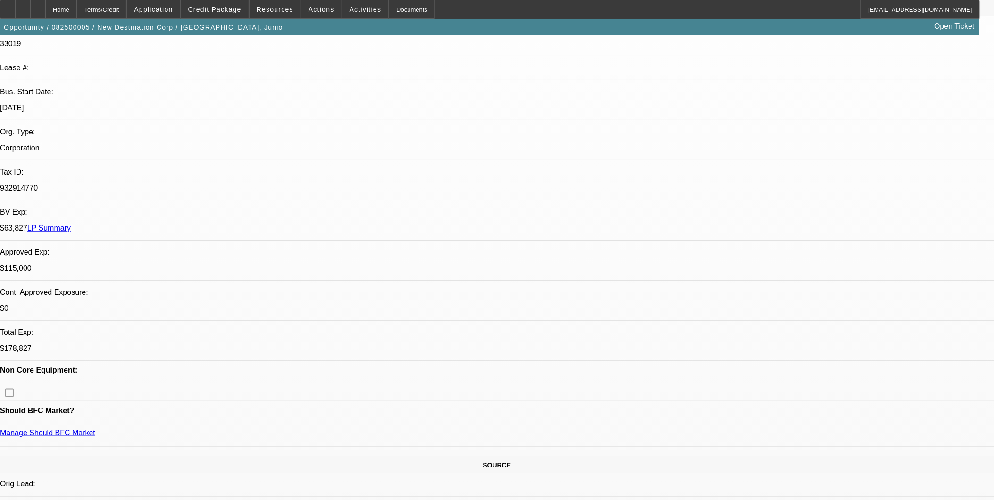
drag, startPoint x: 822, startPoint y: 157, endPoint x: 825, endPoint y: 211, distance: 53.9
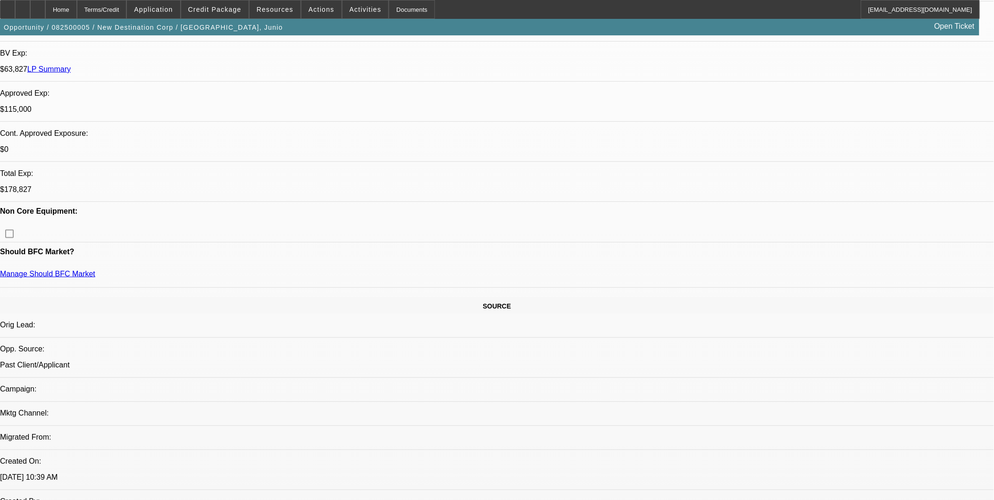
scroll to position [314, 0]
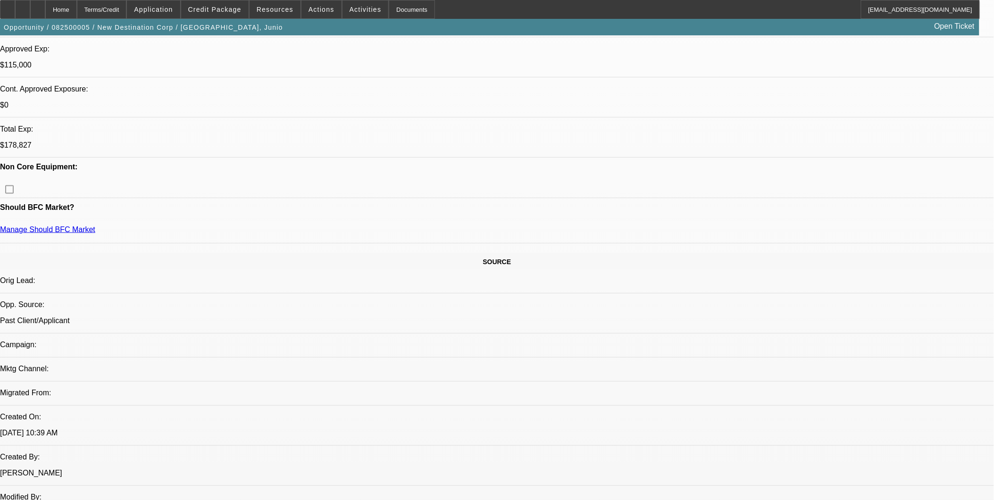
scroll to position [262, 0]
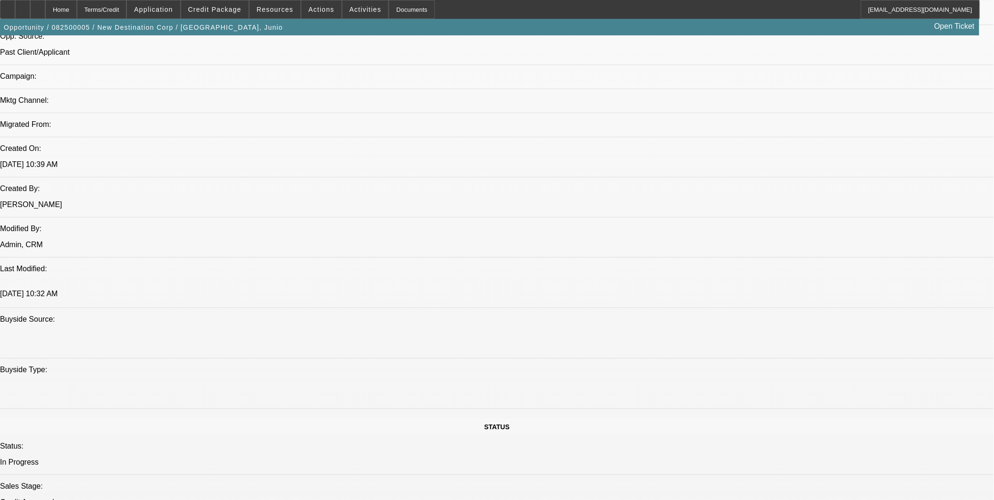
scroll to position [472, 0]
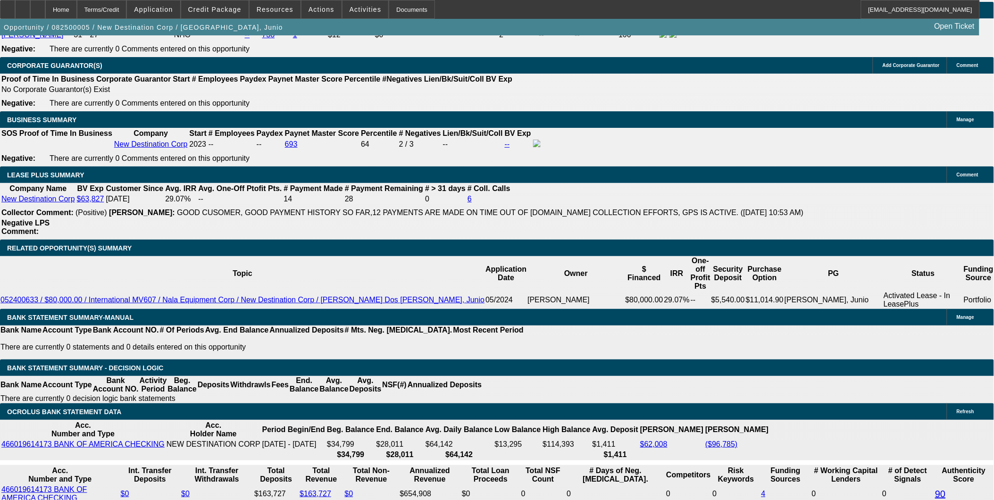
scroll to position [1467, 0]
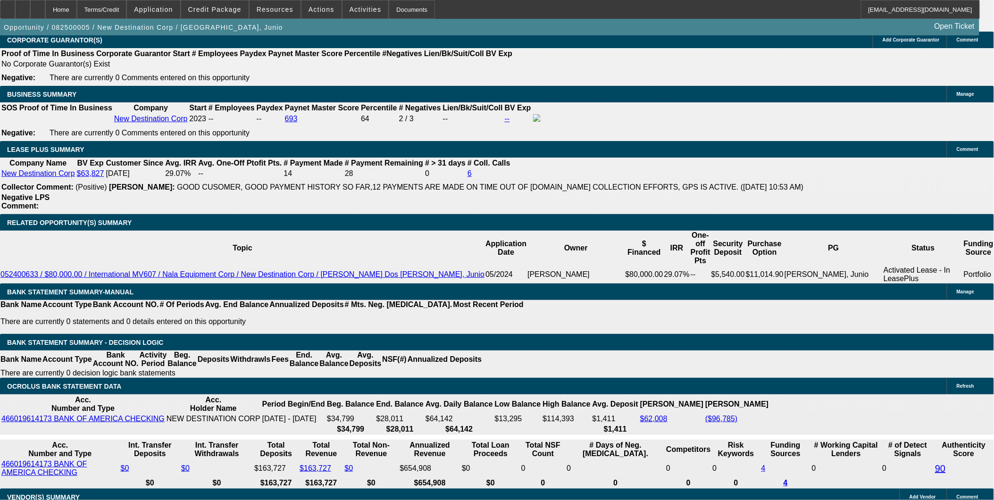
drag, startPoint x: 155, startPoint y: 277, endPoint x: 281, endPoint y: 280, distance: 126.0
type input "27"
type input "$54.00"
type input "UNKNOWN"
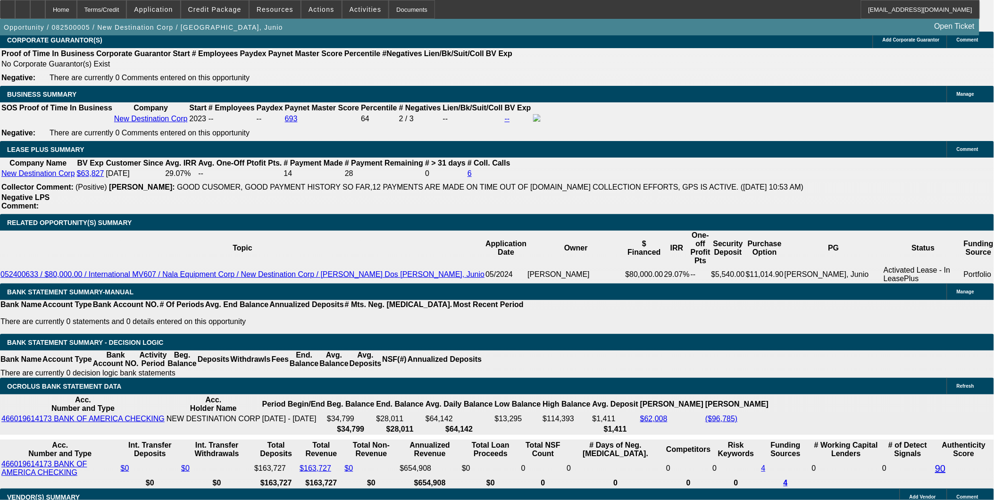
type input "2700"
type input "$5,400.00"
type input "19.2"
type input "$2,700.00"
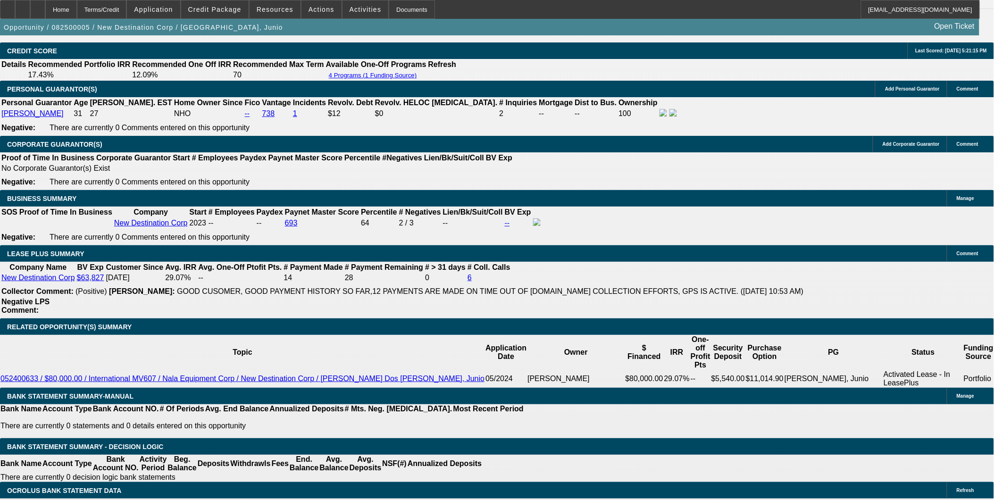
scroll to position [1362, 0]
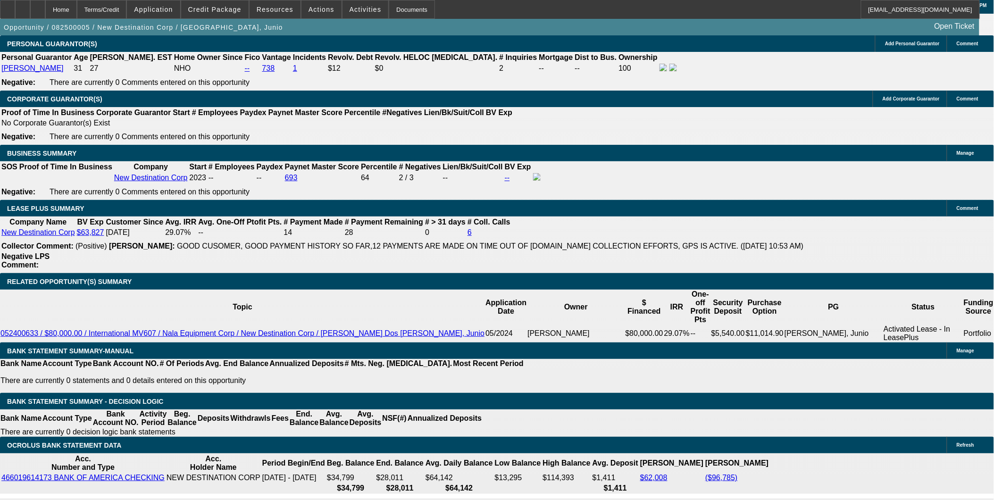
scroll to position [1467, 0]
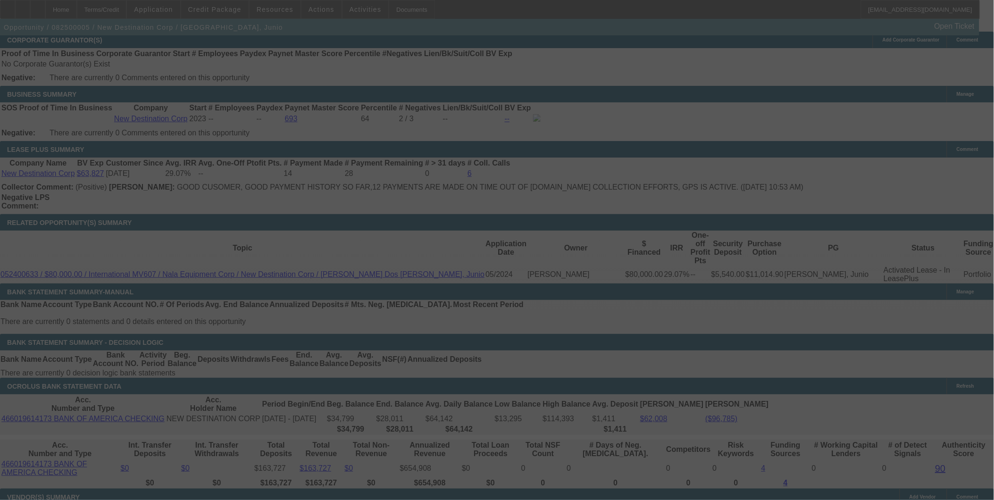
select select "0"
select select "2"
select select "0.1"
select select "4"
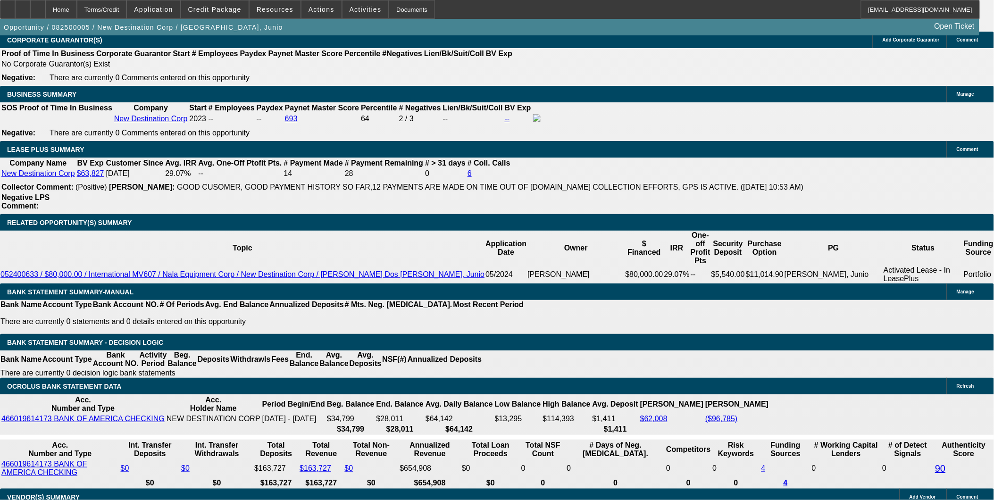
scroll to position [1415, 0]
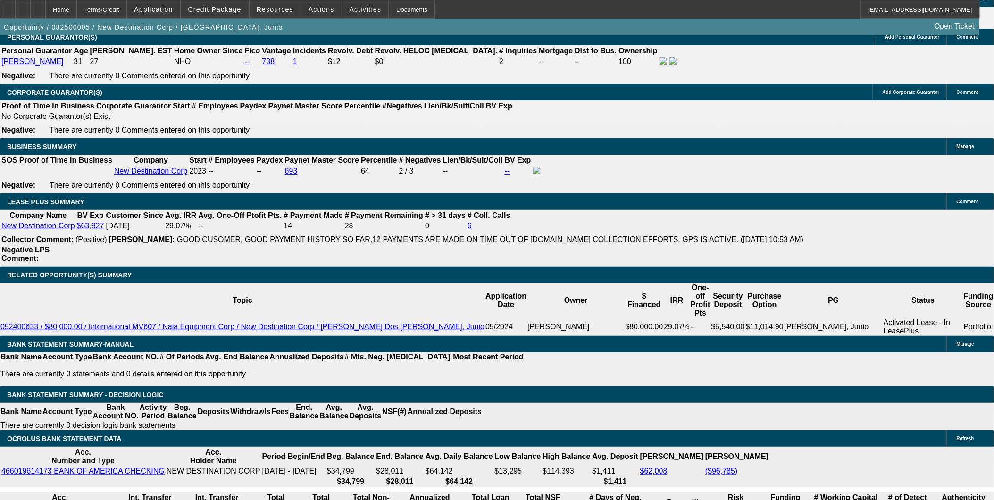
drag, startPoint x: 156, startPoint y: 330, endPoint x: 333, endPoint y: 345, distance: 178.0
type input "2745"
type input "$548.00"
type input "UNKNOWN"
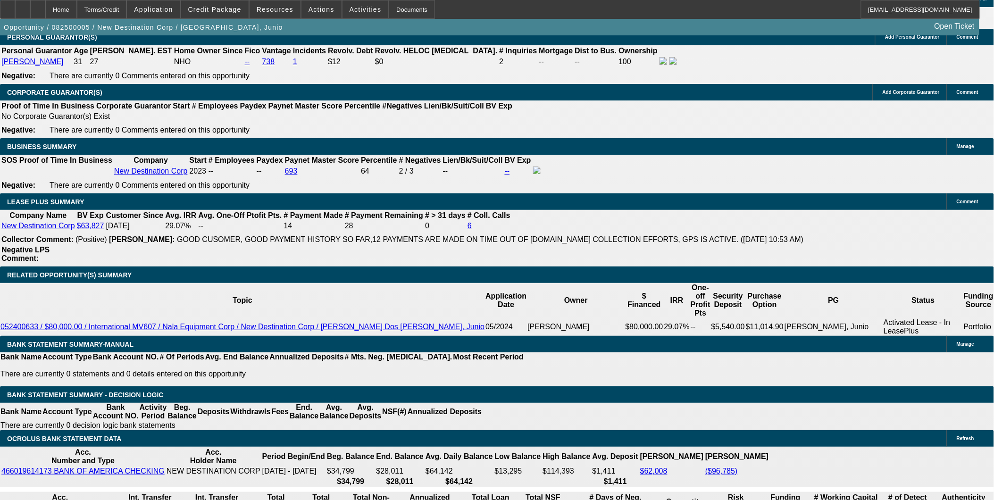
type input "$5,490.00"
type input "19.9"
type input "$2,745.00"
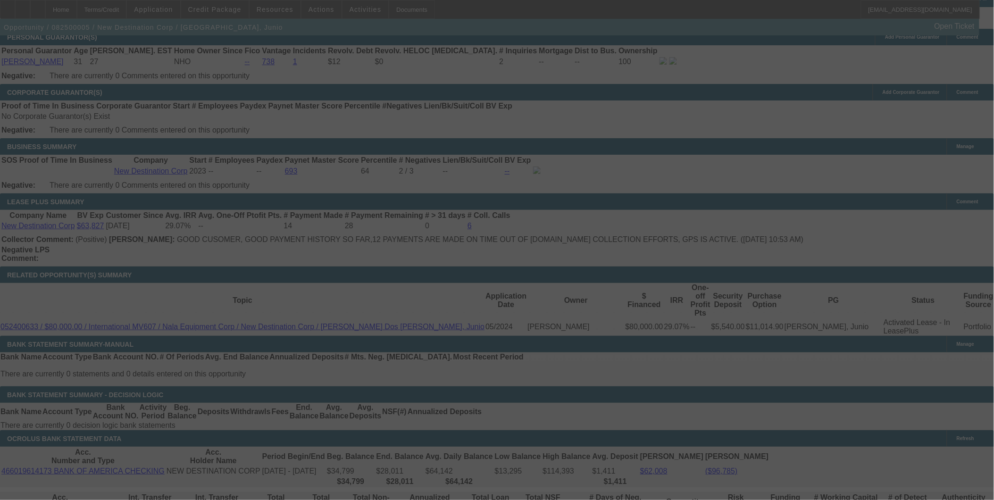
select select "0"
select select "2"
select select "0.1"
select select "4"
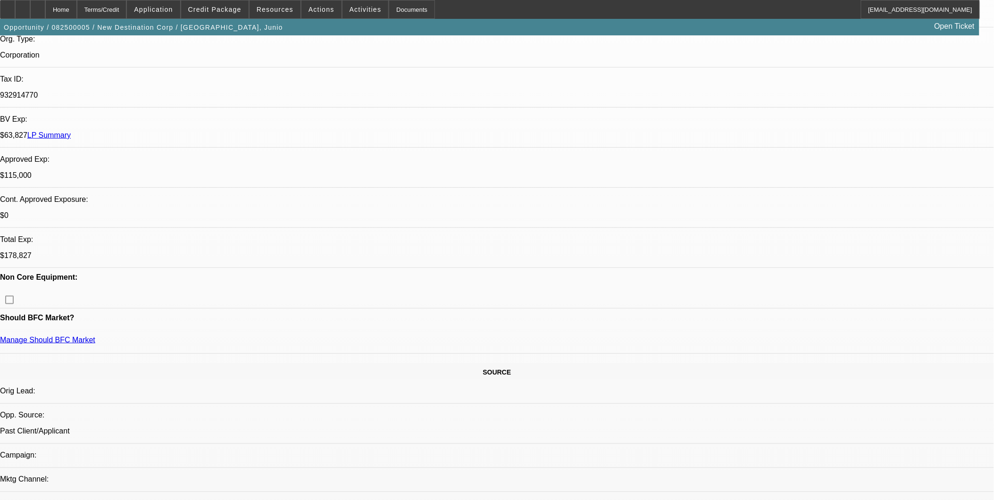
scroll to position [157, 0]
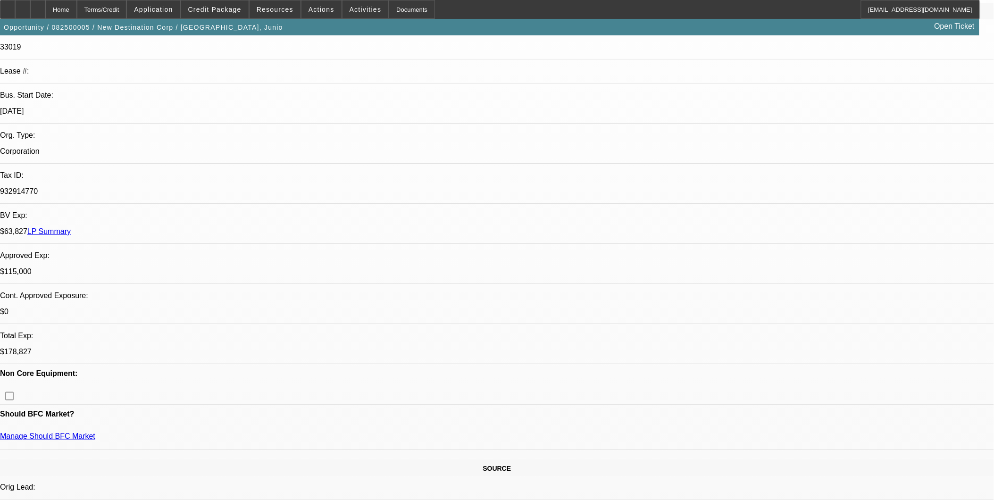
scroll to position [0, 0]
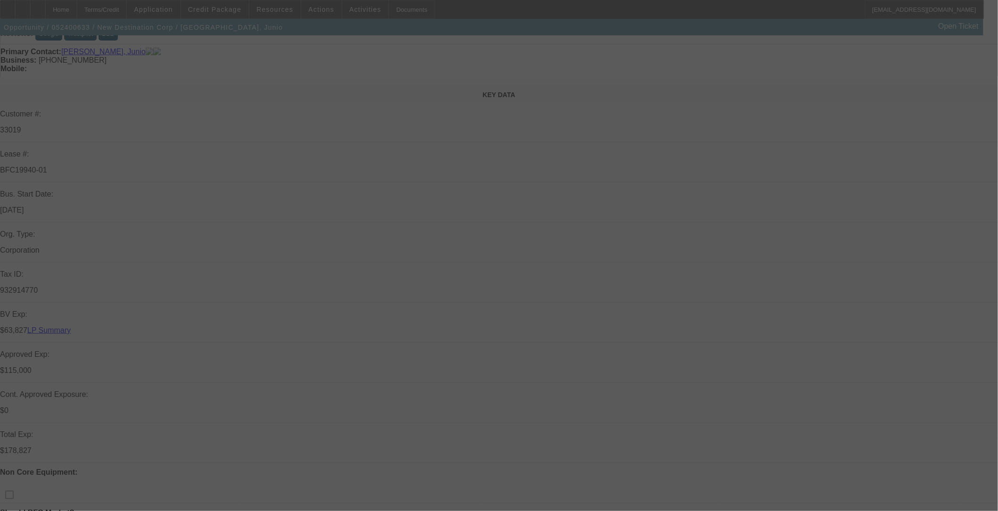
scroll to position [105, 0]
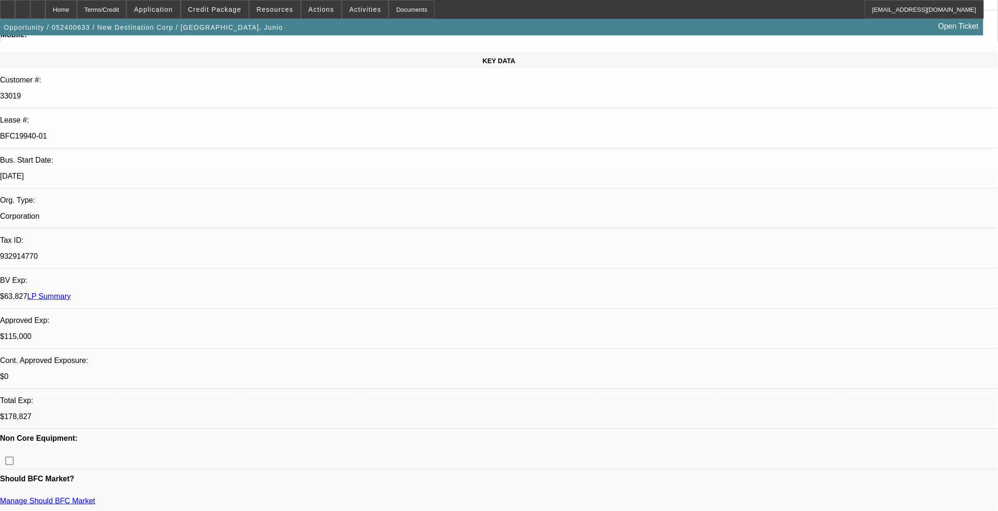
select select "0"
select select "2"
select select "0.1"
select select "0"
select select "2"
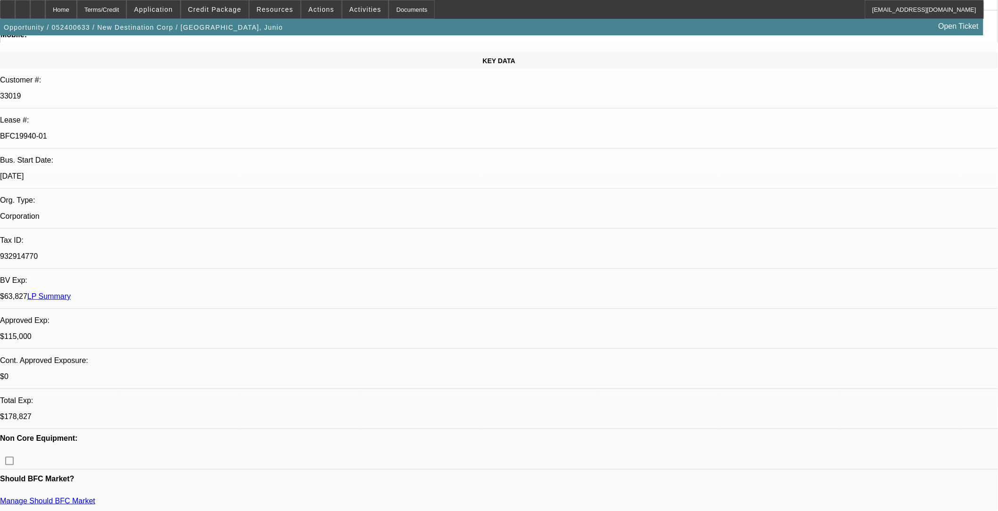
select select "0.1"
select select "0"
select select "2"
select select "0.1"
select select "0"
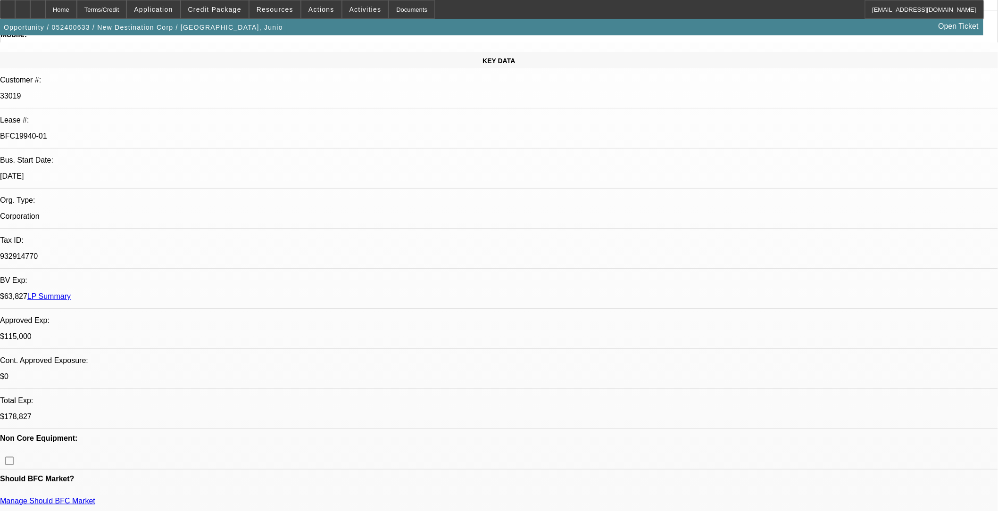
select select "2"
select select "0.1"
select select "1"
select select "2"
select select "4"
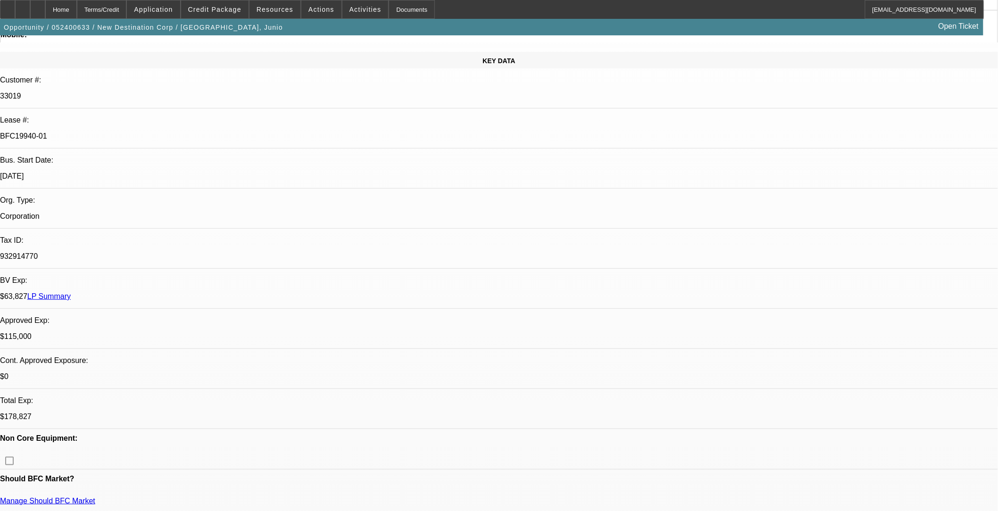
select select "1"
select select "2"
select select "4"
select select "1"
select select "2"
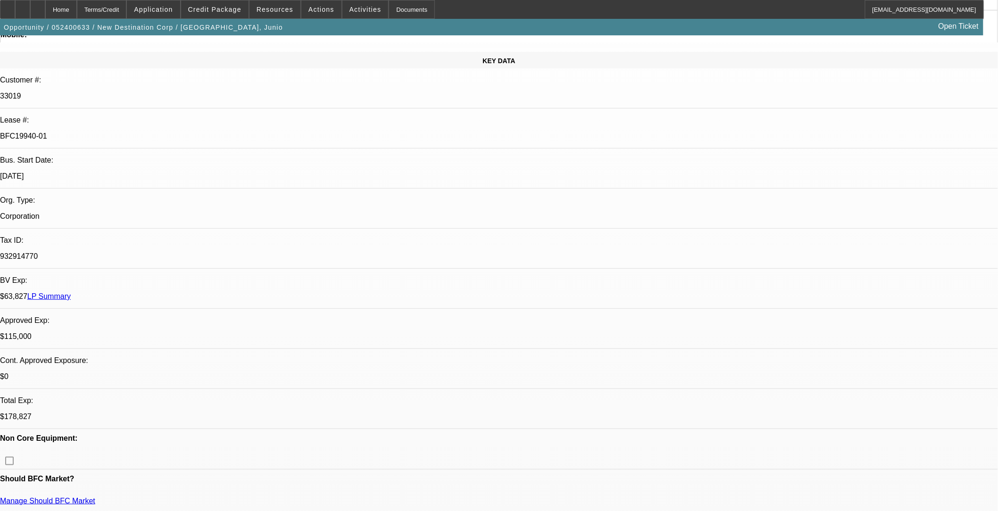
select select "4"
select select "1"
select select "2"
select select "4"
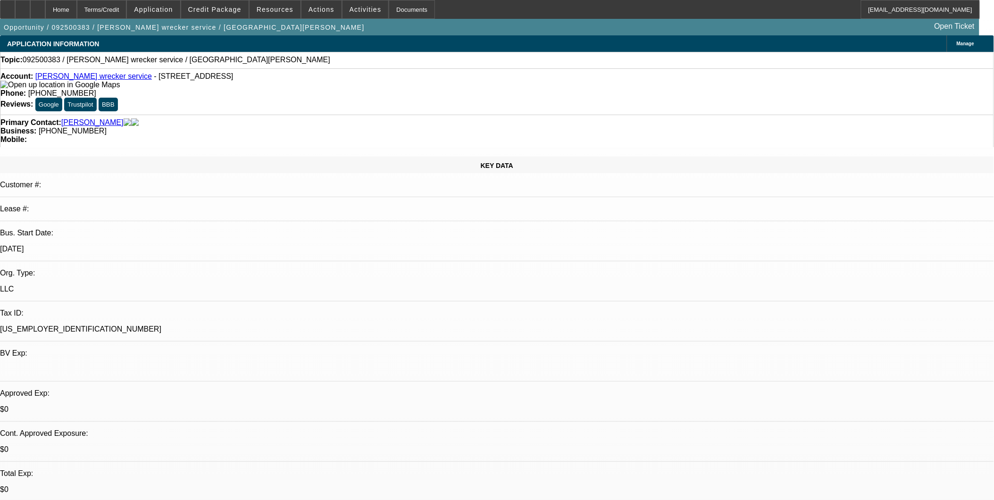
select select "0"
select select "2"
select select "0.1"
select select "1"
select select "2"
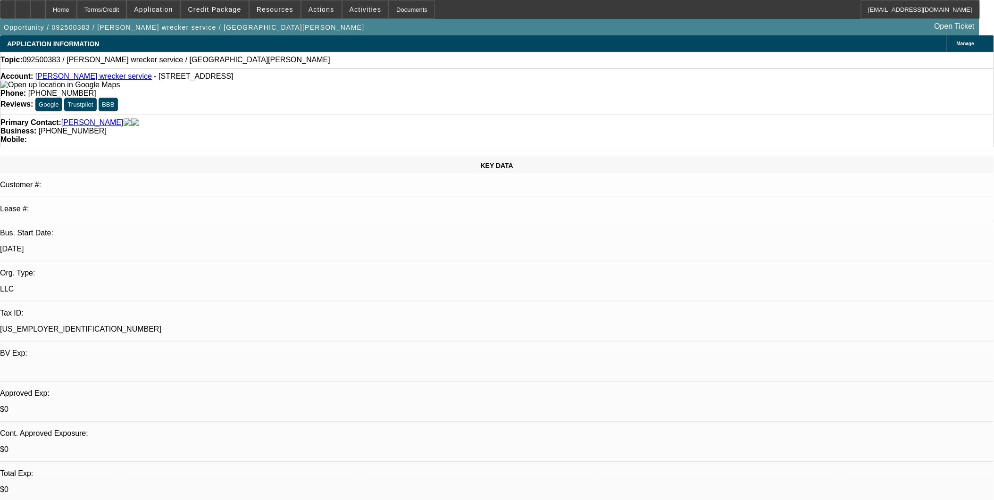
select select "4"
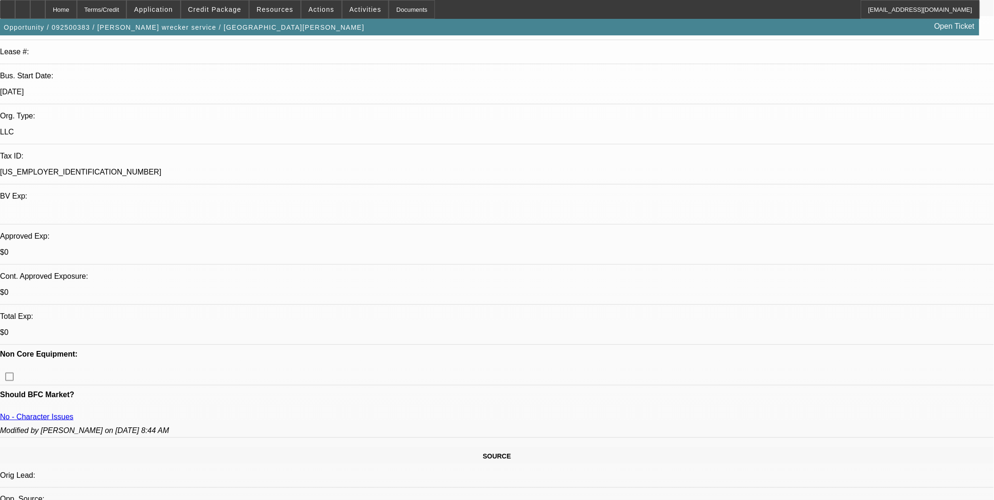
scroll to position [367, 0]
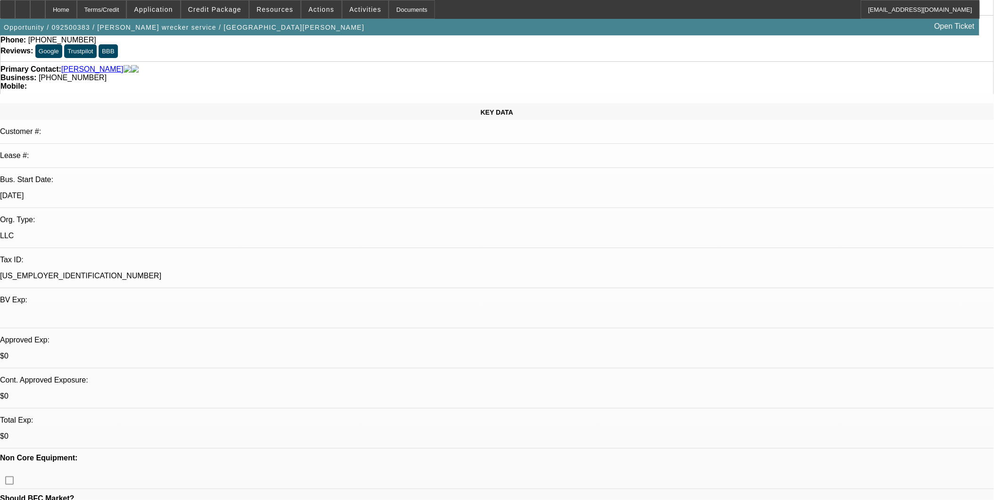
scroll to position [52, 0]
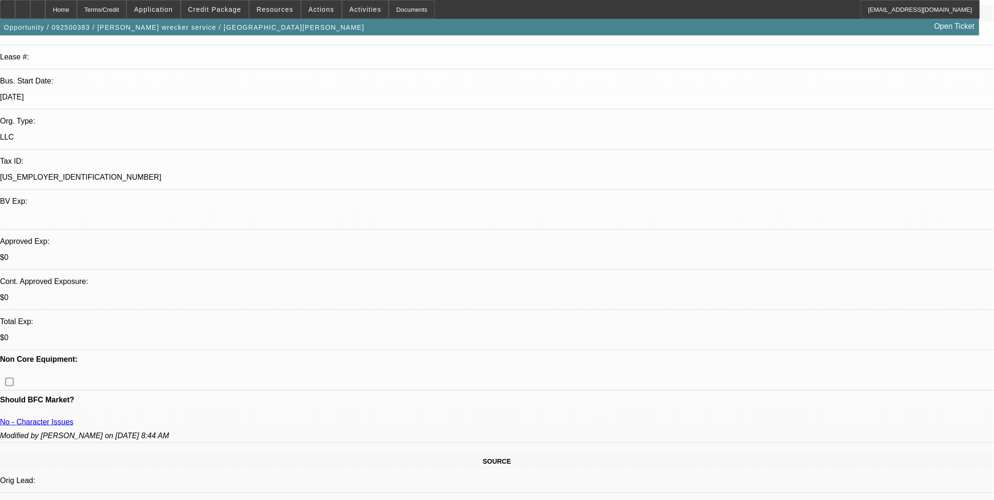
scroll to position [157, 0]
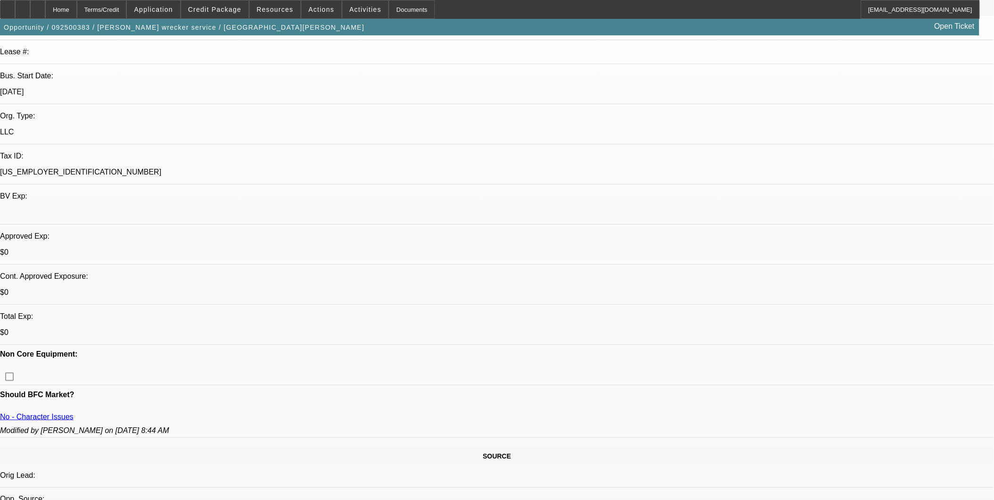
drag, startPoint x: 249, startPoint y: 309, endPoint x: 272, endPoint y: 315, distance: 24.4
drag, startPoint x: 251, startPoint y: 309, endPoint x: 260, endPoint y: 311, distance: 9.6
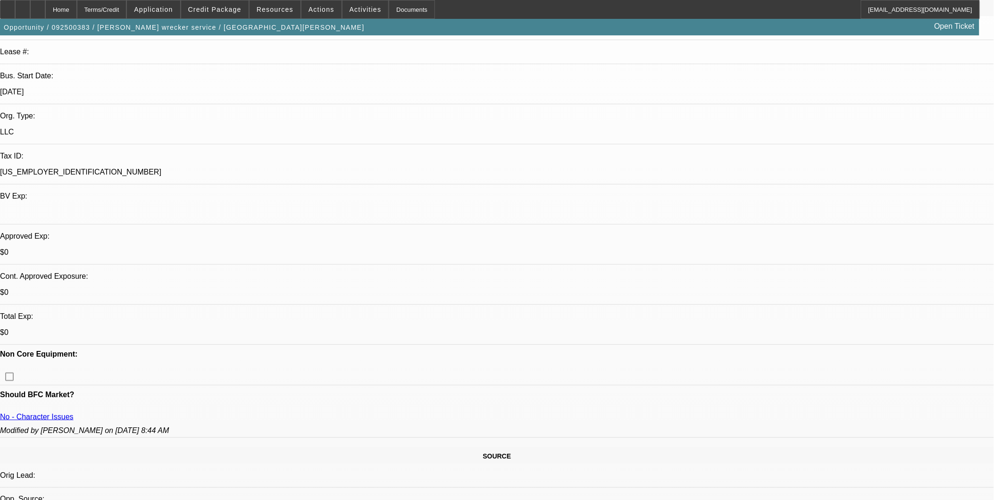
drag, startPoint x: 260, startPoint y: 311, endPoint x: 273, endPoint y: 324, distance: 17.3
drag, startPoint x: 251, startPoint y: 312, endPoint x: 265, endPoint y: 316, distance: 14.2
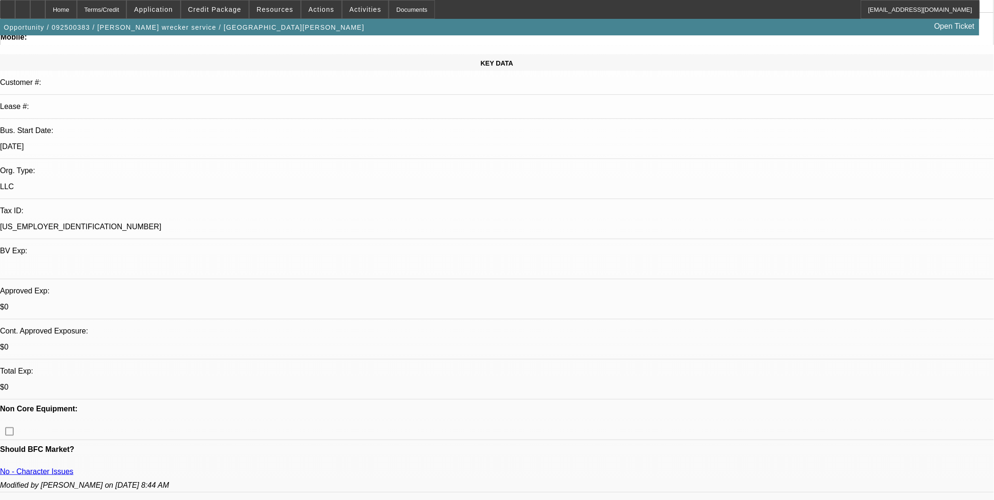
scroll to position [0, 0]
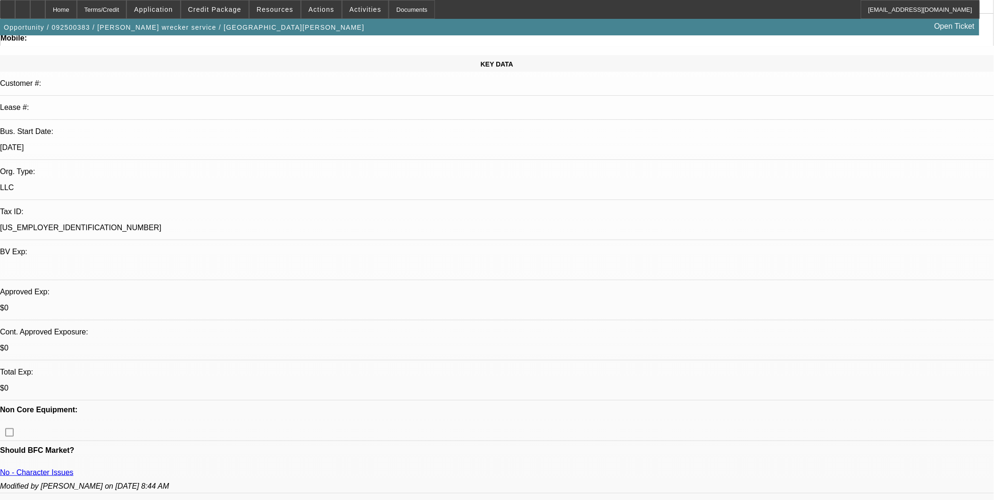
scroll to position [157, 0]
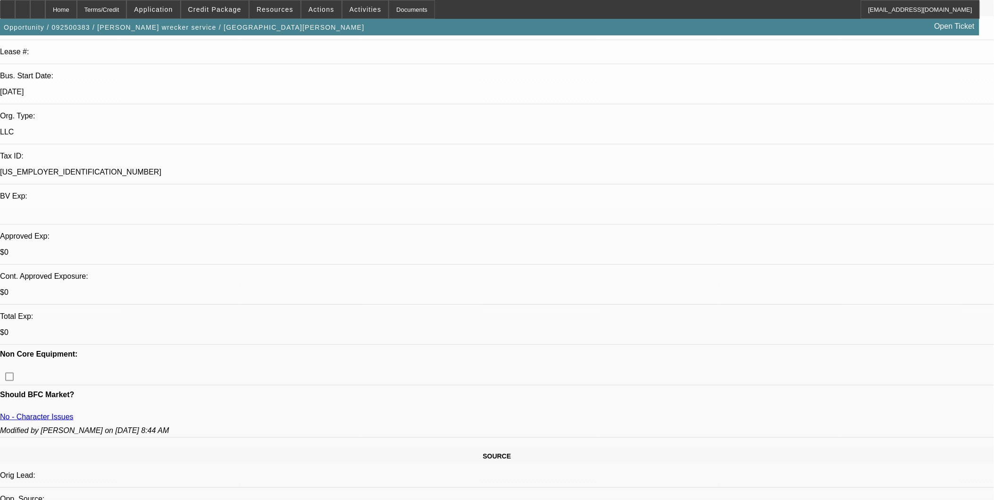
drag, startPoint x: 248, startPoint y: 308, endPoint x: 279, endPoint y: 317, distance: 32.4
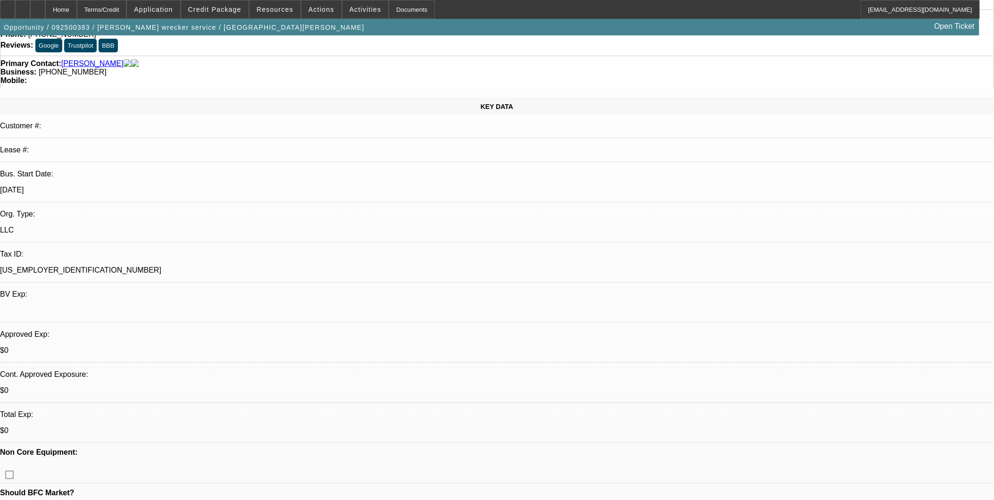
scroll to position [52, 0]
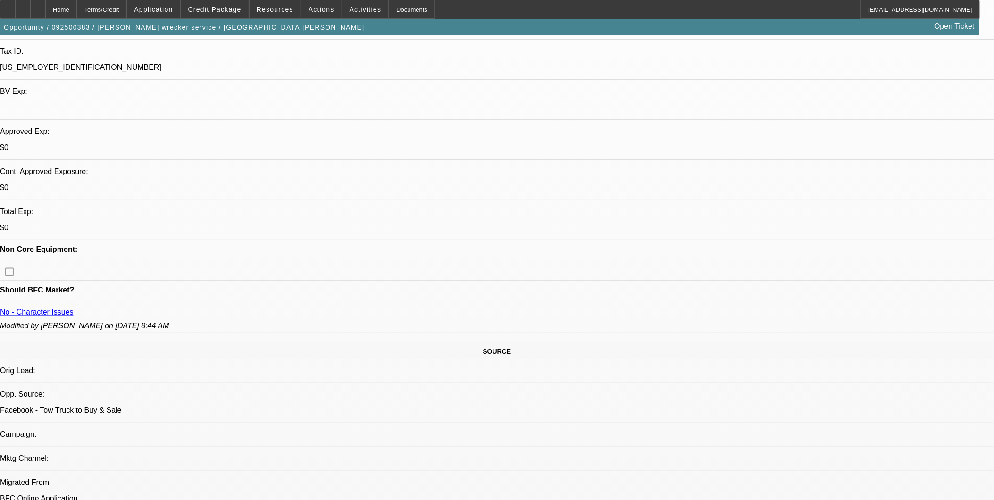
scroll to position [157, 0]
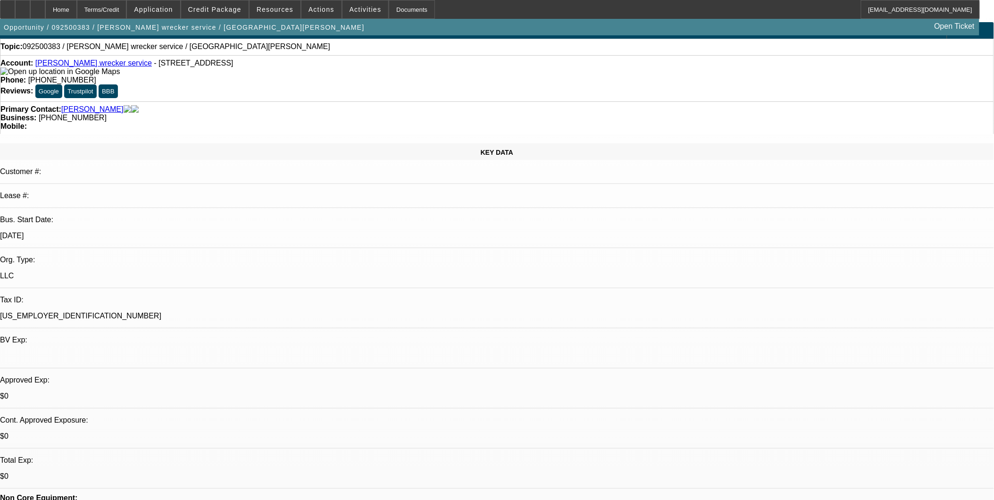
scroll to position [0, 0]
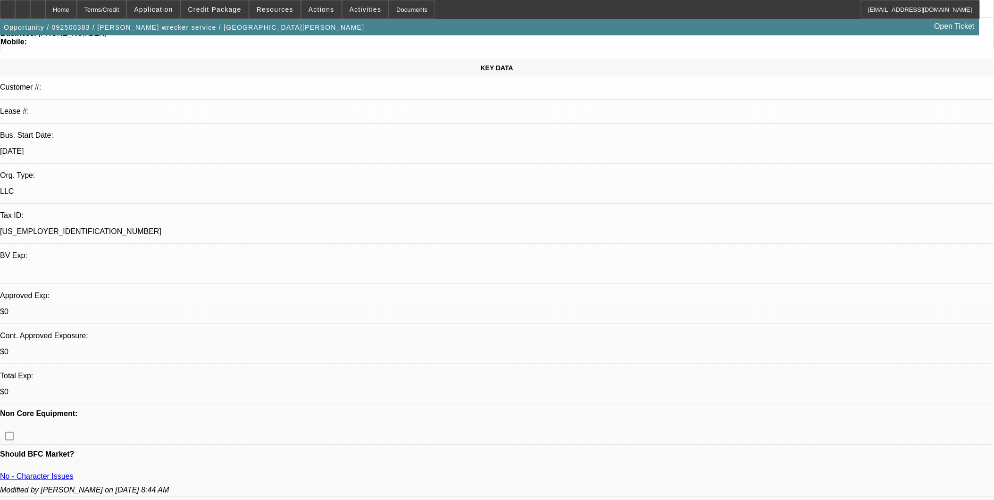
scroll to position [105, 0]
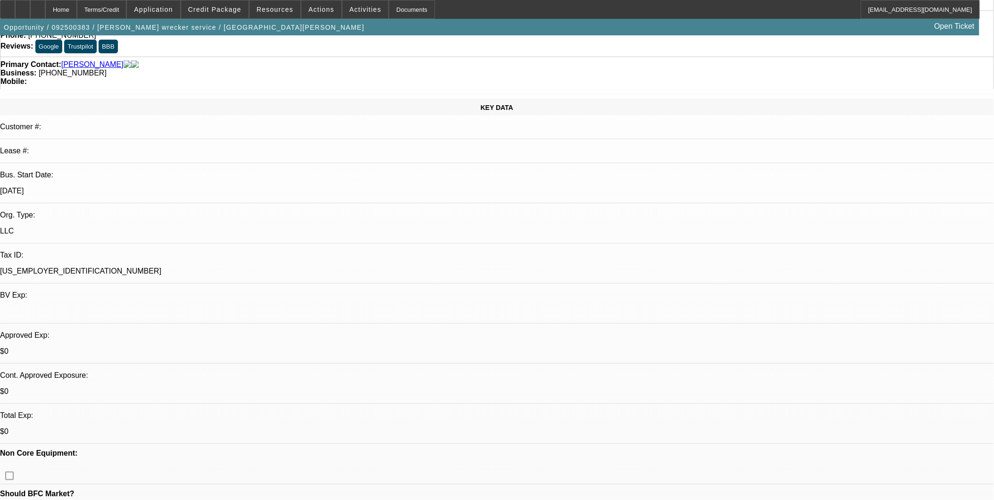
scroll to position [52, 0]
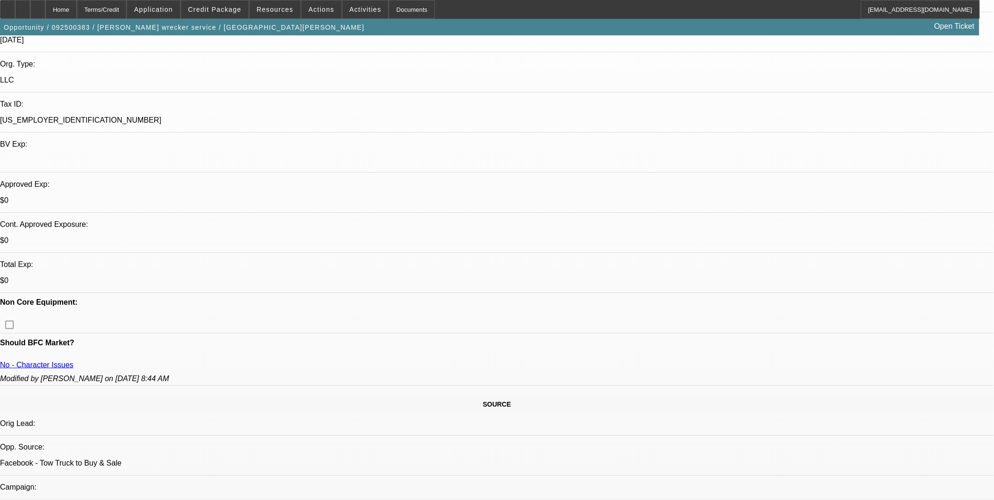
scroll to position [209, 0]
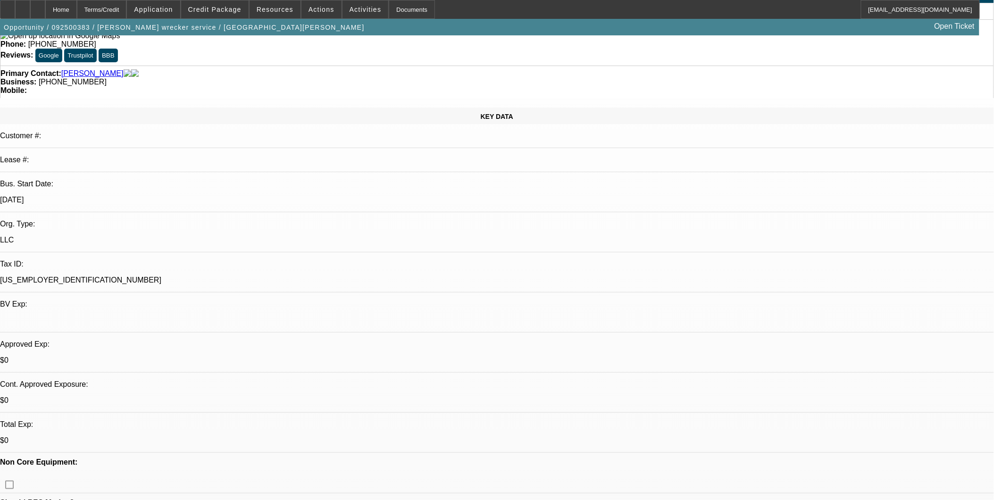
scroll to position [0, 0]
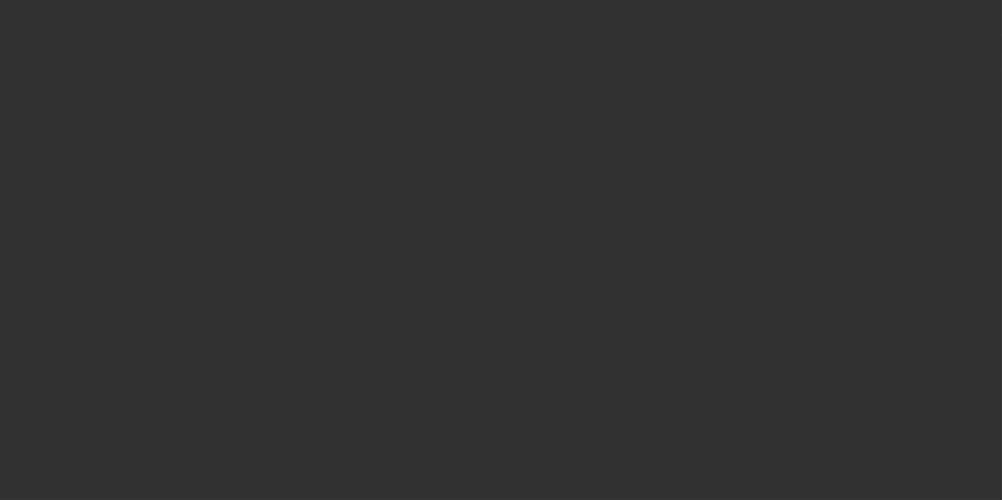
select select "0"
select select "2"
select select "0"
select select "6"
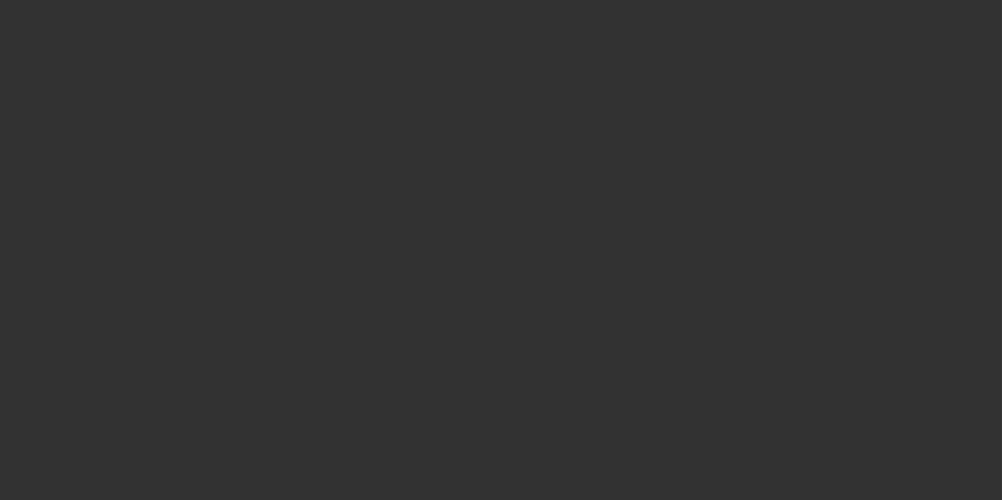
select select "0"
select select "2"
select select "0"
select select "6"
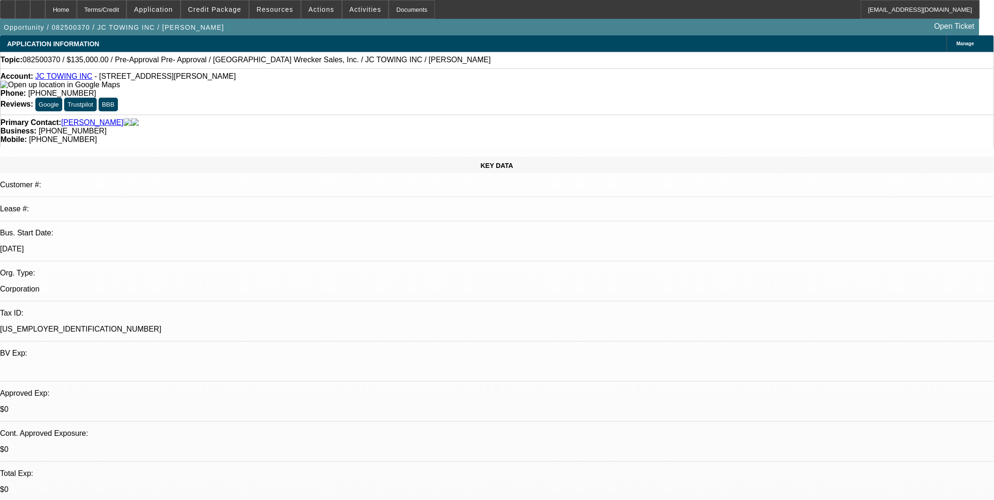
select select "0"
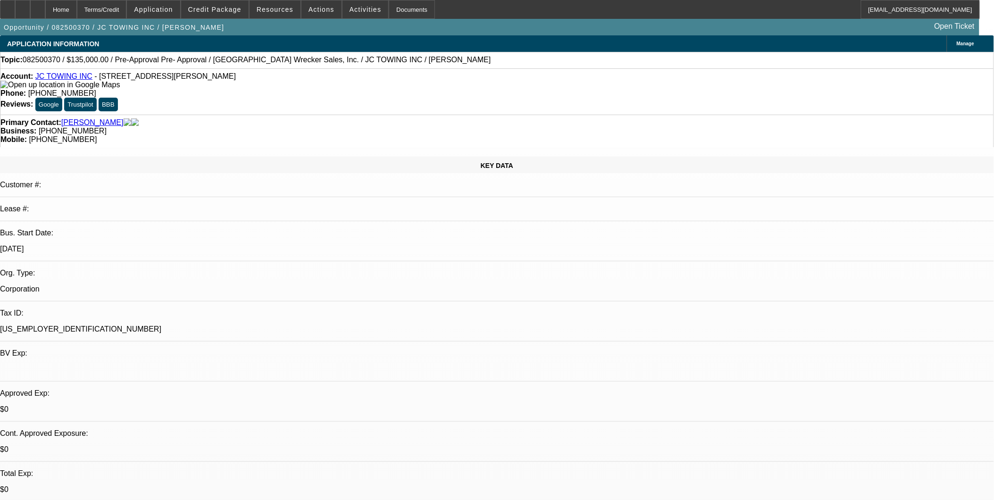
select select "0"
select select "1"
select select "2"
select select "6"
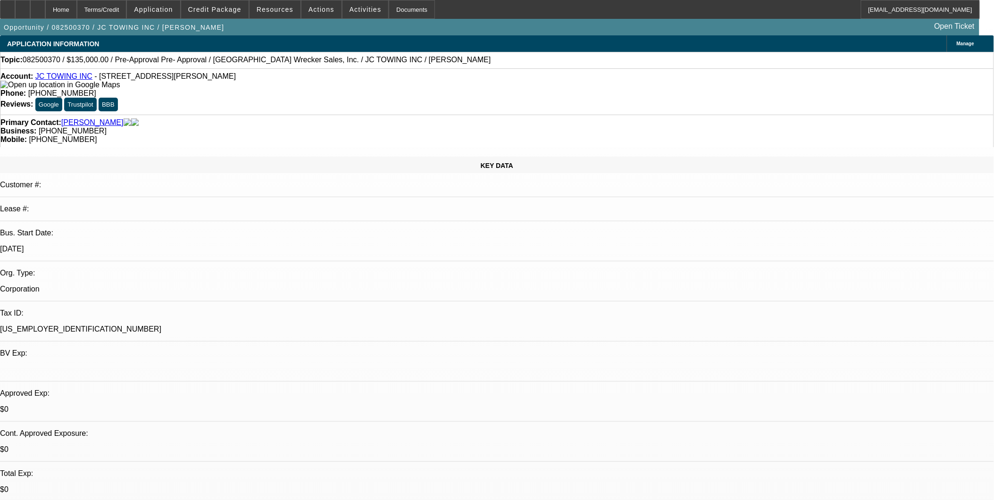
select select "1"
select select "2"
select select "6"
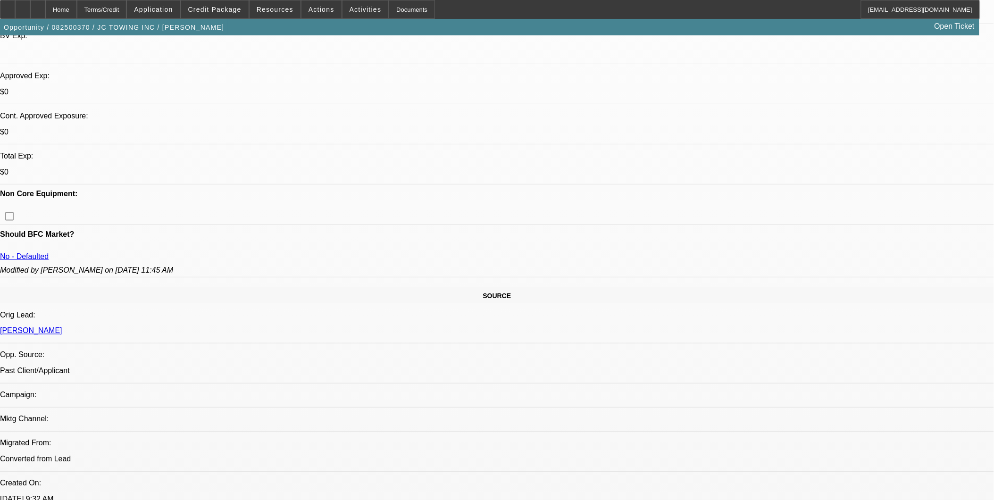
scroll to position [314, 0]
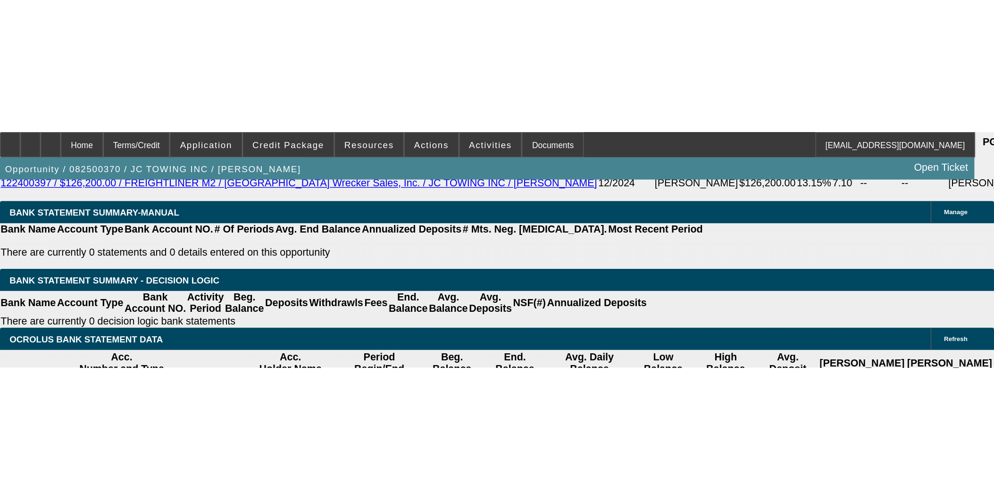
scroll to position [1467, 0]
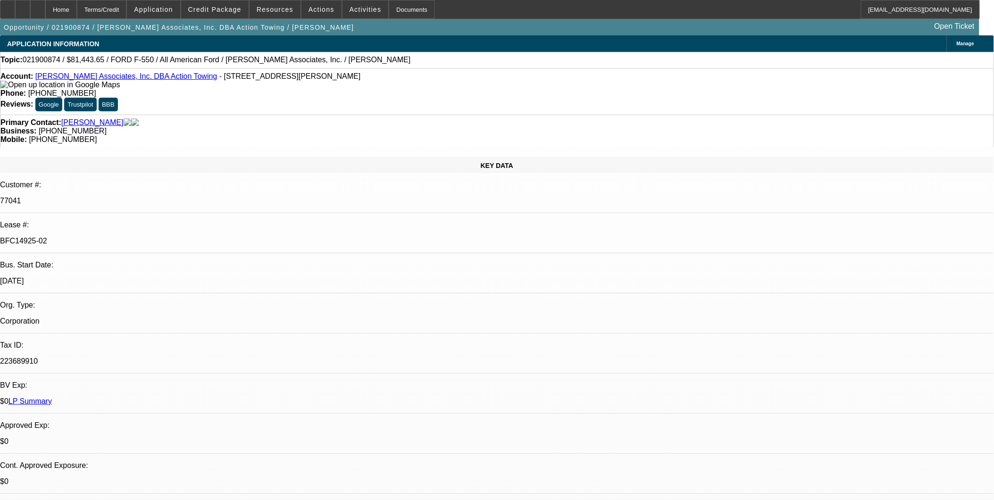
select select "0"
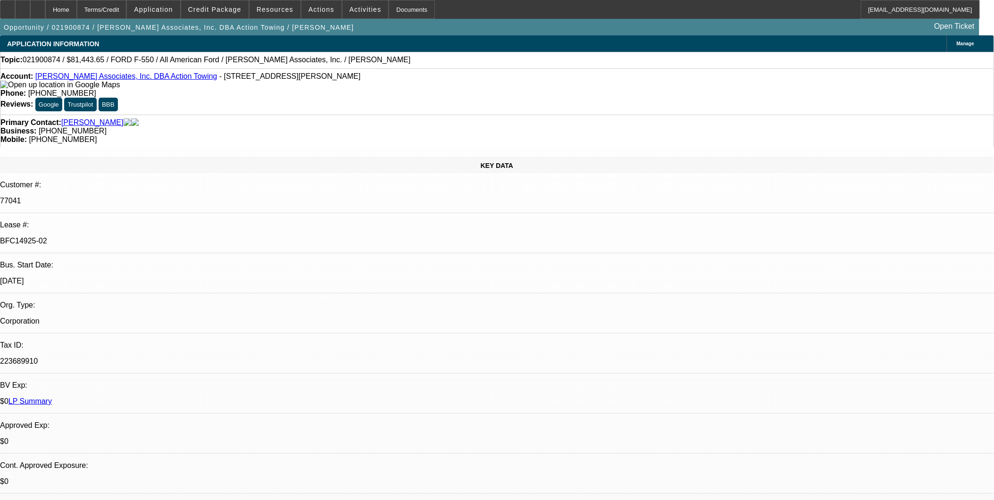
select select "0"
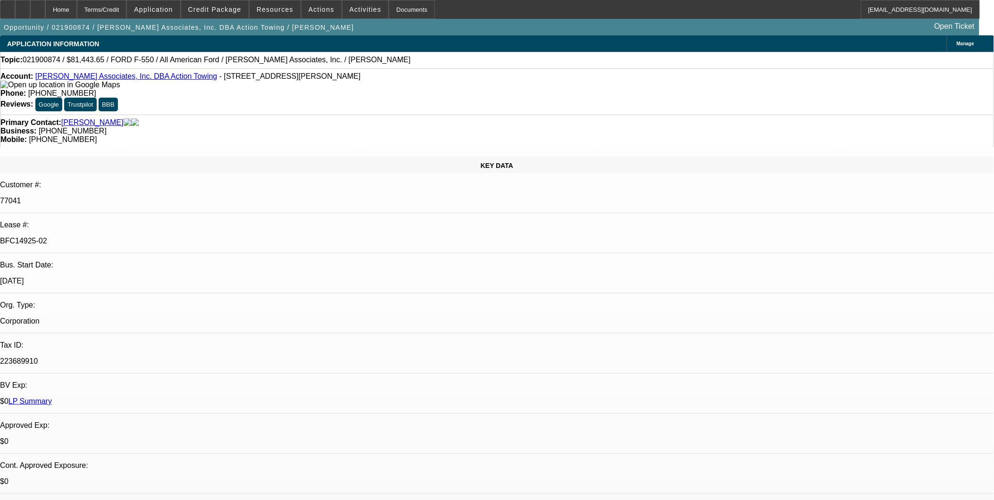
select select "0"
select select "1"
select select "6"
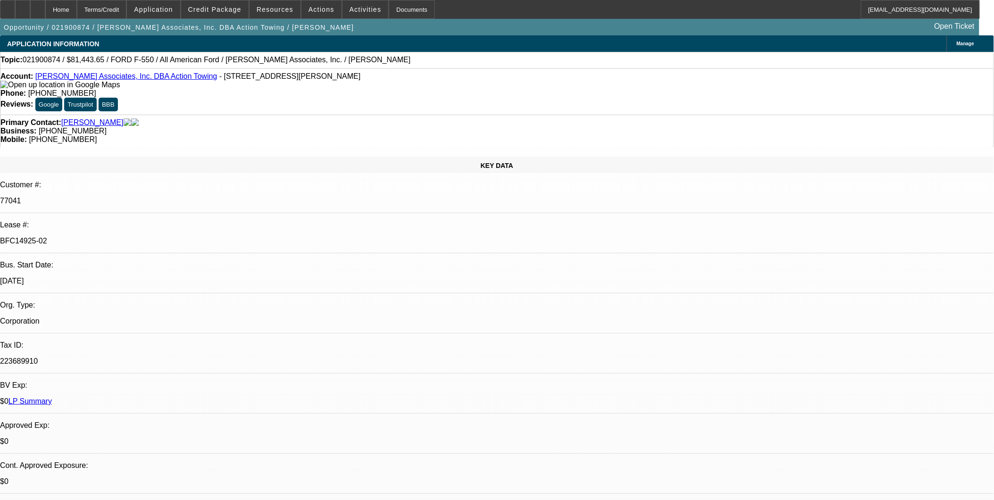
select select "1"
select select "6"
select select "1"
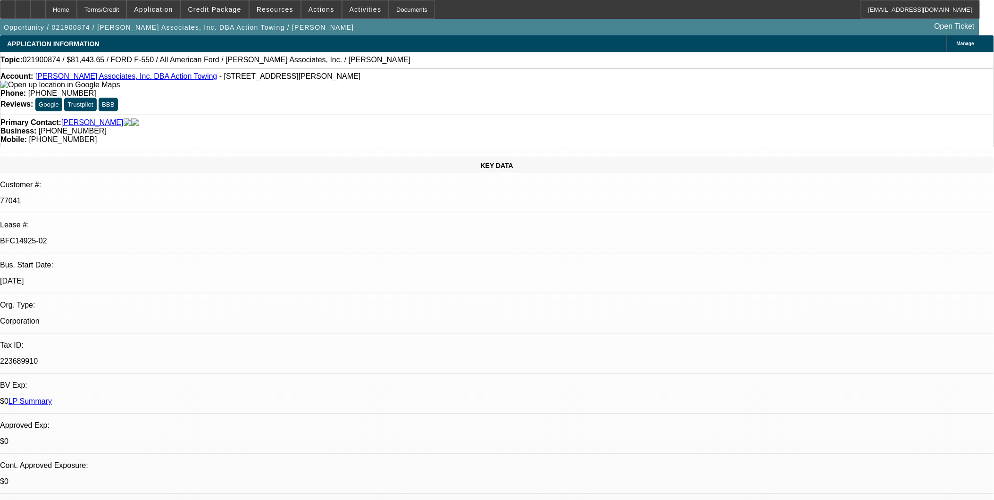
select select "6"
select select "1"
select select "6"
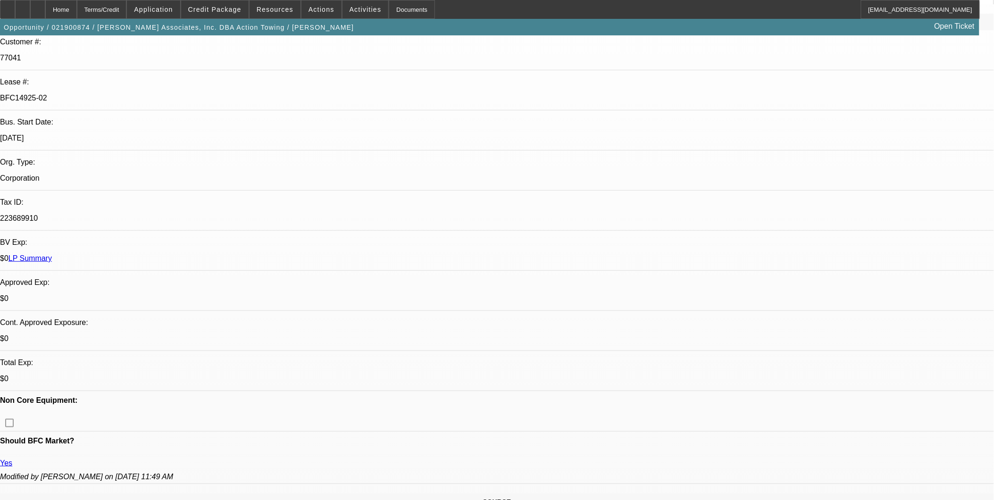
scroll to position [157, 0]
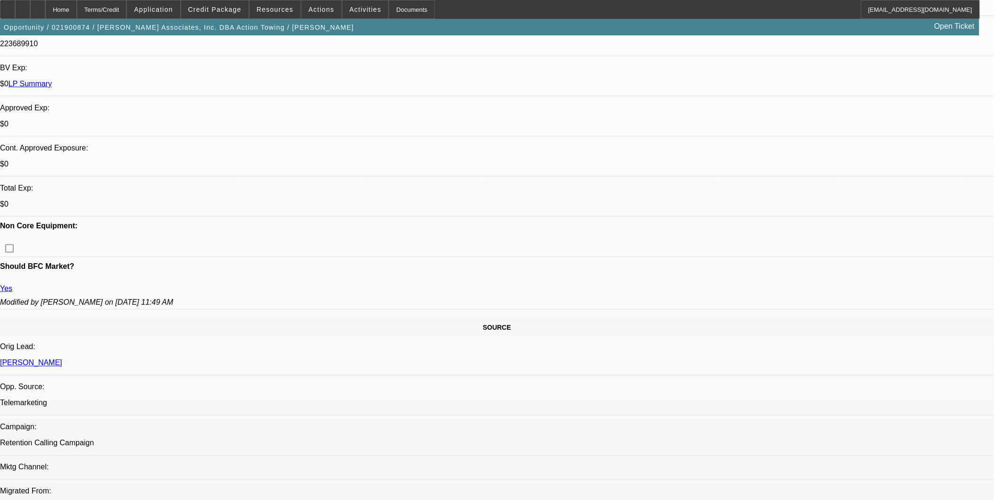
scroll to position [419, 0]
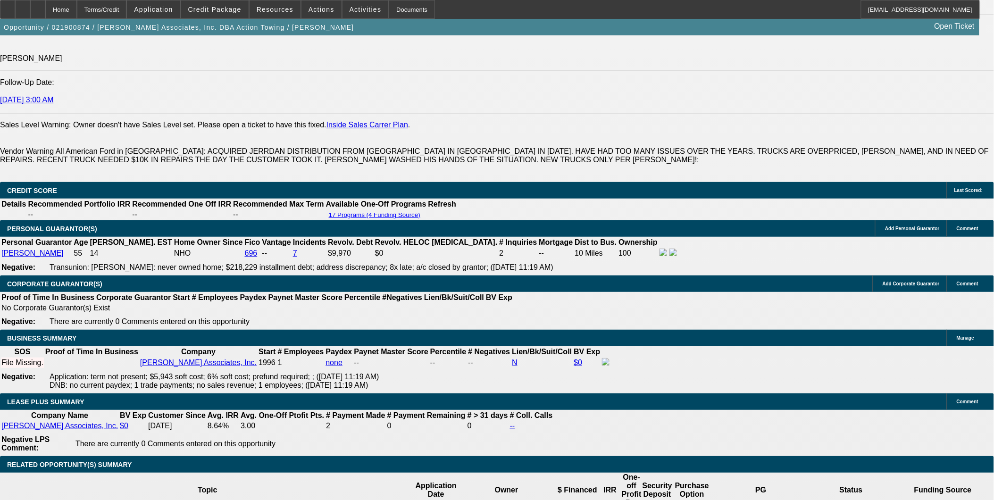
scroll to position [1520, 0]
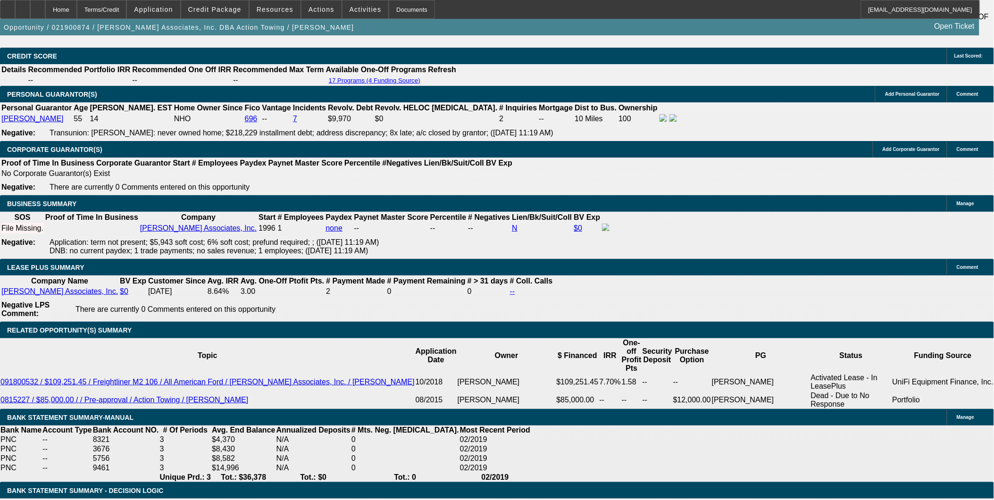
drag, startPoint x: 45, startPoint y: 195, endPoint x: 66, endPoint y: 151, distance: 49.2
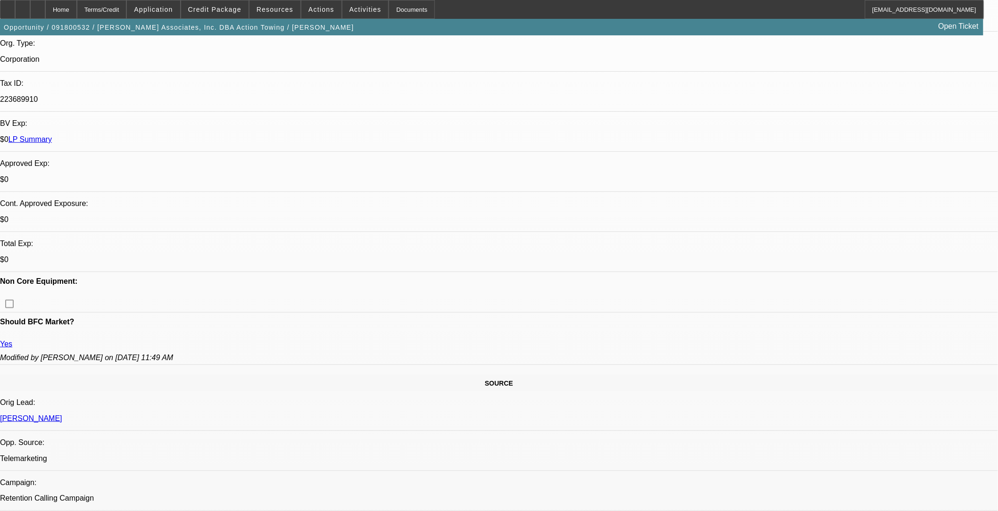
select select "0"
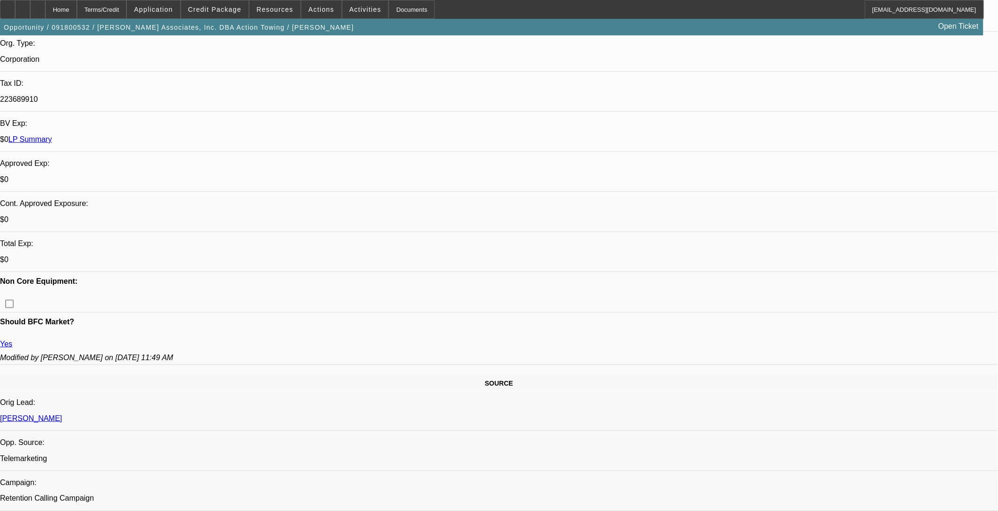
select select "0"
select select "2"
select select "0"
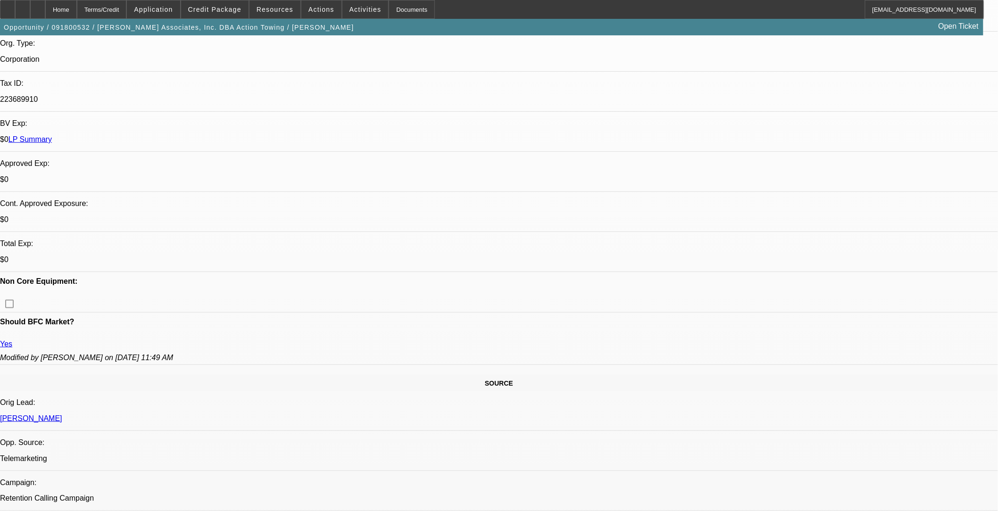
select select "0"
select select "1"
select select "6"
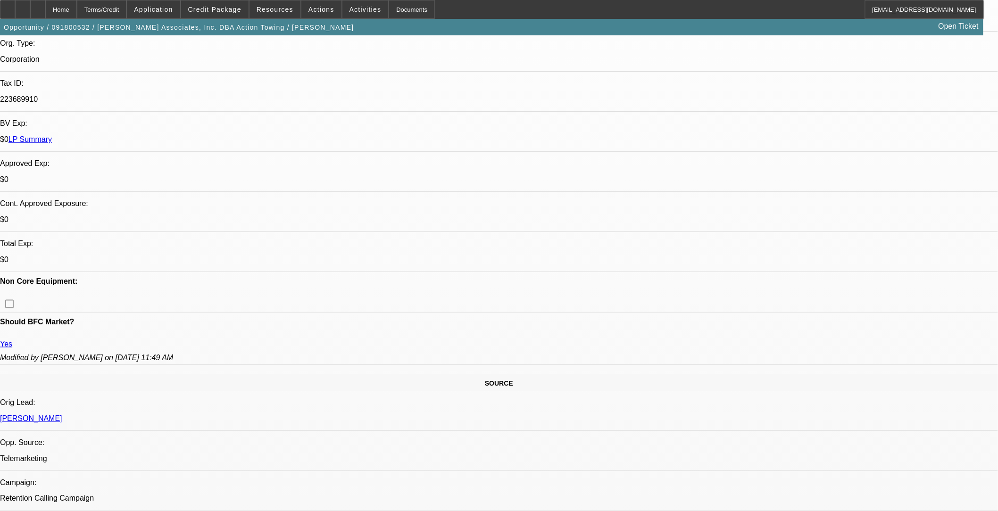
select select "1"
select select "6"
select select "1"
select select "2"
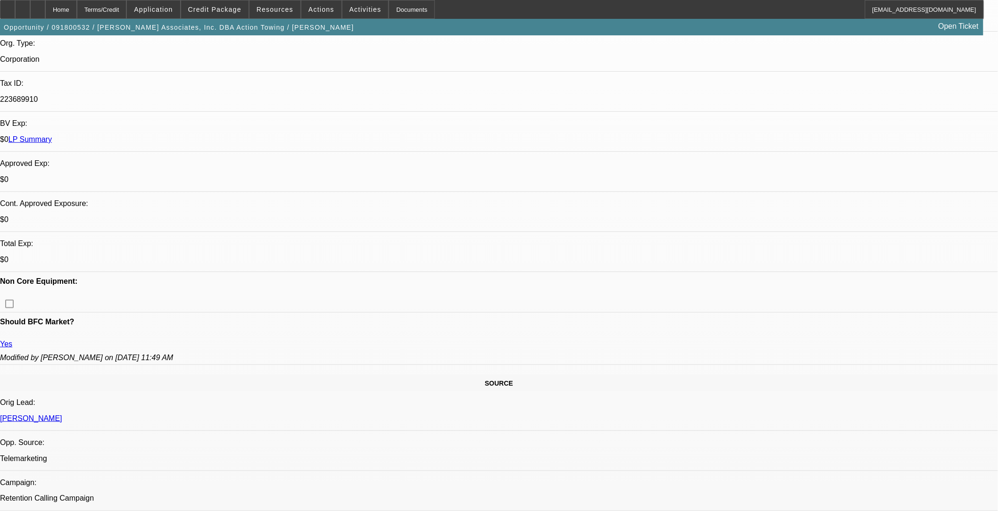
select select "6"
select select "1"
select select "6"
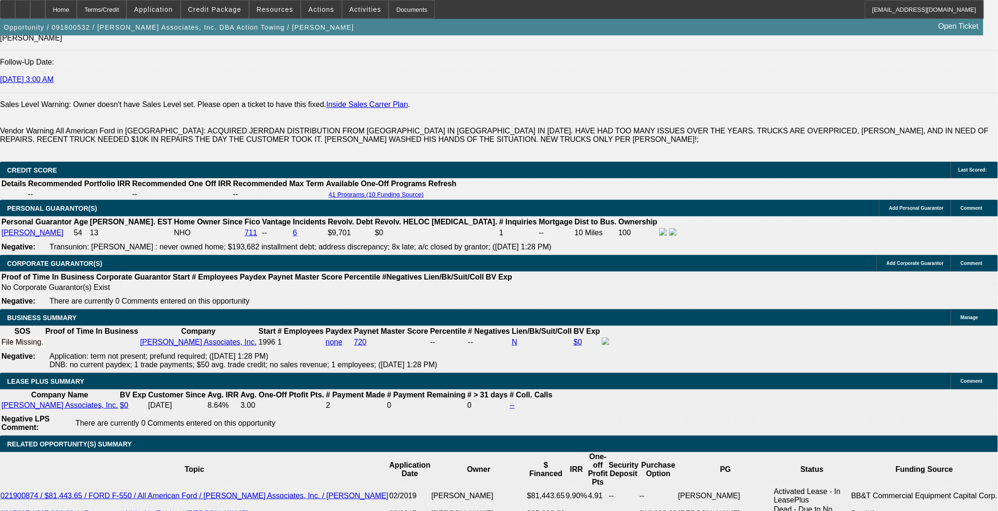
scroll to position [1415, 0]
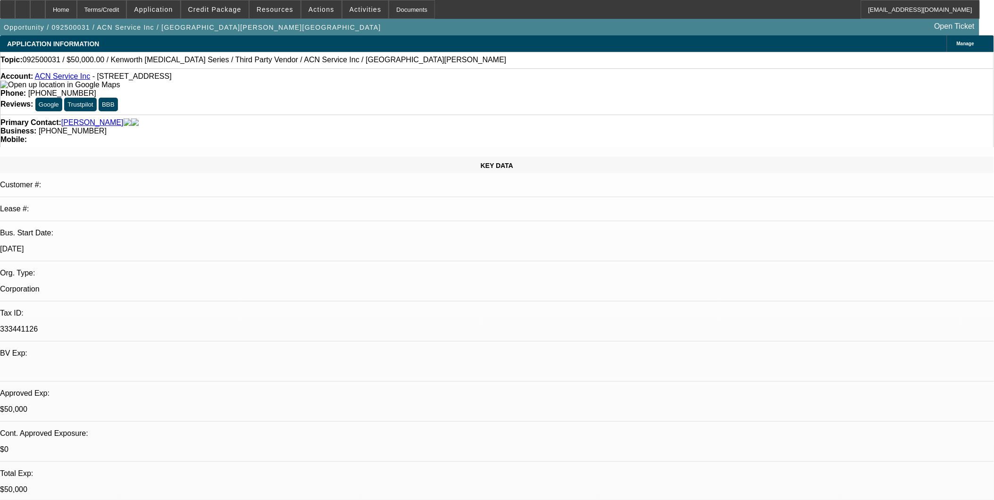
select select "0"
select select "2"
select select "0.1"
select select "0"
select select "2"
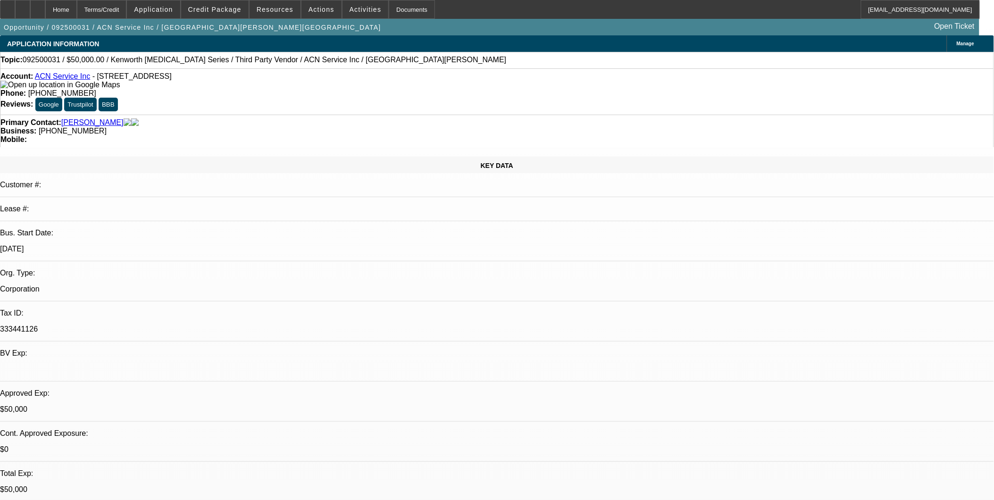
select select "0.1"
select select "0"
select select "2"
select select "0.1"
select select "0"
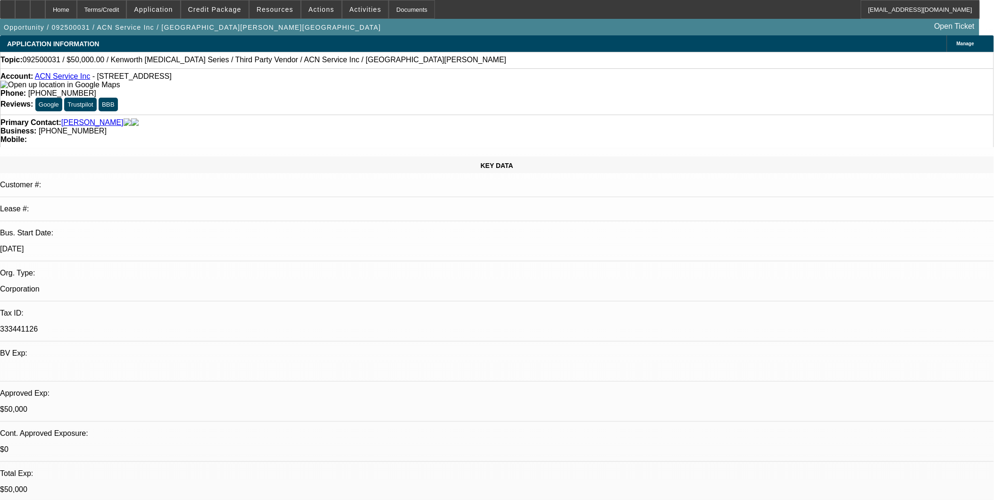
select select "0"
select select "0.1"
select select "1"
select select "2"
select select "4"
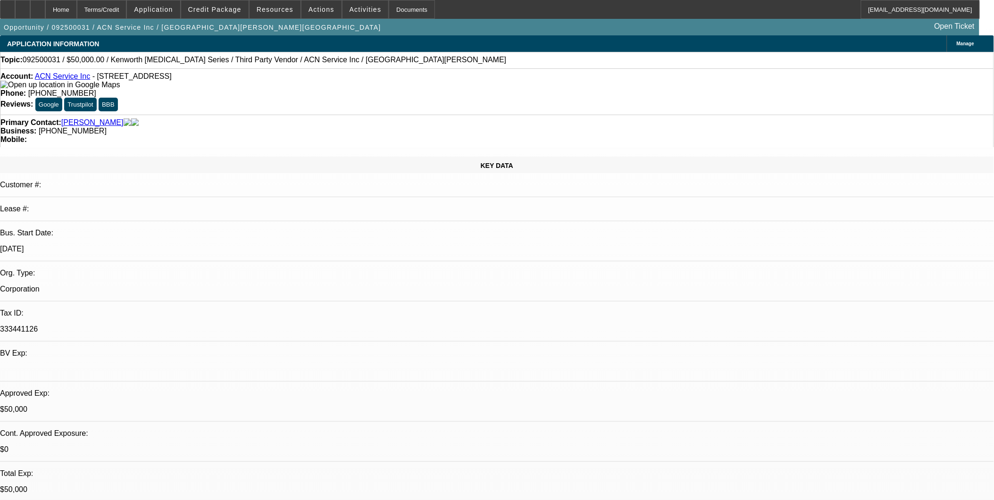
select select "1"
select select "2"
select select "4"
select select "1"
select select "2"
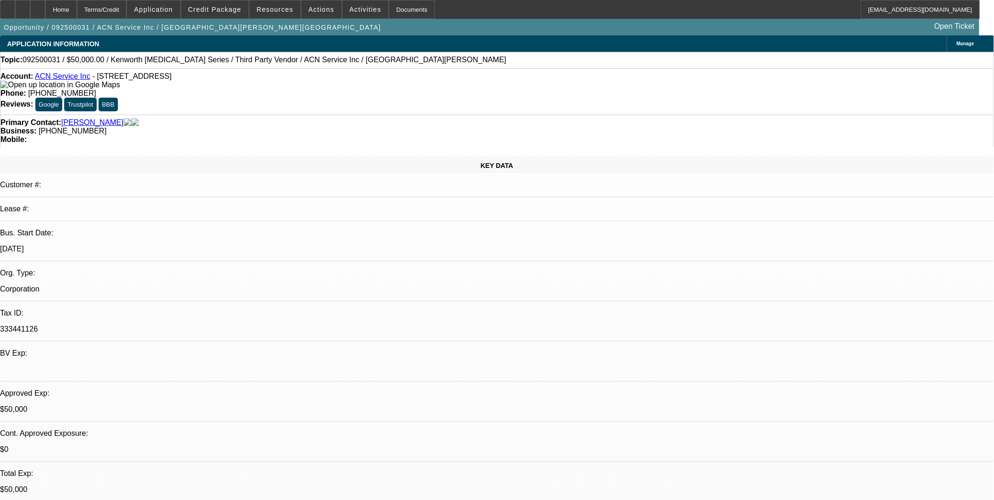
select select "4"
select select "1"
select select "4"
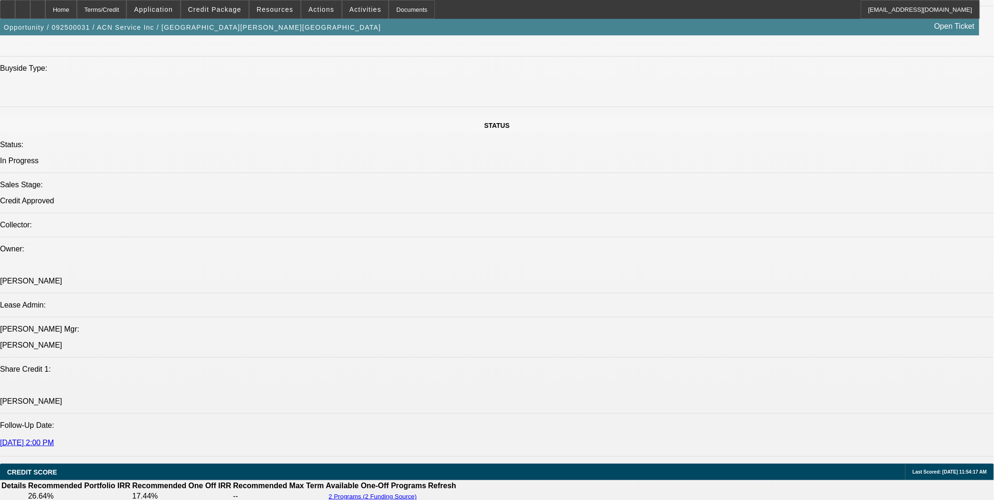
scroll to position [1048, 0]
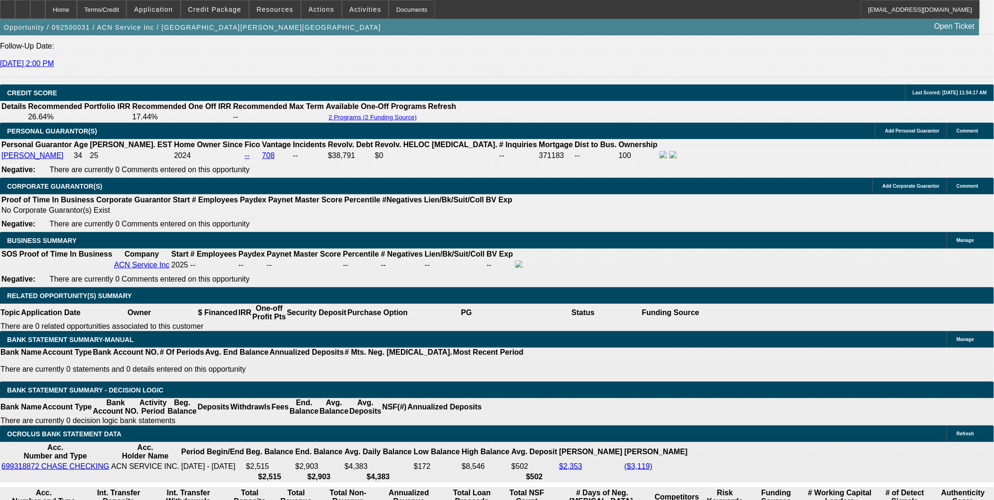
scroll to position [1258, 0]
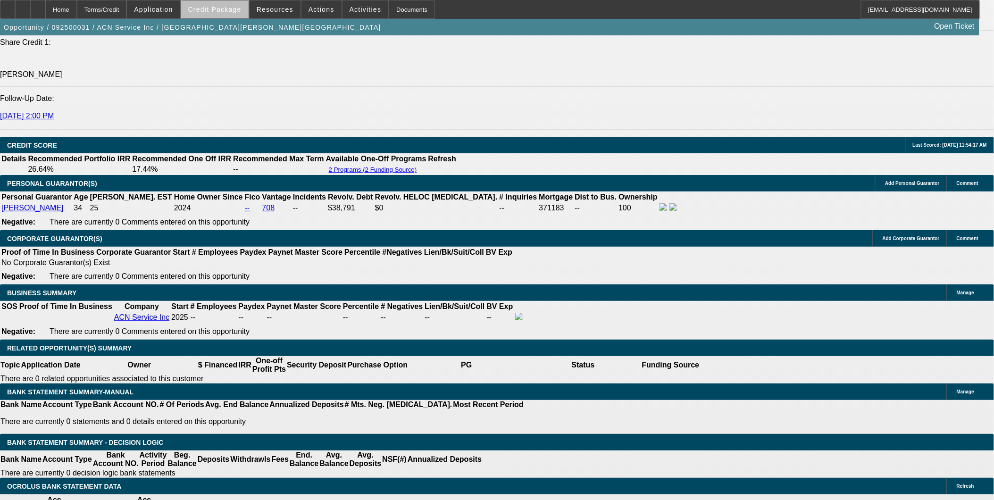
click at [238, 10] on span "Credit Package" at bounding box center [214, 10] width 53 height 8
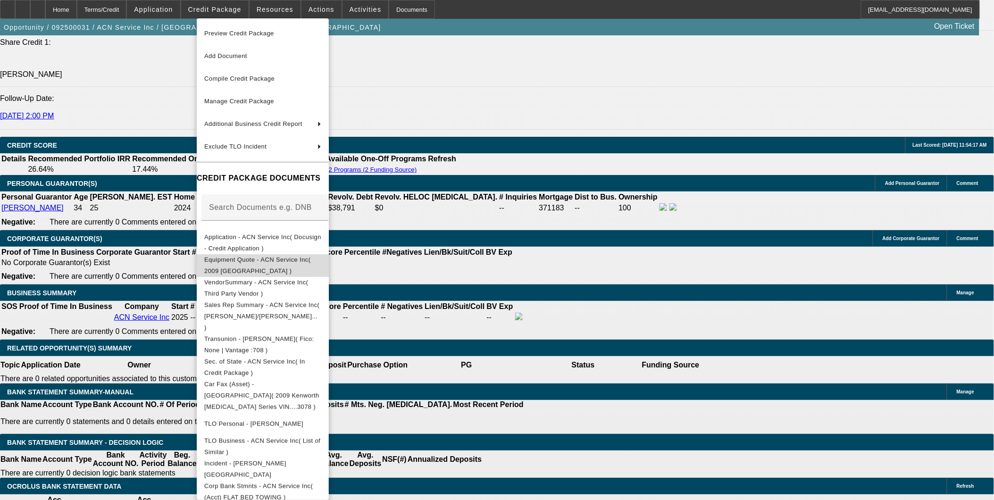
click at [270, 261] on span "Equipment Quote - ACN Service Inc( 2009 [GEOGRAPHIC_DATA] )" at bounding box center [257, 265] width 107 height 18
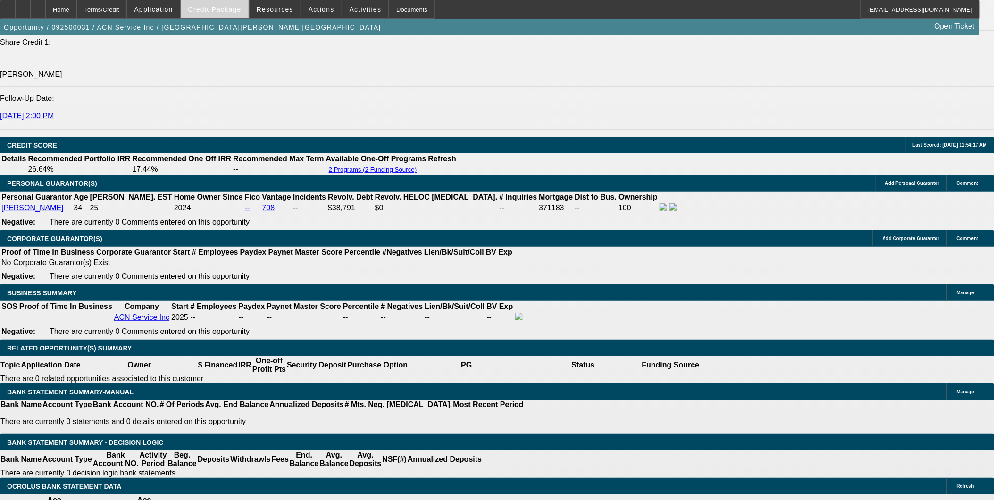
click at [225, 12] on span "Credit Package" at bounding box center [214, 10] width 53 height 8
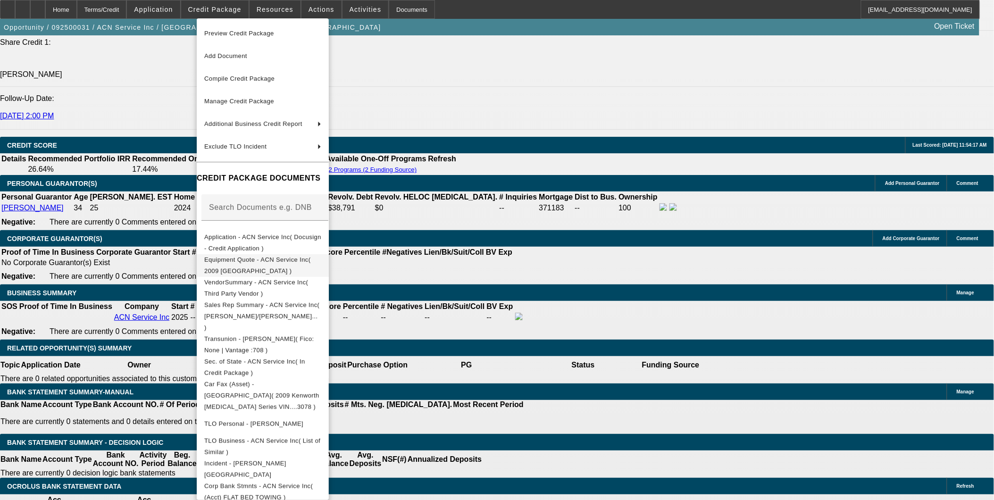
click at [240, 263] on span "Equipment Quote - ACN Service Inc( 2009 [GEOGRAPHIC_DATA] )" at bounding box center [257, 265] width 107 height 18
